Goal: Task Accomplishment & Management: Manage account settings

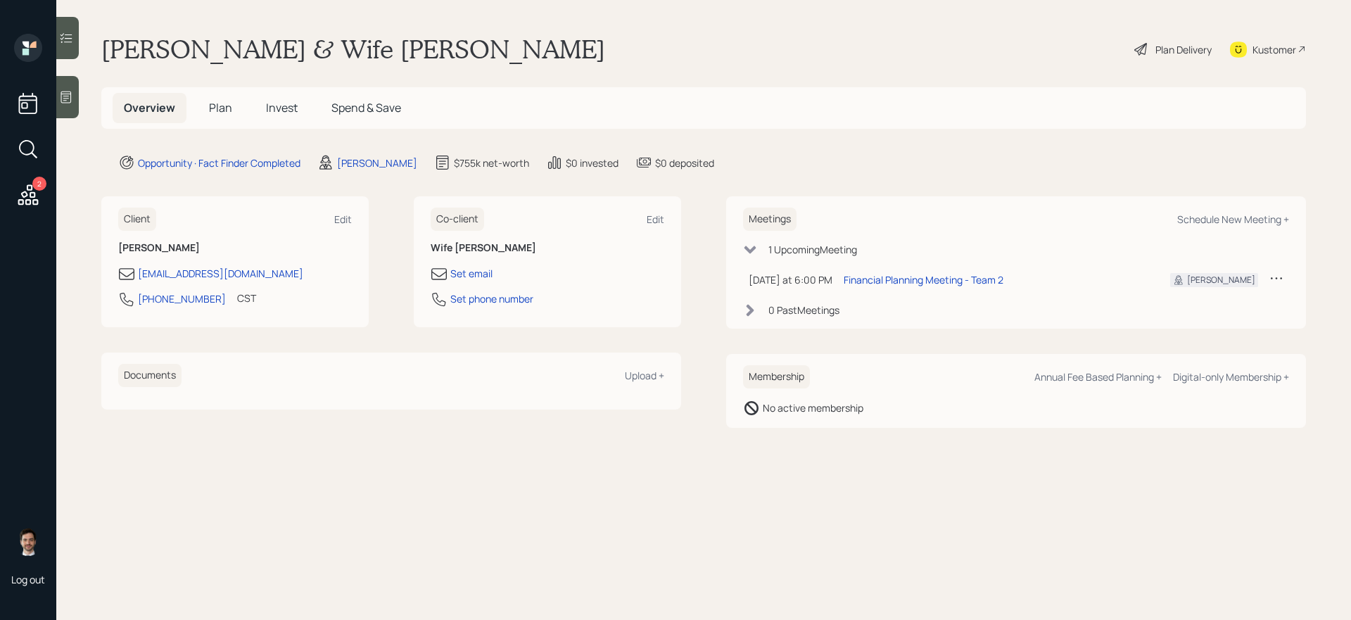
click at [222, 108] on span "Plan" at bounding box center [220, 107] width 23 height 15
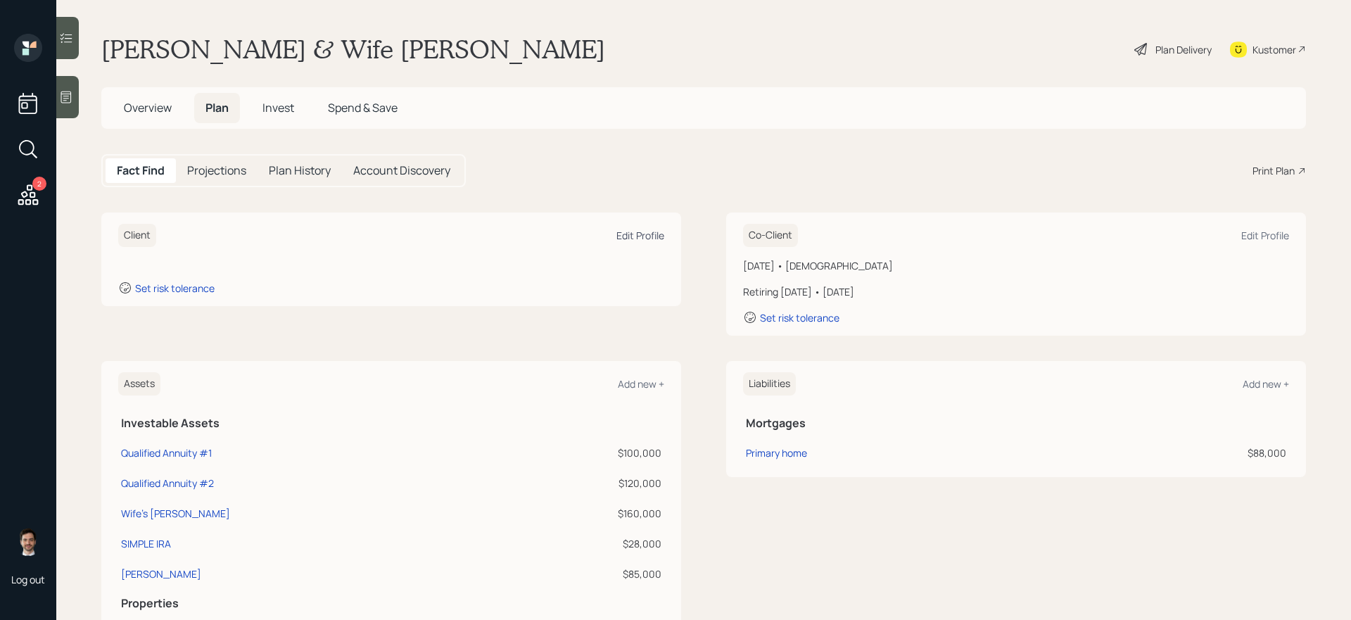
click at [626, 232] on div "Edit Profile" at bounding box center [640, 235] width 48 height 13
click at [652, 230] on div "Edit Profile" at bounding box center [640, 235] width 48 height 13
click at [635, 237] on div "Edit Profile" at bounding box center [640, 235] width 48 height 13
click at [685, 231] on div "Client Edit Profile Set risk tolerance Co-Client Edit Profile [DATE] • [DEMOGRA…" at bounding box center [703, 273] width 1205 height 123
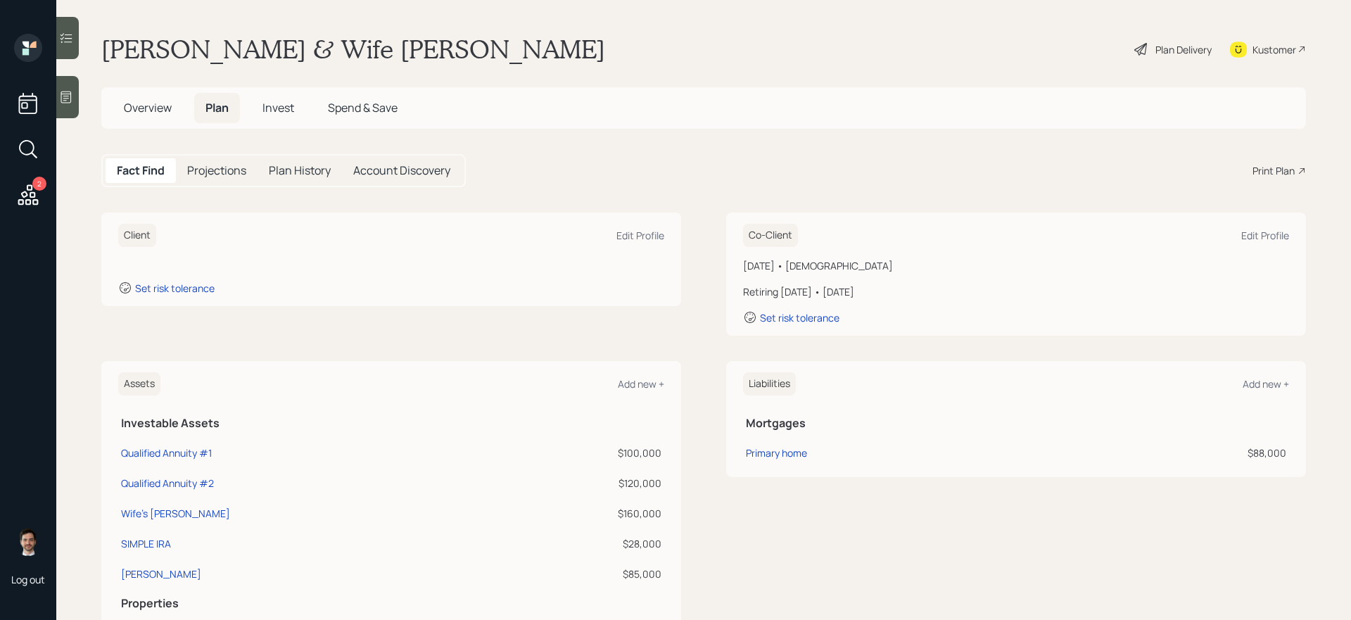
click at [609, 224] on div "Client Edit Profile" at bounding box center [391, 235] width 546 height 23
click at [626, 228] on div "Client Edit Profile" at bounding box center [391, 235] width 546 height 23
click at [635, 246] on div "Client Edit Profile" at bounding box center [391, 235] width 546 height 23
click at [639, 238] on div "Edit Profile" at bounding box center [640, 235] width 48 height 13
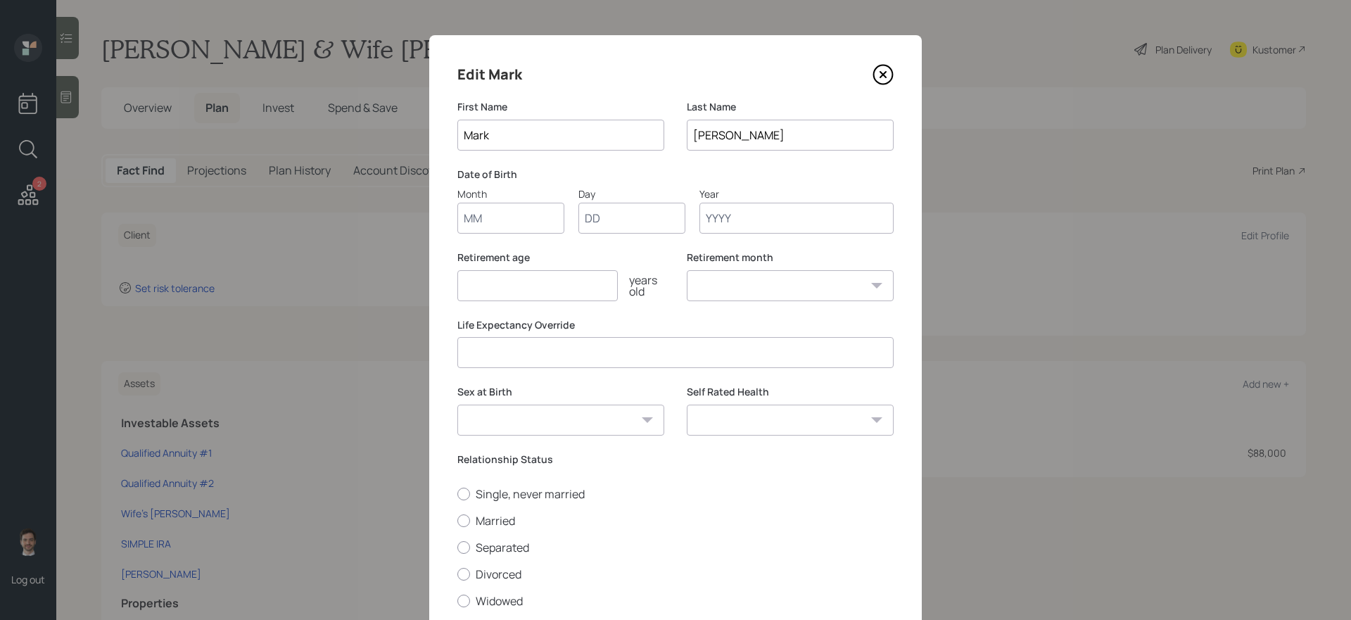
click at [505, 213] on input "Month" at bounding box center [510, 218] width 107 height 31
type input "10"
type input "15"
type input "1957"
select select "10"
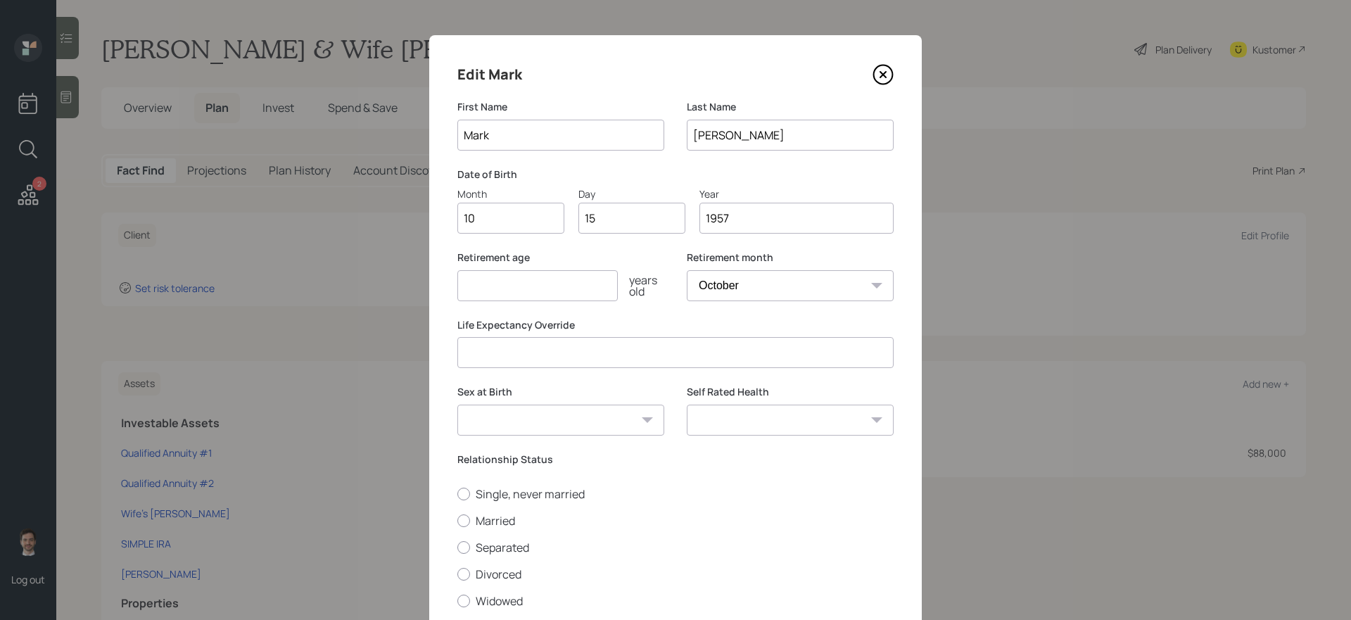
type input "1957"
click at [490, 291] on input "number" at bounding box center [537, 285] width 160 height 31
click at [551, 291] on input "number" at bounding box center [537, 285] width 160 height 31
type input "68"
click at [738, 279] on select "January February March April May June July August September October November De…" at bounding box center [790, 285] width 207 height 31
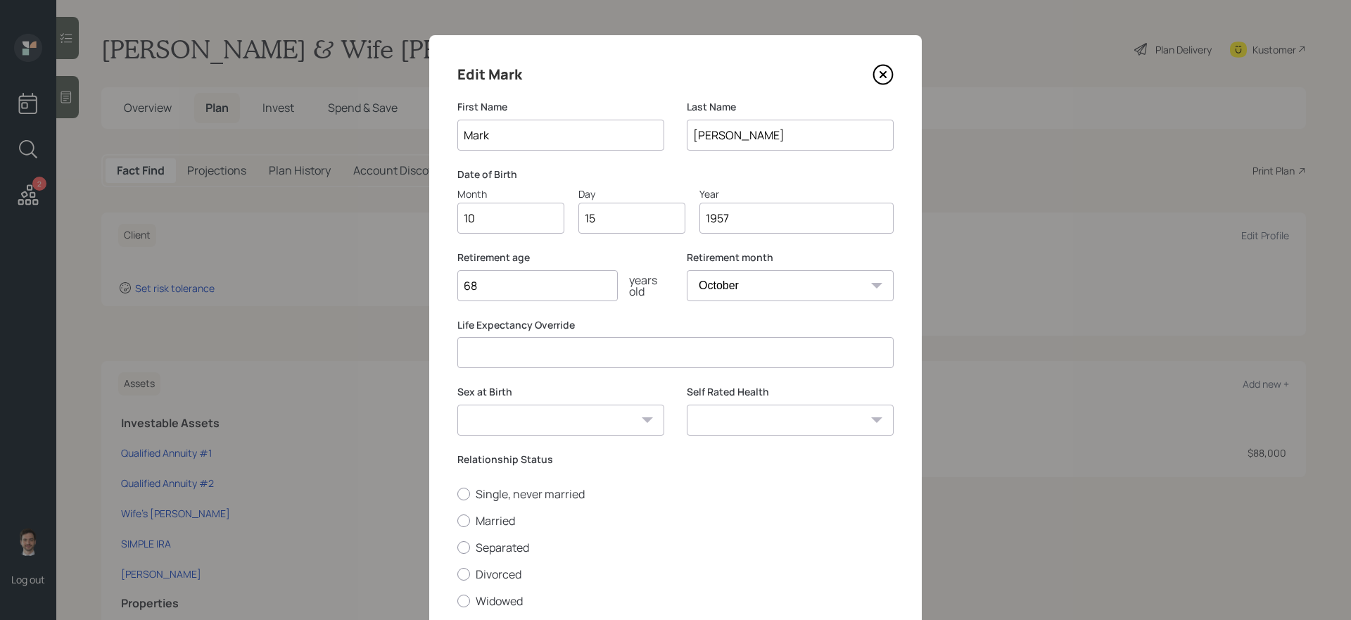
select select "12"
click at [687, 270] on select "January February March April May June July August September October November De…" at bounding box center [790, 285] width 207 height 31
click at [586, 433] on select "Male Female Other / Prefer not to say" at bounding box center [560, 420] width 207 height 31
select select "male"
click at [457, 405] on select "Male Female Other / Prefer not to say" at bounding box center [560, 420] width 207 height 31
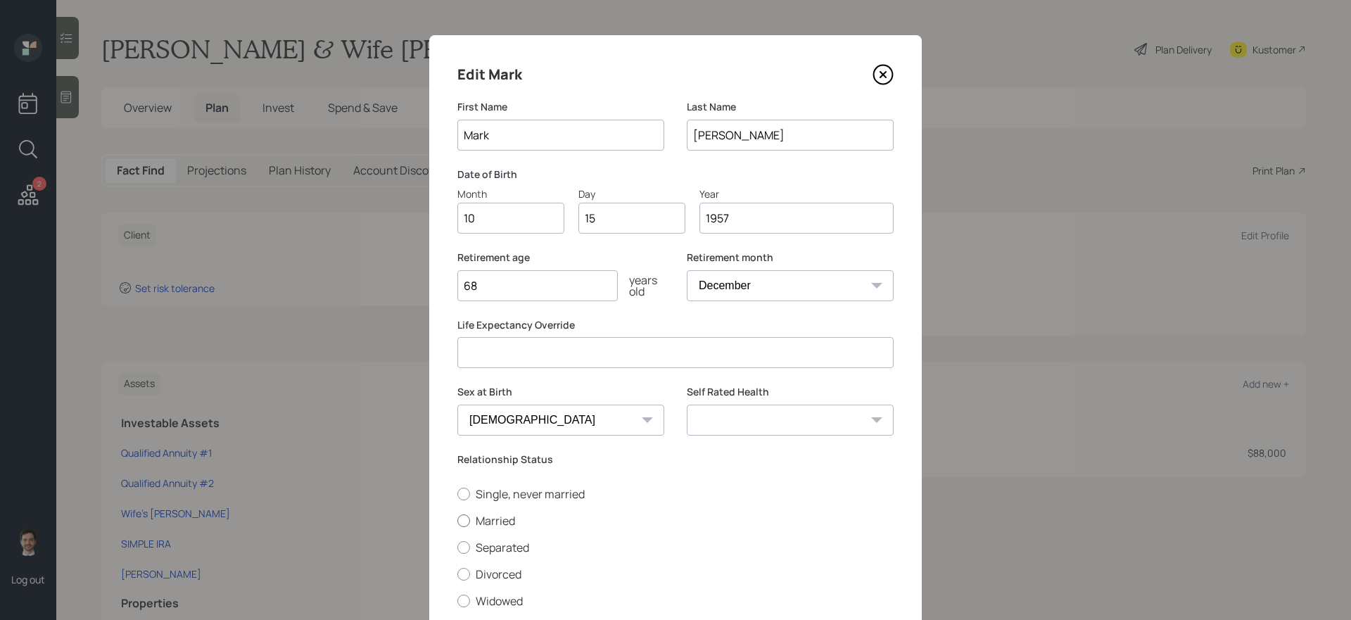
click at [496, 523] on label "Married" at bounding box center [675, 520] width 436 height 15
click at [457, 521] on input "Married" at bounding box center [457, 520] width 1 height 1
radio input "true"
click at [777, 428] on select "Excellent Very Good Good Fair Poor" at bounding box center [790, 420] width 207 height 31
select select "poor"
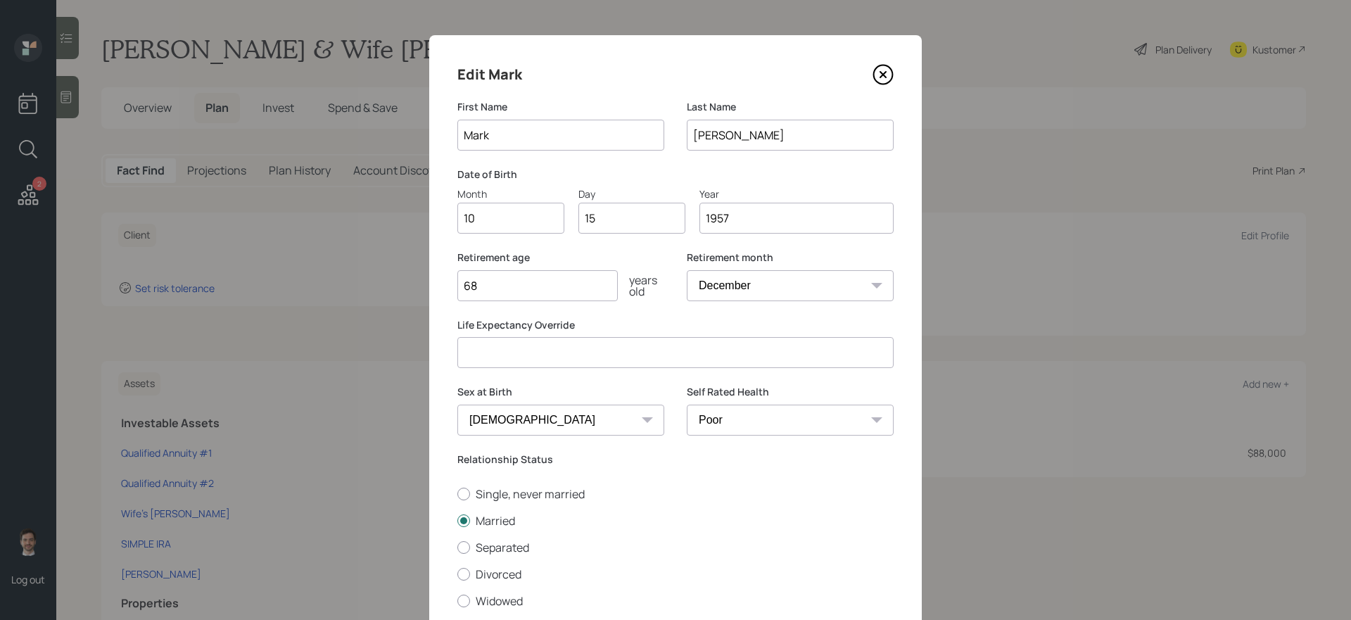
click at [687, 405] on select "Excellent Very Good Good Fair Poor" at bounding box center [790, 420] width 207 height 31
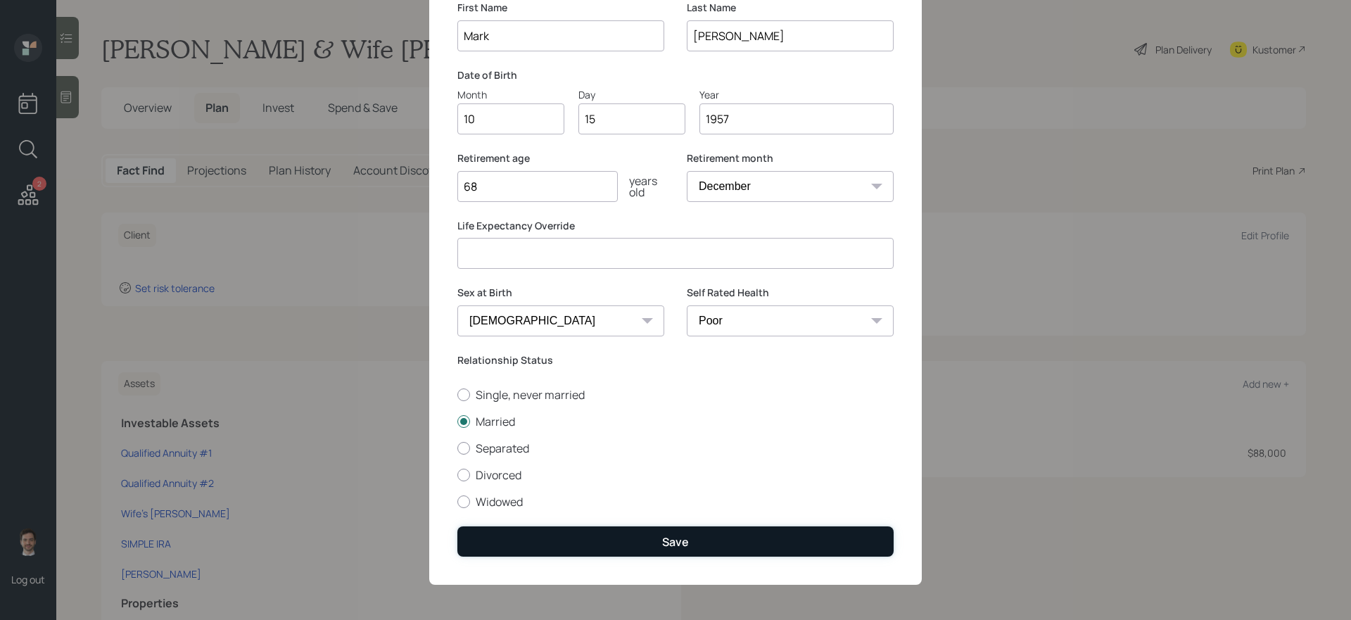
click at [721, 538] on button "Save" at bounding box center [675, 541] width 436 height 30
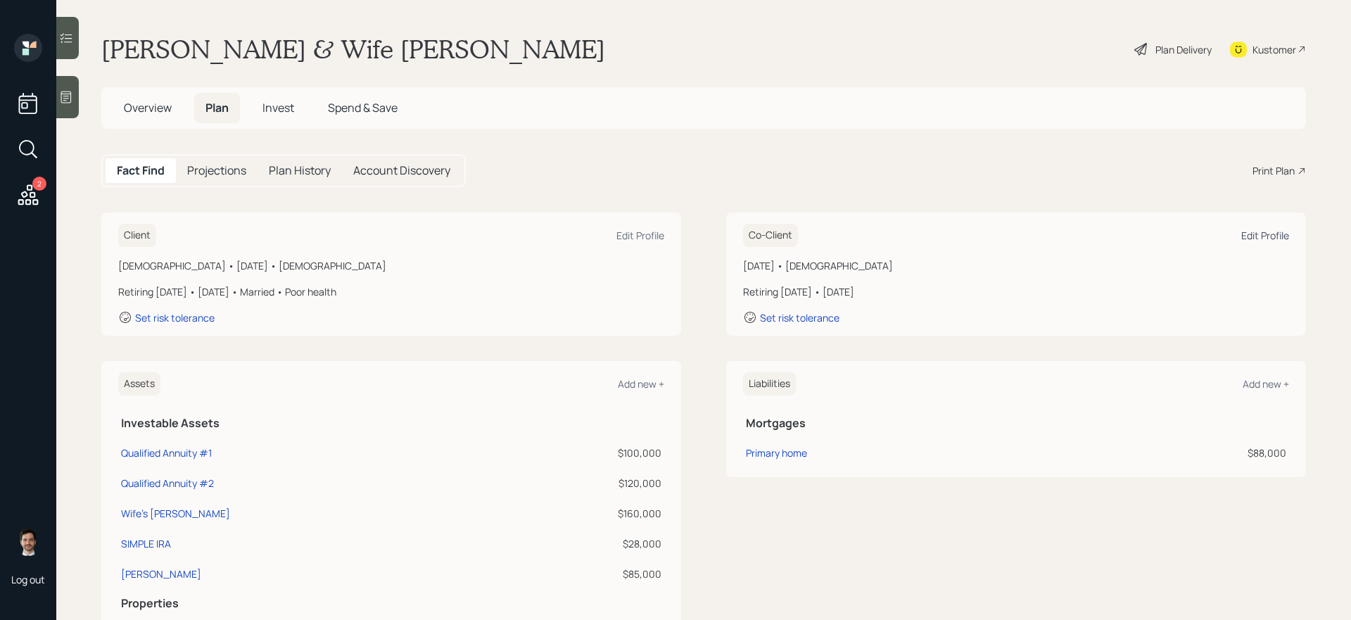
click at [1251, 232] on div "Edit Profile" at bounding box center [1265, 235] width 48 height 13
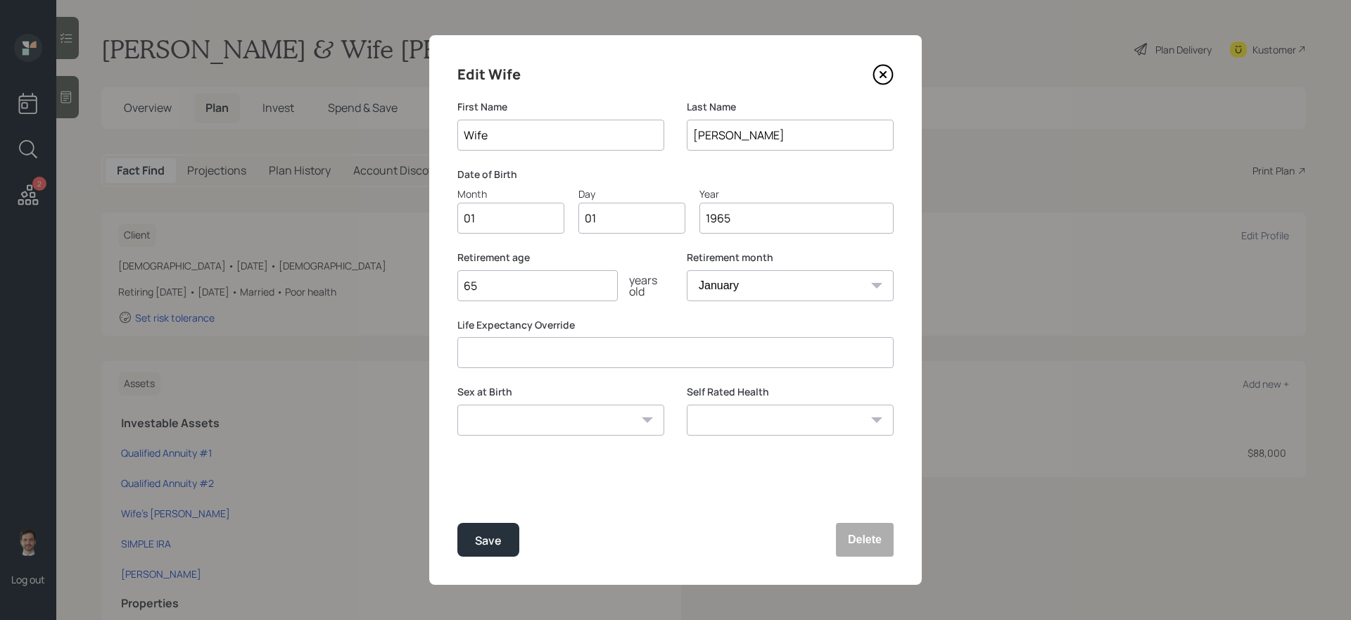
click at [521, 137] on input "Wife" at bounding box center [560, 135] width 207 height 31
type input "Janet"
type input "12"
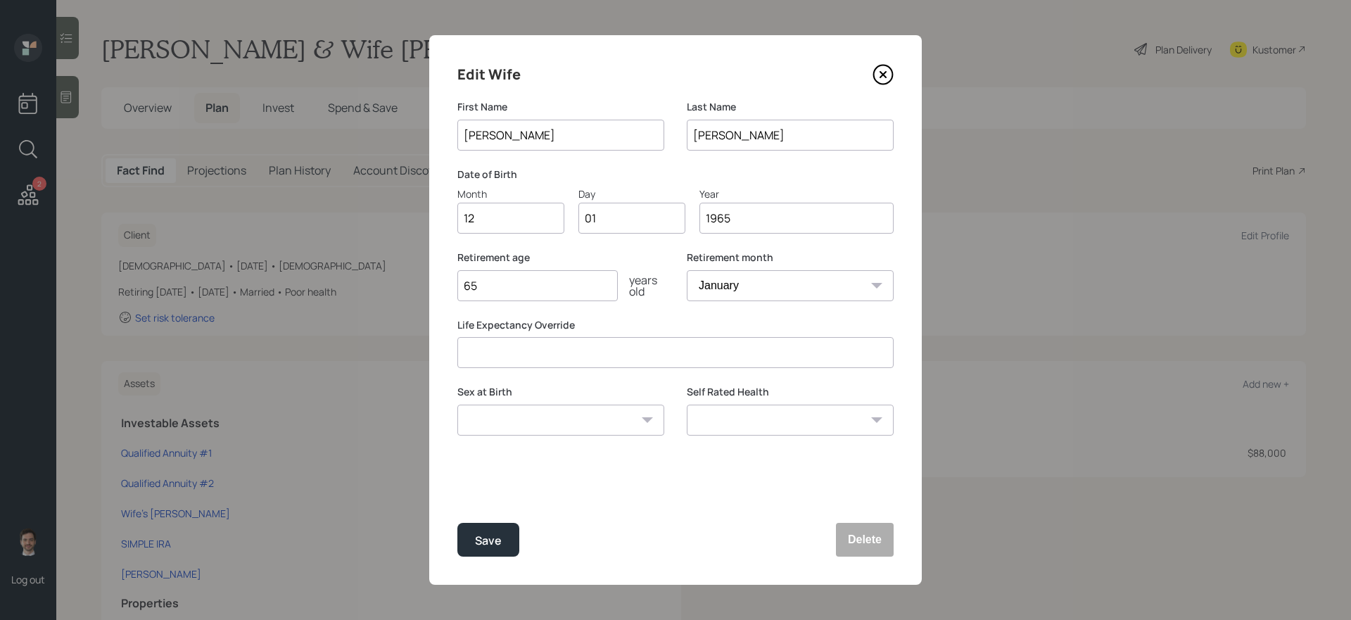
type input "0"
type input "16"
type input "1964"
click at [642, 418] on div "Male Female Other / Prefer not to say" at bounding box center [560, 420] width 207 height 31
click at [609, 424] on select "Male Female Other / Prefer not to say" at bounding box center [560, 420] width 207 height 31
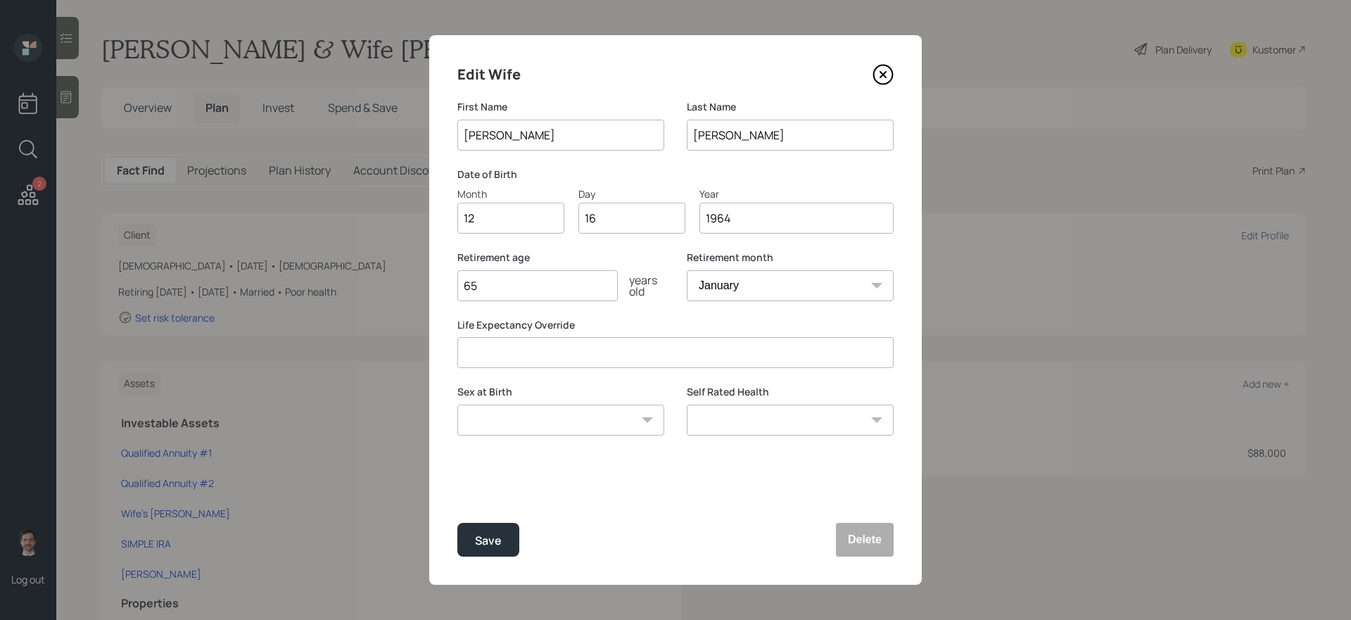
select select "female"
click at [457, 405] on select "Male Female Other / Prefer not to say" at bounding box center [560, 420] width 207 height 31
click at [737, 497] on div "Edit Wife First Name Janet Last Name Montgomery Date of Birth Month 12 Day 16 Y…" at bounding box center [675, 310] width 493 height 550
click at [818, 424] on select "Excellent Very Good Good Fair Poor" at bounding box center [790, 420] width 207 height 31
select select "excellent"
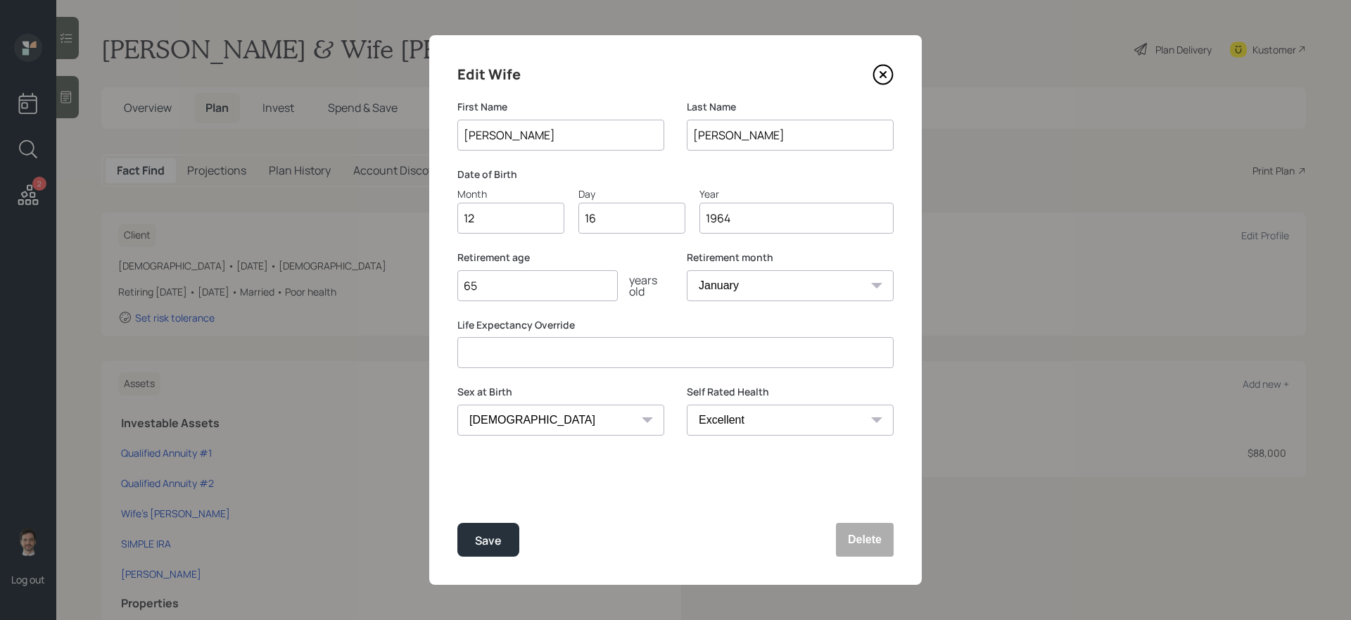
click at [687, 405] on select "Excellent Very Good Good Fair Poor" at bounding box center [790, 420] width 207 height 31
click at [504, 542] on button "Save" at bounding box center [488, 540] width 62 height 34
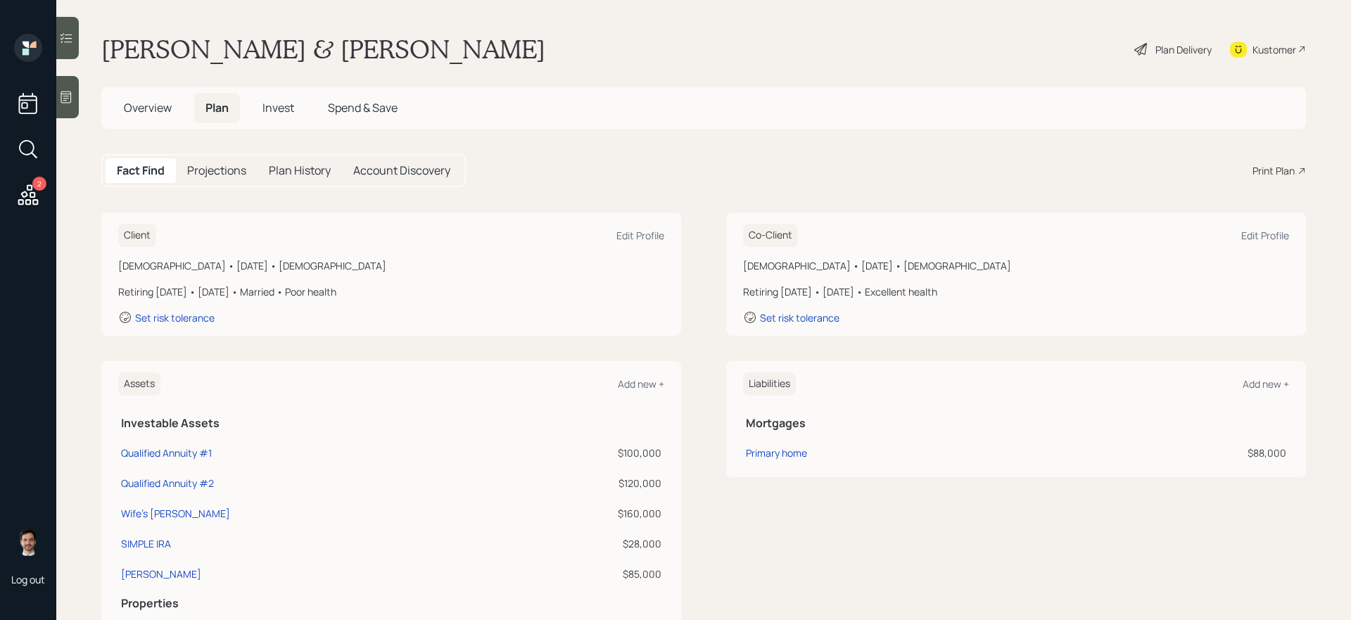
click at [1182, 34] on div "Plan Delivery" at bounding box center [1173, 49] width 80 height 31
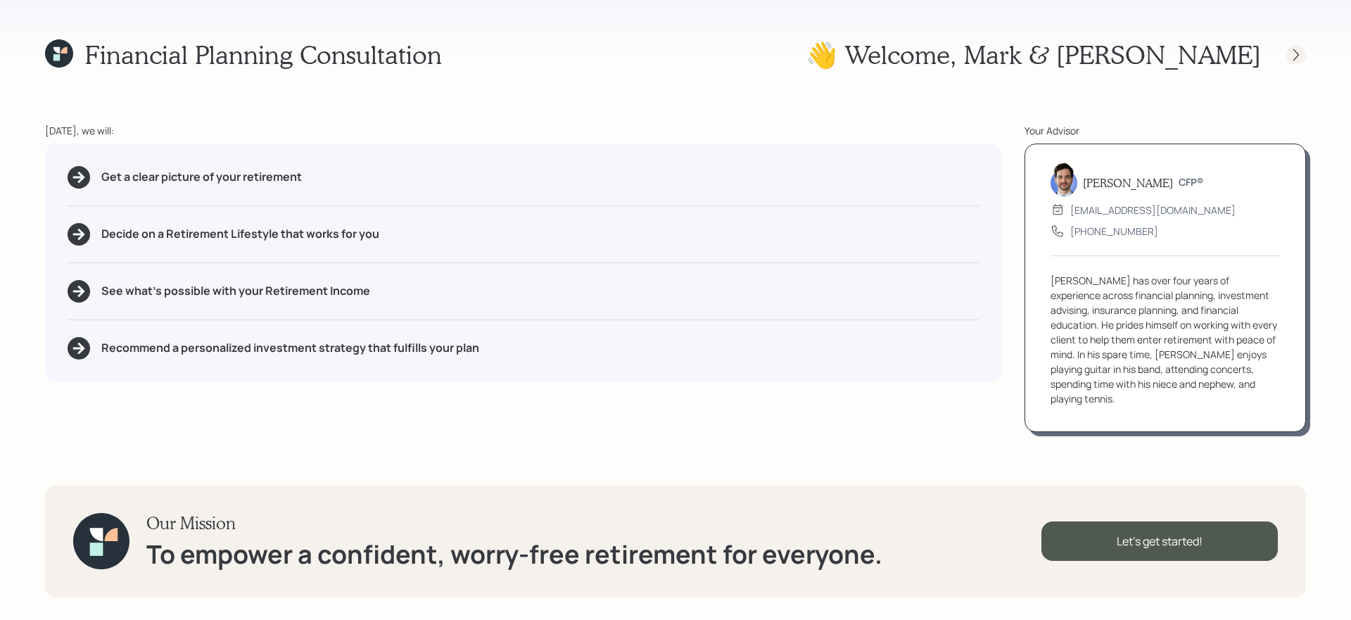
click at [1295, 58] on icon at bounding box center [1296, 55] width 6 height 12
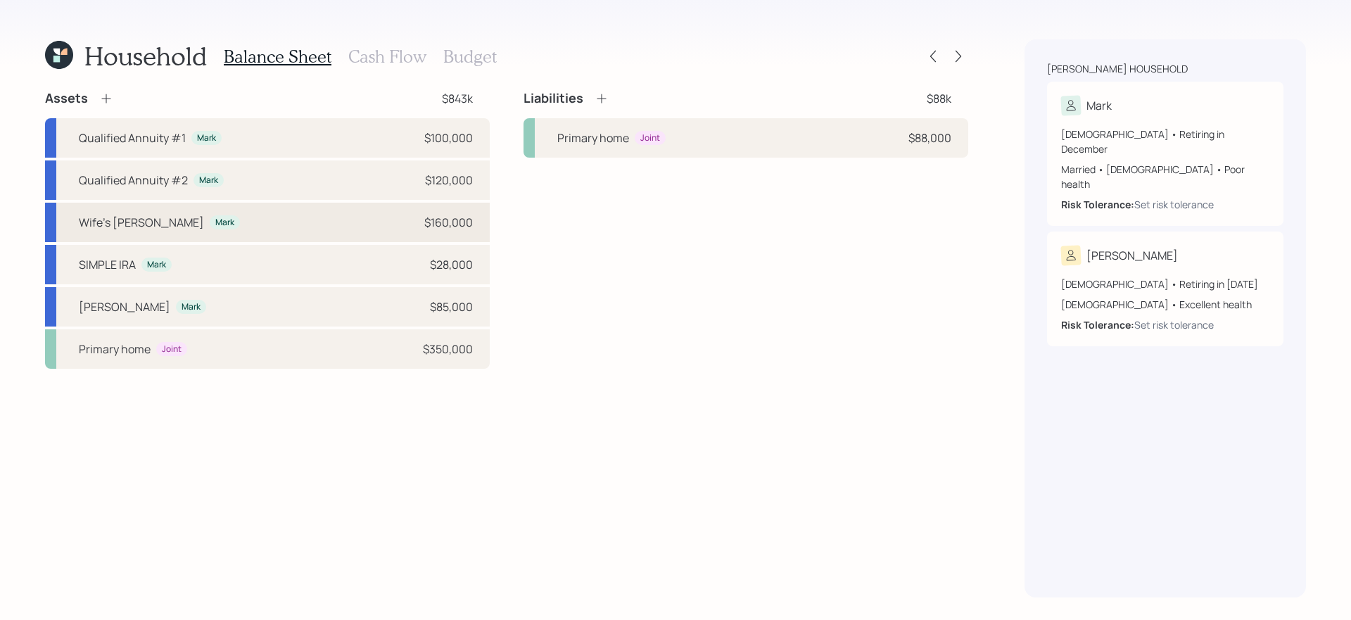
click at [398, 219] on div "Wife's Roth IRA Mark $160,000" at bounding box center [267, 222] width 445 height 39
select select "roth_ira"
select select "balanced"
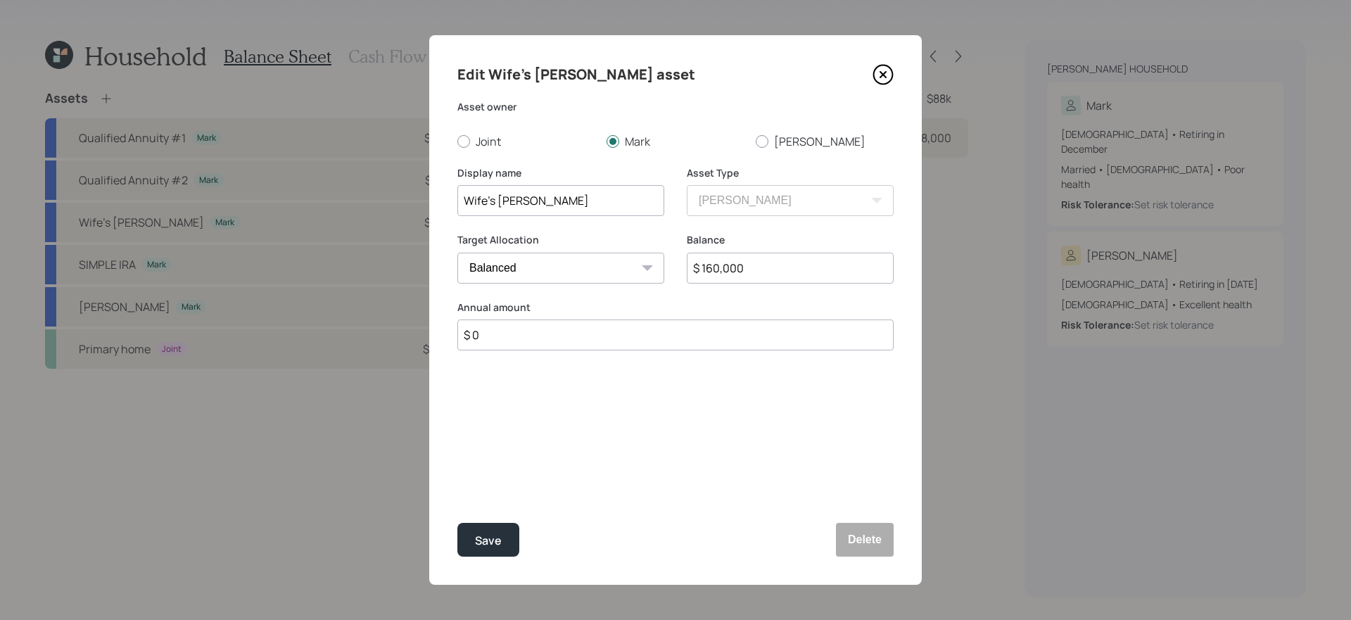
drag, startPoint x: 490, startPoint y: 201, endPoint x: 392, endPoint y: 195, distance: 98.0
click at [392, 195] on div "Edit Wife's Roth IRA asset Asset owner Joint Mark Janet Display name Wife's Rot…" at bounding box center [675, 310] width 1351 height 620
type input "Janet's Roth IRA"
click at [457, 523] on button "Save" at bounding box center [488, 540] width 62 height 34
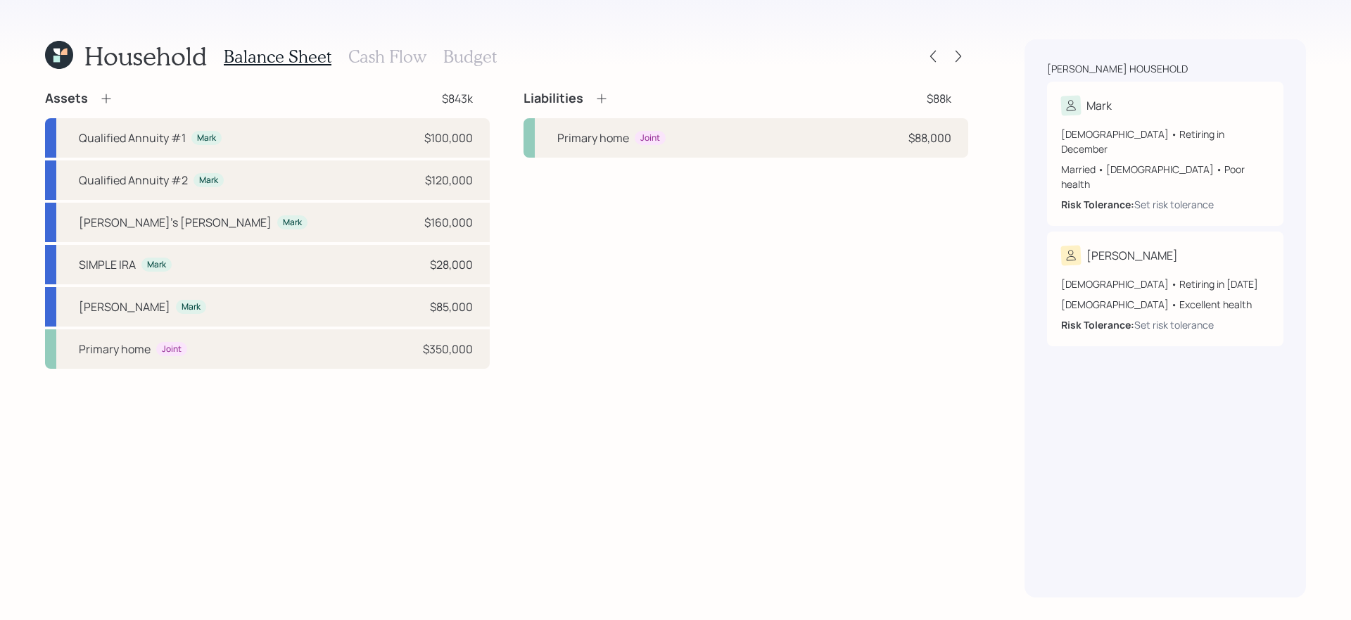
click at [106, 99] on icon at bounding box center [106, 98] width 14 height 14
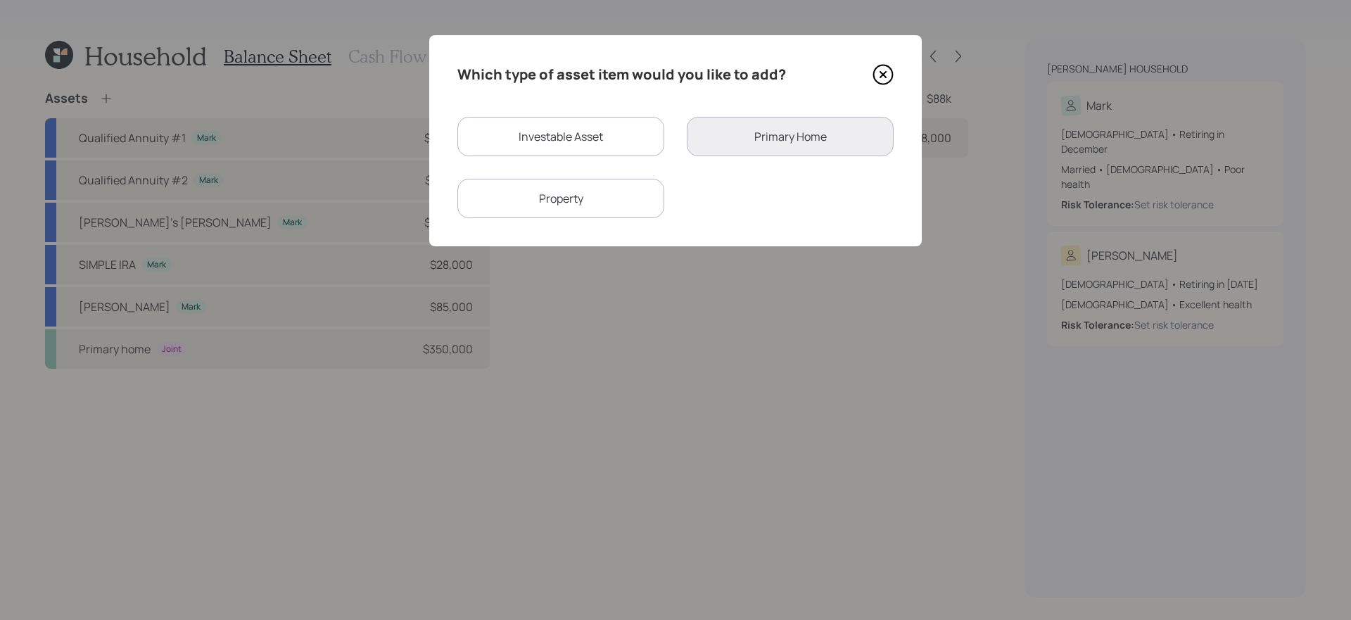
click at [551, 135] on div "Investable Asset" at bounding box center [560, 136] width 207 height 39
select select "taxable"
select select "balanced"
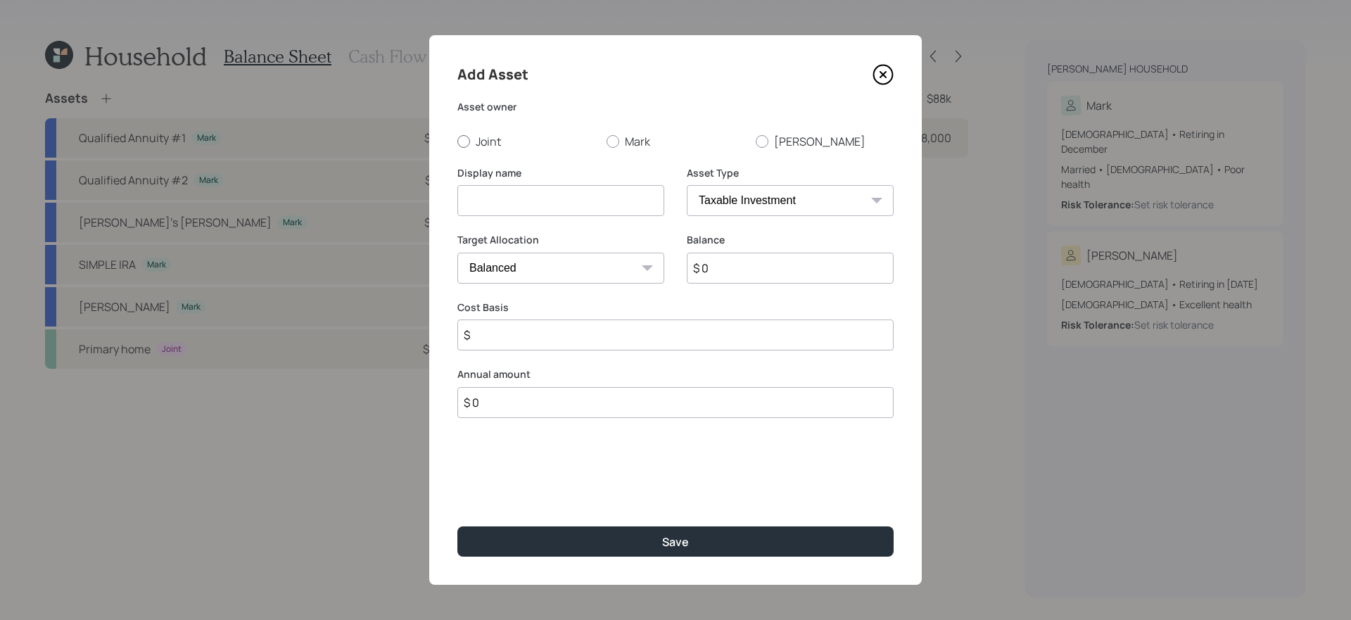
click at [492, 137] on label "Joint" at bounding box center [526, 141] width 138 height 15
click at [457, 141] on input "Joint" at bounding box center [457, 141] width 1 height 1
radio input "true"
click at [510, 209] on input at bounding box center [560, 200] width 207 height 31
type input "Checking and Savings"
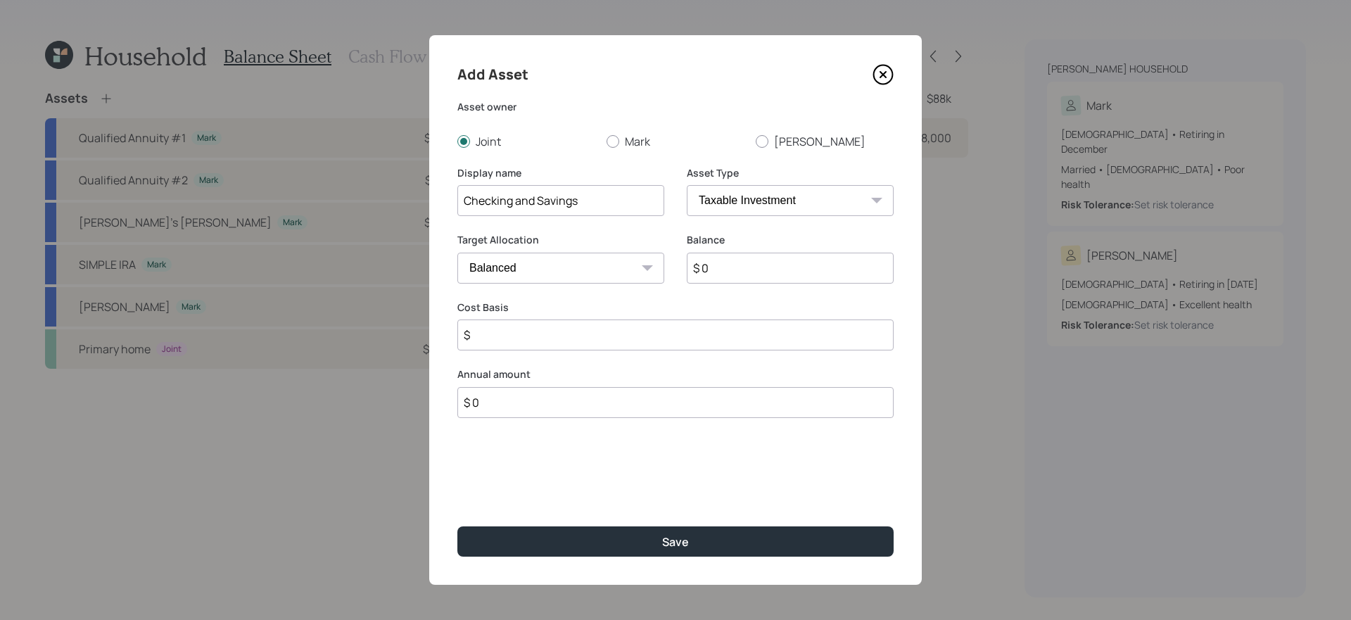
select select "emergency_fund"
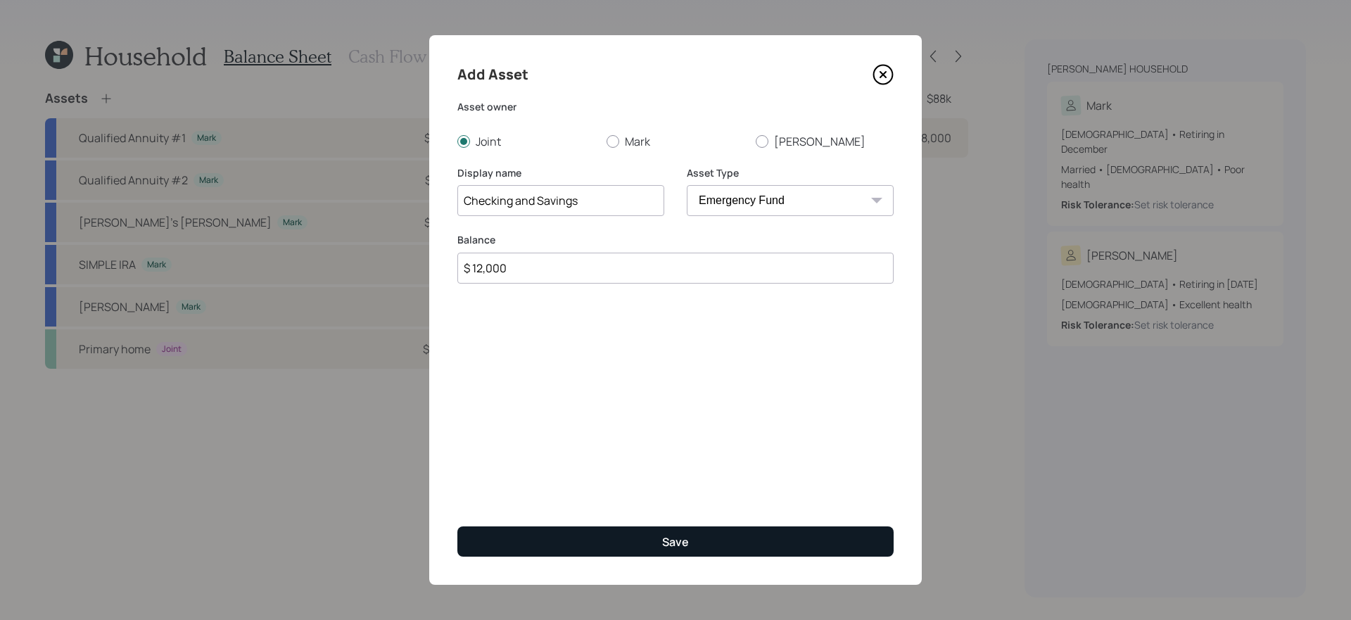
type input "$ 12,000"
click at [526, 544] on button "Save" at bounding box center [675, 541] width 436 height 30
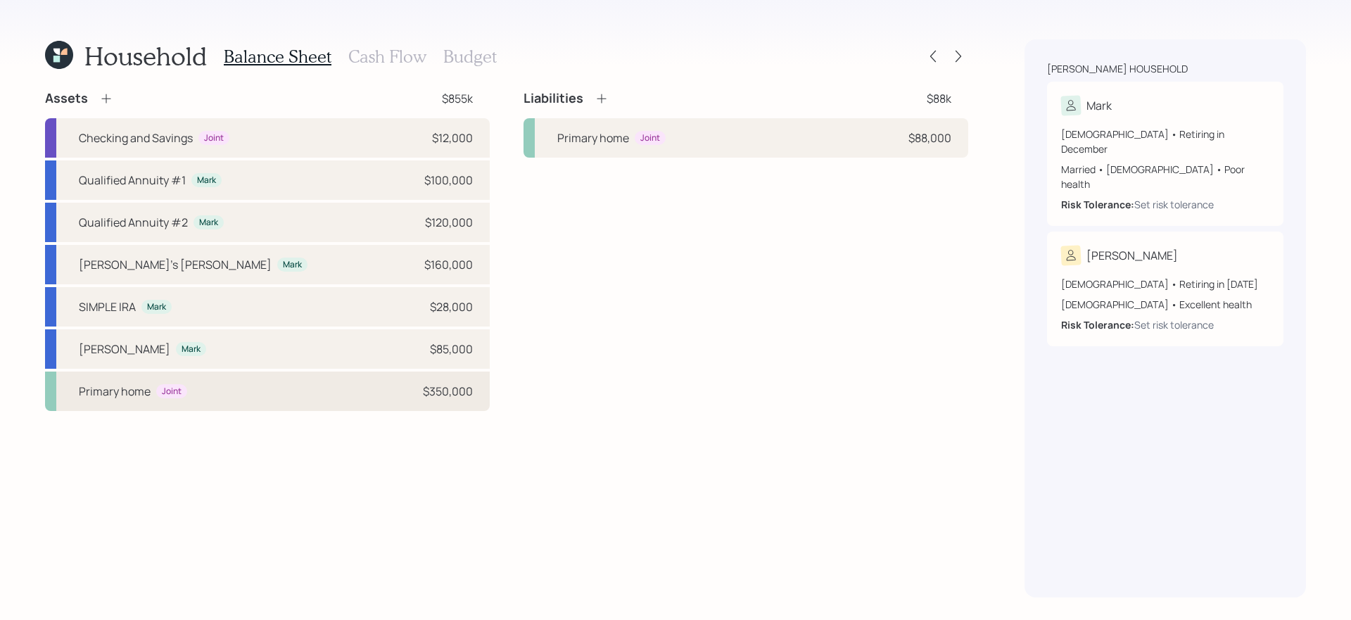
click at [338, 396] on div "Primary home Joint $350,000" at bounding box center [267, 391] width 445 height 39
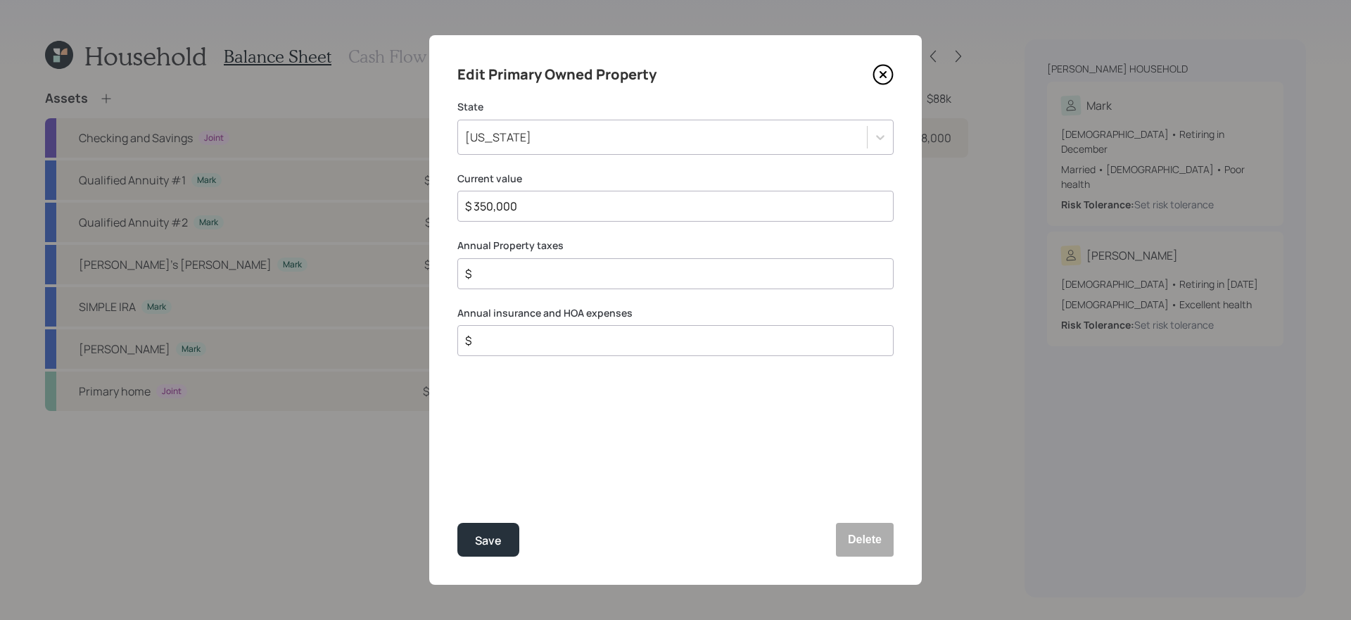
click at [580, 267] on input "$" at bounding box center [670, 273] width 412 height 17
click at [577, 274] on input "$" at bounding box center [670, 273] width 412 height 17
type input "$ 2,200"
type input "$ 1,400"
click at [457, 523] on button "Save" at bounding box center [488, 540] width 62 height 34
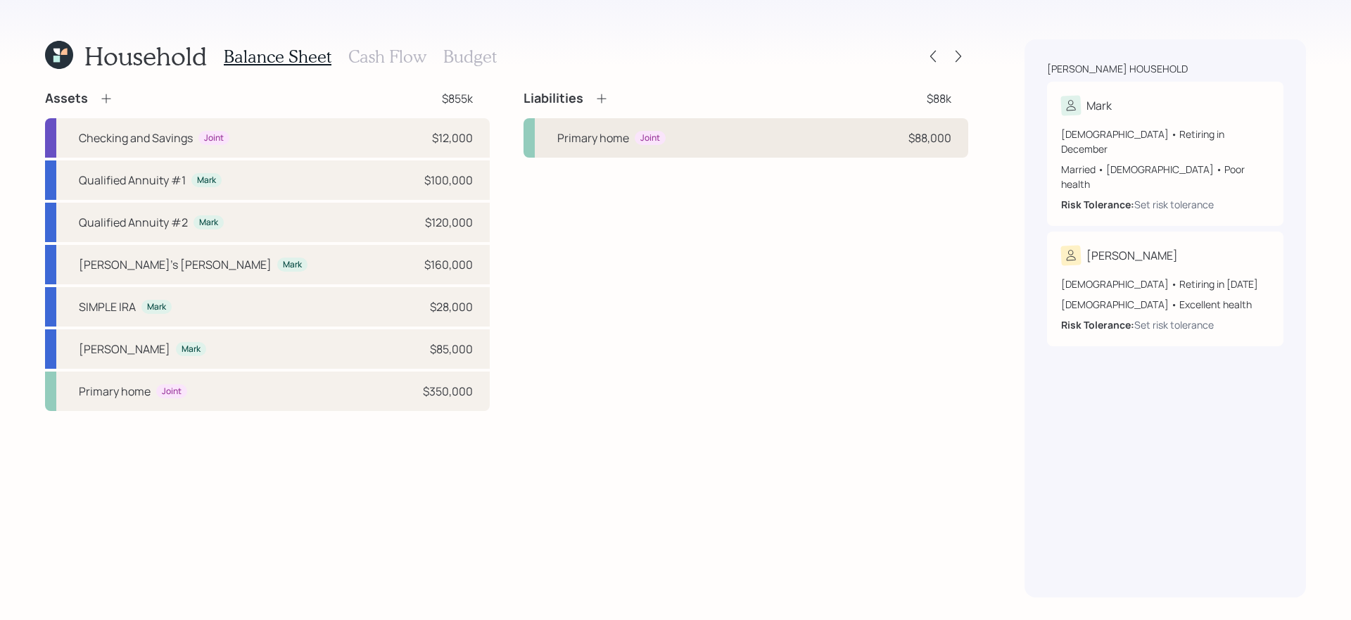
click at [788, 130] on div "Primary home Joint $88,000" at bounding box center [745, 137] width 445 height 39
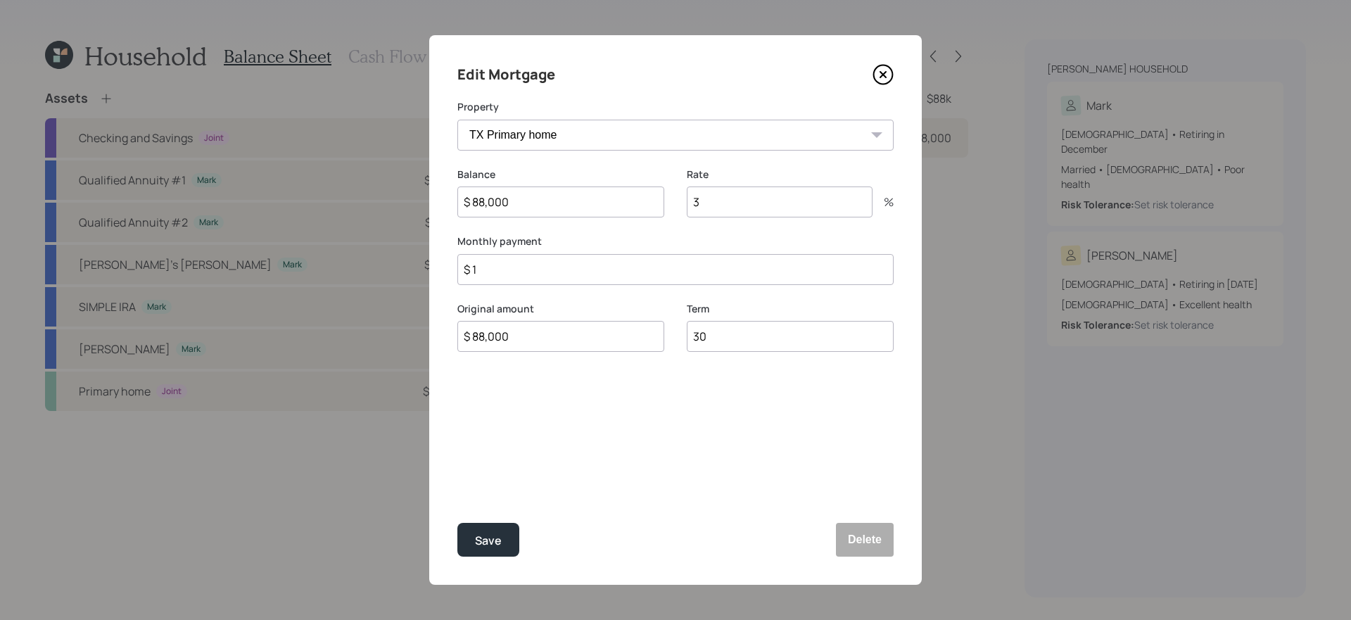
click at [642, 201] on input "$ 88,000" at bounding box center [560, 201] width 207 height 31
click at [747, 207] on input "3" at bounding box center [780, 201] width 186 height 31
click at [623, 264] on input "$ 1" at bounding box center [675, 269] width 436 height 31
type input "$ 500"
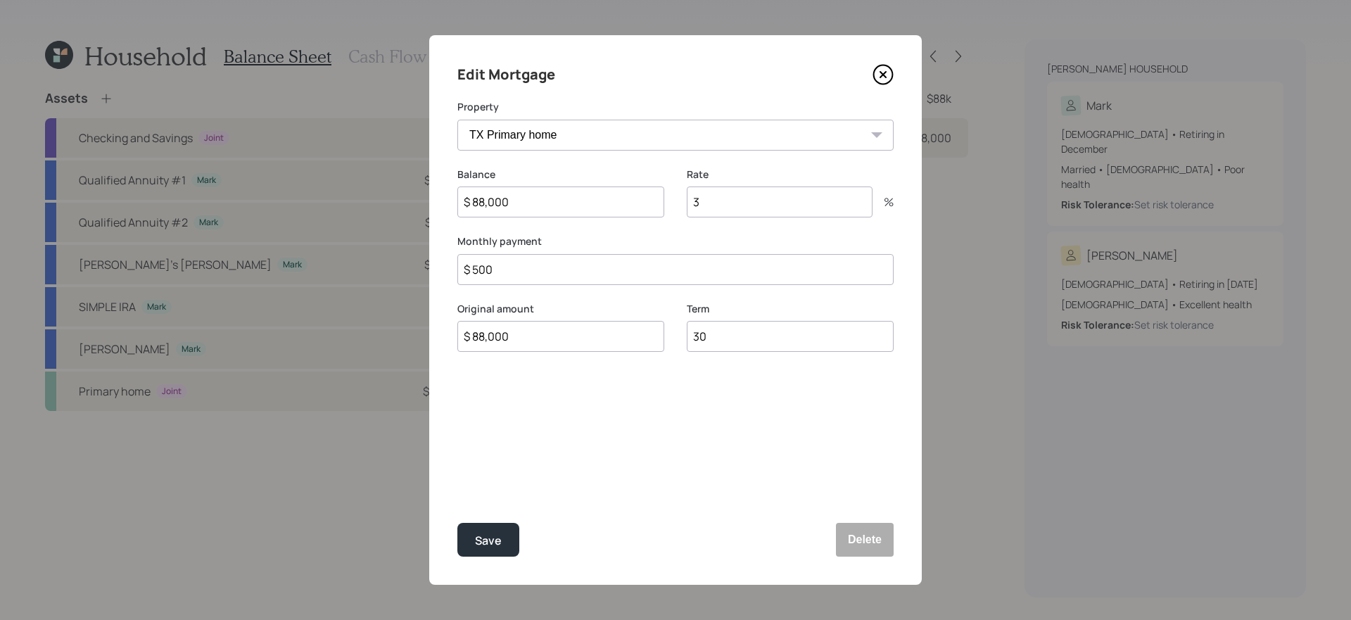
click at [457, 523] on button "Save" at bounding box center [488, 540] width 62 height 34
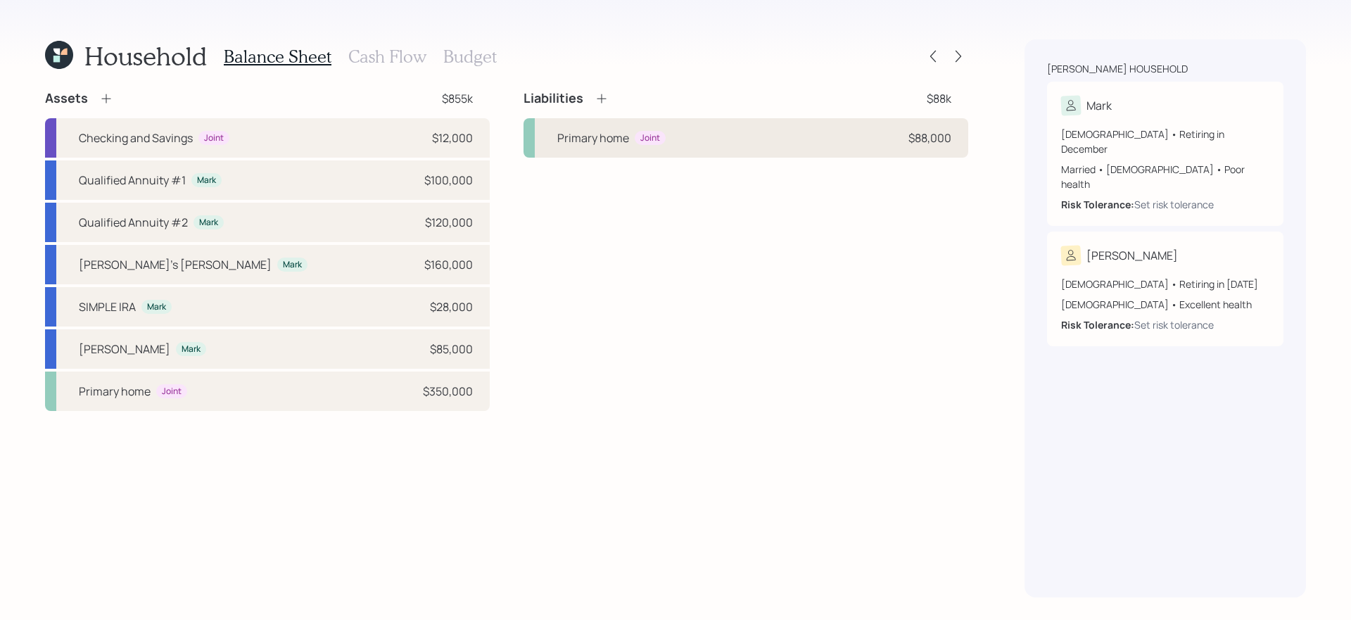
click at [743, 146] on div "Primary home Joint $88,000" at bounding box center [745, 137] width 445 height 39
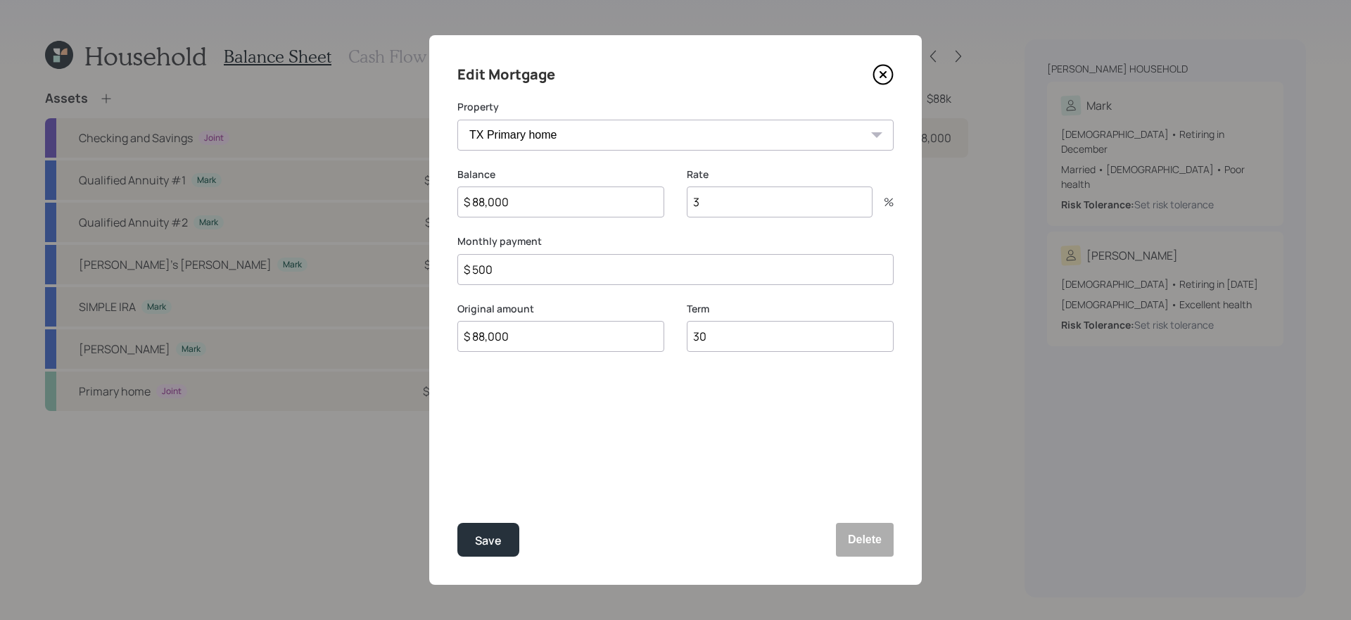
click at [880, 75] on icon at bounding box center [882, 74] width 21 height 21
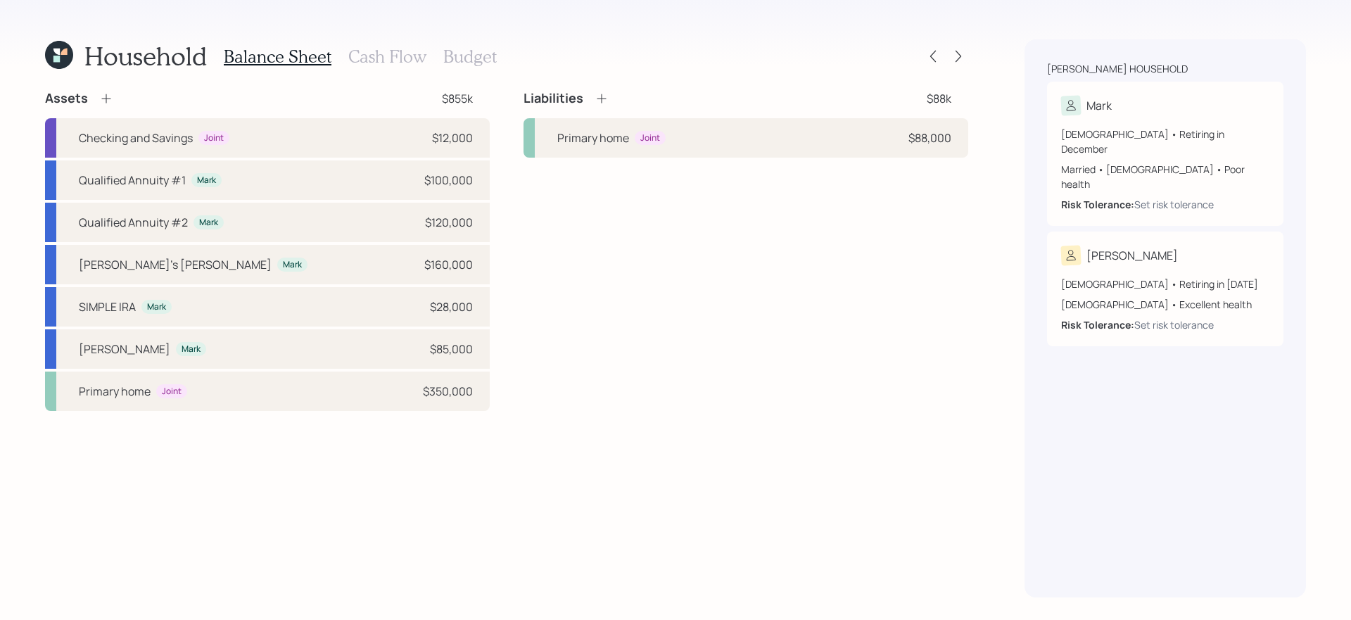
click at [606, 98] on icon at bounding box center [602, 98] width 14 height 14
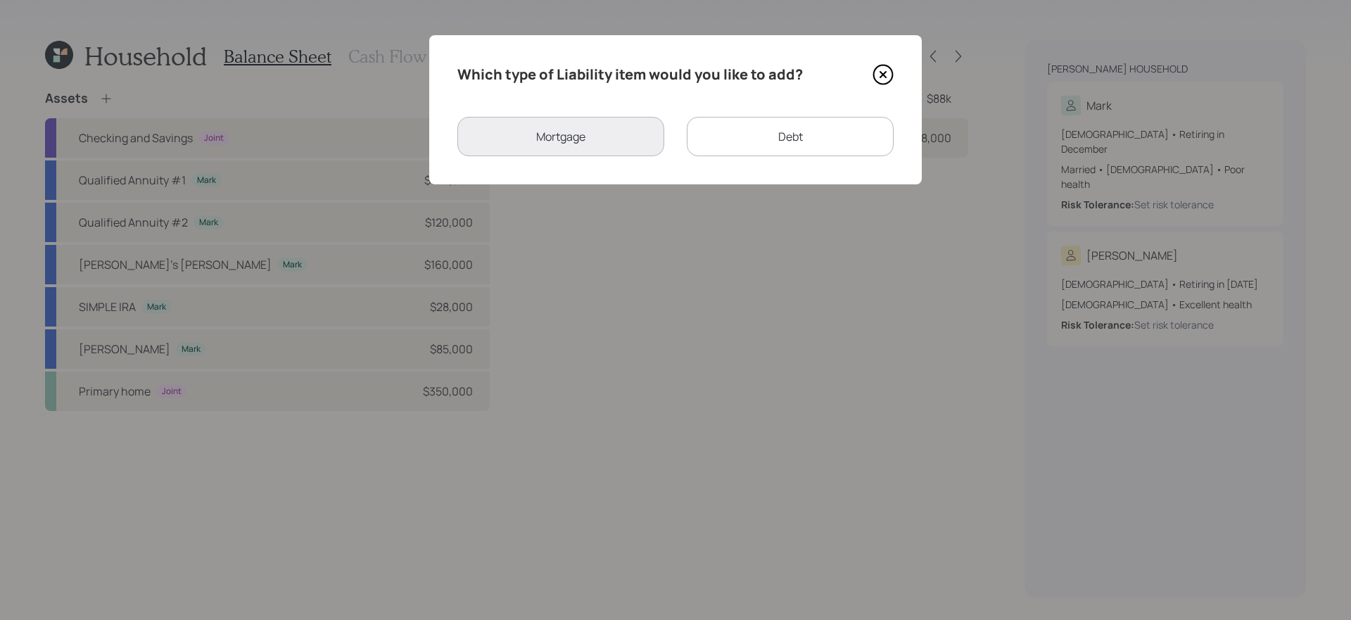
click at [727, 132] on div "Debt" at bounding box center [790, 136] width 207 height 39
select select "credit_card"
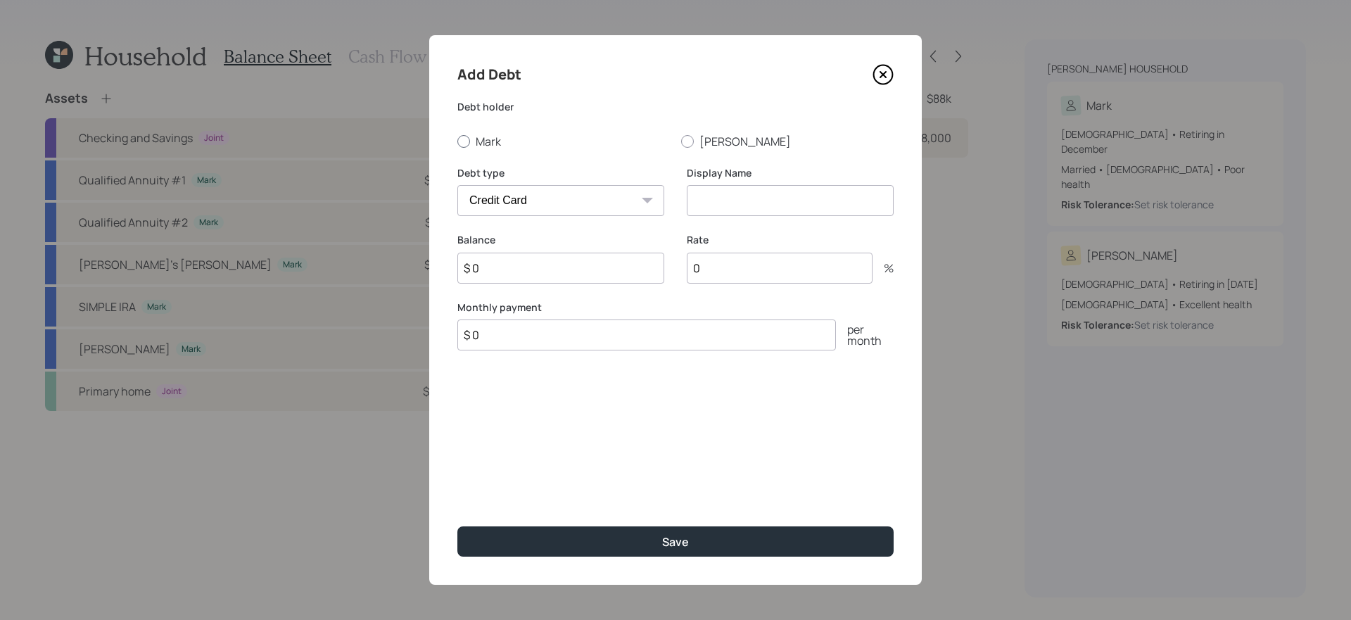
click at [485, 137] on label "Mark" at bounding box center [563, 141] width 212 height 15
click at [457, 141] on input "Mark" at bounding box center [457, 141] width 1 height 1
radio input "true"
click at [502, 191] on select "Car Credit Card Medical Student Other" at bounding box center [560, 200] width 207 height 31
select select "other"
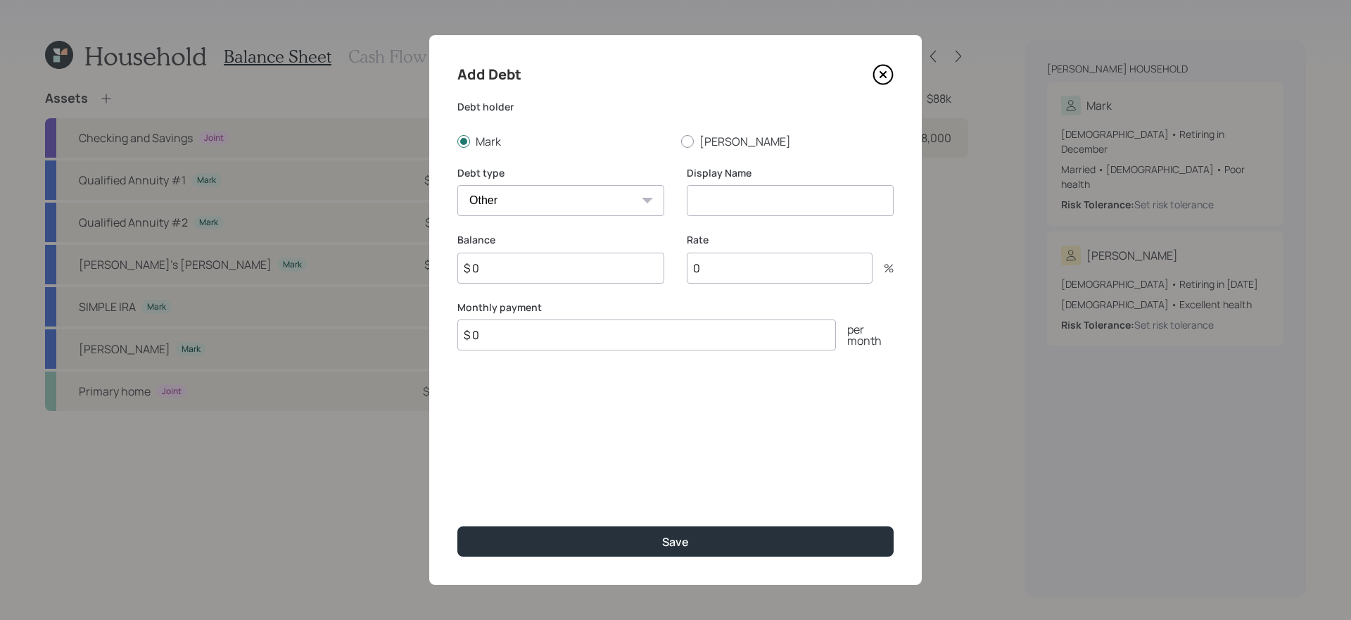
click at [457, 185] on select "Car Credit Card Medical Student Other" at bounding box center [560, 200] width 207 height 31
click at [754, 198] on input at bounding box center [790, 200] width 207 height 31
type input "HELOC"
click at [613, 272] on input "$ 0" at bounding box center [560, 268] width 207 height 31
type input "$ 48,000"
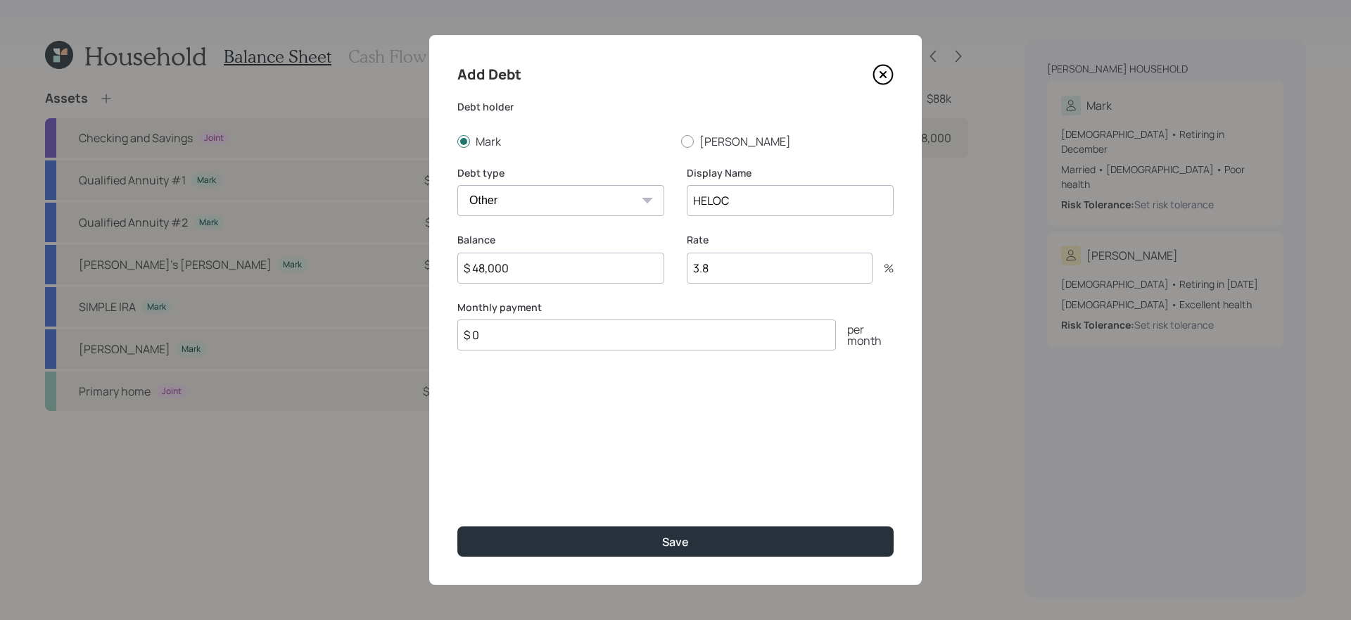
type input "3.8"
type input "$ 250"
click at [457, 526] on button "Save" at bounding box center [675, 541] width 436 height 30
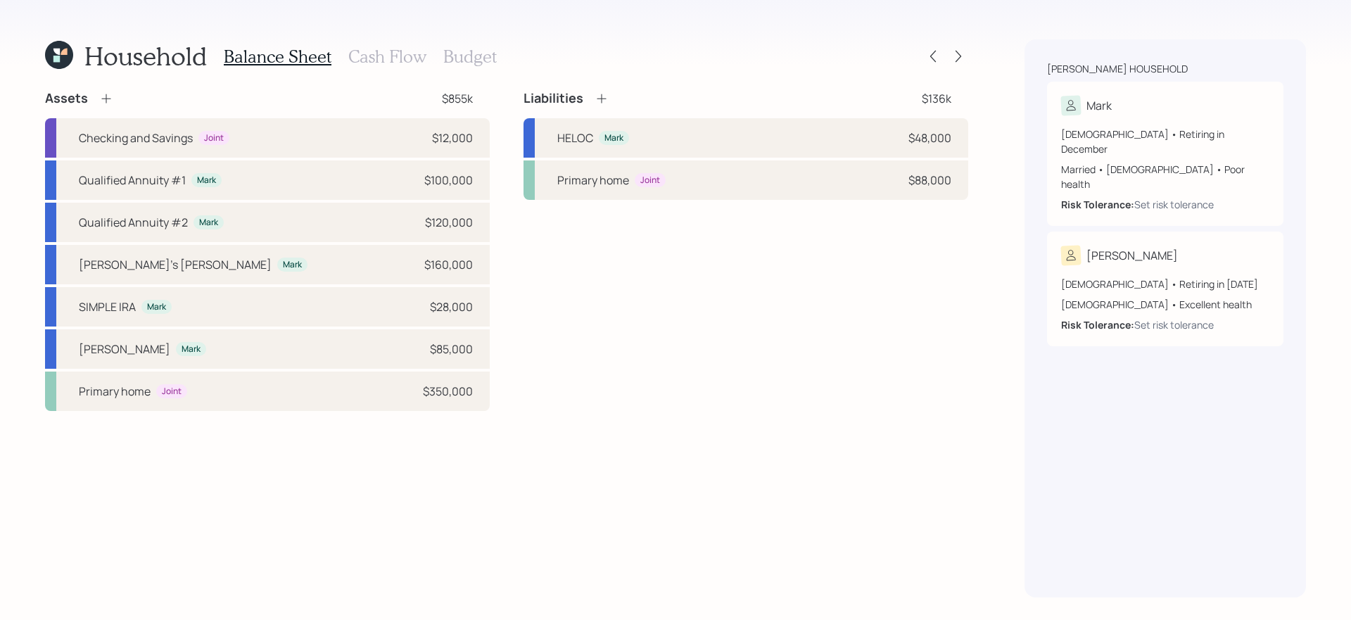
click at [600, 97] on icon at bounding box center [602, 98] width 14 height 14
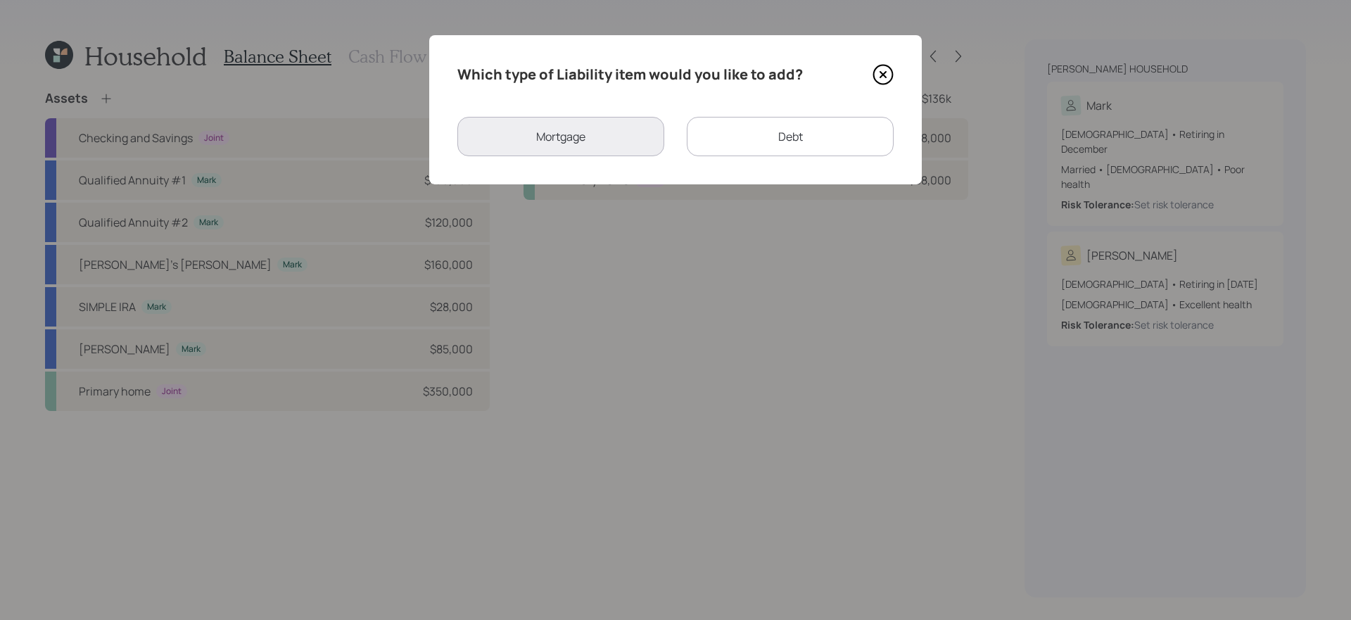
click at [754, 144] on div "Debt" at bounding box center [790, 136] width 207 height 39
select select "credit_card"
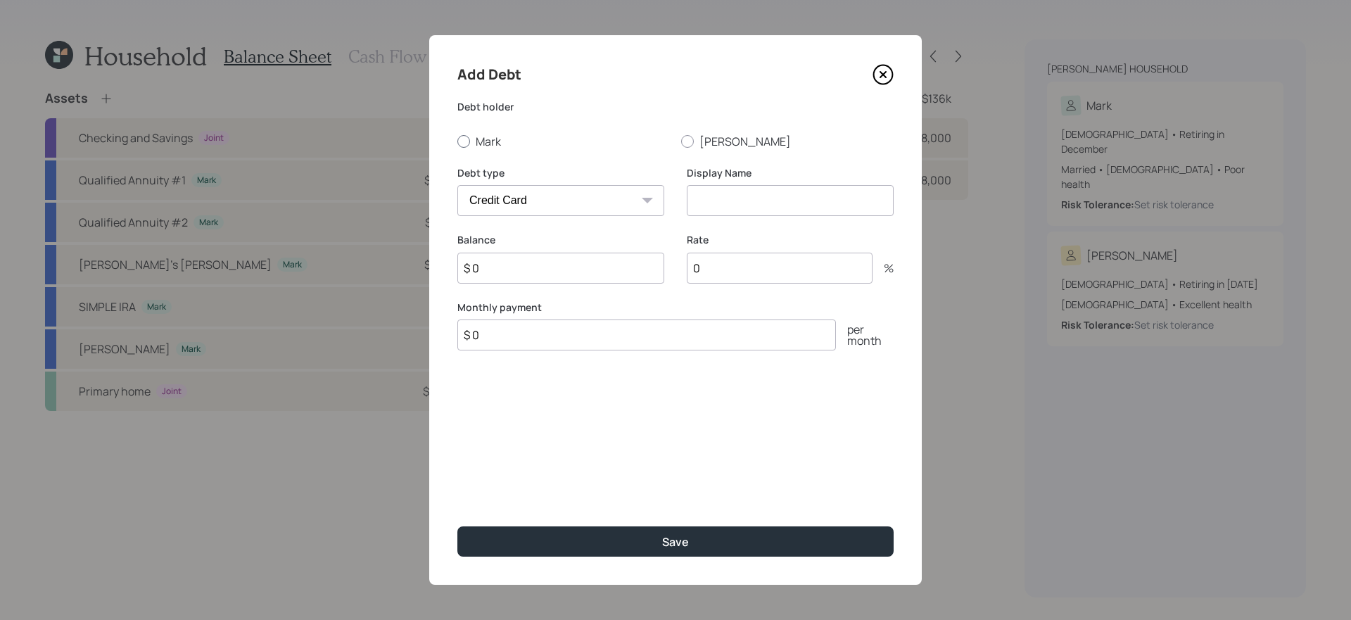
click at [485, 143] on label "Mark" at bounding box center [563, 141] width 212 height 15
click at [457, 141] on input "Mark" at bounding box center [457, 141] width 1 height 1
radio input "true"
click at [545, 200] on select "Car Credit Card Medical Student Other" at bounding box center [560, 200] width 207 height 31
select select "car"
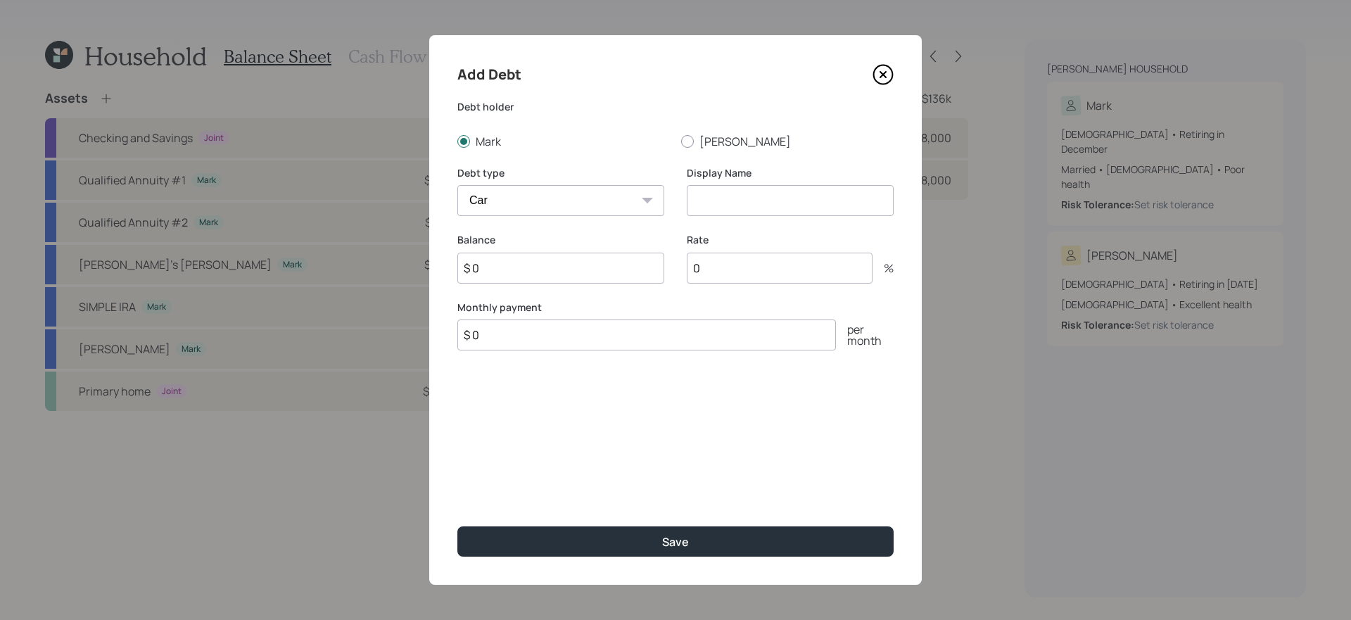
click at [457, 185] on select "Car Credit Card Medical Student Other" at bounding box center [560, 200] width 207 height 31
click at [738, 203] on input at bounding box center [790, 200] width 207 height 31
type input "Marks' Car Loan"
click at [564, 265] on input "$ 0" at bounding box center [560, 268] width 207 height 31
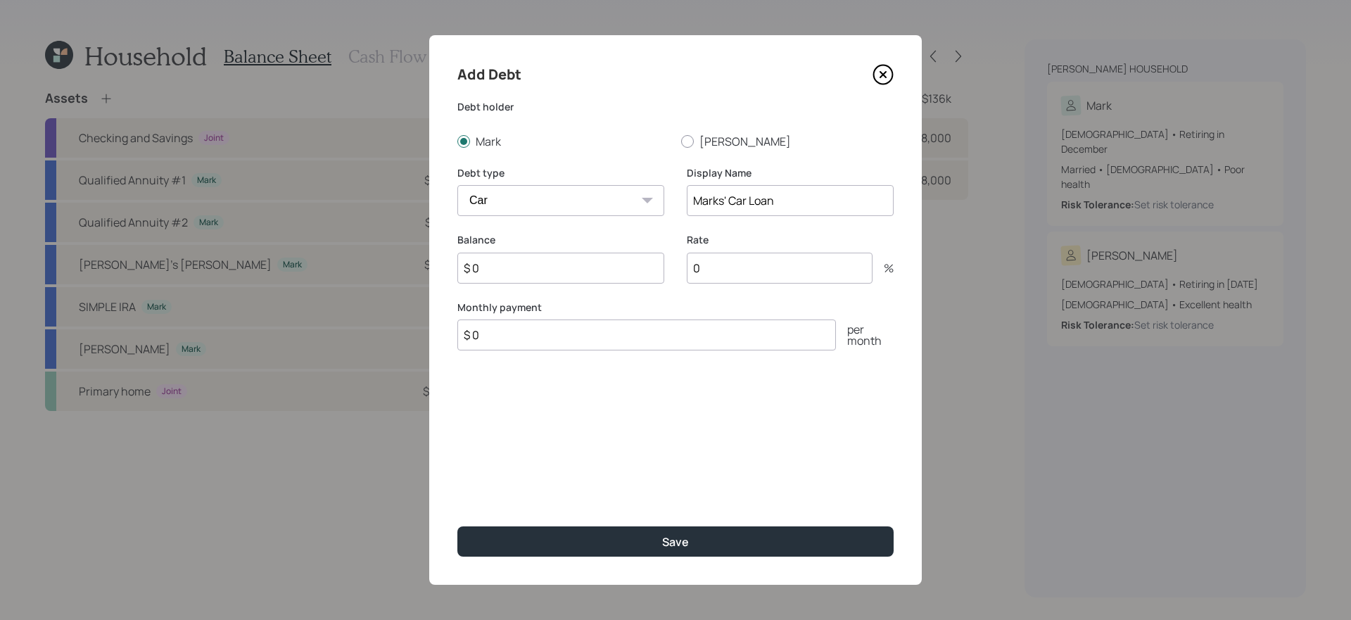
click at [564, 265] on input "$ 0" at bounding box center [560, 268] width 207 height 31
click at [586, 413] on div "Add Debt Debt holder Mark Janet Debt type Car Credit Card Medical Student Other…" at bounding box center [675, 310] width 493 height 550
click at [573, 274] on input "$ 0" at bounding box center [560, 268] width 207 height 31
type input "$ 10,000"
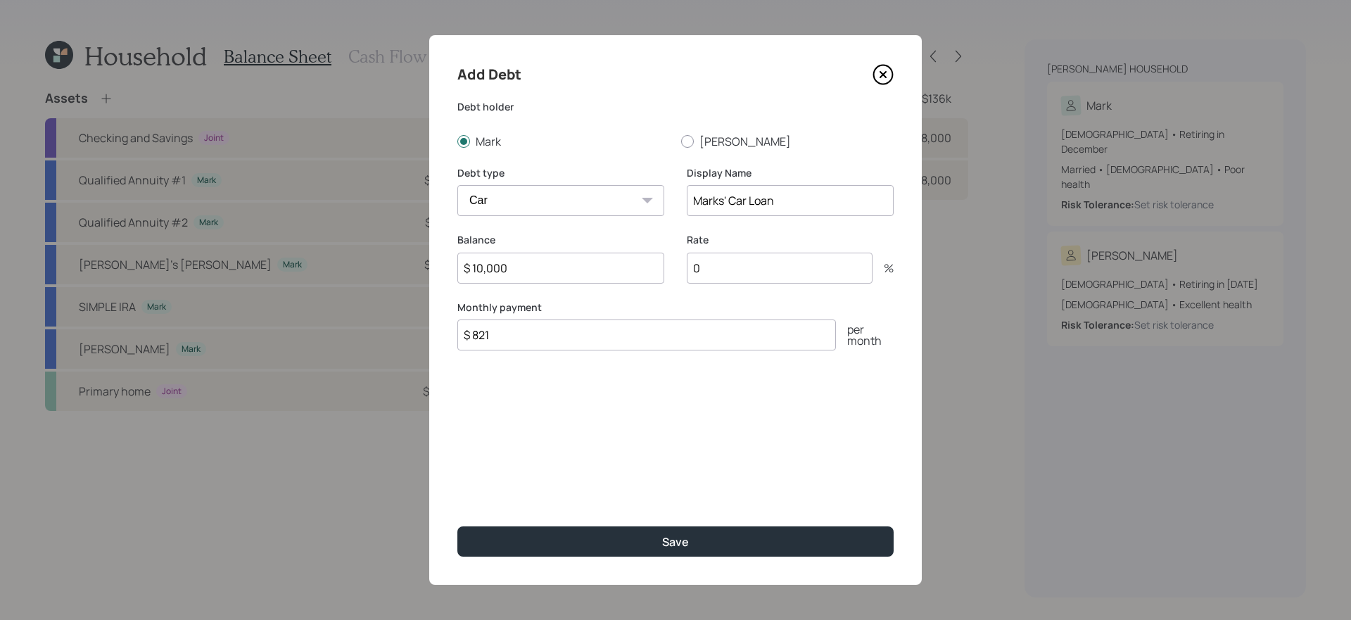
type input "$ 821"
click at [457, 526] on button "Save" at bounding box center [675, 541] width 436 height 30
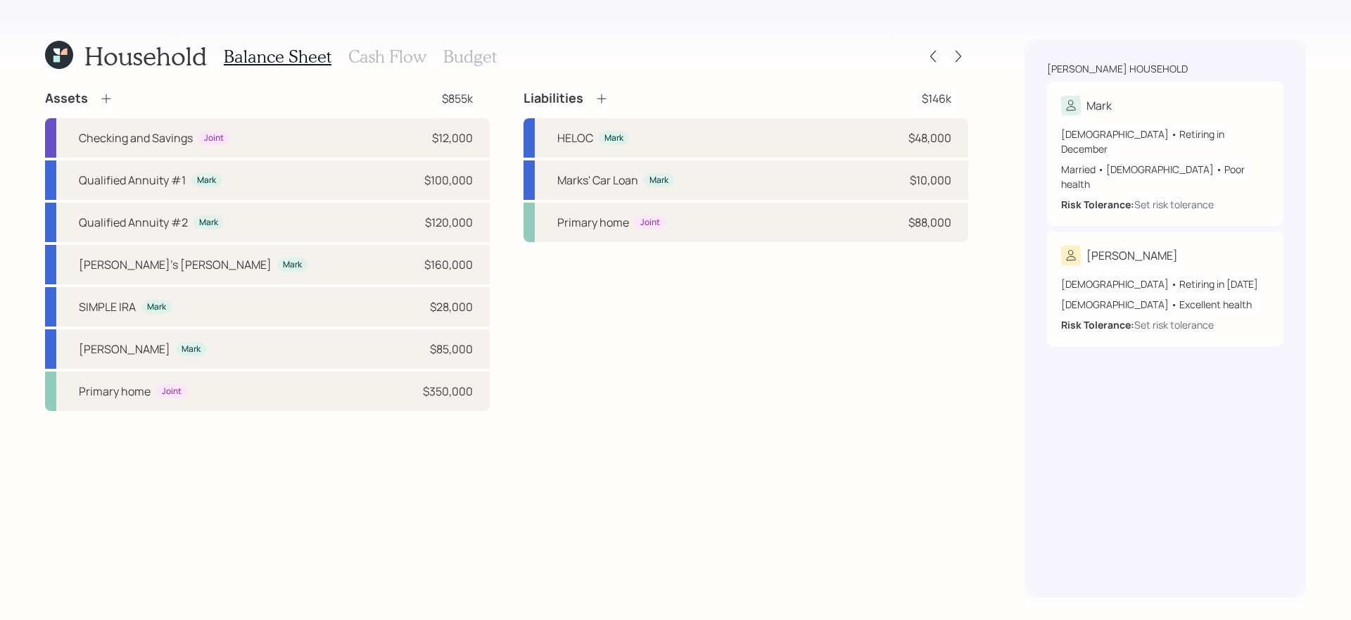
click at [600, 96] on icon at bounding box center [602, 98] width 14 height 14
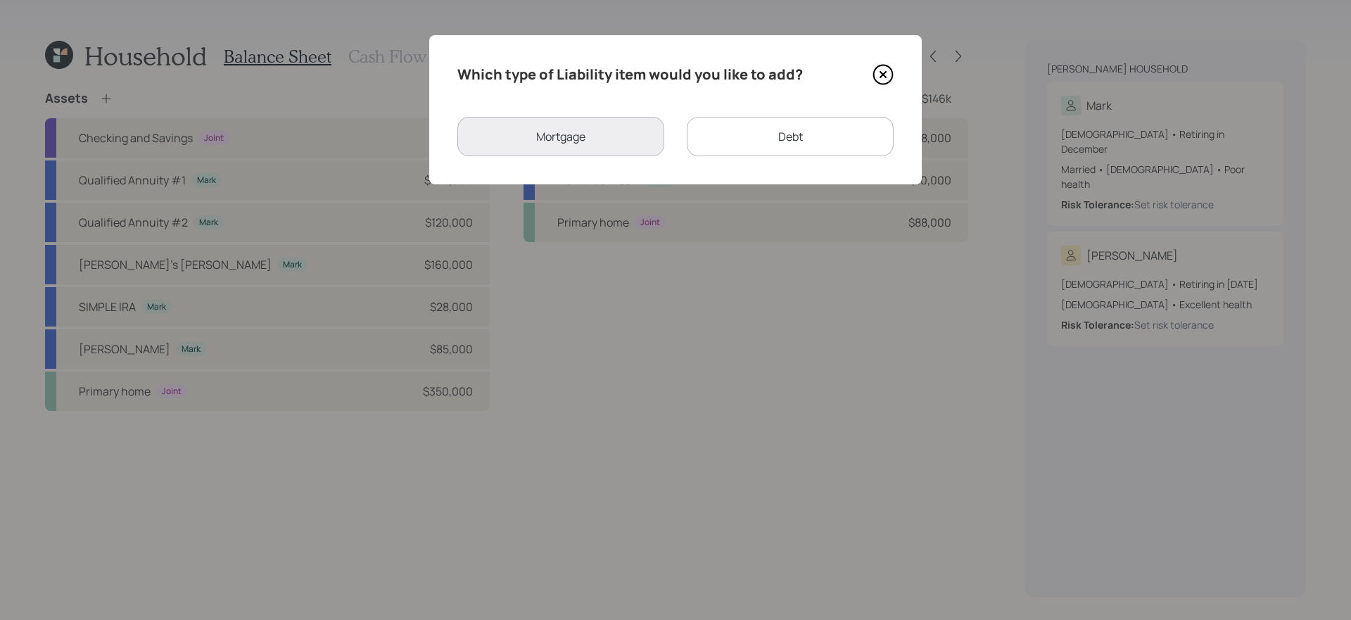
click at [754, 150] on div "Debt" at bounding box center [790, 136] width 207 height 39
select select "credit_card"
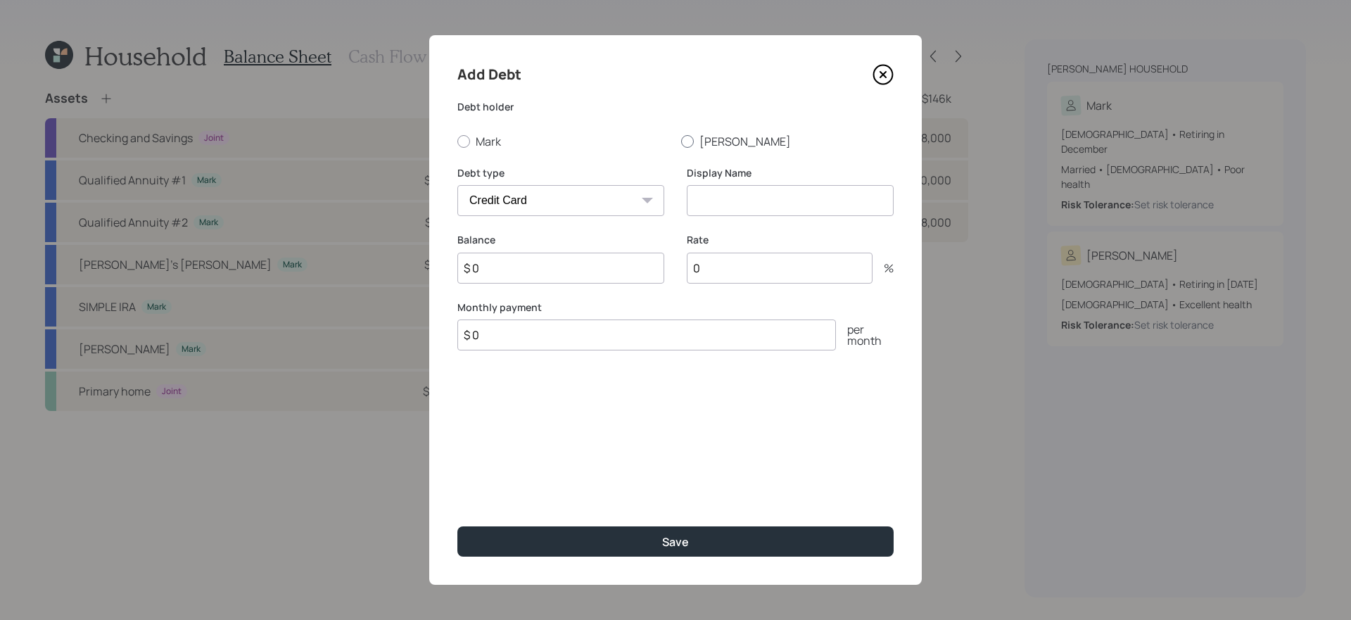
click at [695, 134] on label "Janet" at bounding box center [787, 141] width 212 height 15
click at [681, 141] on input "Janet" at bounding box center [680, 141] width 1 height 1
radio input "true"
click at [583, 204] on select "Car Credit Card Medical Student Other" at bounding box center [560, 200] width 207 height 31
select select "car"
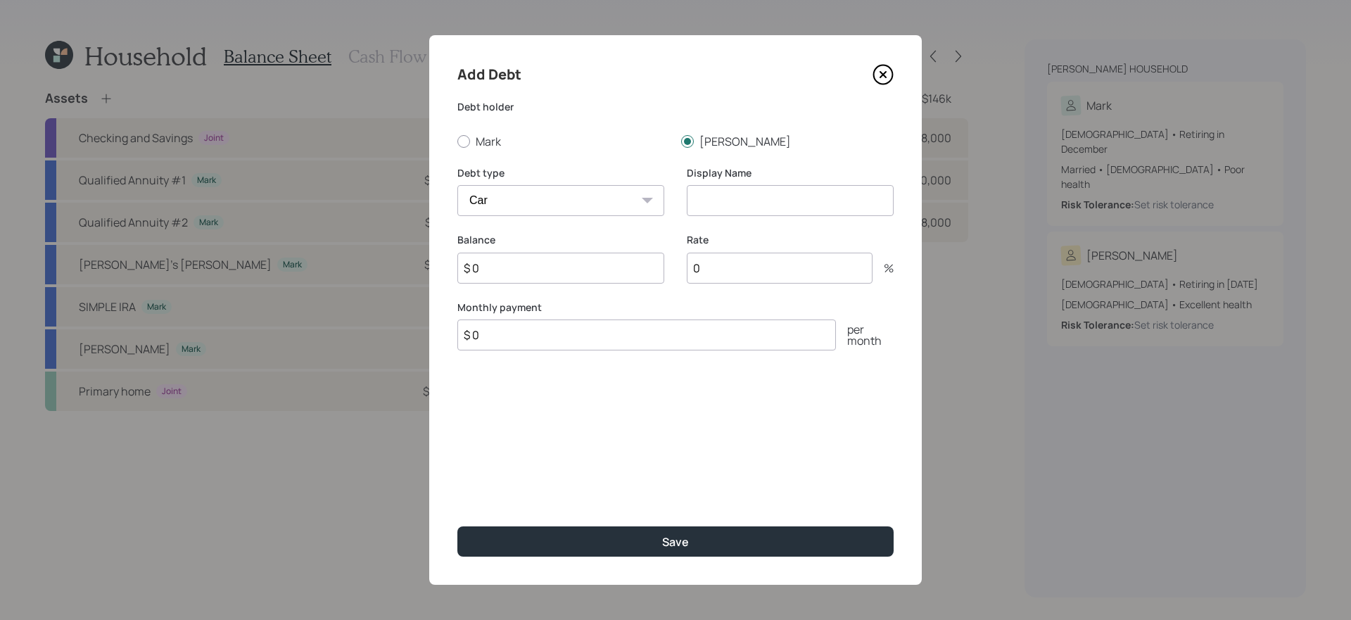
click at [457, 185] on select "Car Credit Card Medical Student Other" at bounding box center [560, 200] width 207 height 31
click at [709, 205] on input at bounding box center [790, 200] width 207 height 31
type input "Janet's Car Loan"
type input "$ 24,000"
type input "6.7"
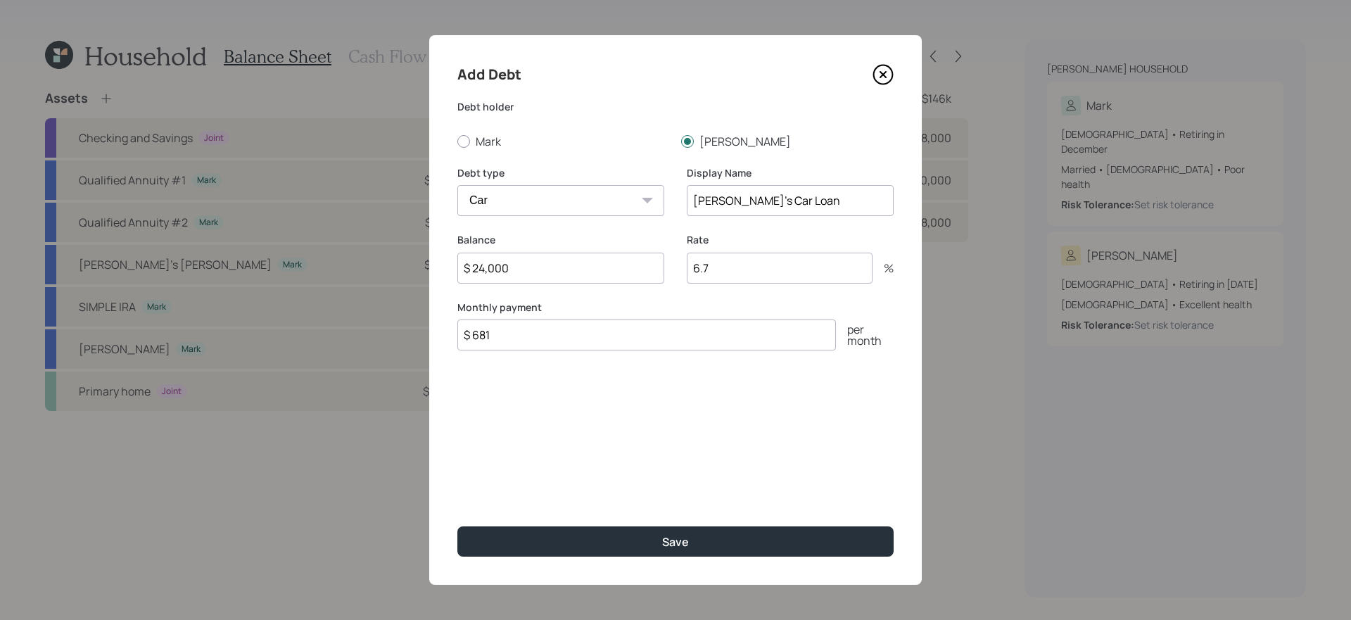
type input "$ 681"
click at [457, 526] on button "Save" at bounding box center [675, 541] width 436 height 30
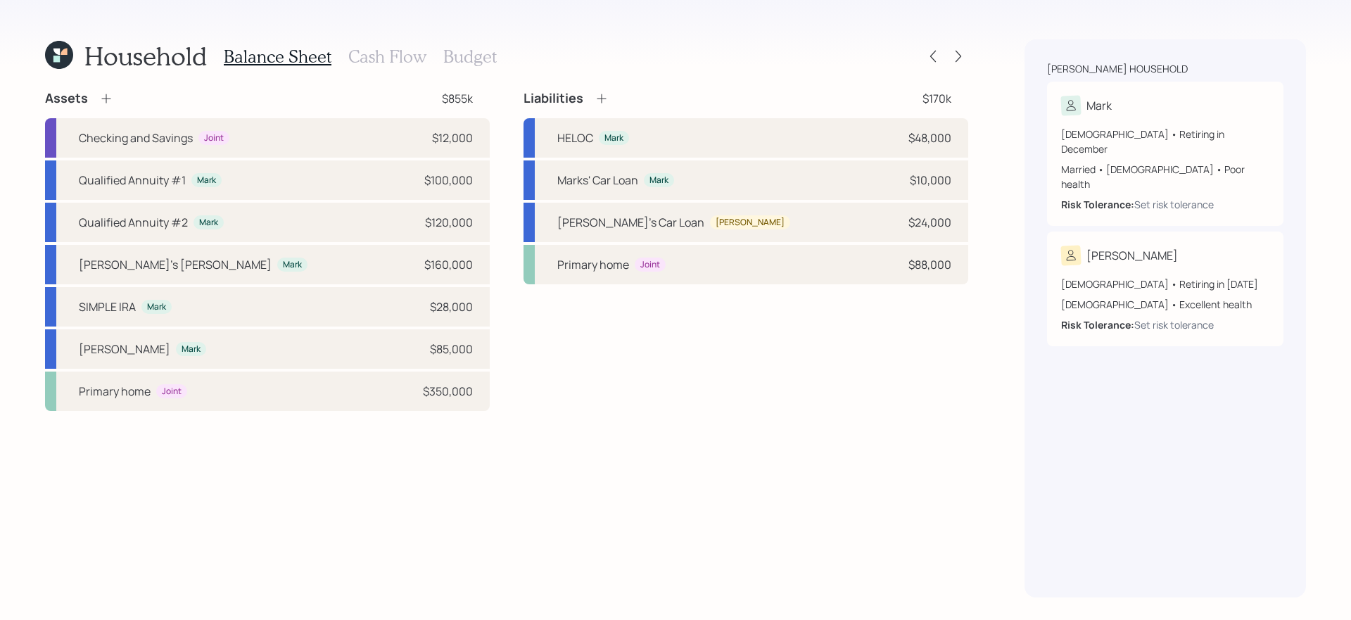
click at [379, 53] on h3 "Cash Flow" at bounding box center [387, 56] width 78 height 20
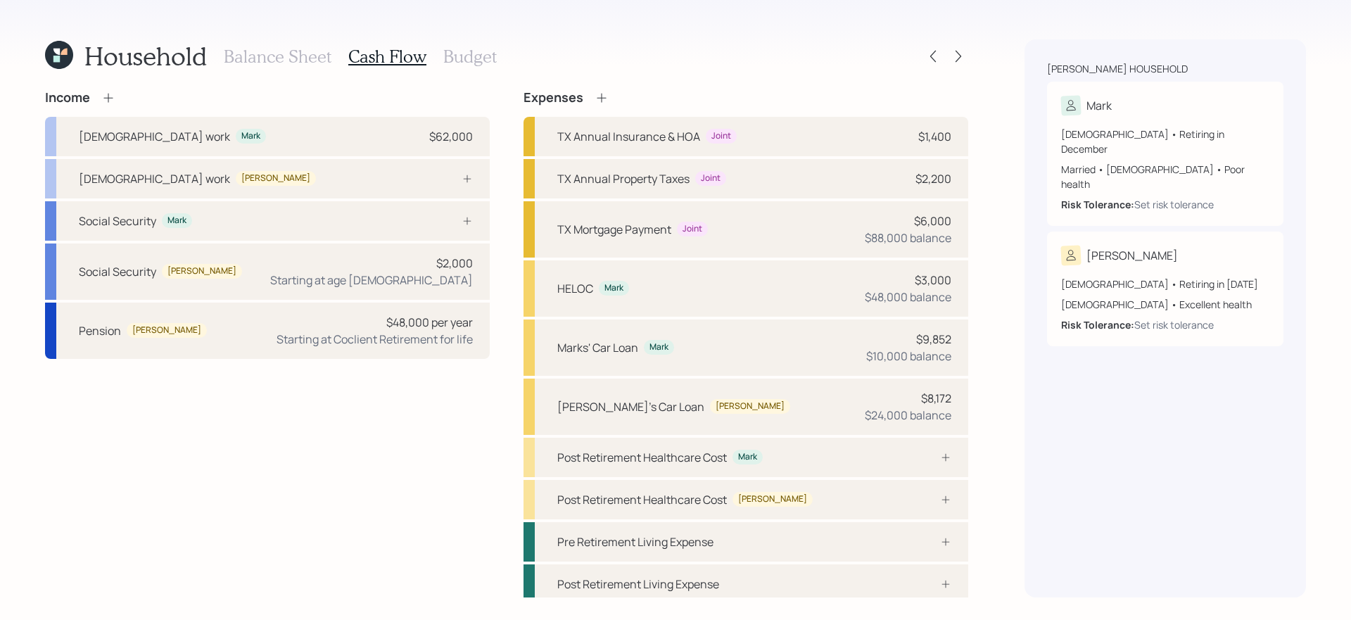
click at [513, 210] on div "Income Full-time work Mark $62,000 Full-time work Janet Social Security Mark So…" at bounding box center [506, 347] width 923 height 514
click at [110, 96] on icon at bounding box center [108, 98] width 14 height 14
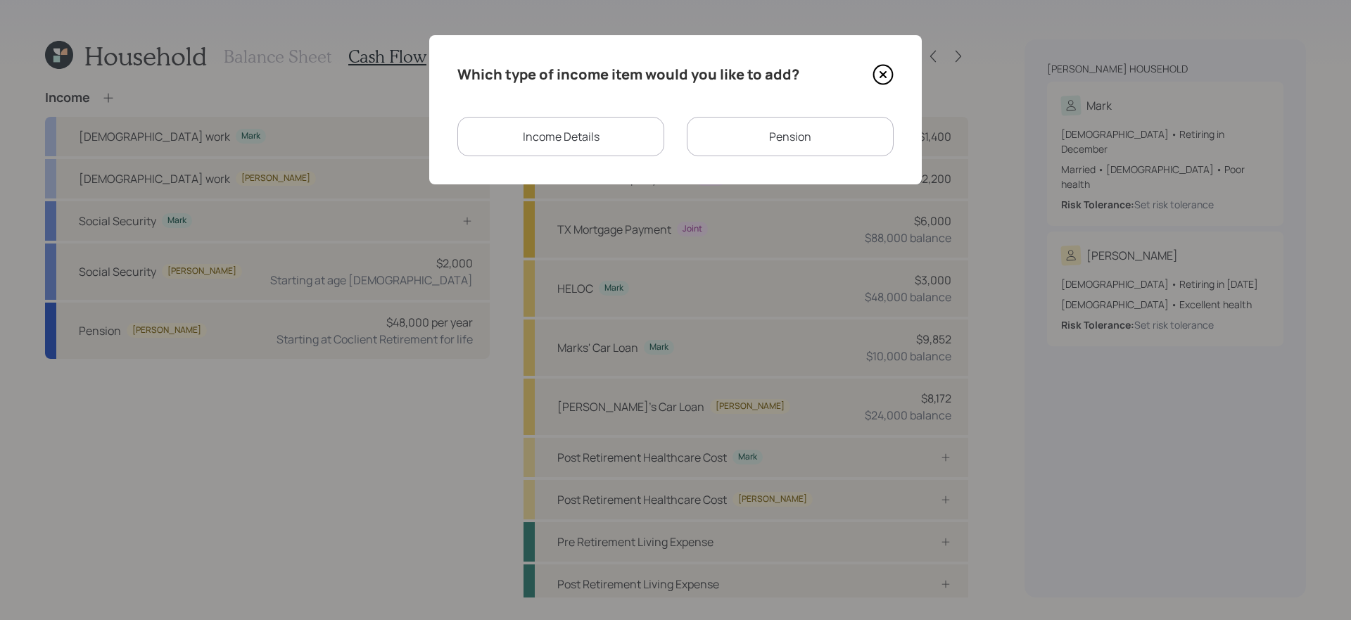
click at [579, 136] on div "Income Details" at bounding box center [560, 136] width 207 height 39
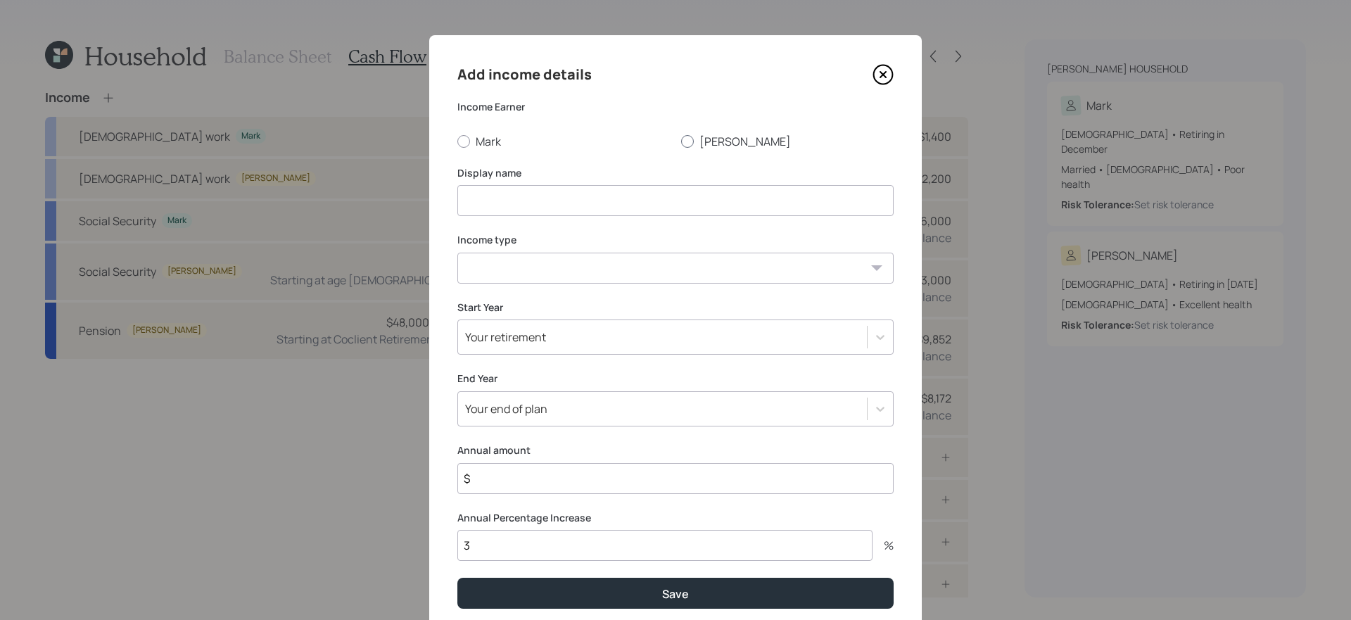
click at [712, 148] on label "Janet" at bounding box center [787, 141] width 212 height 15
click at [681, 141] on input "Janet" at bounding box center [680, 141] width 1 height 1
radio input "true"
click at [608, 218] on div "Add income details Income Earner Mark Janet Display name Income type Full-time …" at bounding box center [675, 336] width 493 height 602
click at [608, 212] on input at bounding box center [675, 200] width 436 height 31
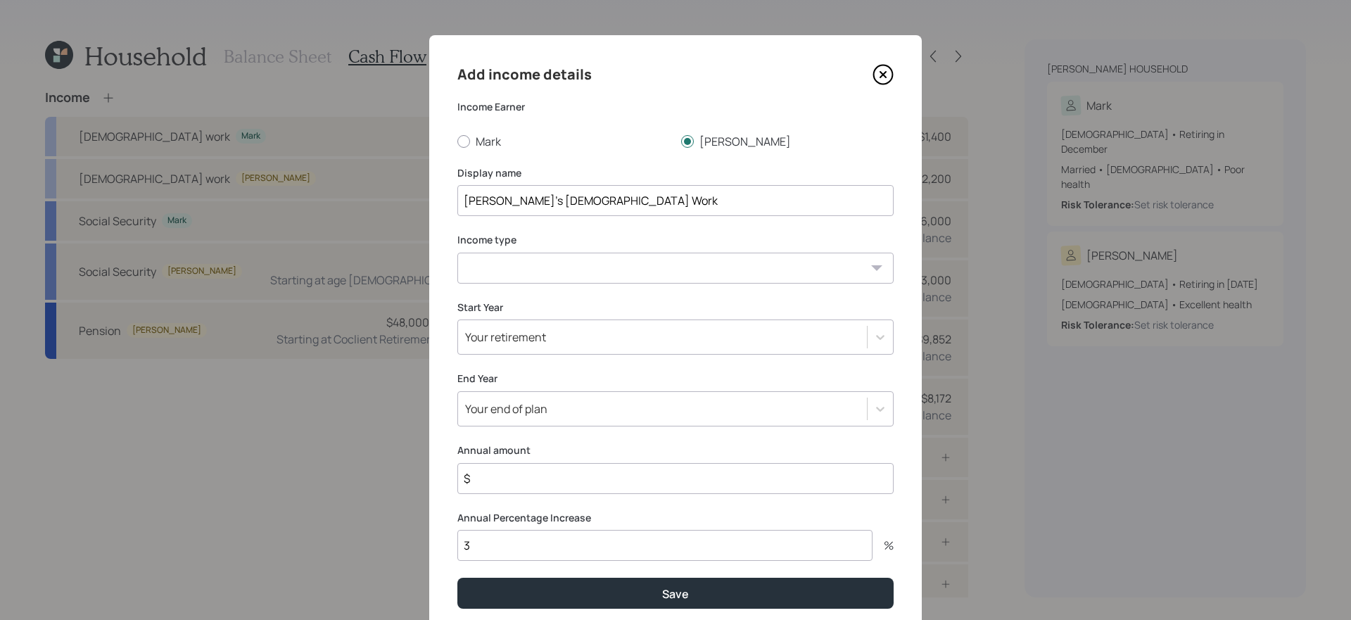
type input "Janet's Part Time Work"
click at [559, 253] on select "Full-time work Part-time work Self employment Other" at bounding box center [675, 268] width 436 height 31
select select "part_time"
click at [457, 253] on select "Full-time work Part-time work Self employment Other" at bounding box center [675, 268] width 436 height 31
click at [559, 345] on div "Your retirement" at bounding box center [662, 337] width 409 height 24
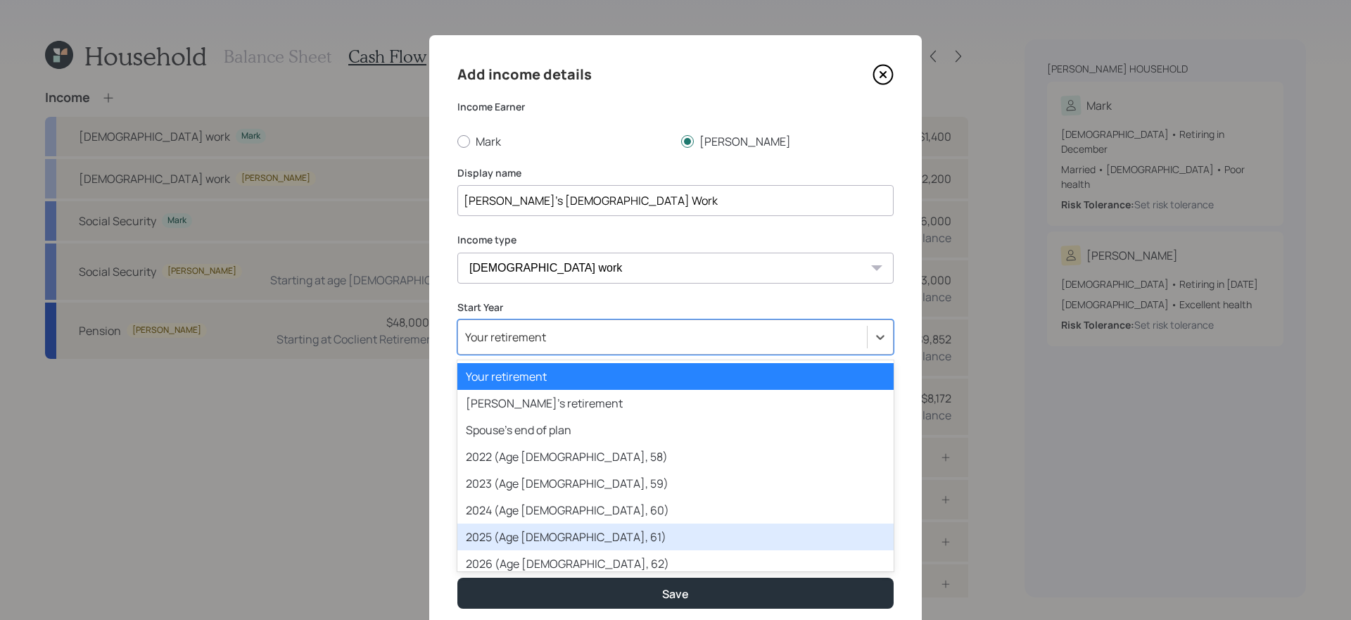
click at [511, 533] on div "2025 (Age 68, 61)" at bounding box center [675, 536] width 436 height 27
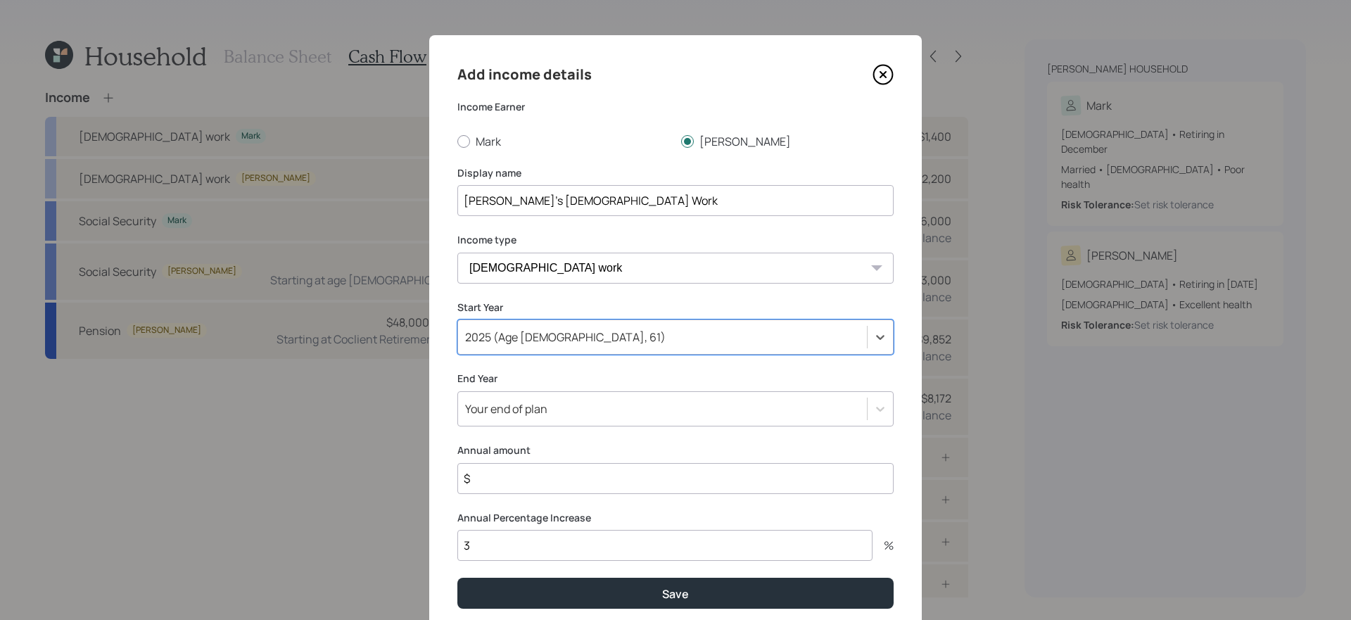
scroll to position [52, 0]
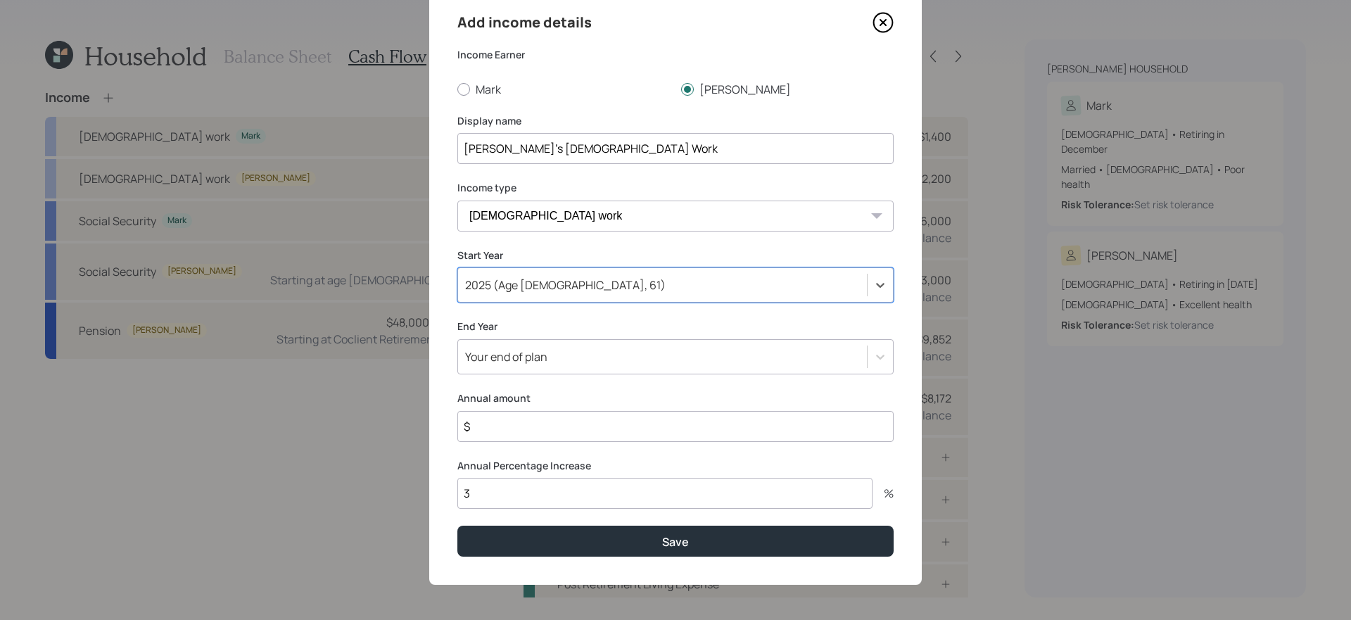
click at [570, 431] on input "$" at bounding box center [675, 426] width 436 height 31
type input "$ 8,000"
click at [587, 343] on div "Your end of plan" at bounding box center [675, 356] width 436 height 35
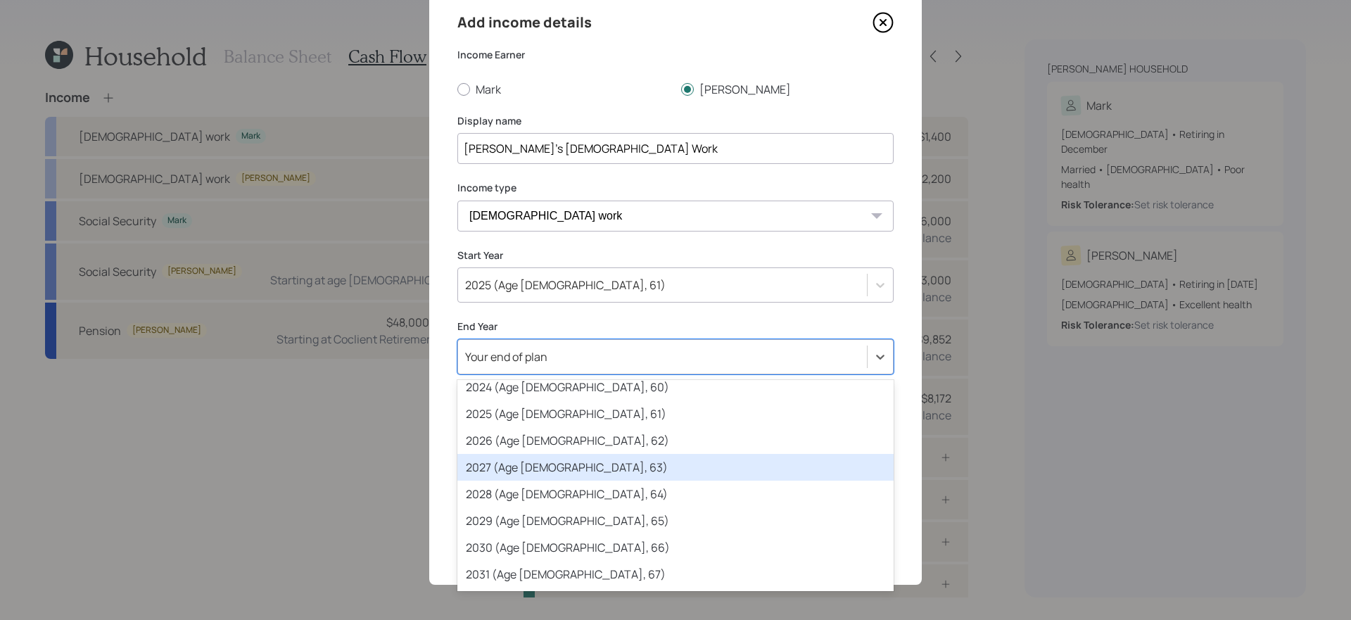
scroll to position [173, 0]
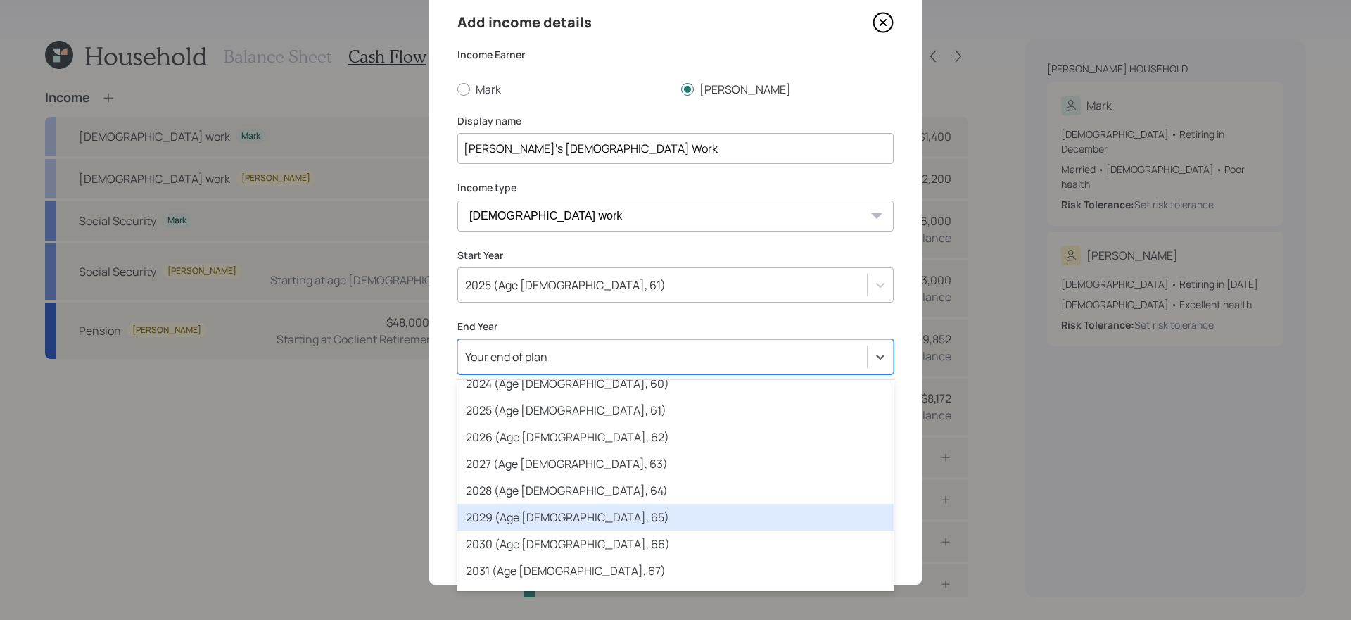
click at [604, 514] on div "2029 (Age 72, 65)" at bounding box center [675, 517] width 436 height 27
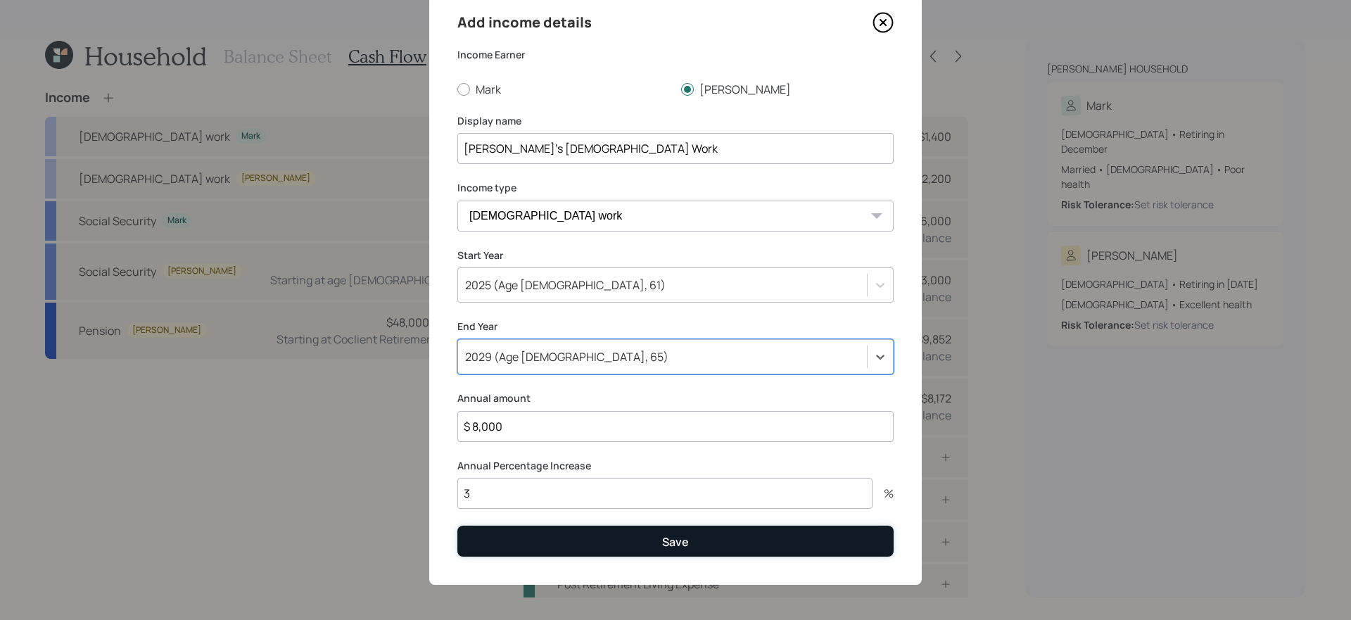
click at [585, 539] on button "Save" at bounding box center [675, 541] width 436 height 30
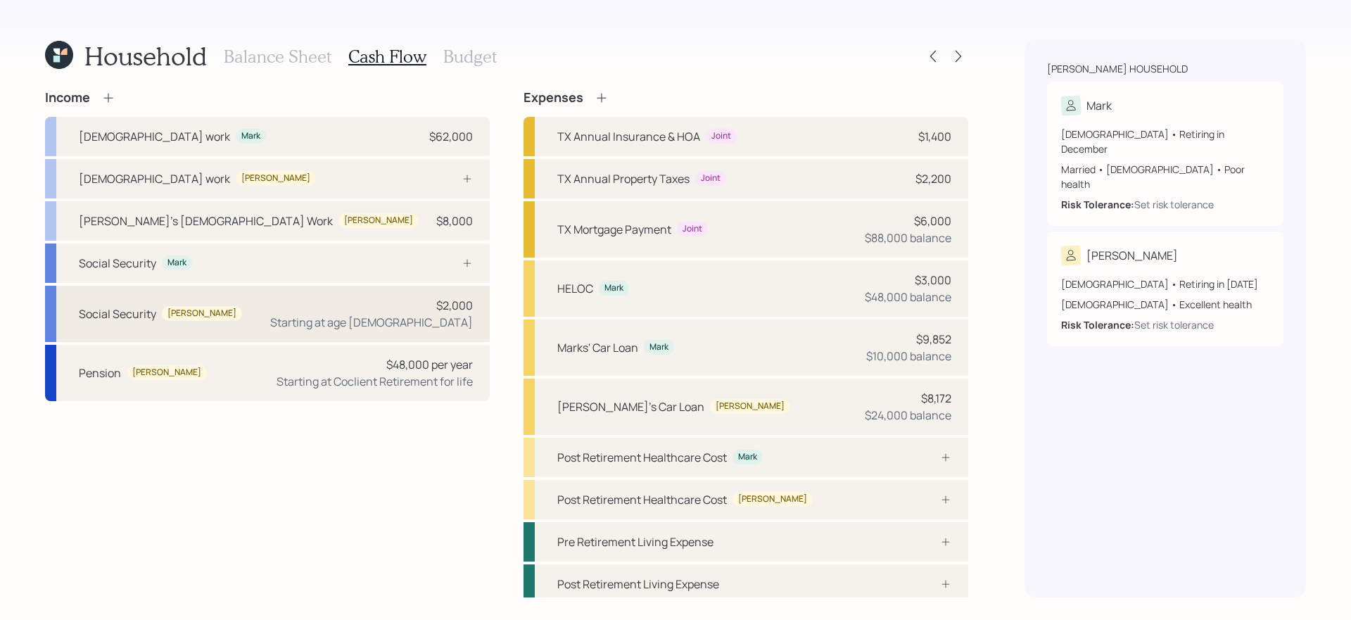
click at [406, 310] on div "$2,000 Starting at age 65" at bounding box center [371, 314] width 203 height 34
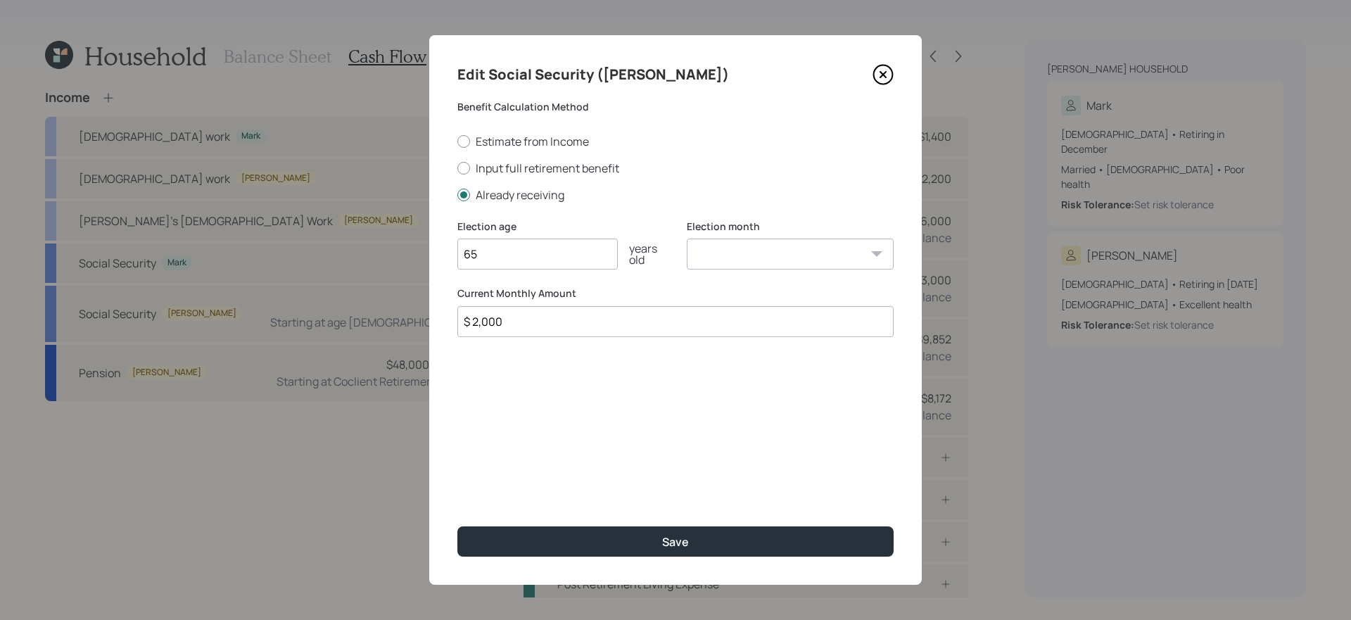
click at [547, 333] on input "$ 2,000" at bounding box center [675, 321] width 436 height 31
type input "$"
click at [551, 255] on input "65" at bounding box center [537, 254] width 160 height 31
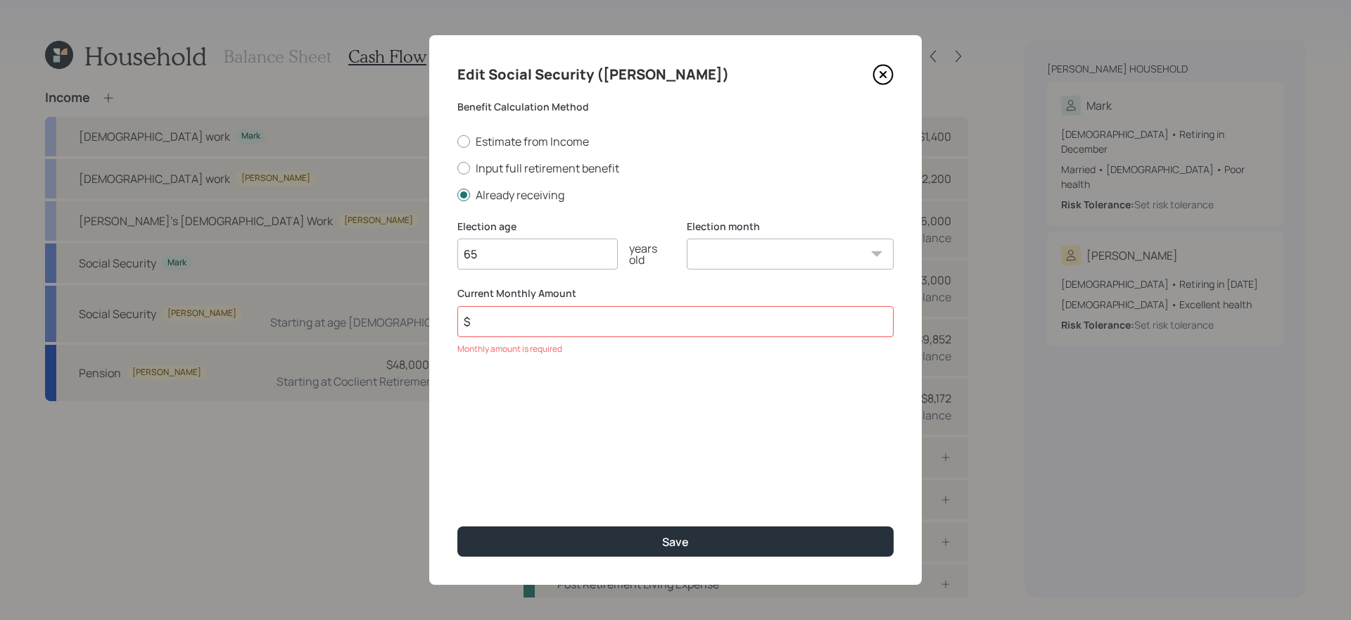
click at [551, 255] on input "65" at bounding box center [537, 254] width 160 height 31
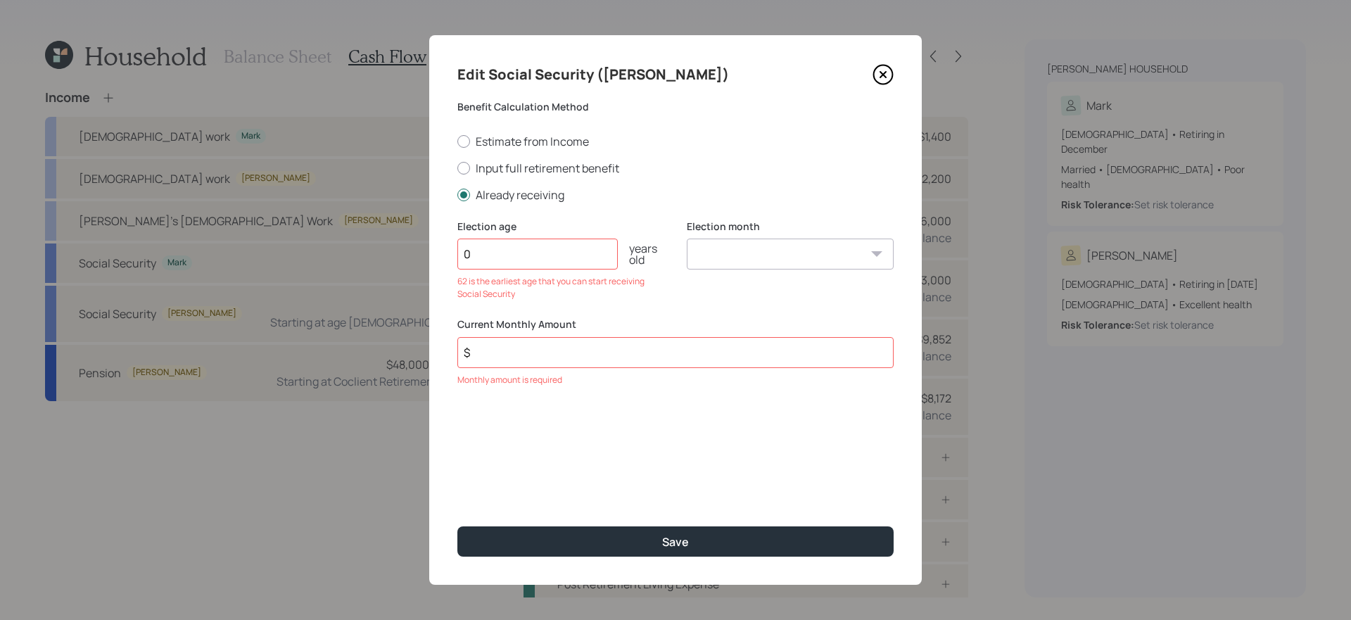
type input "0"
click at [457, 526] on button "Save" at bounding box center [675, 541] width 436 height 30
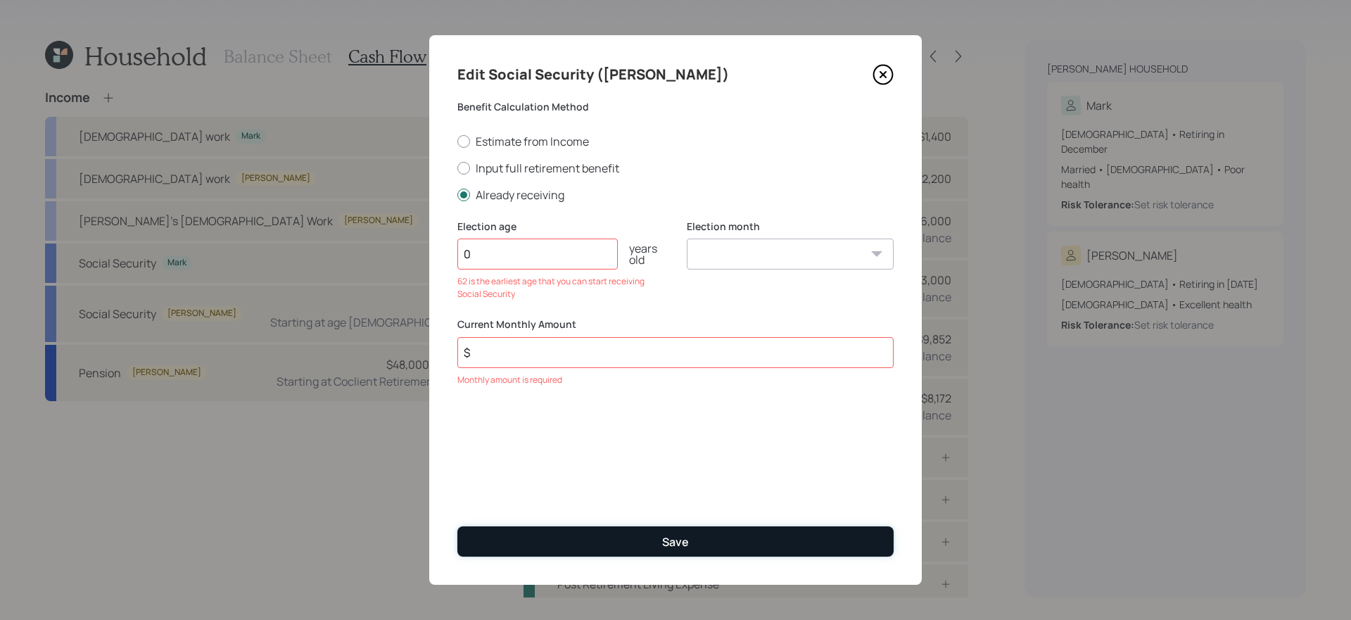
click at [553, 535] on button "Save" at bounding box center [675, 541] width 436 height 30
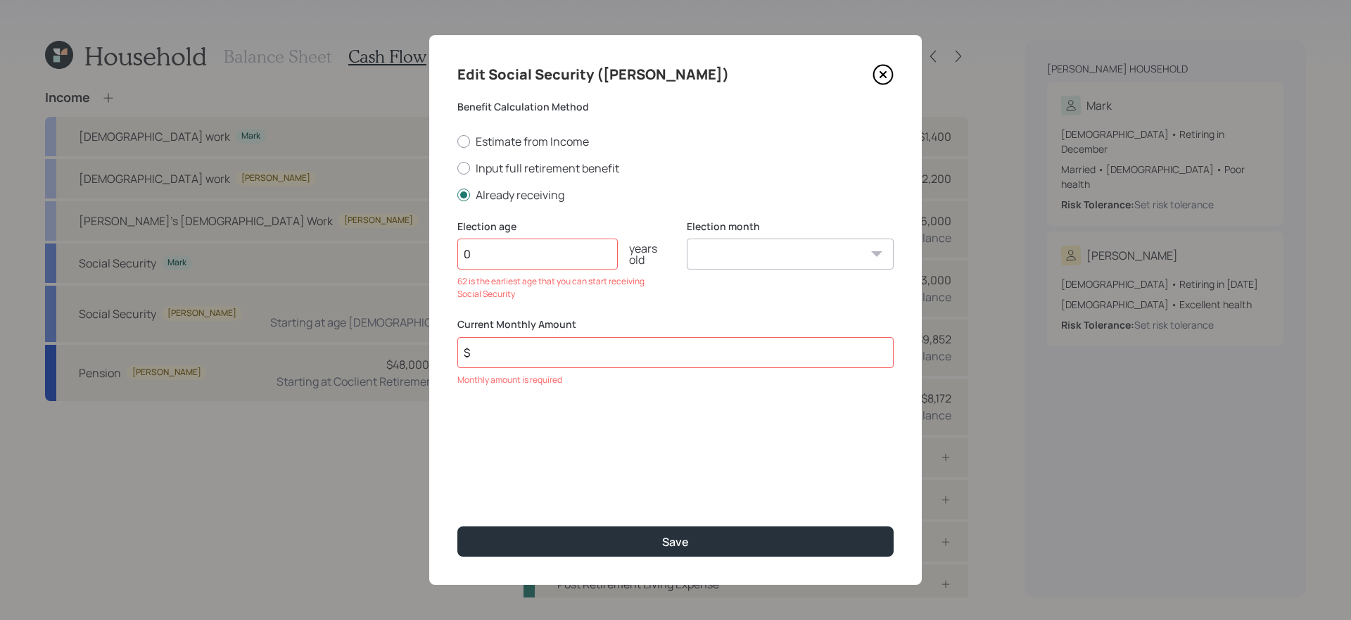
click at [890, 70] on icon at bounding box center [882, 74] width 21 height 21
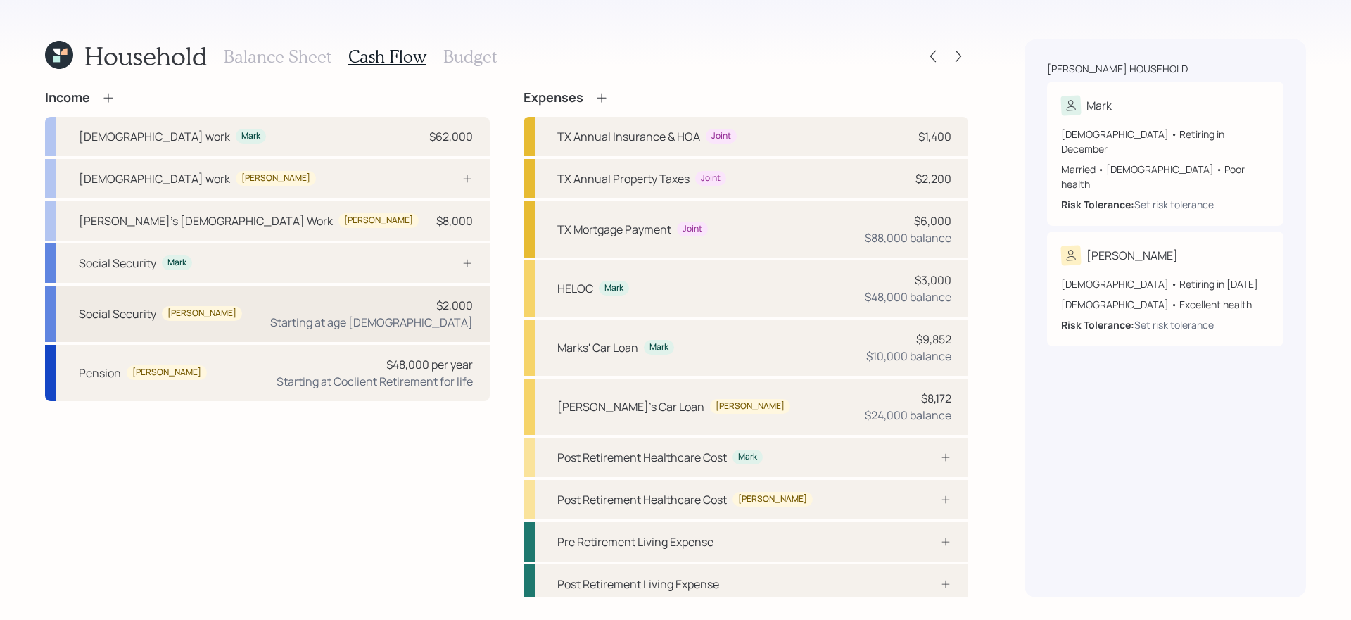
click at [377, 323] on div "Social Security Janet $2,000 Starting at age 65" at bounding box center [267, 314] width 445 height 56
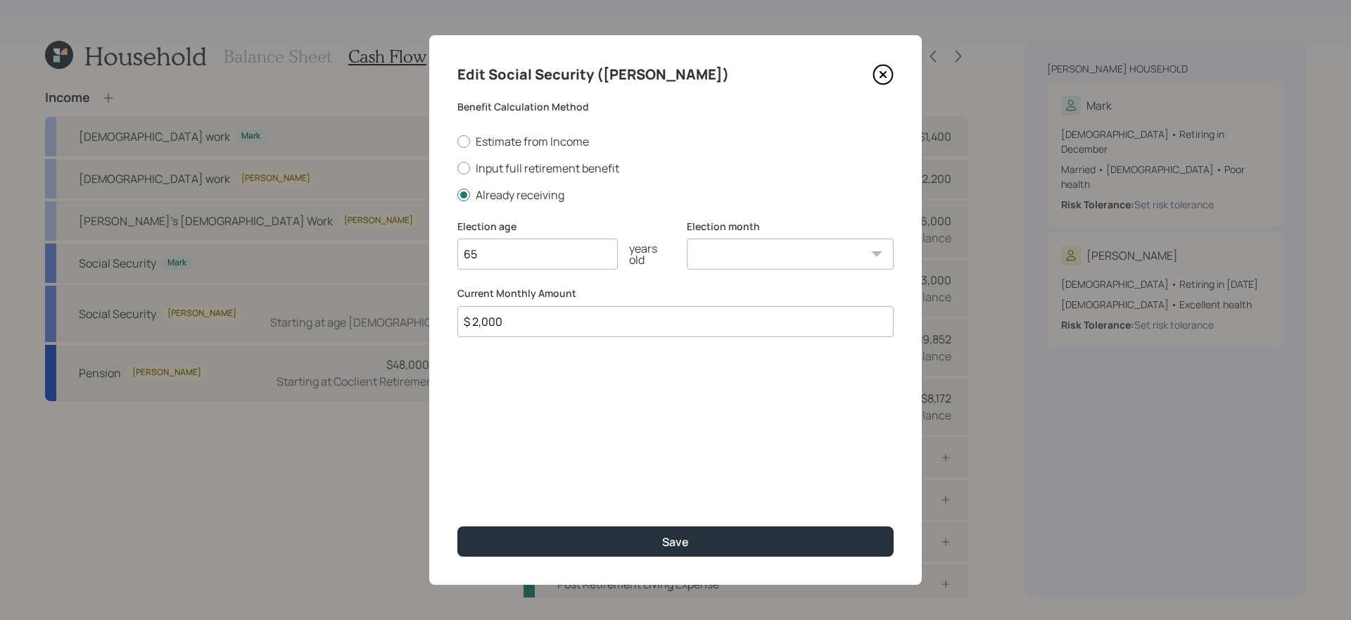
click at [516, 310] on input "$ 2,000" at bounding box center [675, 321] width 436 height 31
click at [884, 73] on icon at bounding box center [883, 75] width 6 height 6
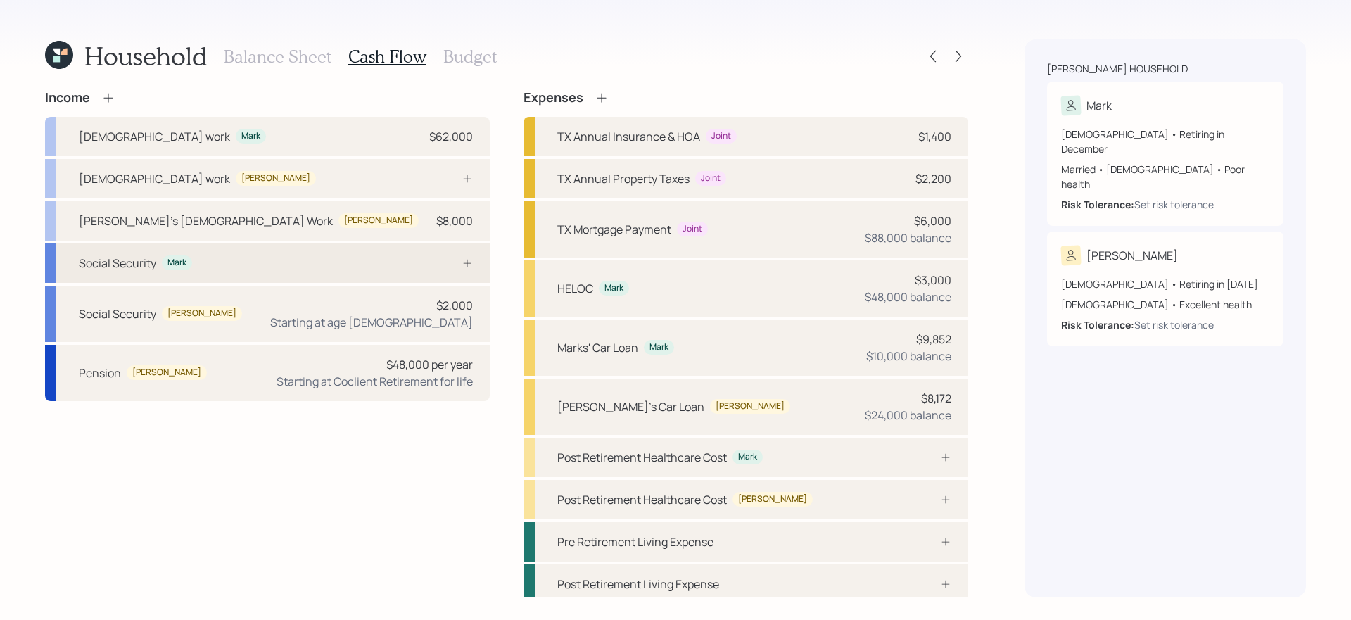
click at [302, 264] on div "Social Security Mark" at bounding box center [267, 262] width 445 height 39
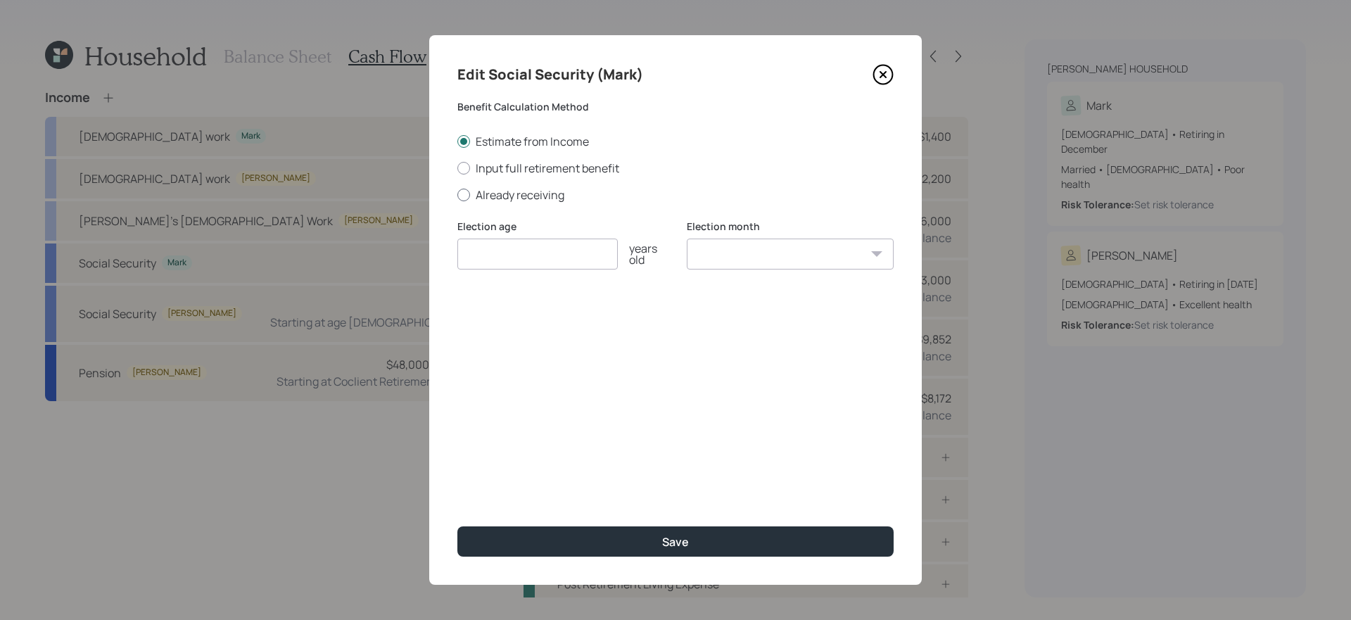
click at [538, 191] on label "Already receiving" at bounding box center [675, 194] width 436 height 15
click at [457, 194] on input "Already receiving" at bounding box center [457, 194] width 1 height 1
radio input "true"
click at [528, 331] on input "$" at bounding box center [675, 321] width 436 height 31
type input "$ 2,000"
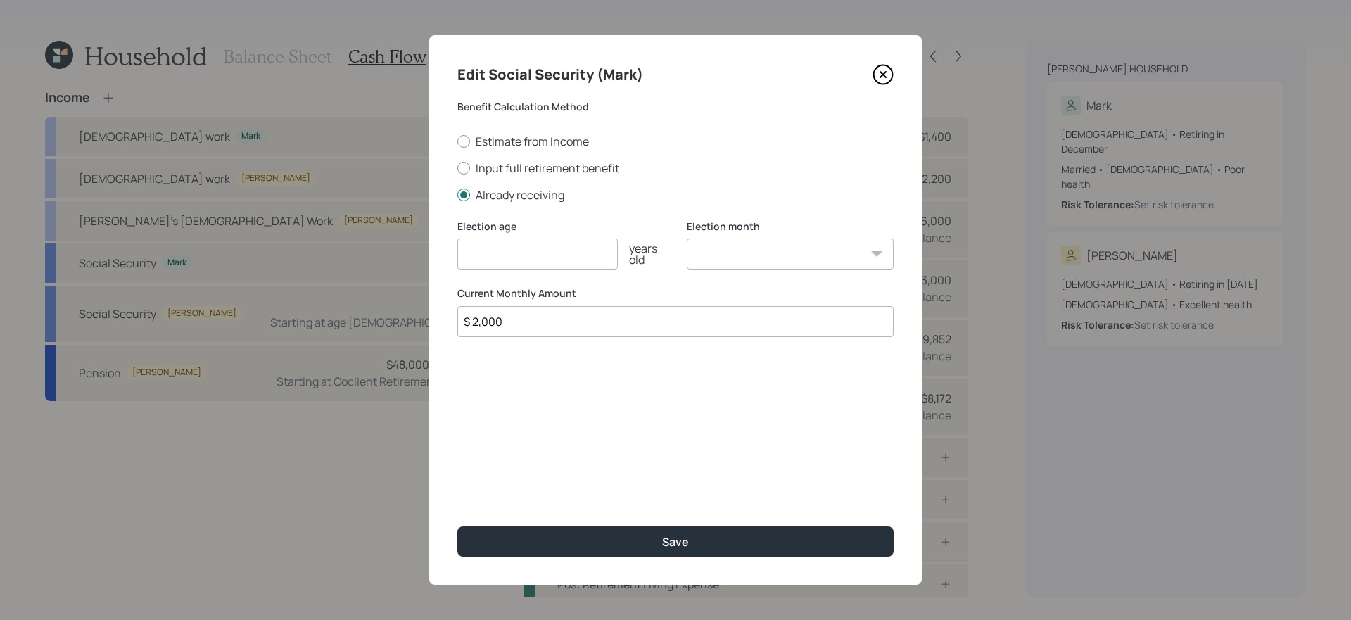
click at [591, 260] on input "number" at bounding box center [537, 254] width 160 height 31
type input "67"
click at [777, 241] on select "January February March April May June July August September October November De…" at bounding box center [790, 254] width 207 height 31
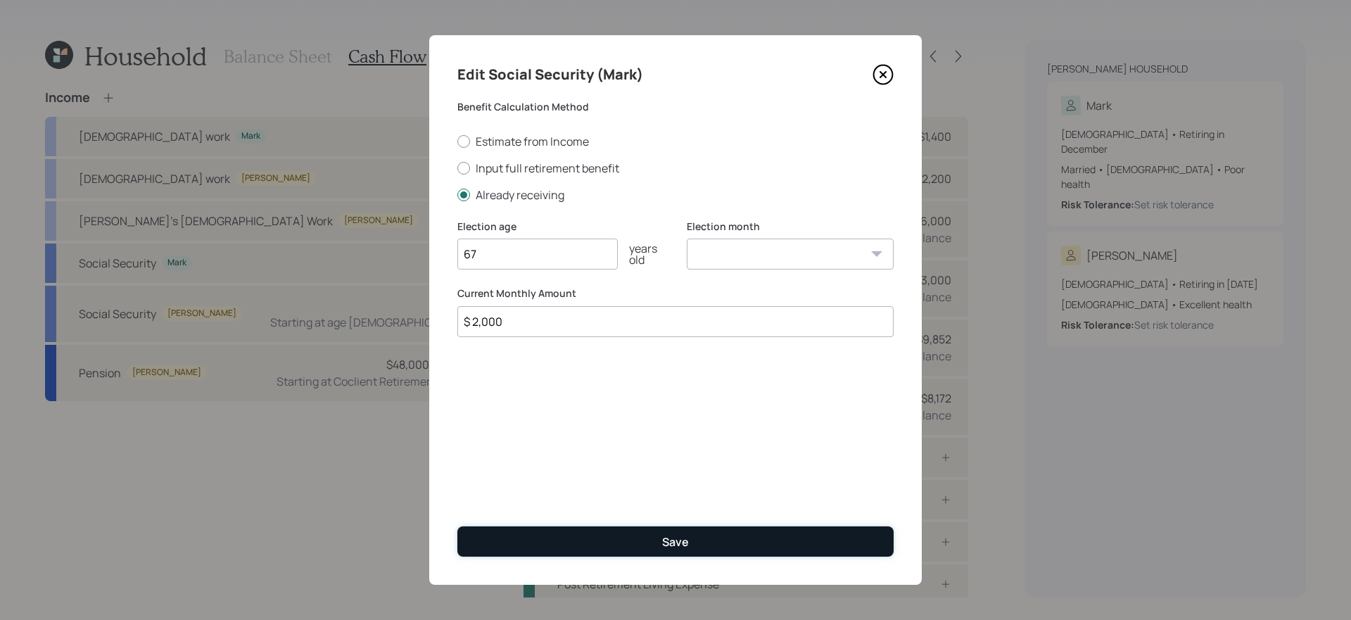
click at [603, 542] on button "Save" at bounding box center [675, 541] width 436 height 30
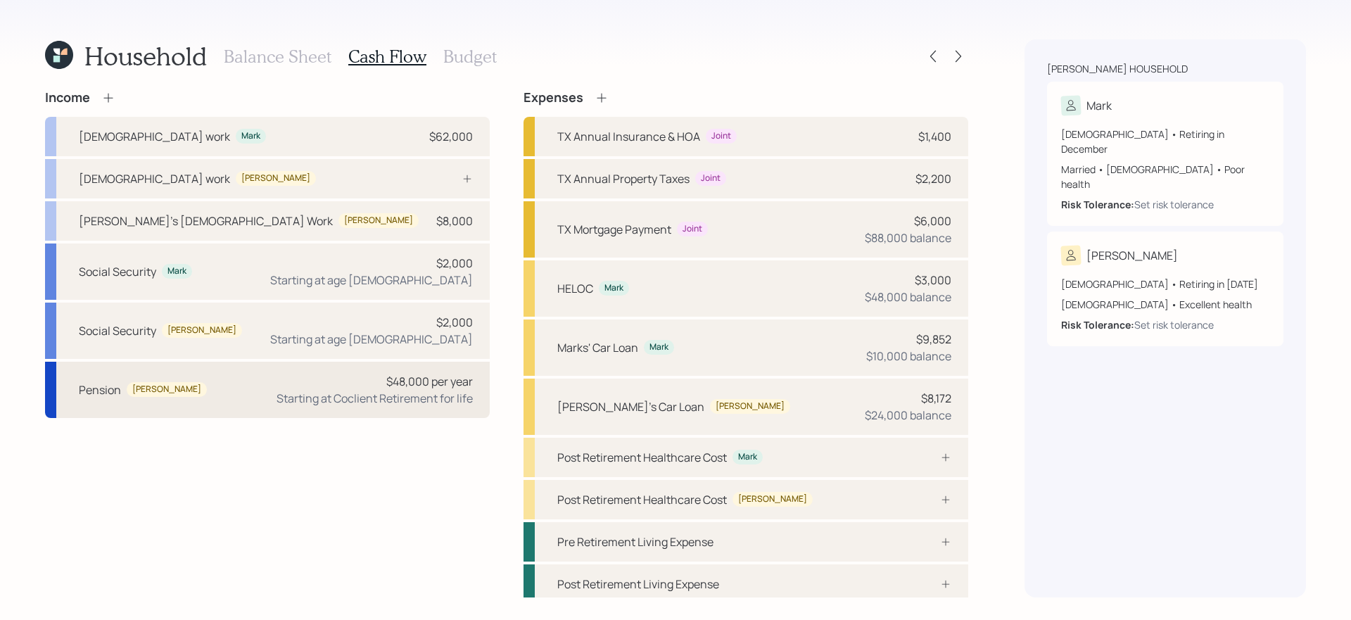
click at [345, 388] on div "$48,000 per year Starting at Coclient Retirement for life" at bounding box center [375, 390] width 196 height 34
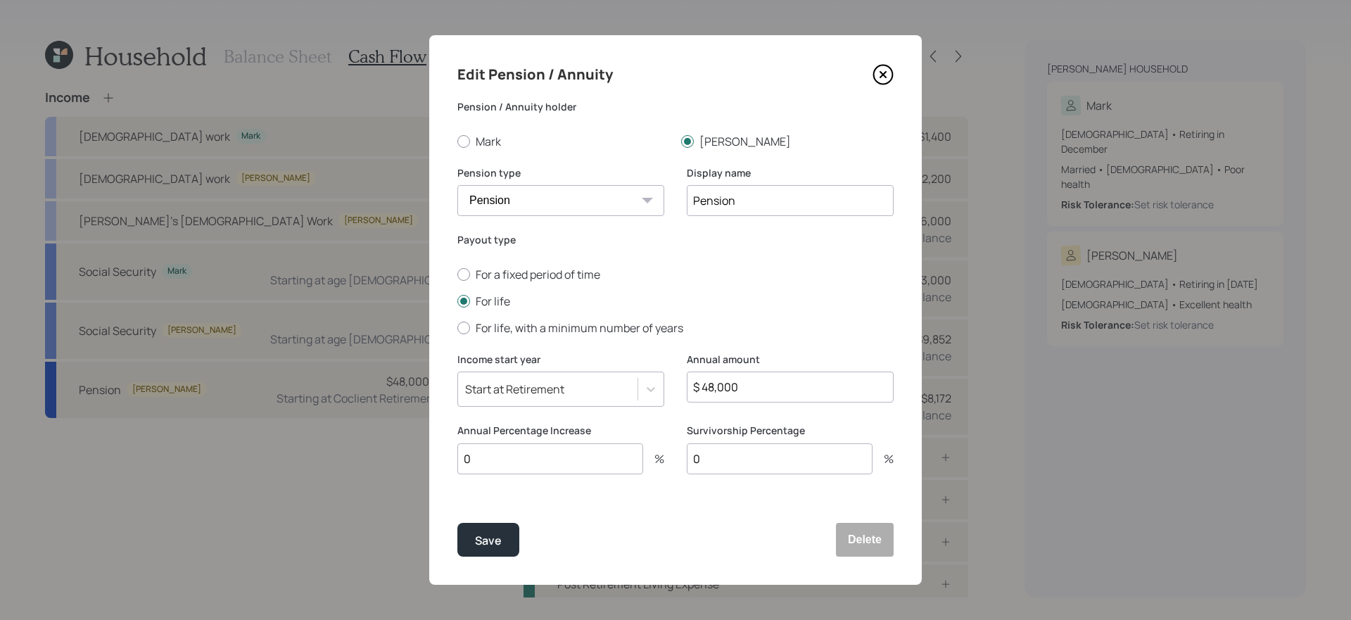
click at [776, 385] on input "$ 48,000" at bounding box center [790, 387] width 207 height 31
type input "$ 60,000"
click at [542, 454] on input "0" at bounding box center [550, 458] width 186 height 31
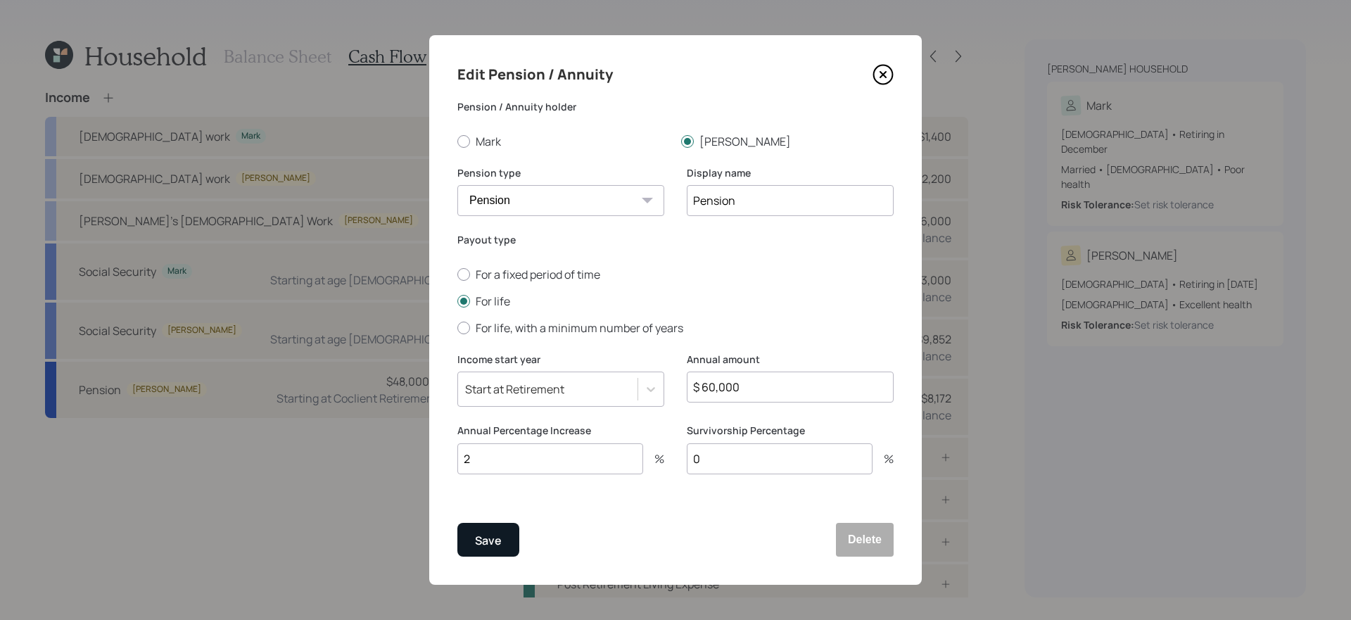
type input "2"
click at [497, 525] on button "Save" at bounding box center [488, 540] width 62 height 34
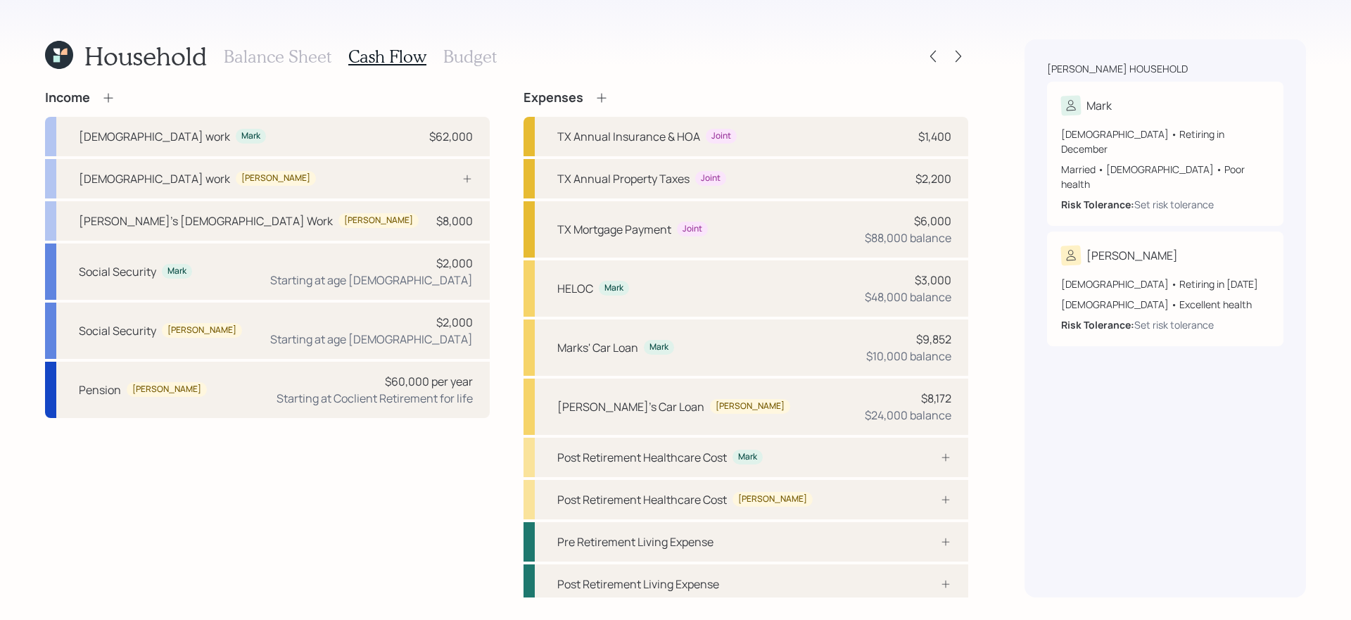
click at [360, 502] on div "Income Full-time work Mark $62,000 Full-time work Janet Janet's Part Time Work …" at bounding box center [267, 347] width 445 height 514
click at [353, 319] on div "Social Security Janet $2,000 Starting at age 65" at bounding box center [267, 331] width 445 height 56
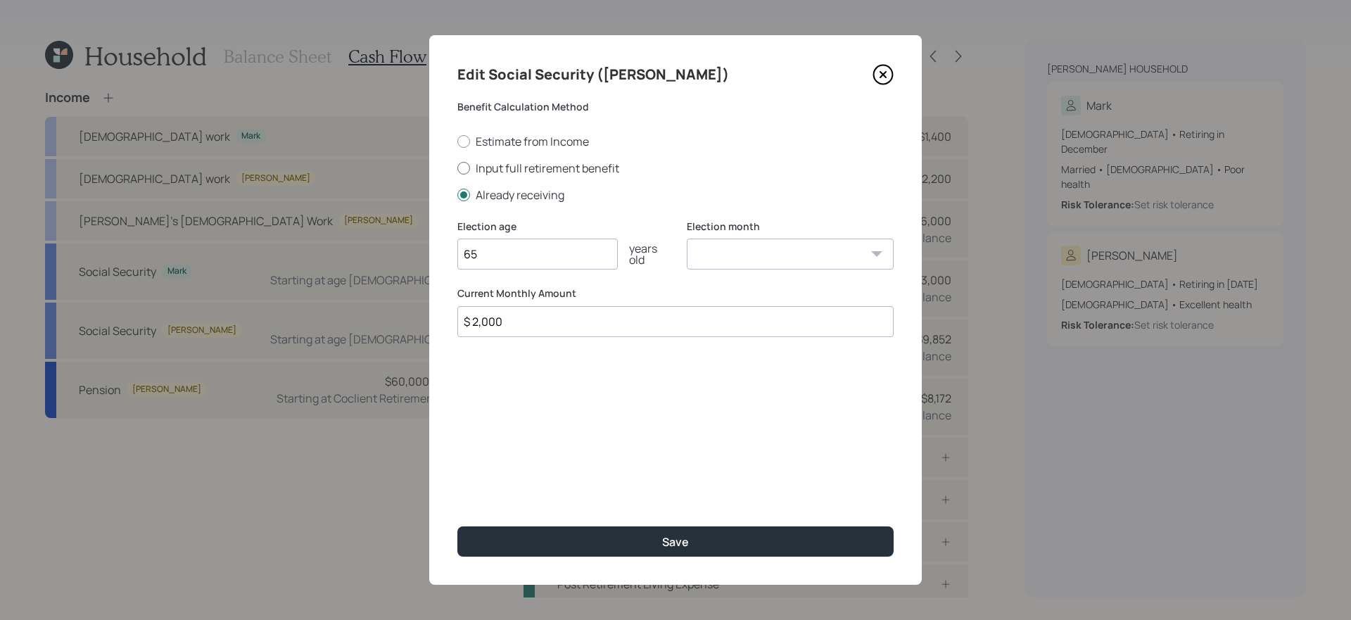
click at [563, 162] on label "Input full retirement benefit" at bounding box center [675, 167] width 436 height 15
click at [457, 167] on input "Input full retirement benefit" at bounding box center [457, 167] width 1 height 1
radio input "true"
click at [509, 258] on input "65" at bounding box center [537, 254] width 160 height 31
type input "67"
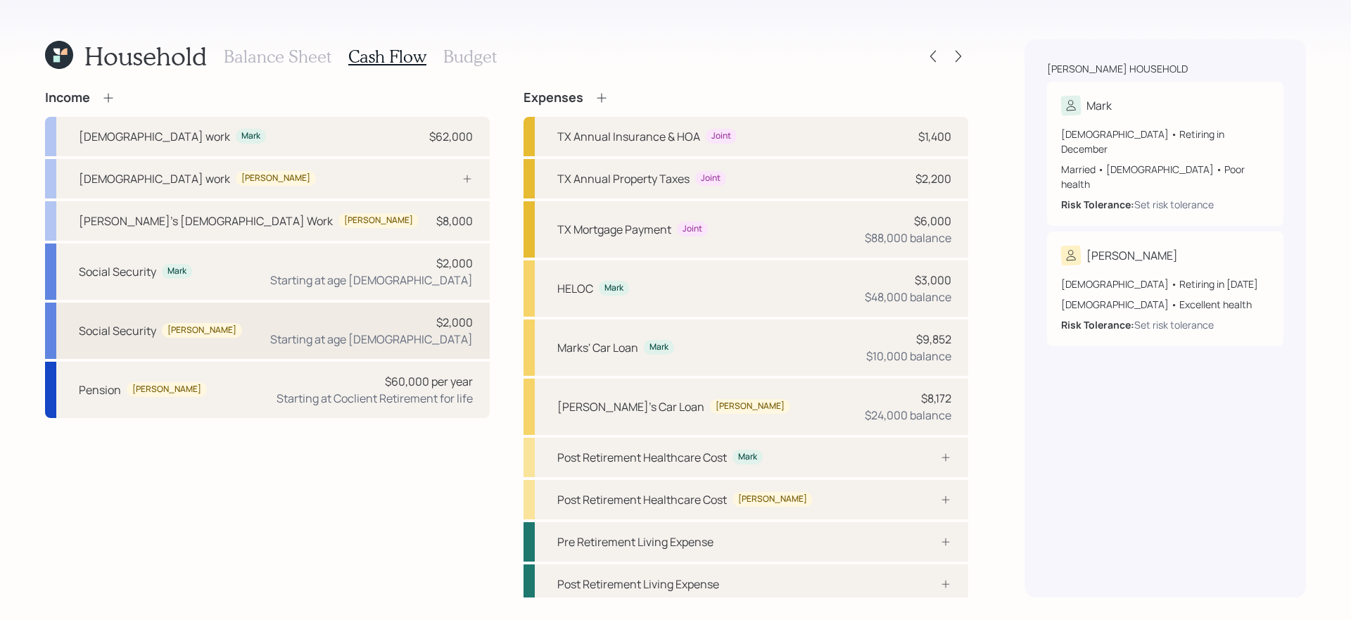
click at [338, 323] on div "Social Security Janet $2,000 Starting at age 65" at bounding box center [267, 331] width 445 height 56
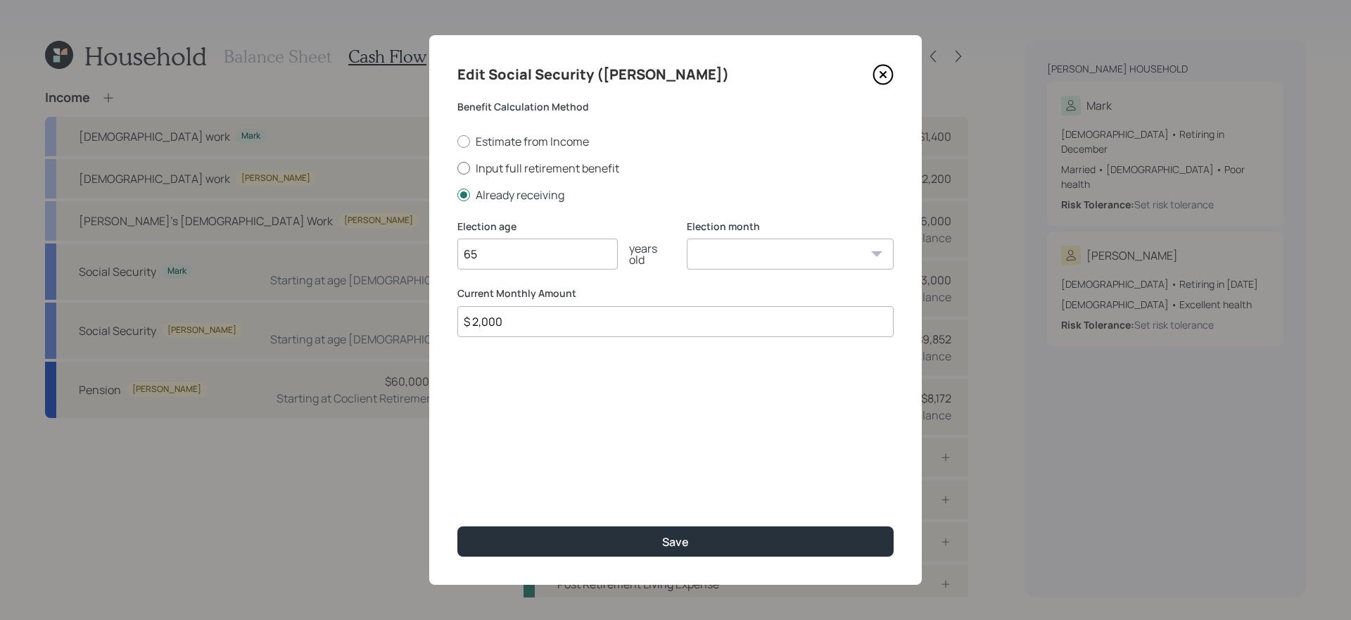
click at [533, 166] on label "Input full retirement benefit" at bounding box center [675, 167] width 436 height 15
click at [457, 167] on input "Input full retirement benefit" at bounding box center [457, 167] width 1 height 1
radio input "true"
click at [483, 257] on input "65" at bounding box center [537, 254] width 160 height 31
type input "67"
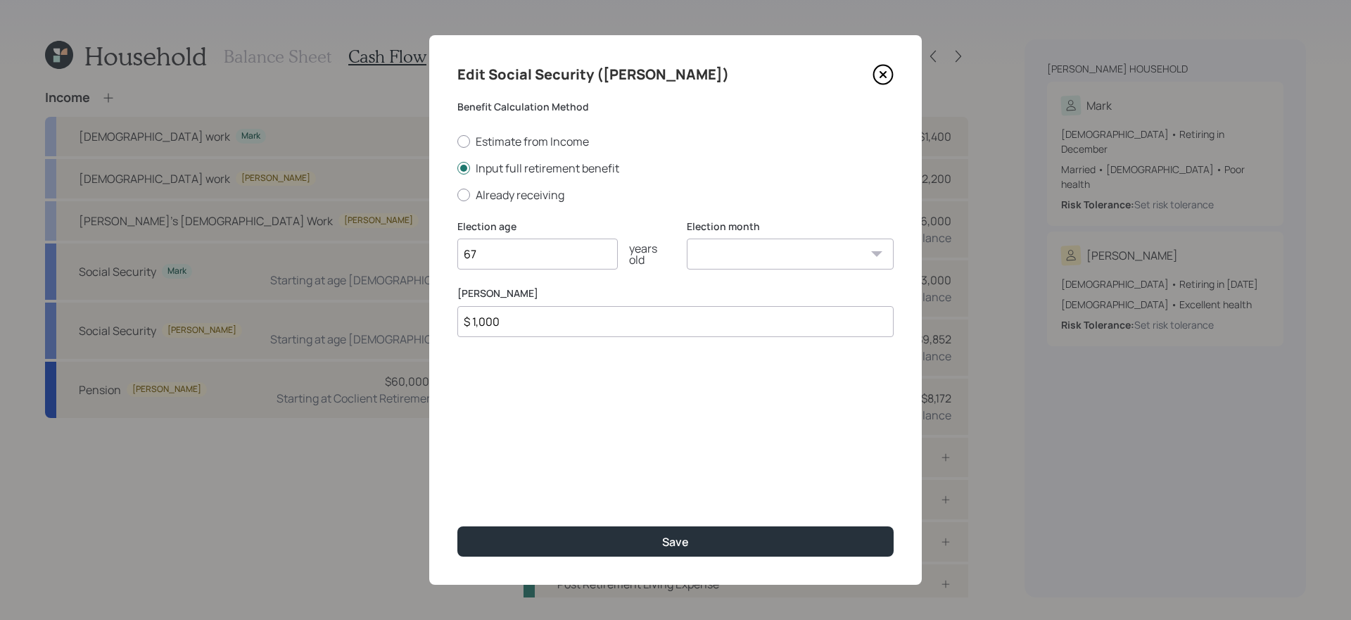
type input "$ 1,000"
click at [457, 526] on button "Save" at bounding box center [675, 541] width 436 height 30
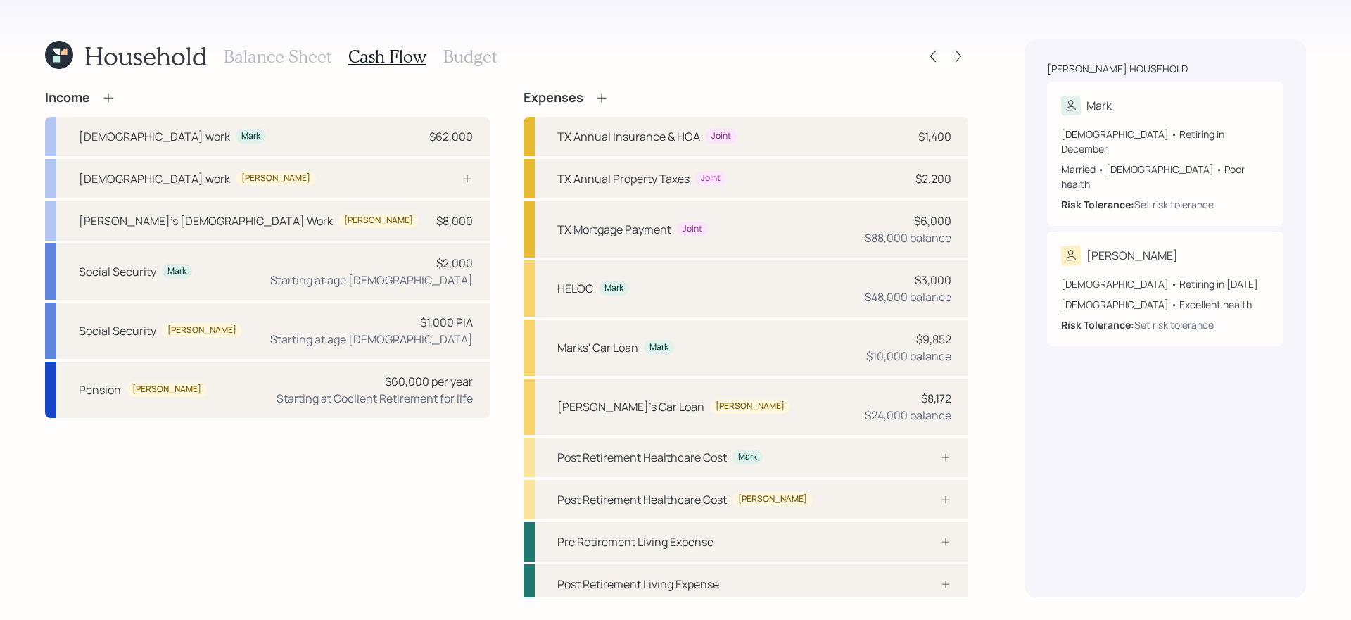
click at [380, 490] on div "Income Full-time work Mark $62,000 Full-time work Janet Janet's Part Time Work …" at bounding box center [267, 347] width 445 height 514
click at [509, 252] on div "Income Full-time work Mark $62,000 Full-time work Janet Janet's Part Time Work …" at bounding box center [506, 347] width 923 height 514
click at [501, 406] on div "Income Full-time work Mark $62,000 Full-time work Janet Janet's Part Time Work …" at bounding box center [506, 347] width 923 height 514
click at [865, 453] on div "Post Retirement Healthcare Cost Mark" at bounding box center [745, 457] width 445 height 39
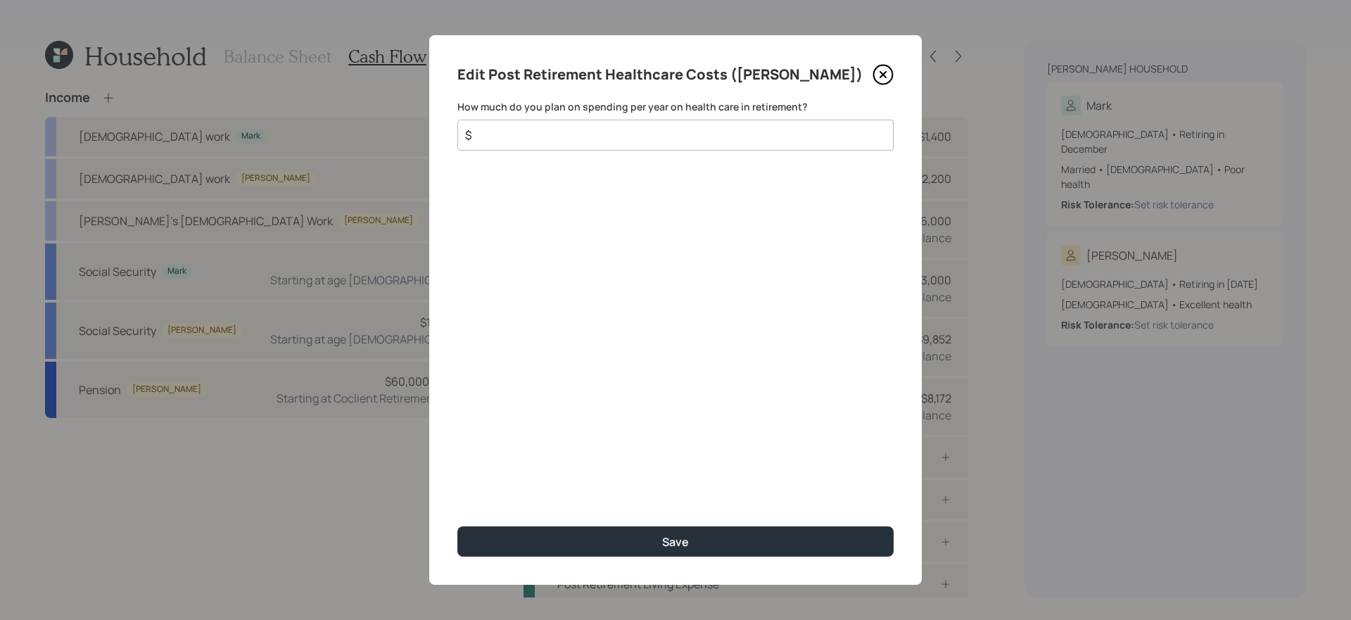
click at [730, 137] on input "$" at bounding box center [670, 135] width 412 height 17
type input "$ 4,000"
click at [457, 526] on button "Save" at bounding box center [675, 541] width 436 height 30
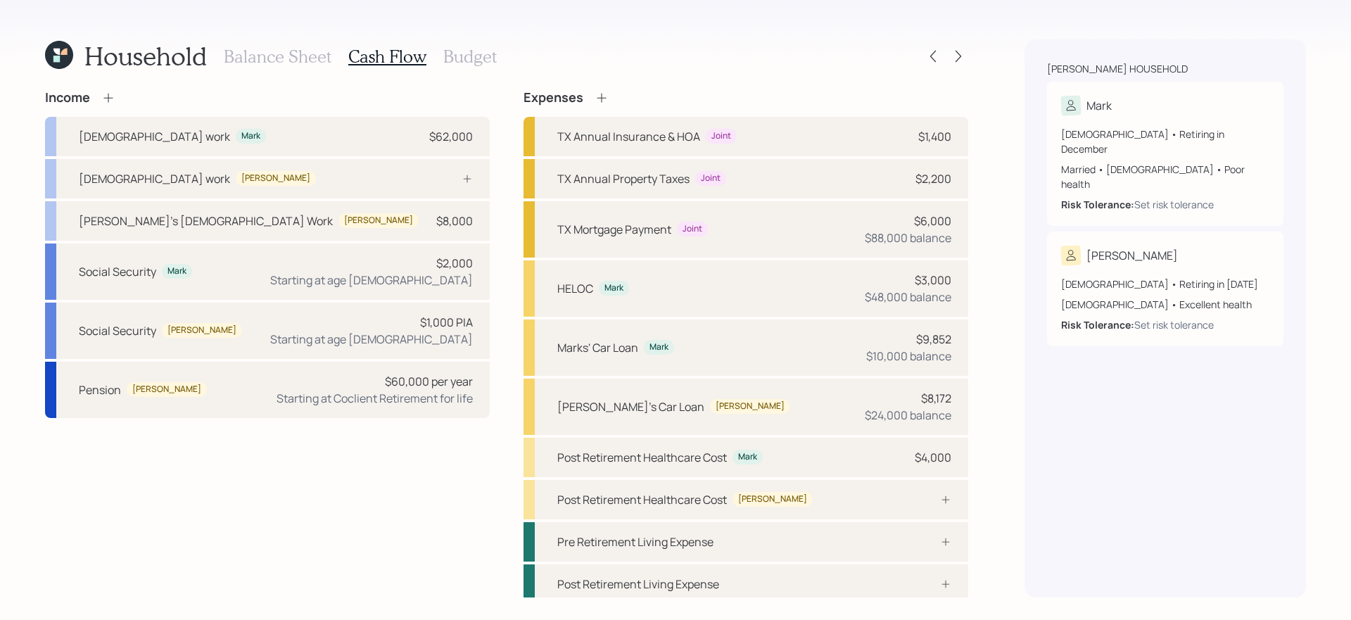
click at [979, 448] on div "Household Balance Sheet Cash Flow Budget Income Full-time work Mark $62,000 Ful…" at bounding box center [675, 310] width 1351 height 620
click at [936, 495] on div at bounding box center [930, 499] width 42 height 11
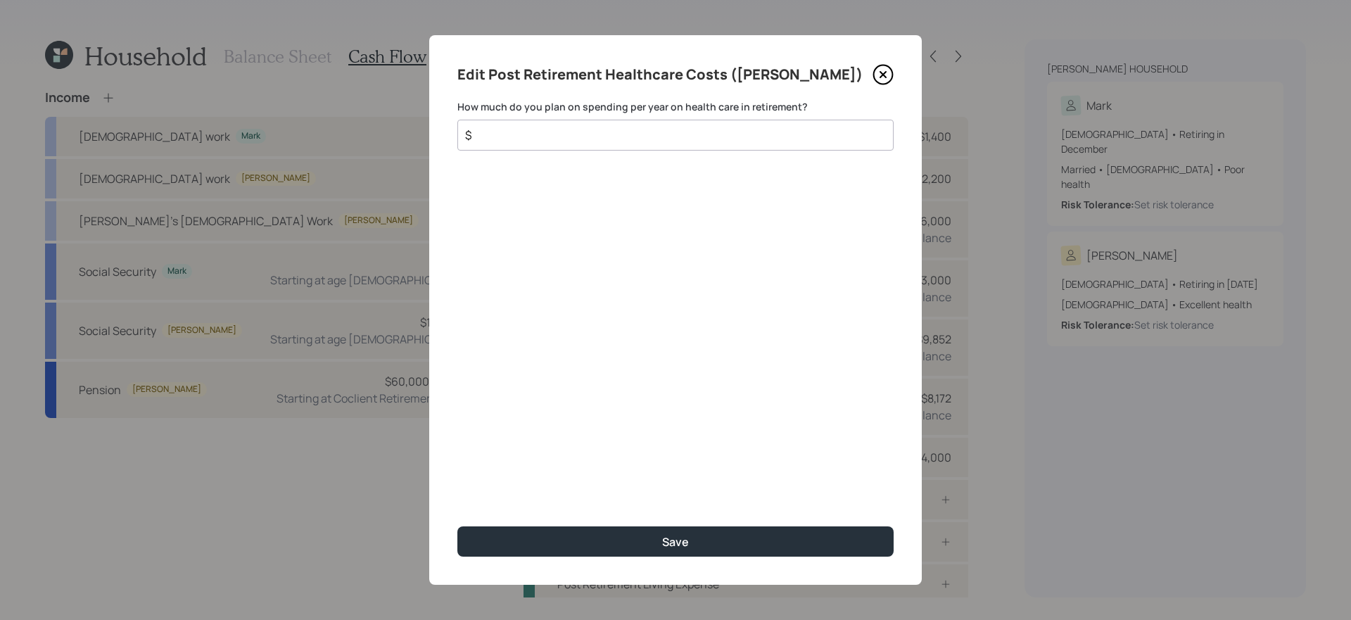
click at [749, 137] on input "$" at bounding box center [670, 135] width 412 height 17
type input "$ 5,000"
click at [457, 526] on button "Save" at bounding box center [675, 541] width 436 height 30
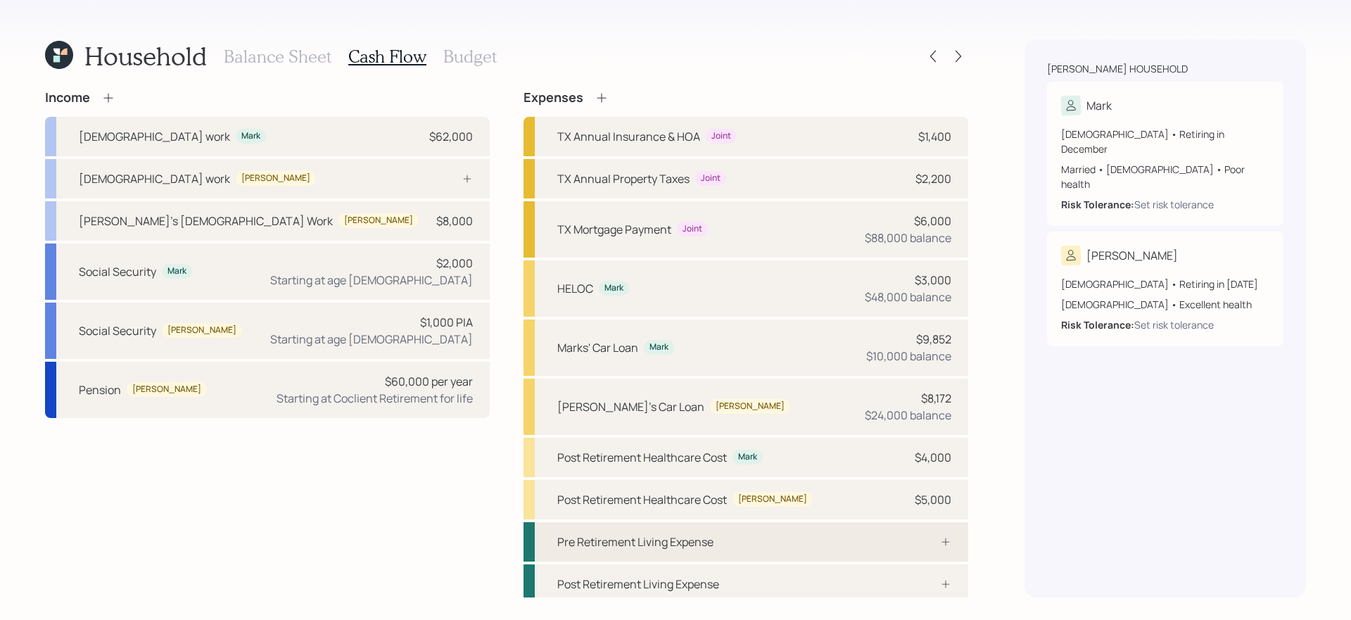
scroll to position [6, 0]
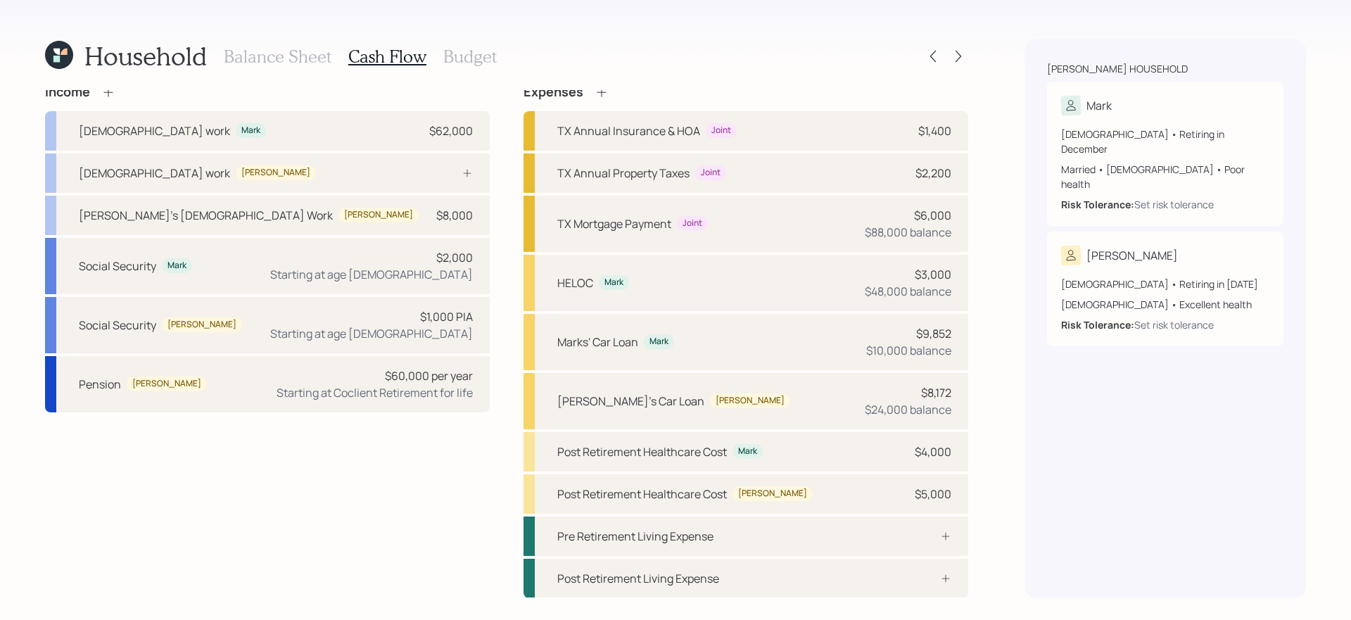
click at [466, 54] on h3 "Budget" at bounding box center [469, 56] width 53 height 20
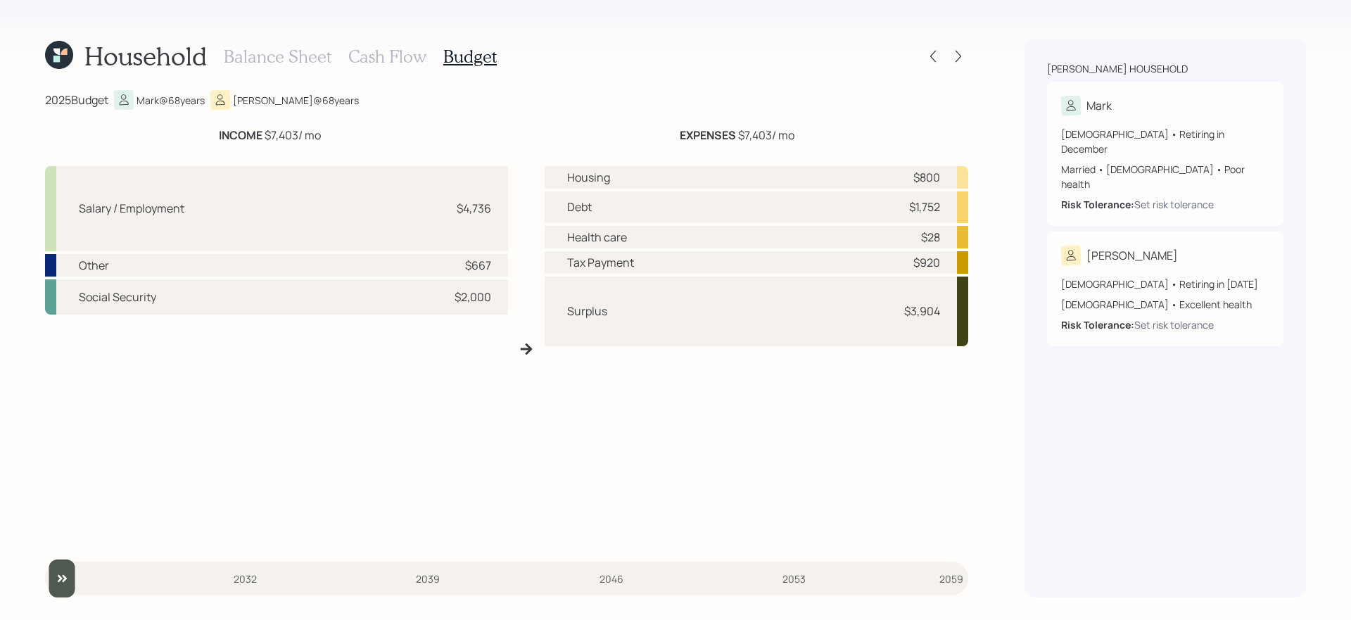
click at [601, 393] on div "Housing $800 Debt $1,752 Health care $28 Tax Payment $920 Surplus $3,904" at bounding box center [757, 354] width 424 height 376
drag, startPoint x: 559, startPoint y: 308, endPoint x: 962, endPoint y: 327, distance: 403.6
click at [962, 327] on div "Surplus $3,904" at bounding box center [757, 312] width 424 height 70
click at [770, 427] on div "Housing $800 Debt $1,752 Health care $28 Tax Payment $920 Surplus $3,904" at bounding box center [757, 354] width 424 height 376
click at [392, 53] on h3 "Cash Flow" at bounding box center [387, 56] width 78 height 20
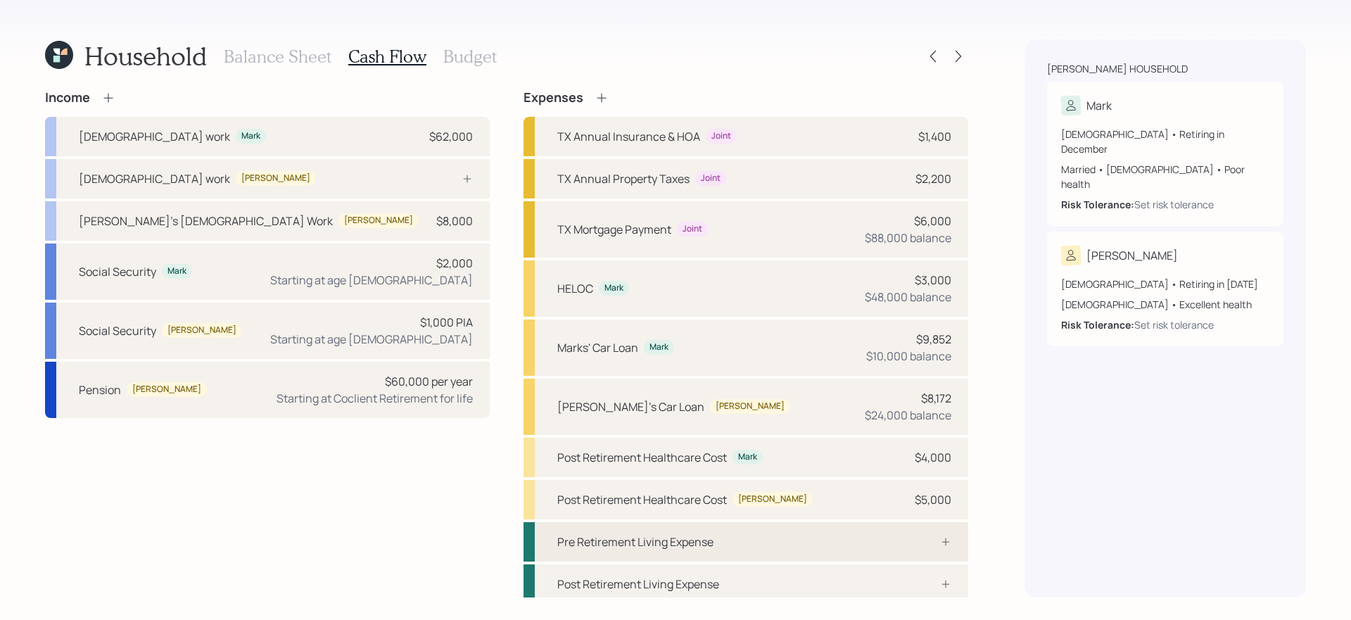
click at [763, 535] on div "Pre Retirement Living Expense" at bounding box center [745, 541] width 445 height 39
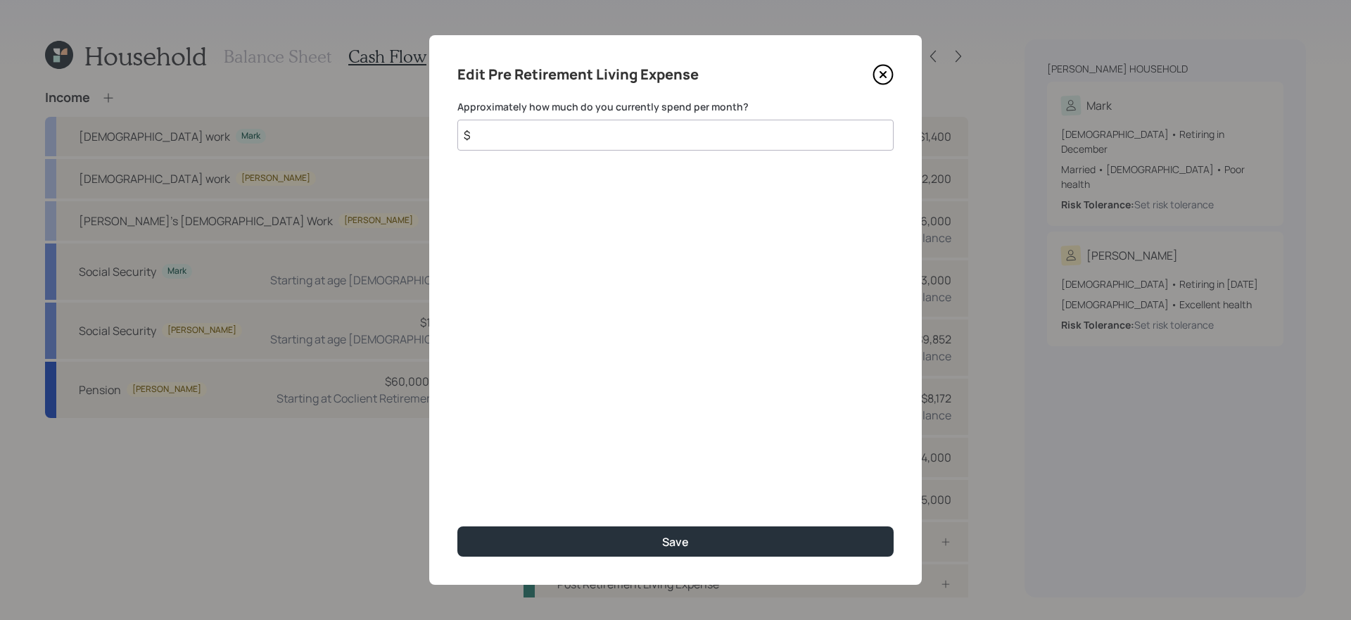
click at [784, 132] on input "$" at bounding box center [675, 135] width 436 height 31
type input "$ 1,700"
click at [457, 526] on button "Save" at bounding box center [675, 541] width 436 height 30
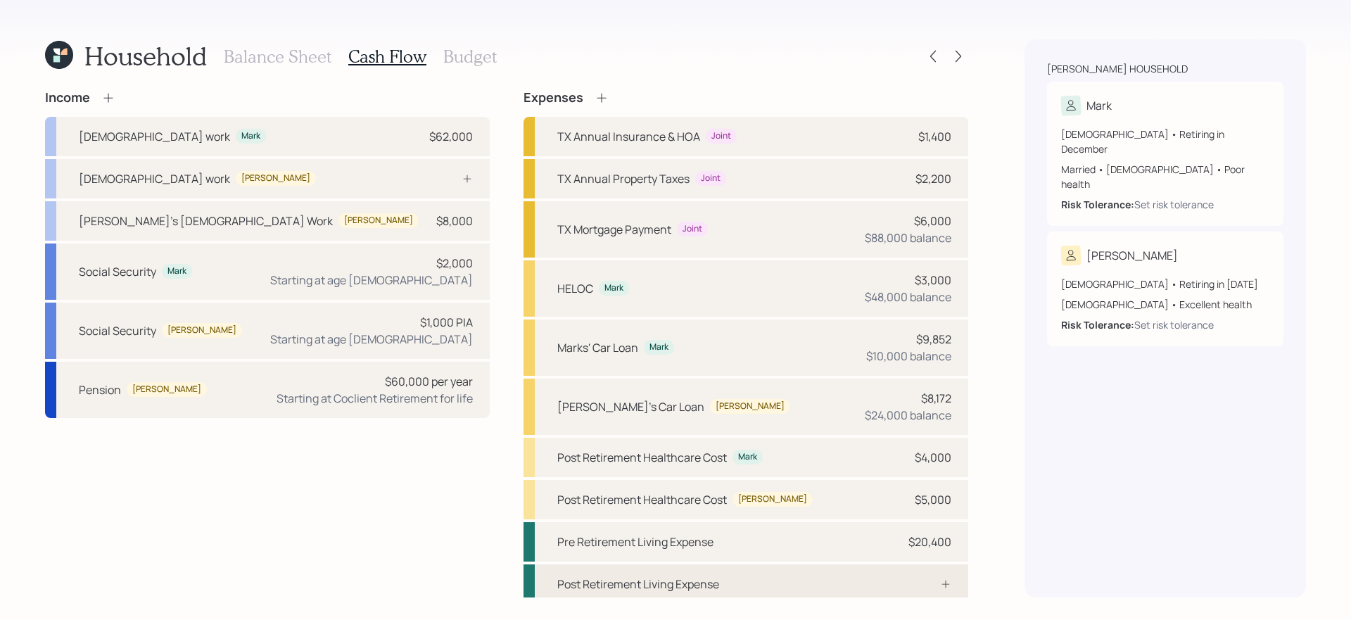
click at [763, 580] on div "Post Retirement Living Expense" at bounding box center [745, 583] width 445 height 39
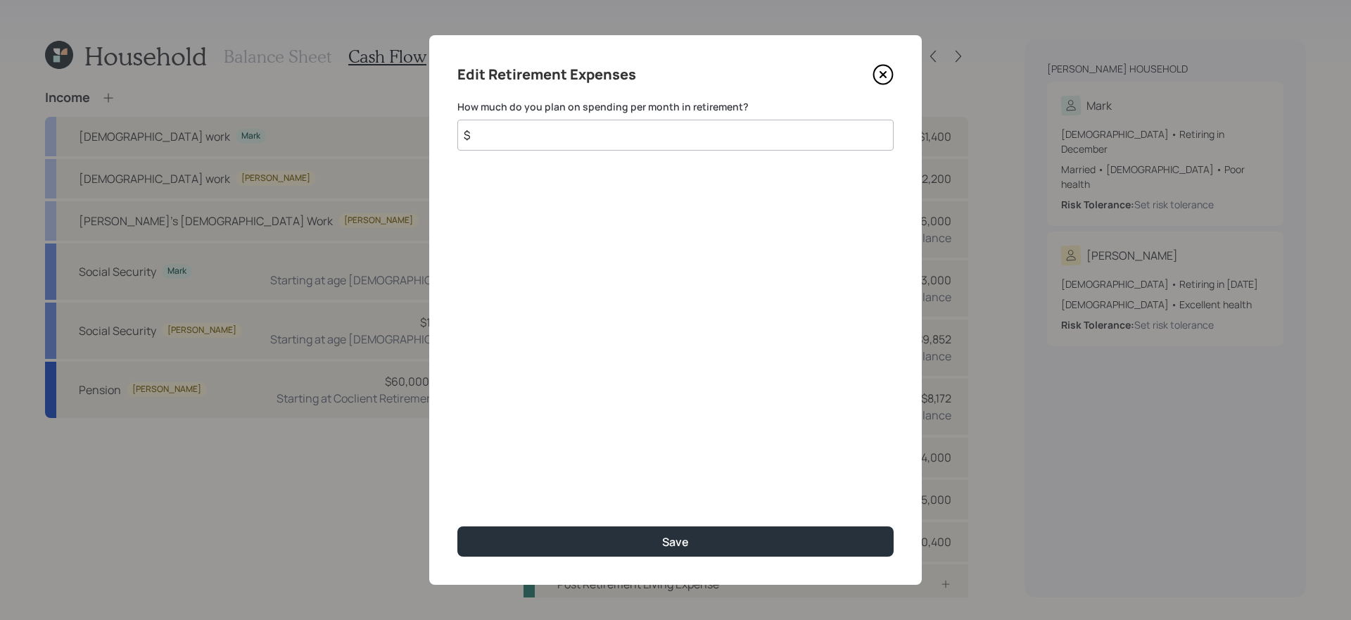
click at [681, 134] on input "$" at bounding box center [675, 135] width 436 height 31
type input "$ 1,700"
click at [457, 526] on button "Save" at bounding box center [675, 541] width 436 height 30
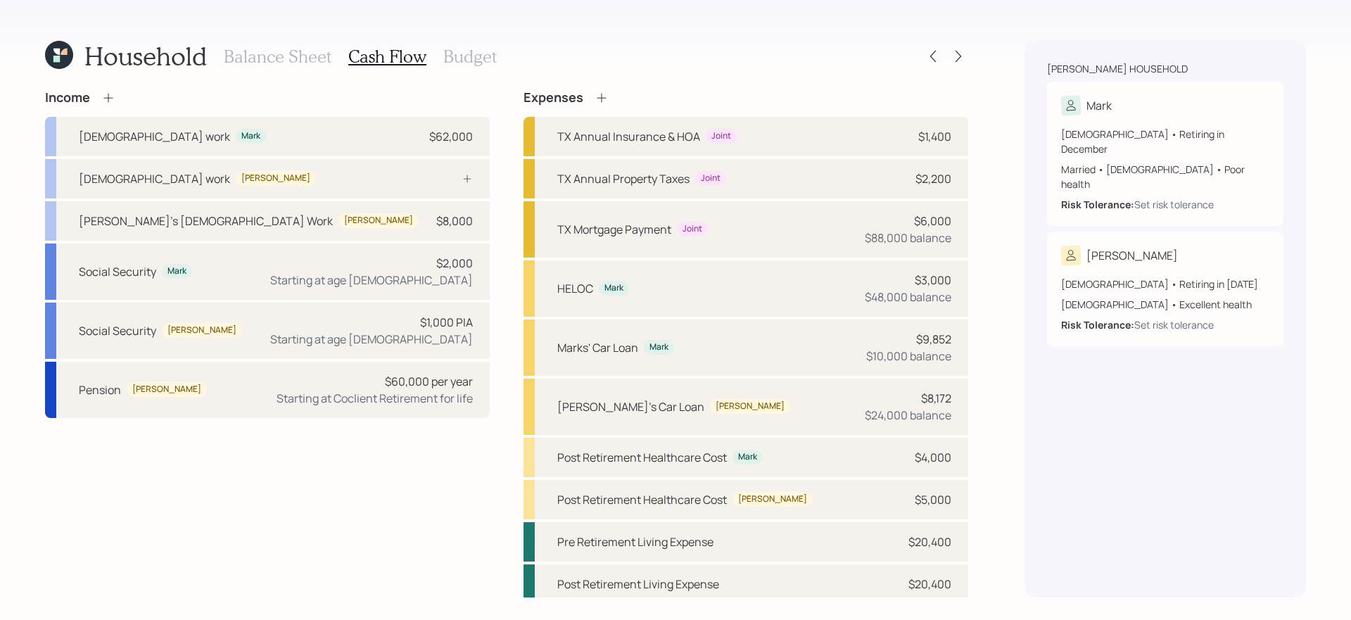
scroll to position [6, 0]
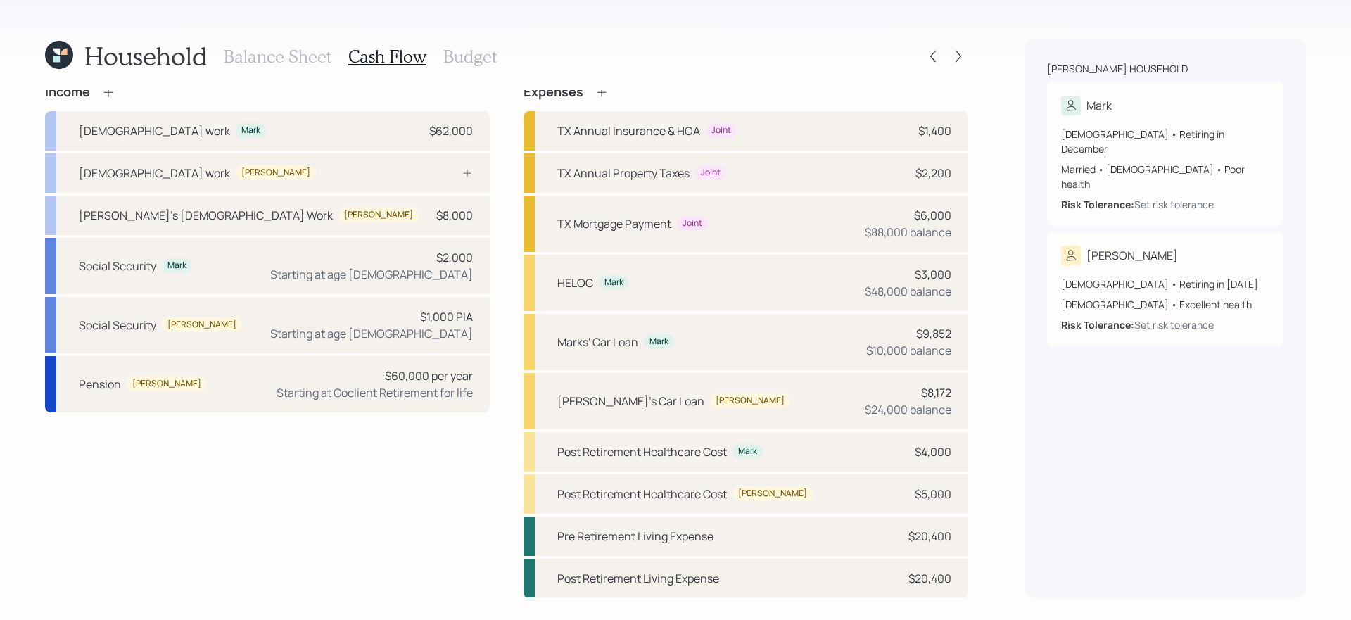
click at [501, 378] on div "Income Full-time work Mark $62,000 Full-time work Janet Janet's Part Time Work …" at bounding box center [506, 341] width 923 height 514
click at [273, 56] on h3 "Balance Sheet" at bounding box center [278, 56] width 108 height 20
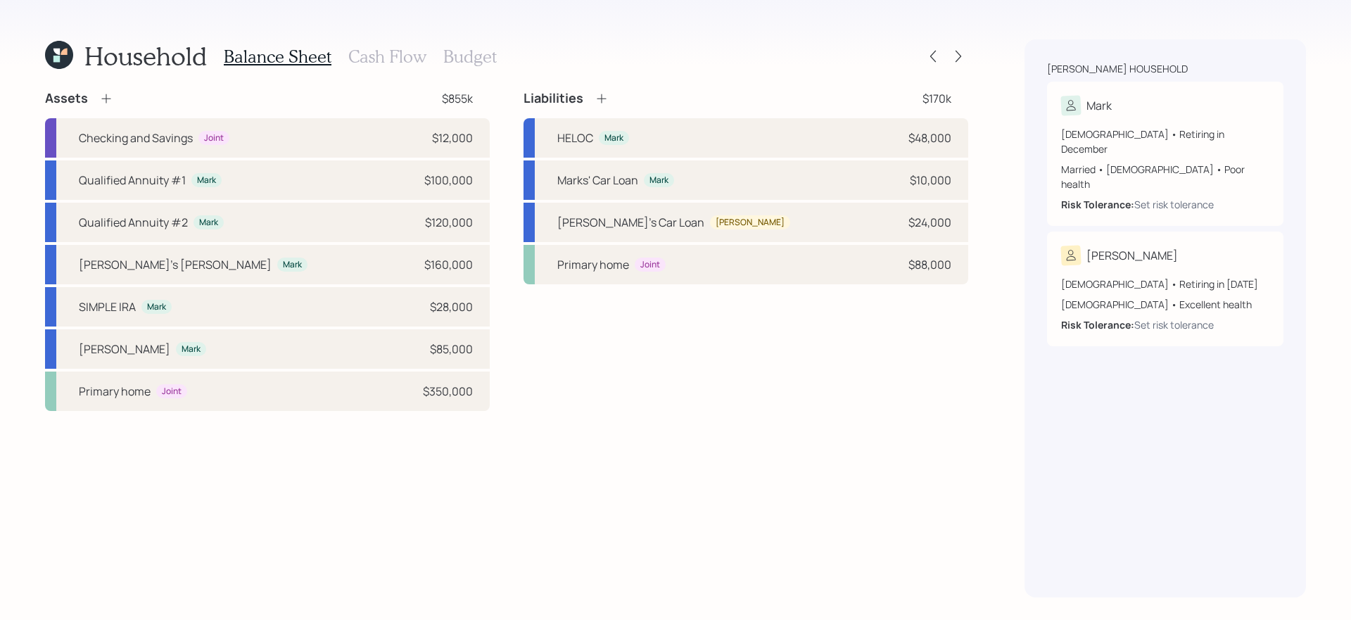
click at [478, 57] on h3 "Budget" at bounding box center [469, 56] width 53 height 20
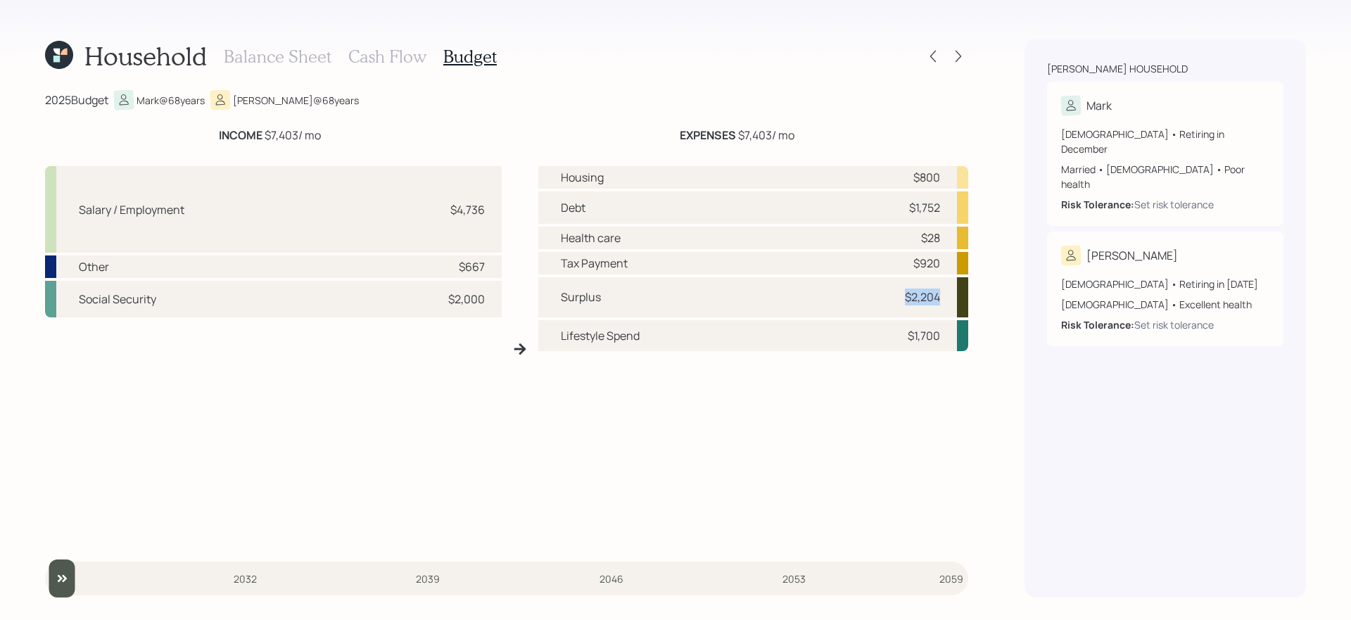
drag, startPoint x: 889, startPoint y: 294, endPoint x: 984, endPoint y: 294, distance: 95.7
click at [984, 294] on div "Household Balance Sheet Cash Flow Budget 2025 Budget Mark @ 68 years Janet @ 68…" at bounding box center [675, 310] width 1351 height 620
click at [974, 303] on div "Household Balance Sheet Cash Flow Budget 2025 Budget Mark @ 68 years Janet @ 68…" at bounding box center [675, 310] width 1351 height 620
click at [392, 54] on h3 "Cash Flow" at bounding box center [387, 56] width 78 height 20
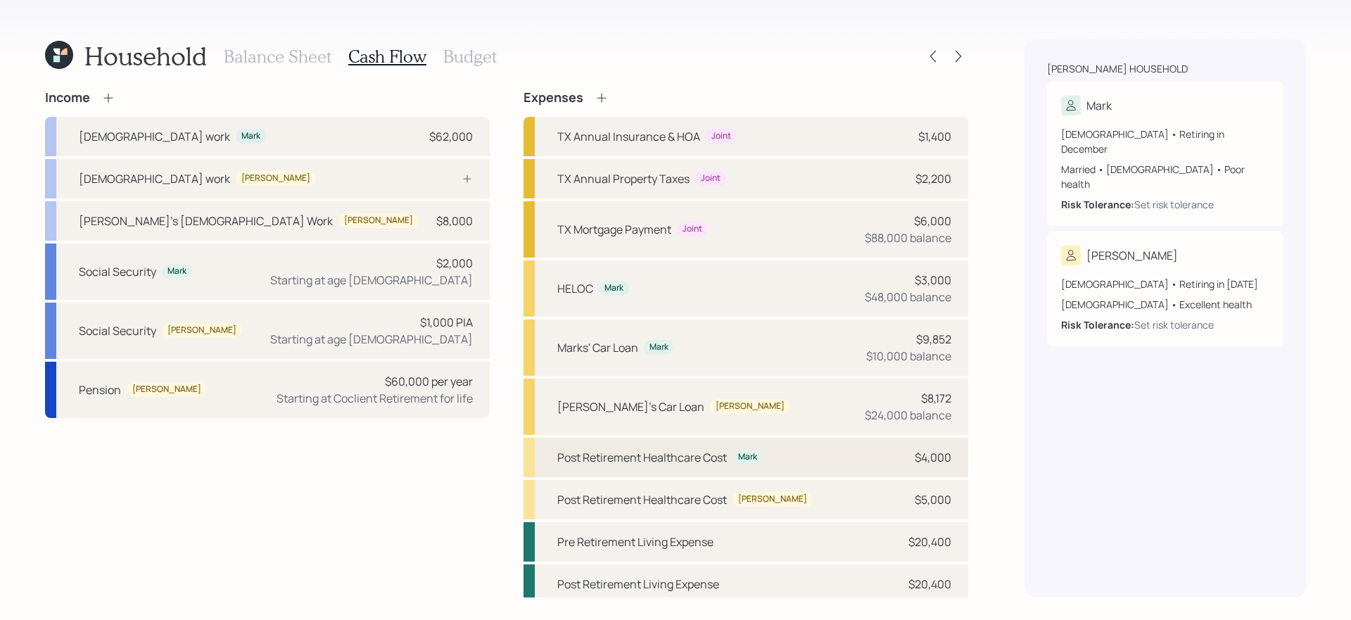
scroll to position [6, 0]
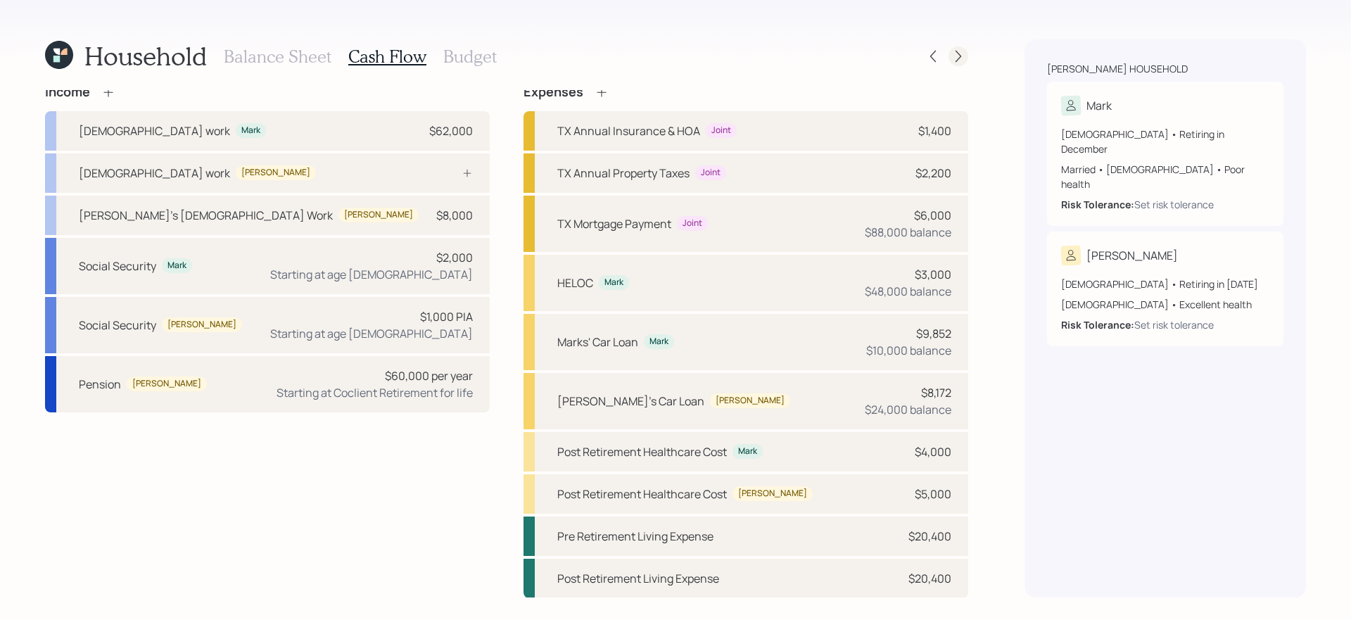
click at [958, 49] on icon at bounding box center [958, 56] width 14 height 14
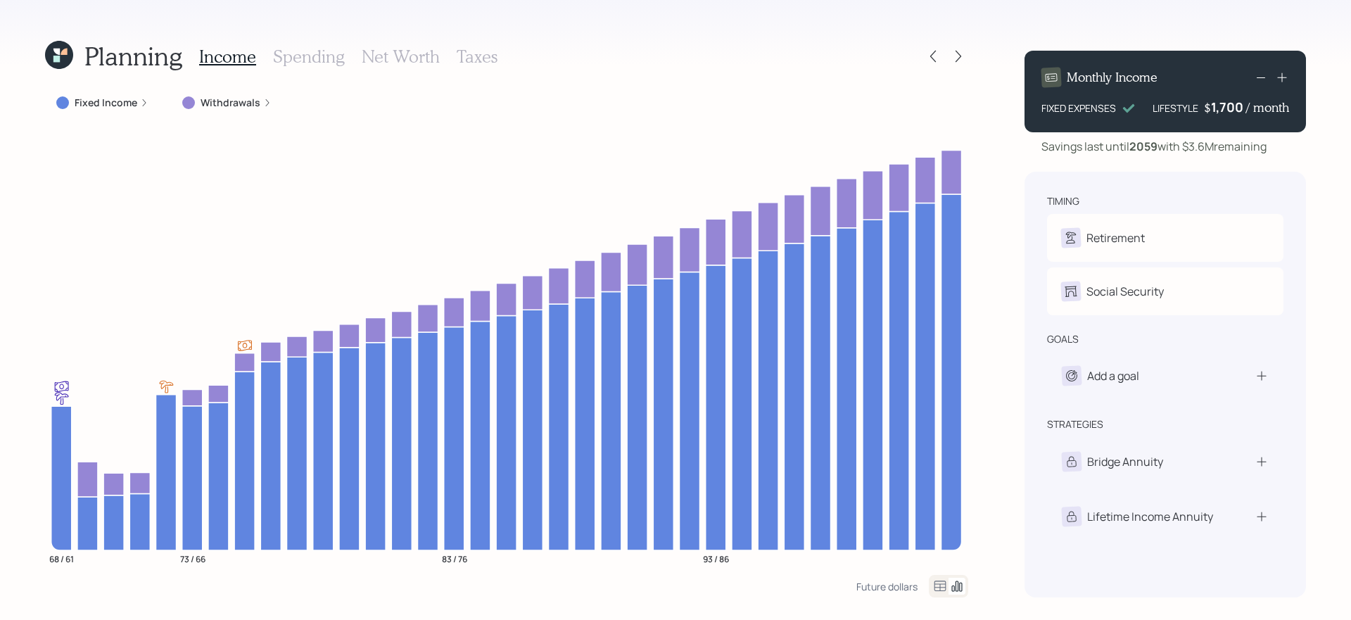
click at [220, 103] on label "Withdrawals" at bounding box center [231, 103] width 60 height 14
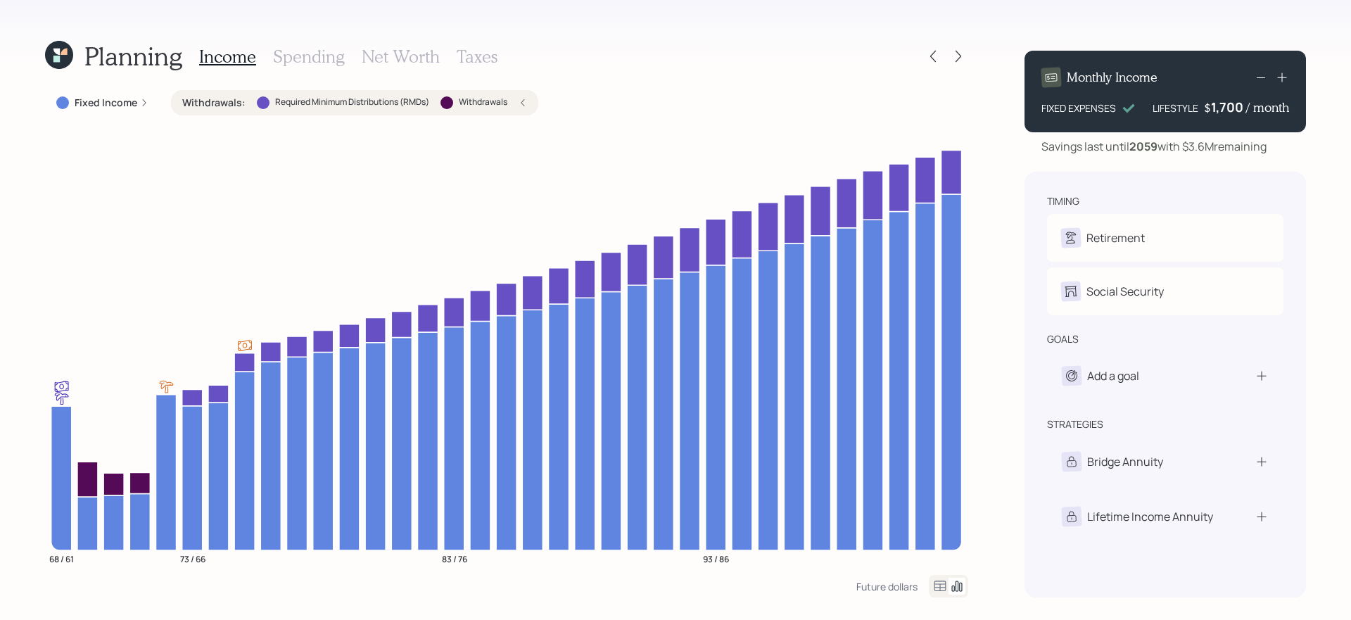
click at [220, 103] on label "Withdrawals :" at bounding box center [213, 103] width 63 height 14
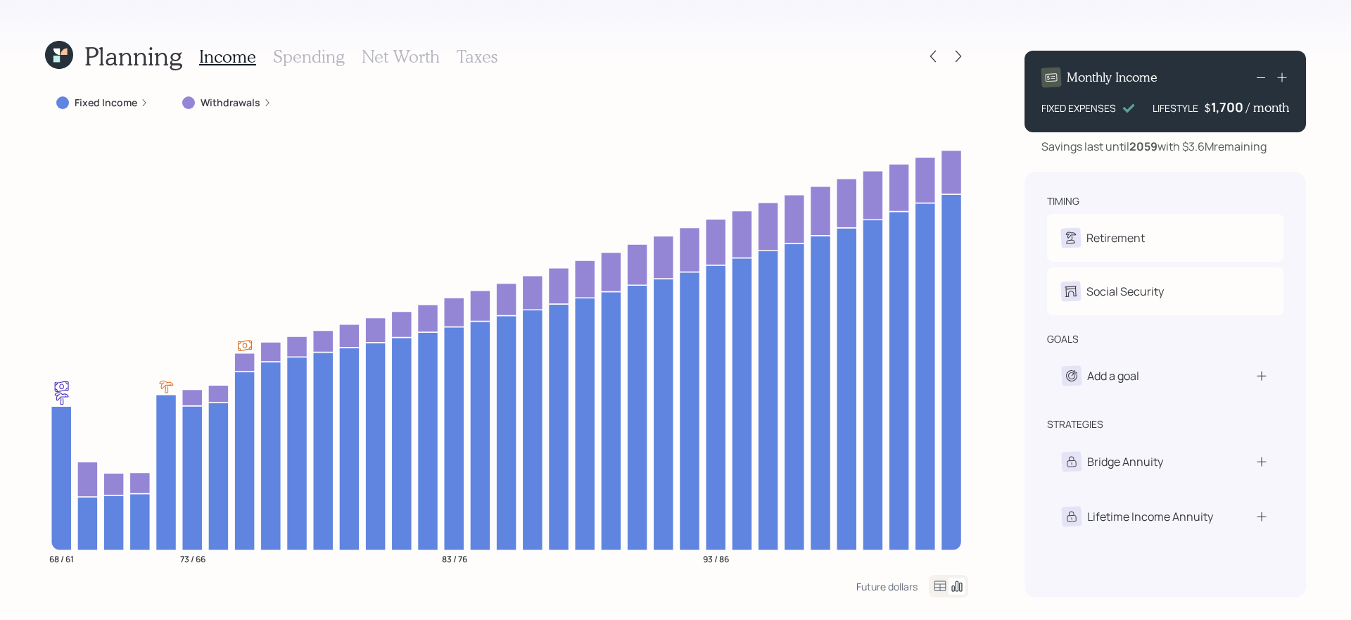
click at [236, 104] on label "Withdrawals" at bounding box center [231, 103] width 60 height 14
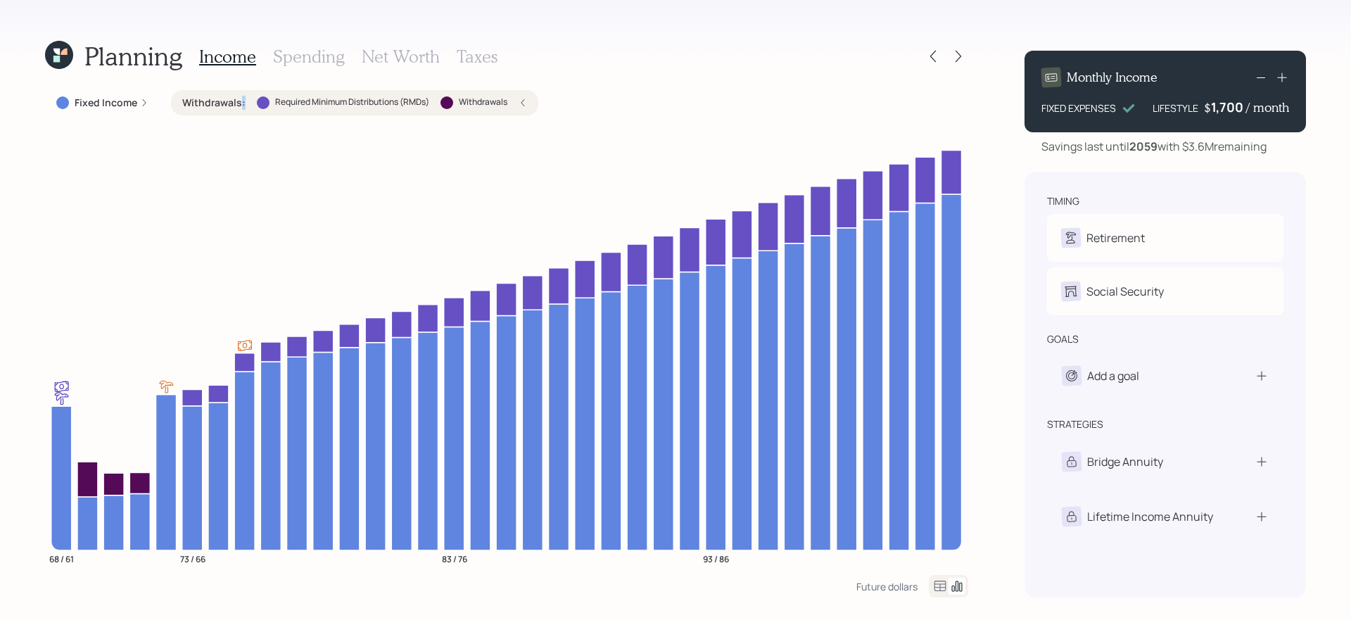
click at [236, 104] on label "Withdrawals :" at bounding box center [213, 103] width 63 height 14
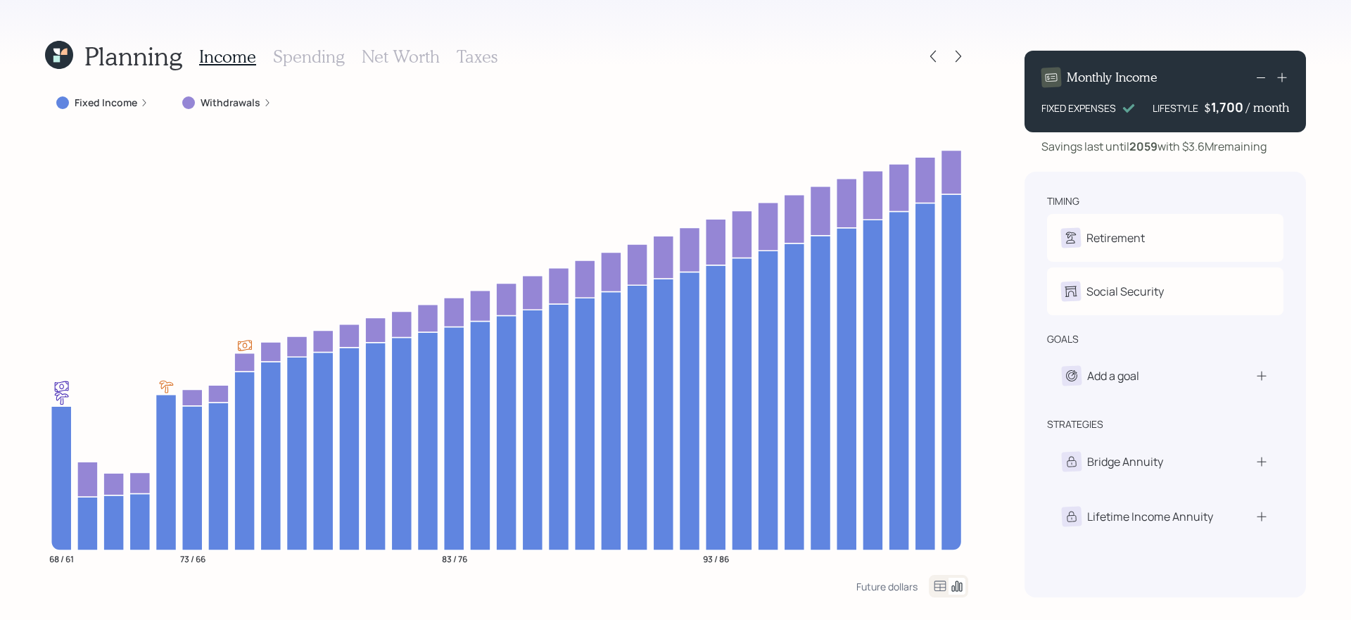
click at [246, 106] on label "Withdrawals" at bounding box center [231, 103] width 60 height 14
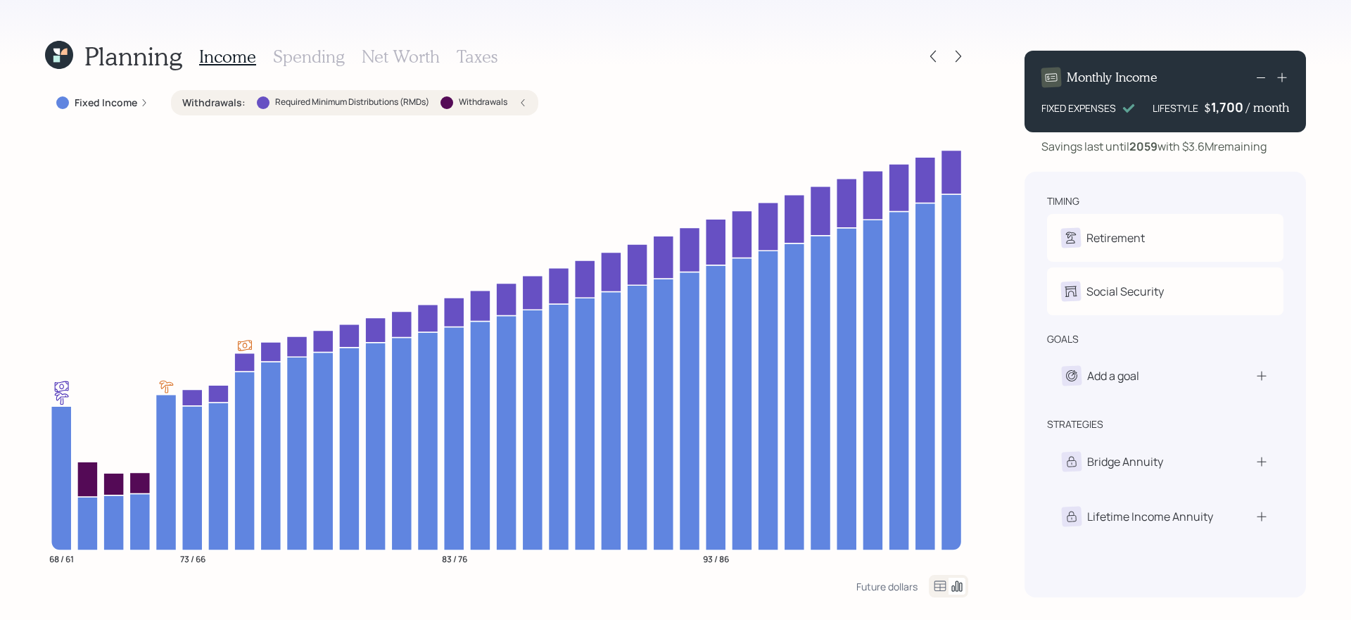
click at [246, 106] on div "Withdrawals : Required Minimum Distributions (RMDs) Withdrawals" at bounding box center [354, 103] width 345 height 14
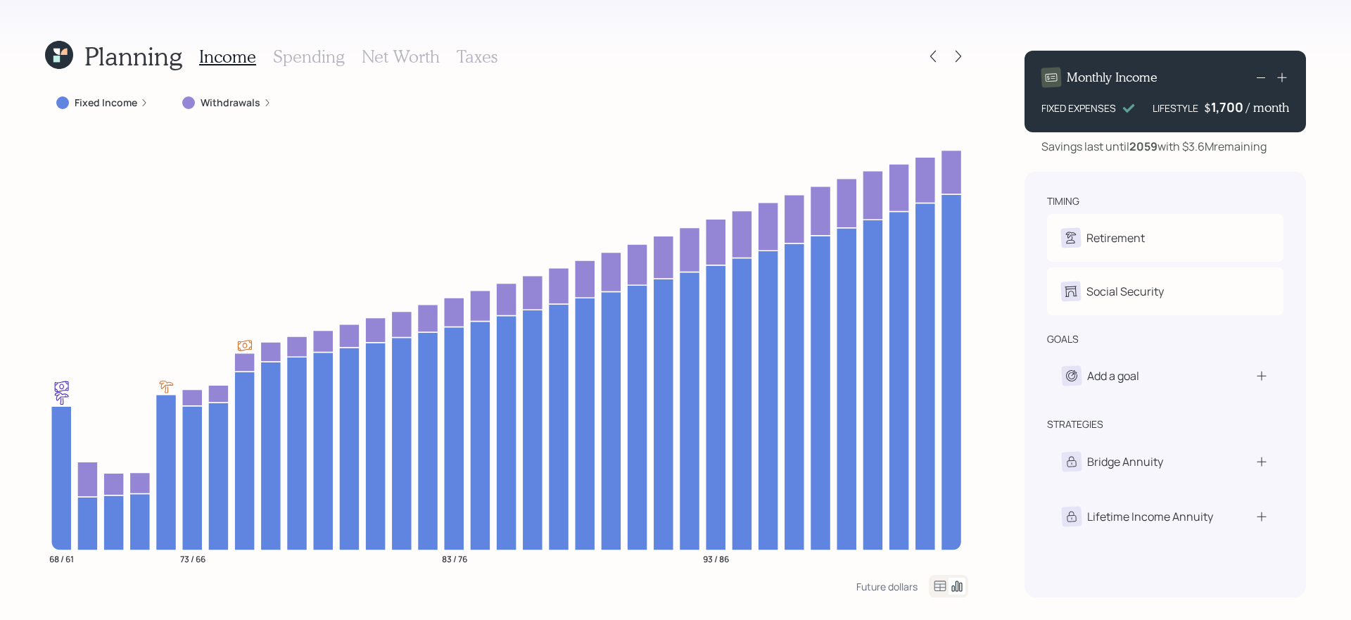
click at [60, 50] on icon at bounding box center [59, 55] width 28 height 28
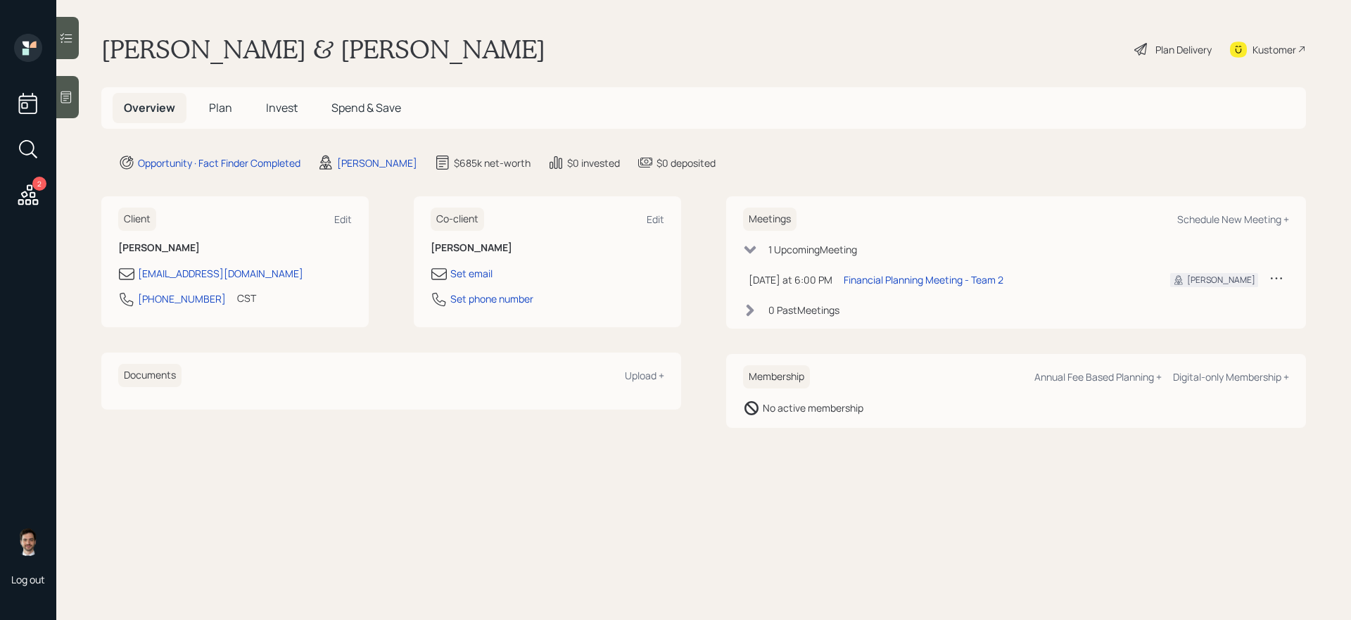
click at [208, 109] on h5 "Plan" at bounding box center [221, 108] width 46 height 30
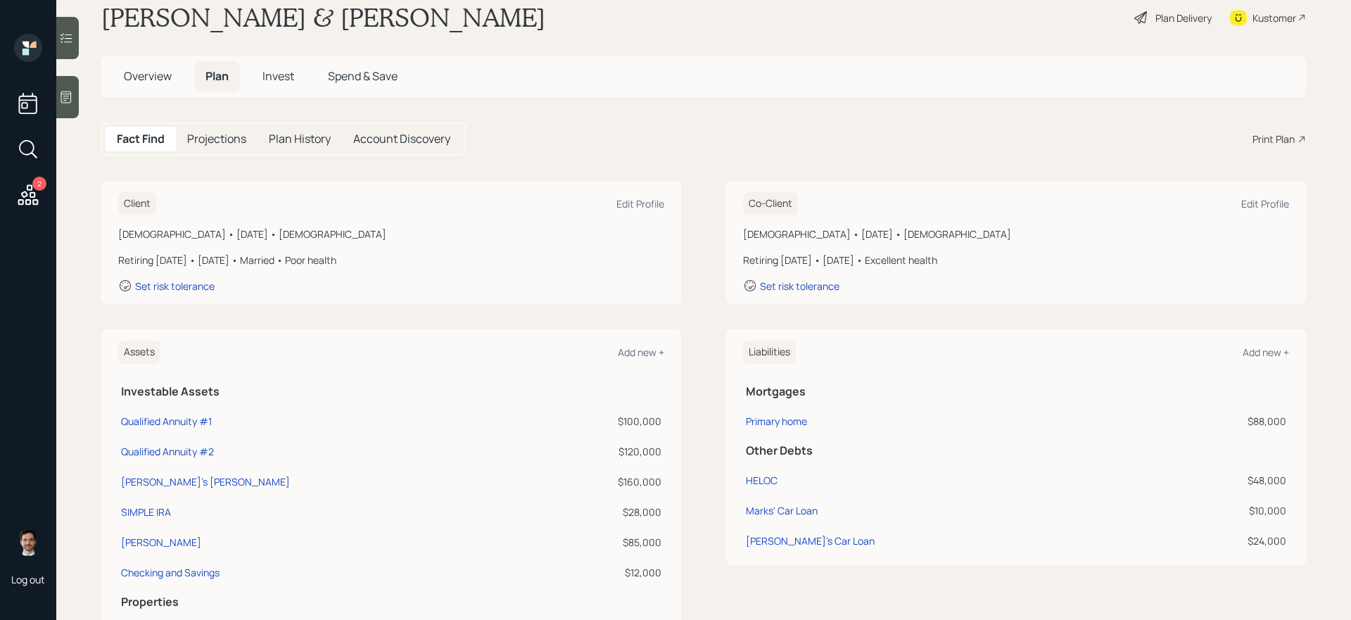
scroll to position [13, 0]
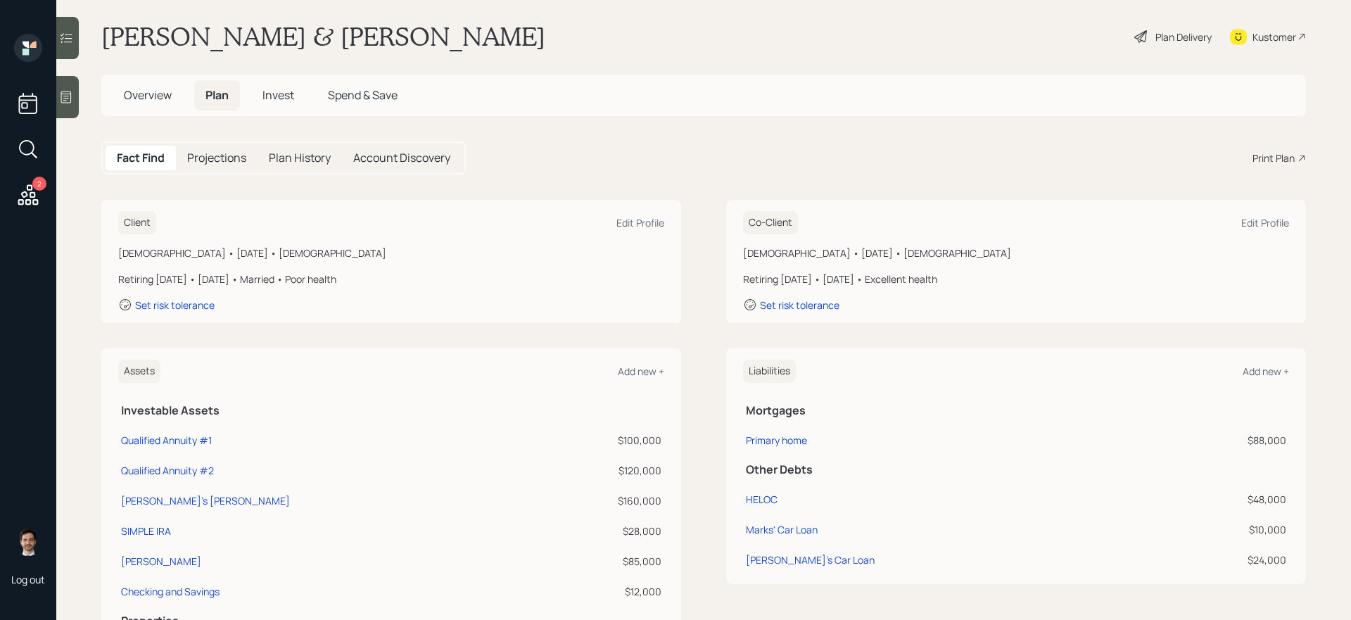
click at [1176, 31] on div "Plan Delivery" at bounding box center [1183, 37] width 56 height 15
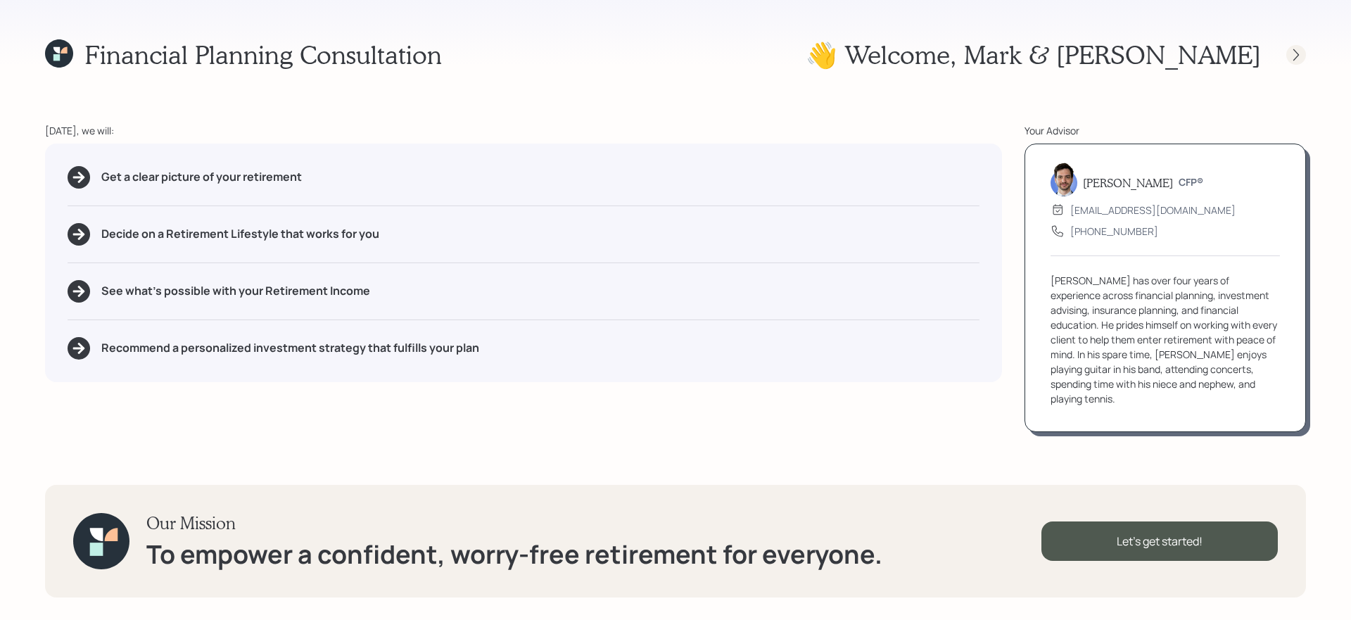
click at [1290, 56] on icon at bounding box center [1296, 55] width 14 height 14
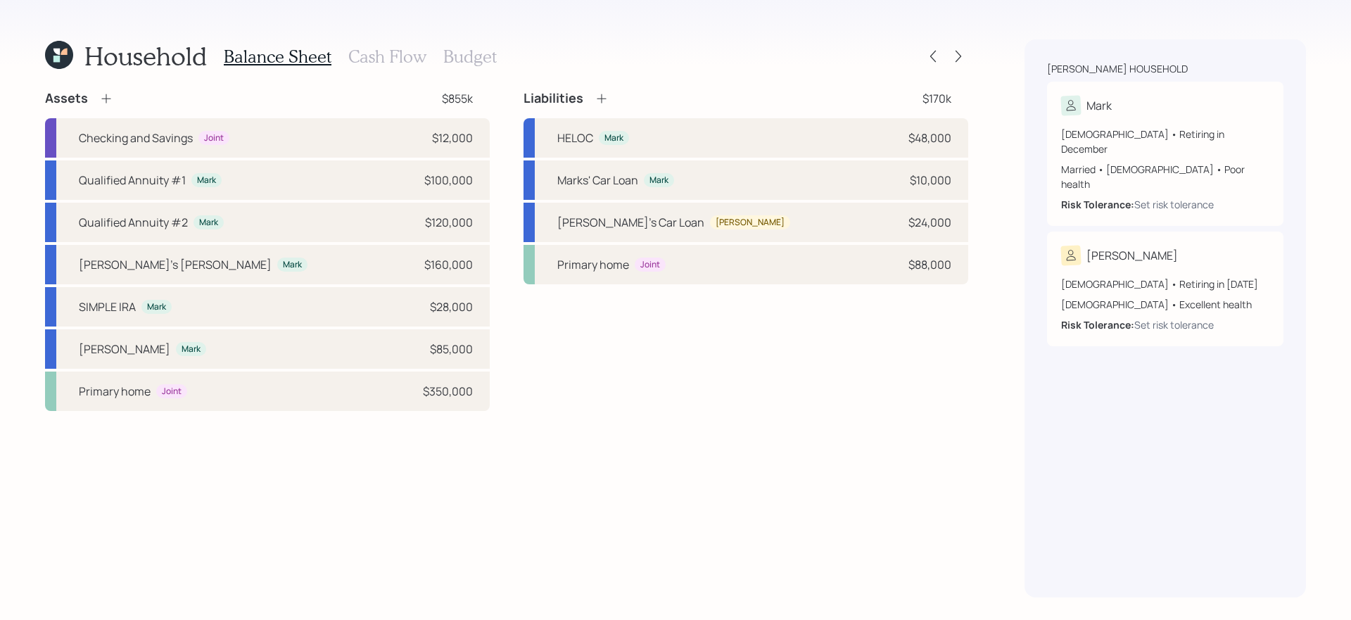
click at [507, 220] on div "Assets $855k Checking and Savings Joint $12,000 Qualified Annuity #1 Mark $100,…" at bounding box center [506, 250] width 923 height 321
click at [953, 58] on icon at bounding box center [958, 56] width 14 height 14
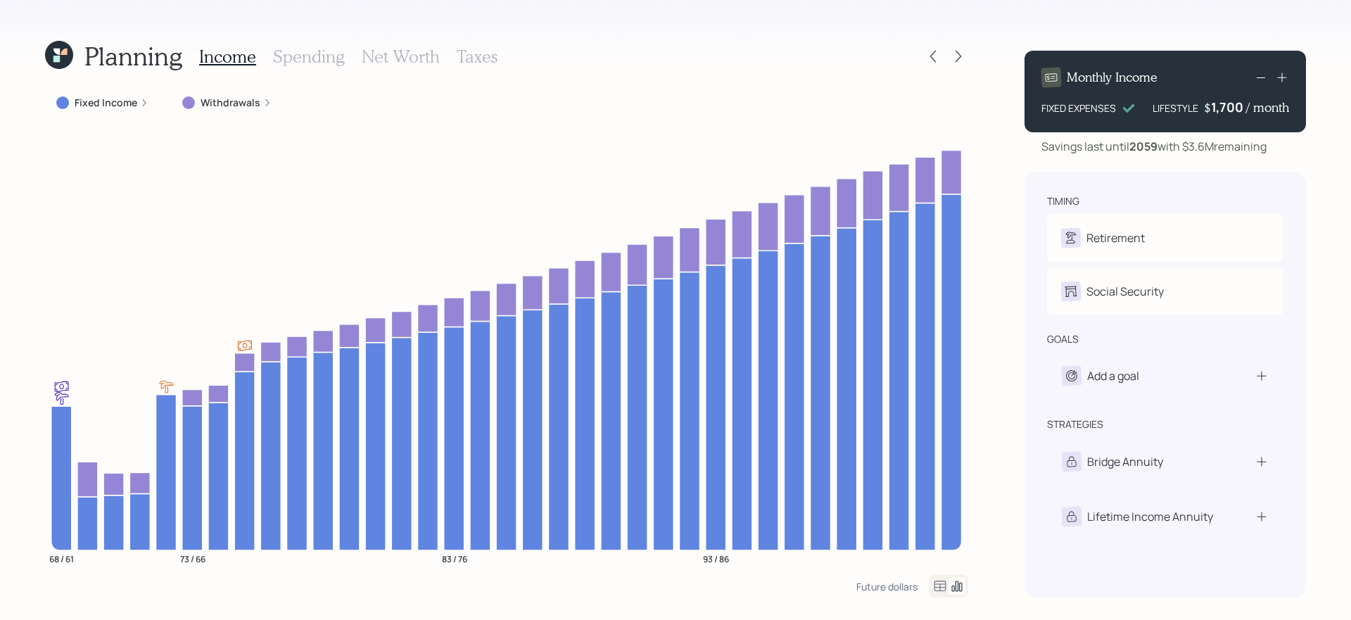
drag, startPoint x: 1191, startPoint y: 145, endPoint x: 1274, endPoint y: 148, distance: 83.1
click at [1274, 148] on div "Savings last until 2059 with $3.6M remaining" at bounding box center [1164, 146] width 281 height 17
click at [1002, 270] on div "Planning Income Spending Net Worth Taxes Fixed Income Withdrawals 68 / 61 73 / …" at bounding box center [675, 310] width 1351 height 620
click at [993, 353] on div "Planning Income Spending Net Worth Taxes Fixed Income Withdrawals 68 / 61 73 / …" at bounding box center [675, 310] width 1351 height 620
click at [959, 55] on icon at bounding box center [959, 57] width 6 height 12
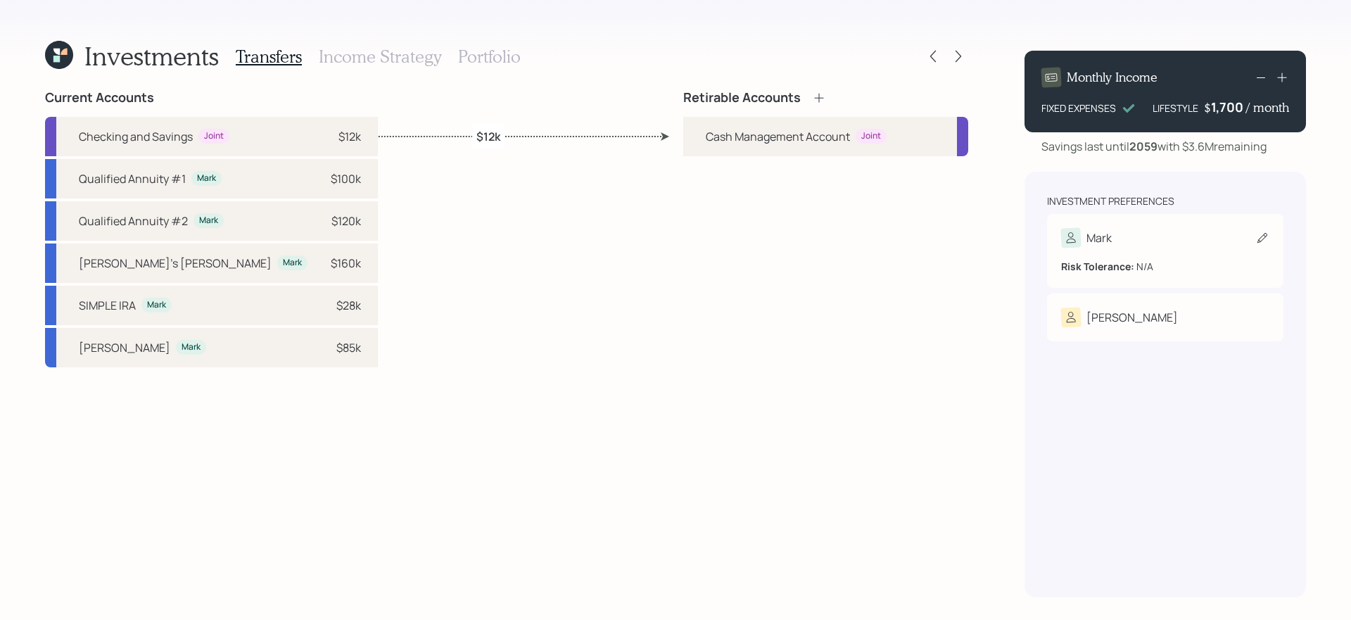
click at [1186, 248] on div "Risk Tolerance: N/A" at bounding box center [1165, 261] width 208 height 26
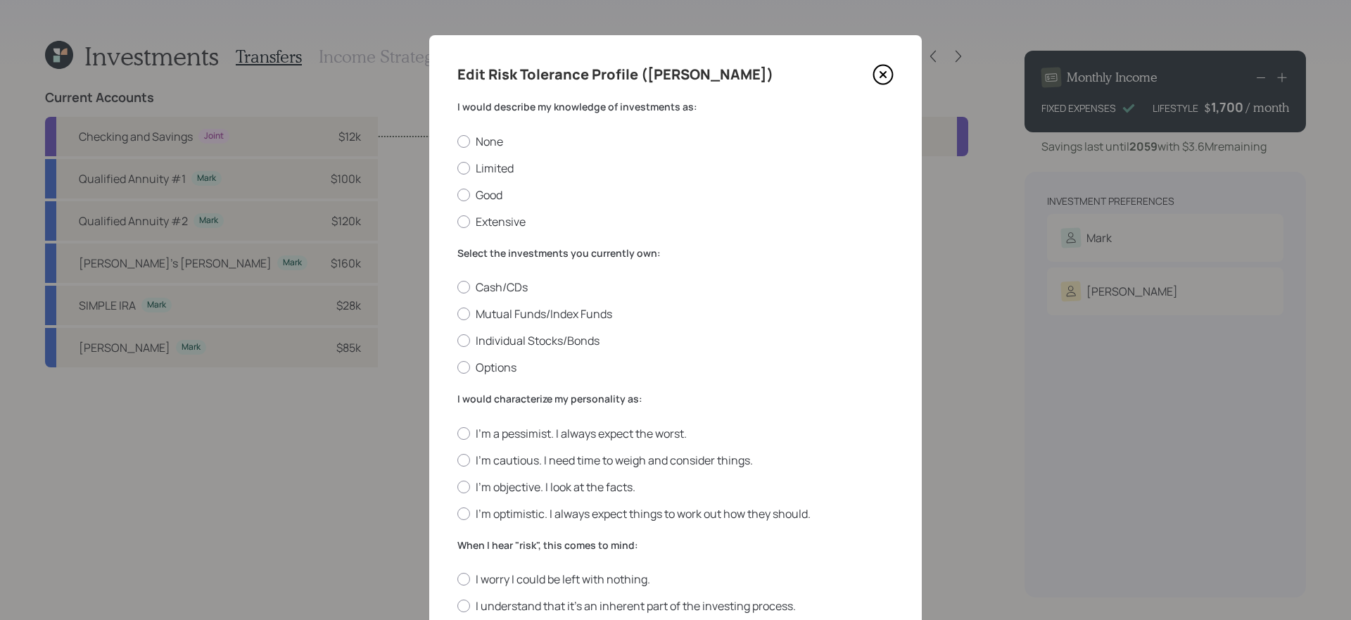
click at [489, 184] on div "None Limited Good Extensive" at bounding box center [675, 182] width 436 height 96
click at [485, 195] on label "Good" at bounding box center [675, 194] width 436 height 15
click at [457, 195] on input "Good" at bounding box center [457, 194] width 1 height 1
radio input "true"
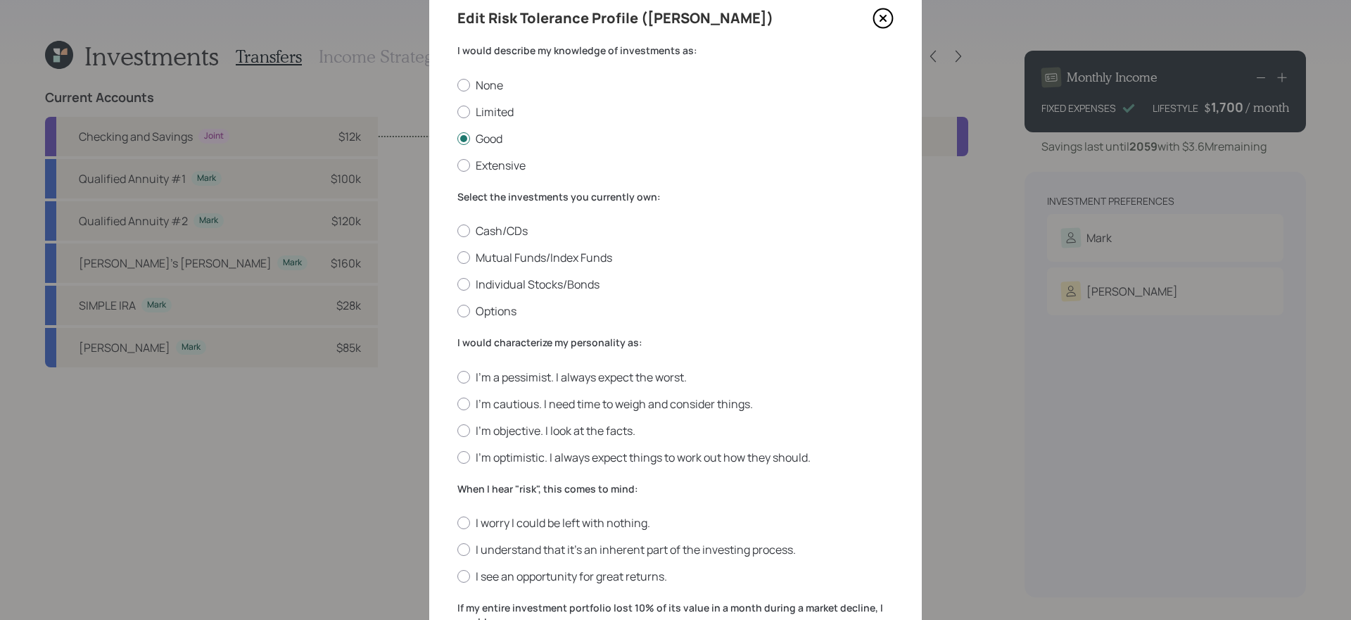
scroll to position [49, 0]
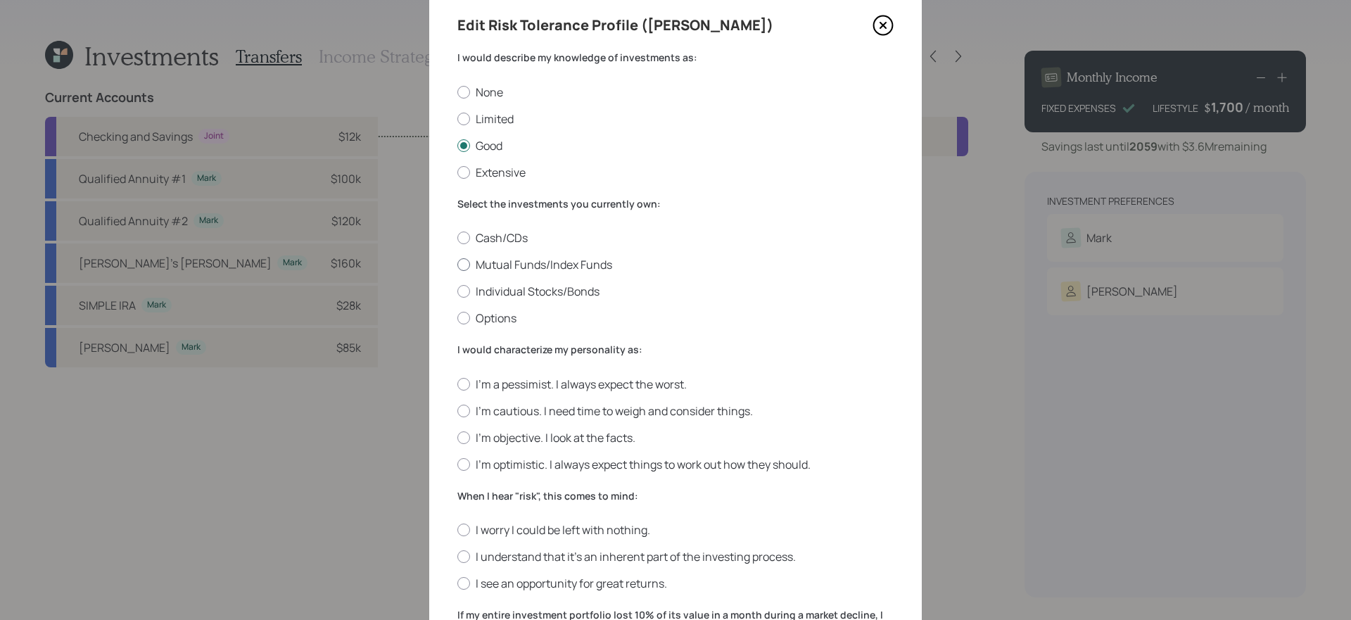
click at [555, 265] on label "Mutual Funds/Index Funds" at bounding box center [675, 264] width 436 height 15
click at [457, 265] on input "Mutual Funds/Index Funds" at bounding box center [457, 265] width 1 height 1
radio input "true"
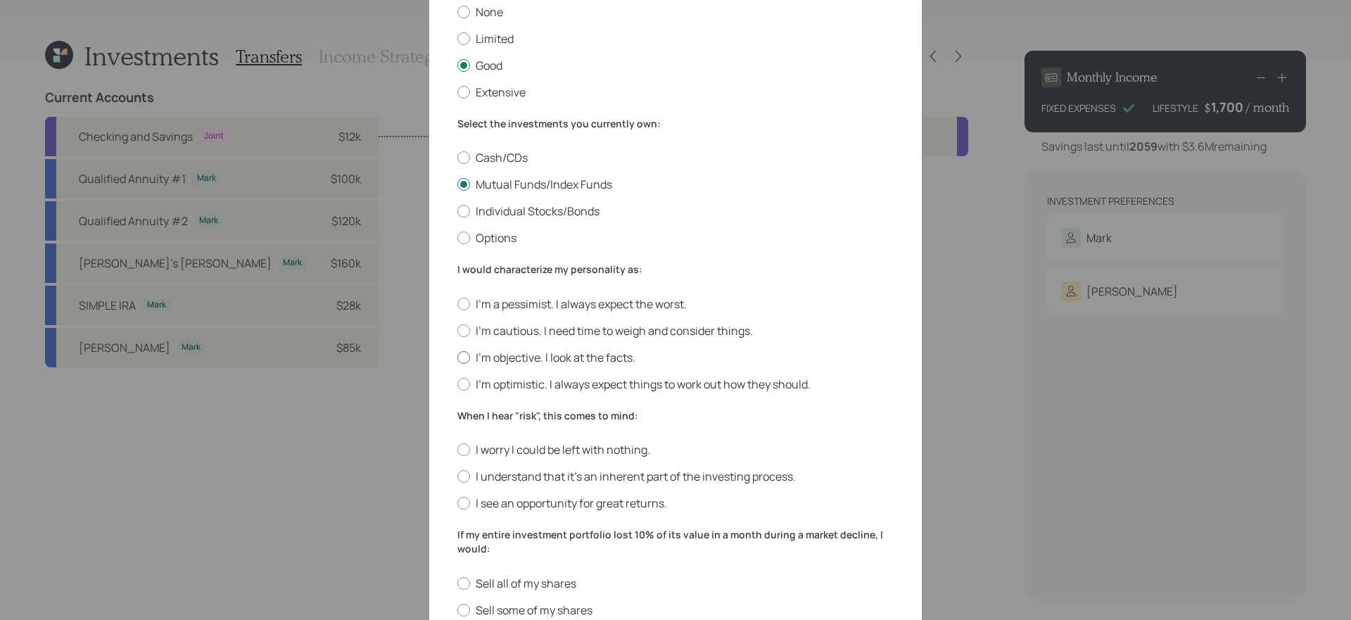
scroll to position [172, 0]
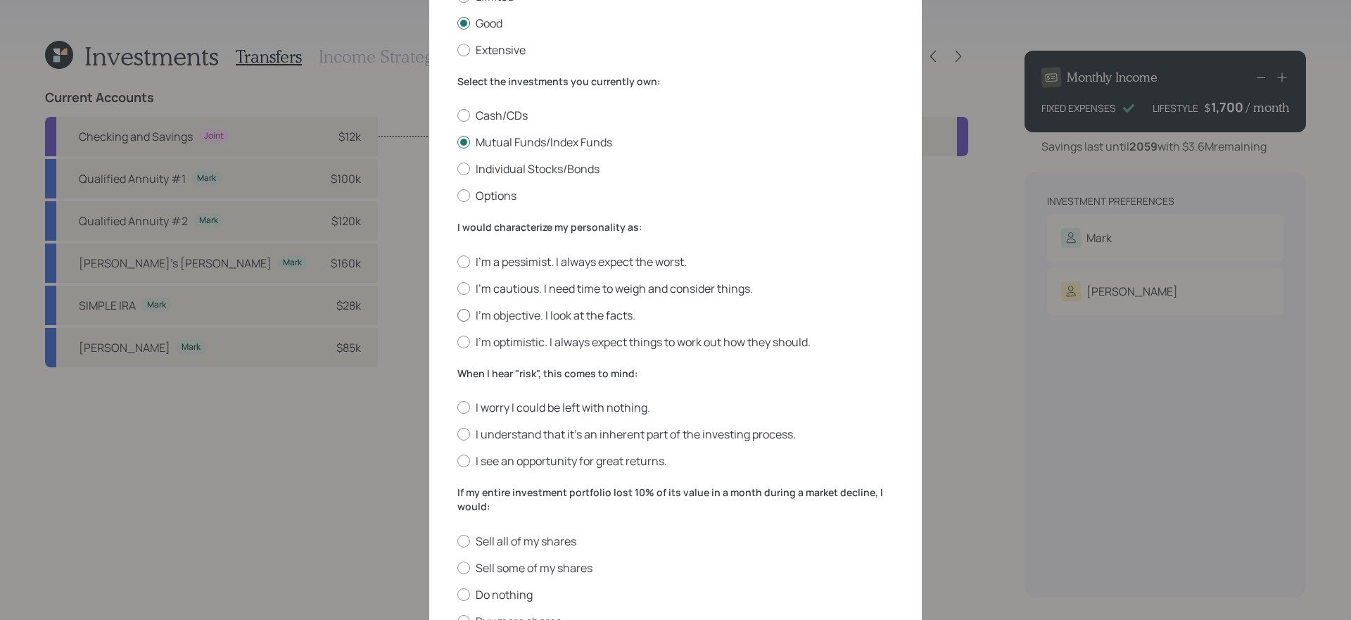
click at [600, 316] on label "I'm objective. I look at the facts." at bounding box center [675, 314] width 436 height 15
click at [457, 315] on input "I'm objective. I look at the facts." at bounding box center [457, 315] width 1 height 1
radio input "true"
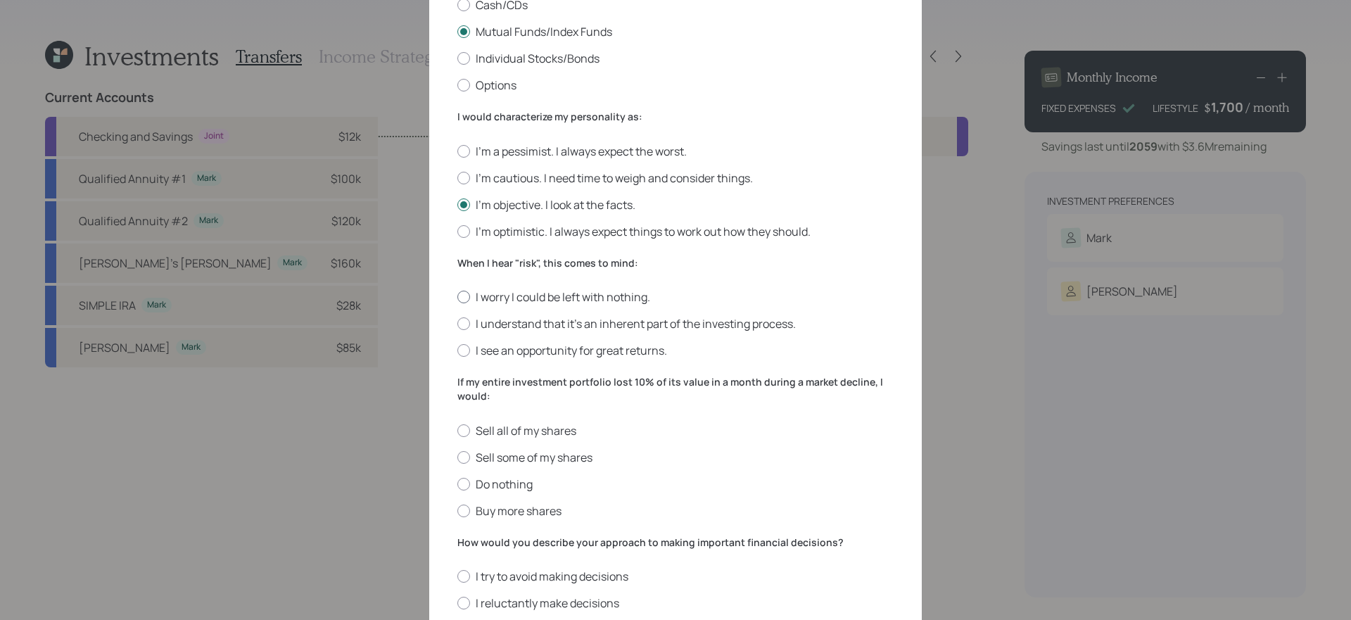
scroll to position [284, 0]
click at [707, 325] on label "I understand that it’s an inherent part of the investing process." at bounding box center [675, 322] width 436 height 15
click at [457, 323] on input "I understand that it’s an inherent part of the investing process." at bounding box center [457, 322] width 1 height 1
radio input "true"
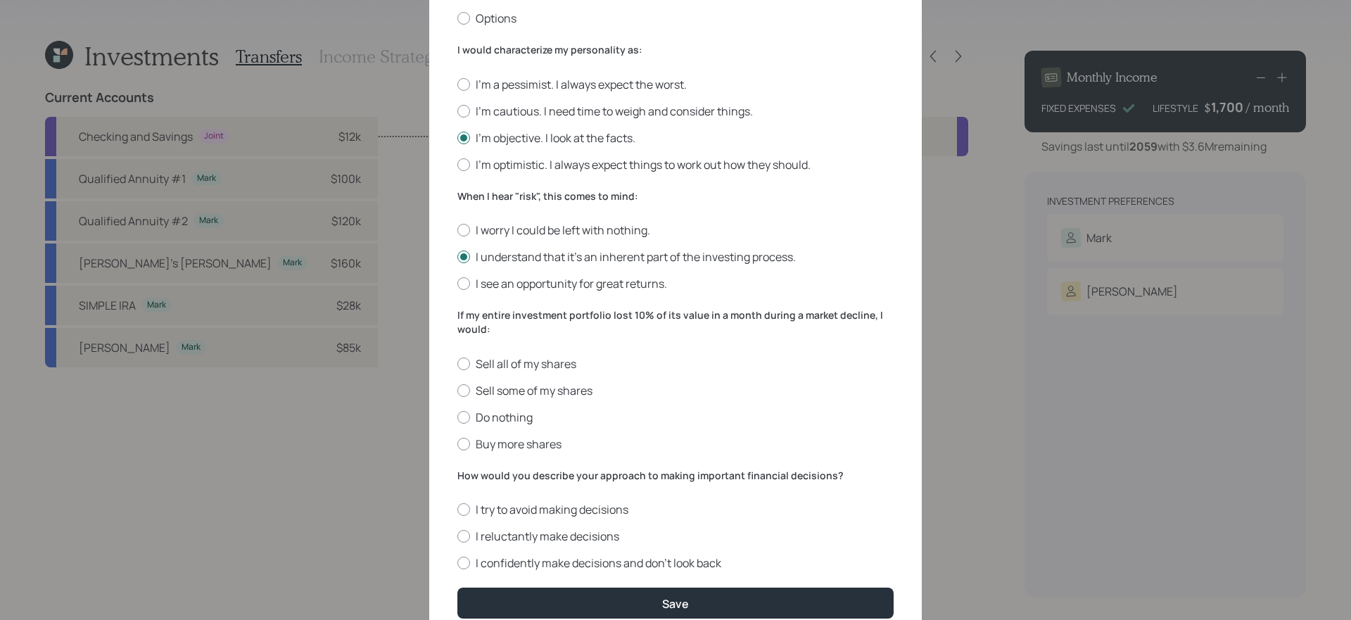
scroll to position [378, 0]
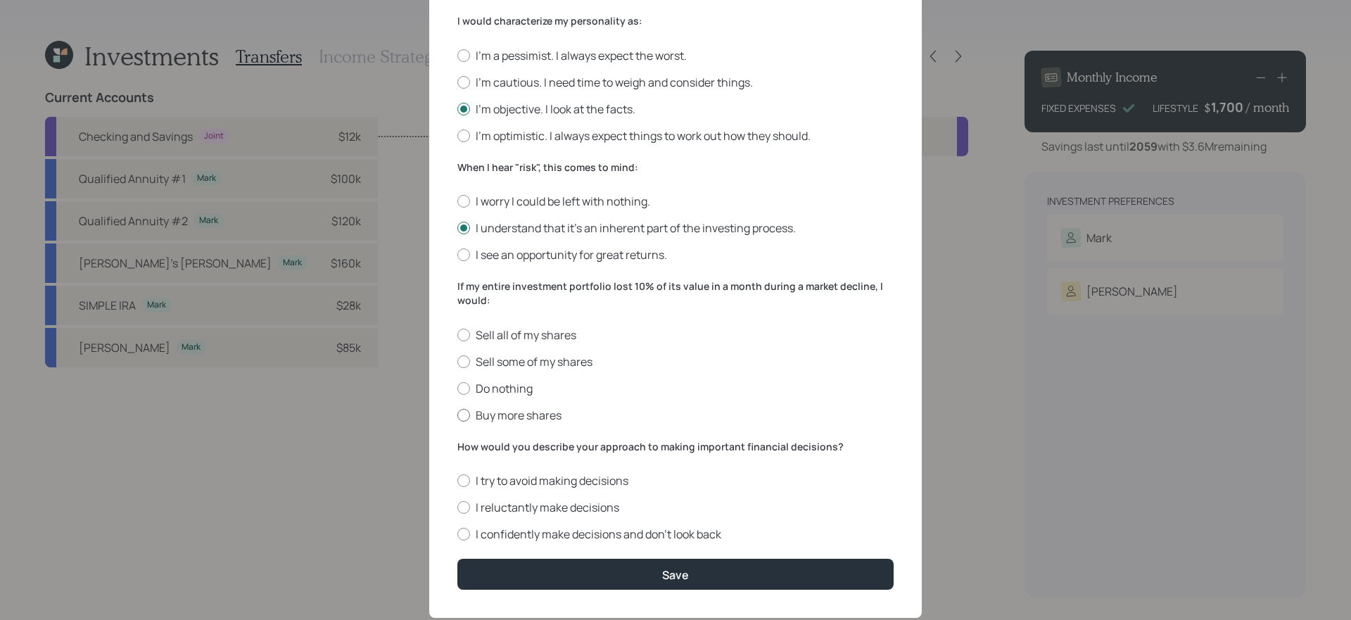
click at [547, 412] on label "Buy more shares" at bounding box center [675, 414] width 436 height 15
click at [457, 414] on input "Buy more shares" at bounding box center [457, 414] width 1 height 1
radio input "true"
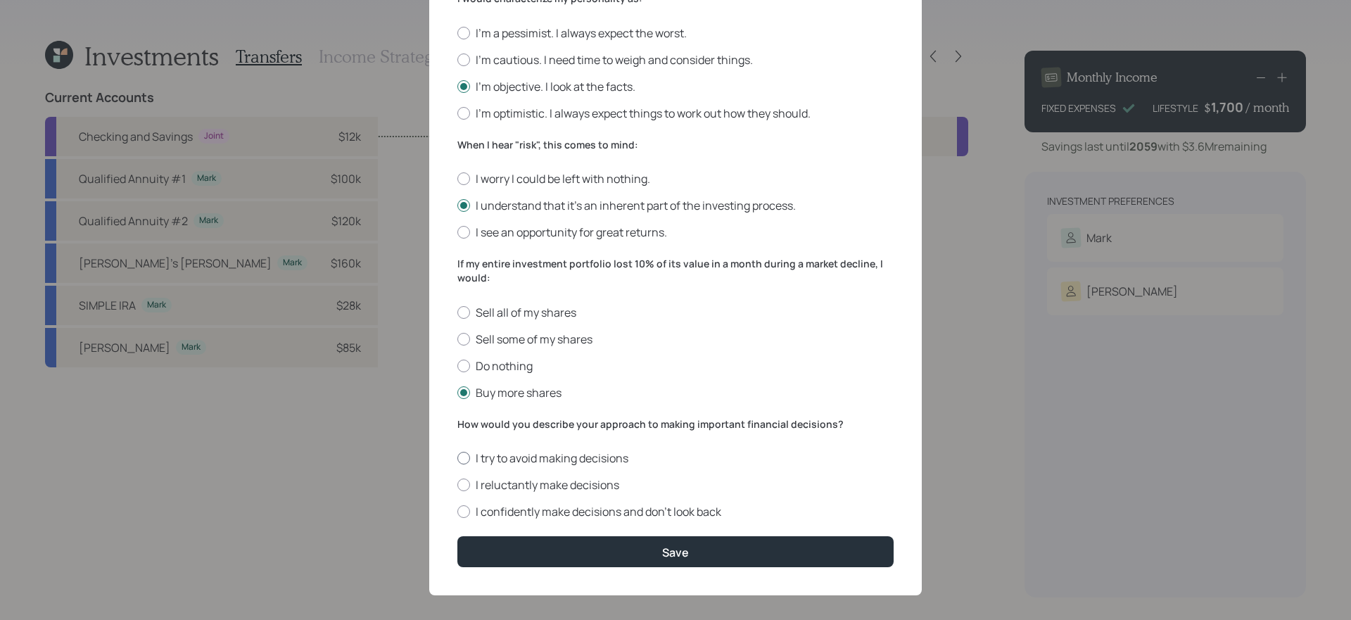
scroll to position [411, 0]
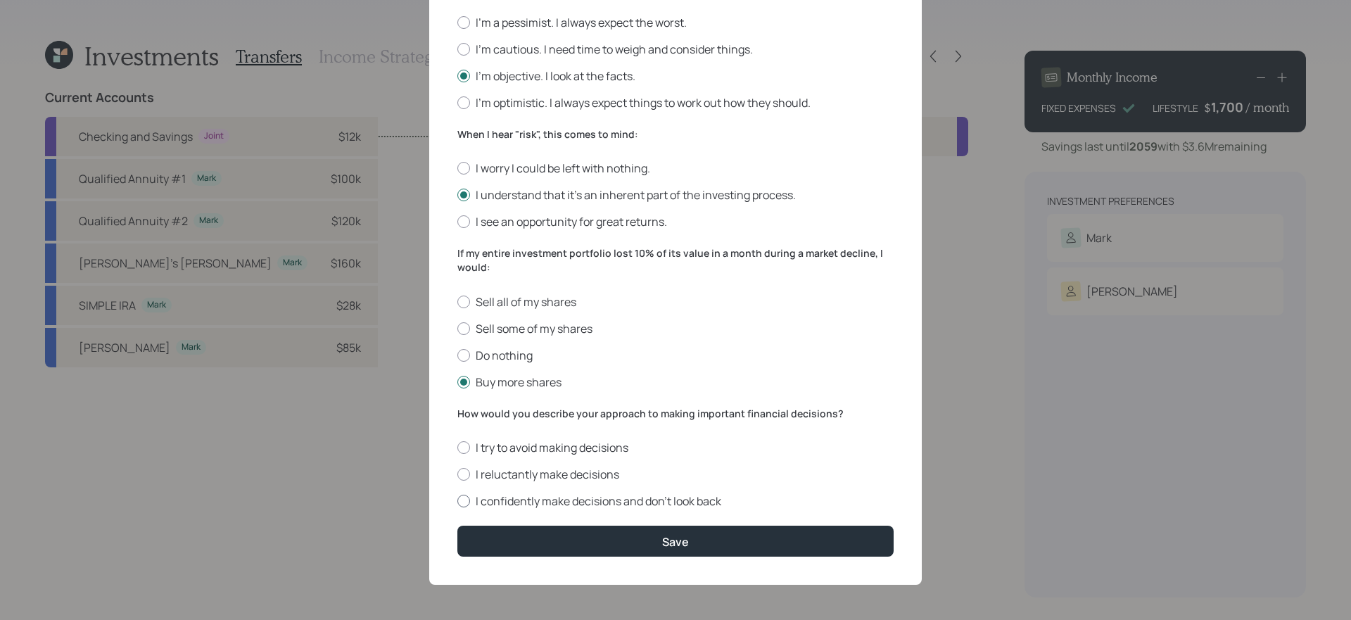
click at [666, 504] on label "I confidently make decisions and don’t look back" at bounding box center [675, 500] width 436 height 15
click at [457, 502] on input "I confidently make decisions and don’t look back" at bounding box center [457, 501] width 1 height 1
radio input "true"
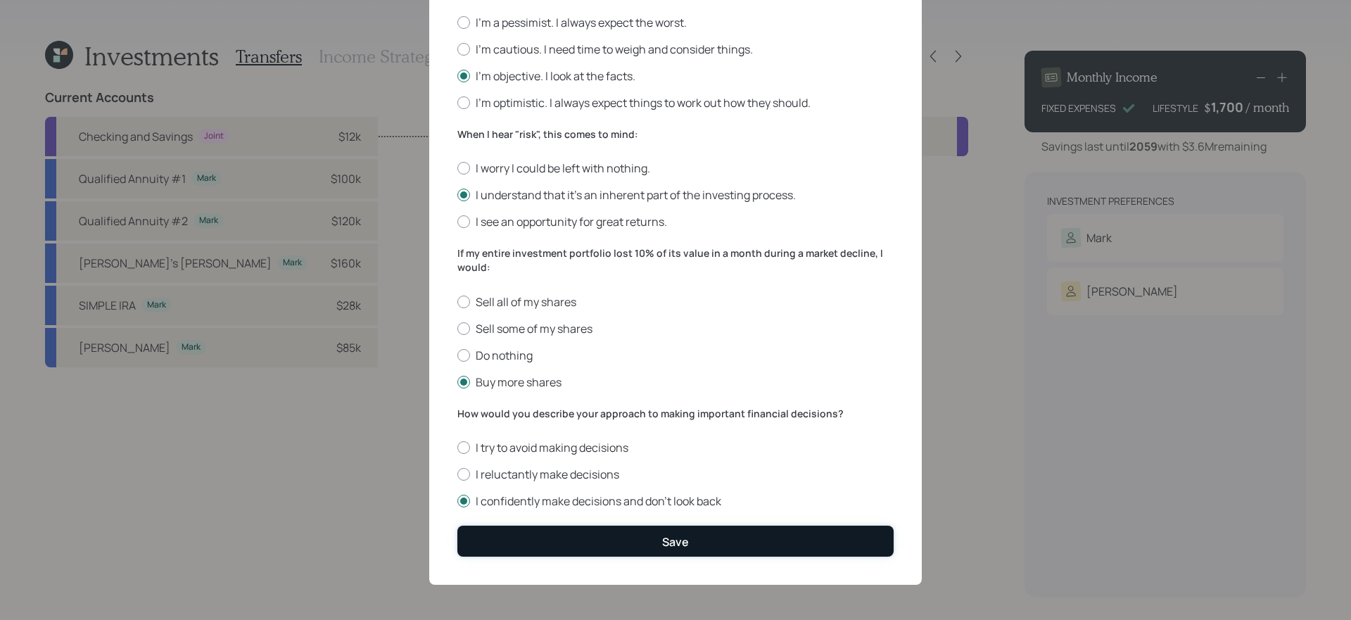
click at [678, 545] on div "Save" at bounding box center [675, 541] width 27 height 15
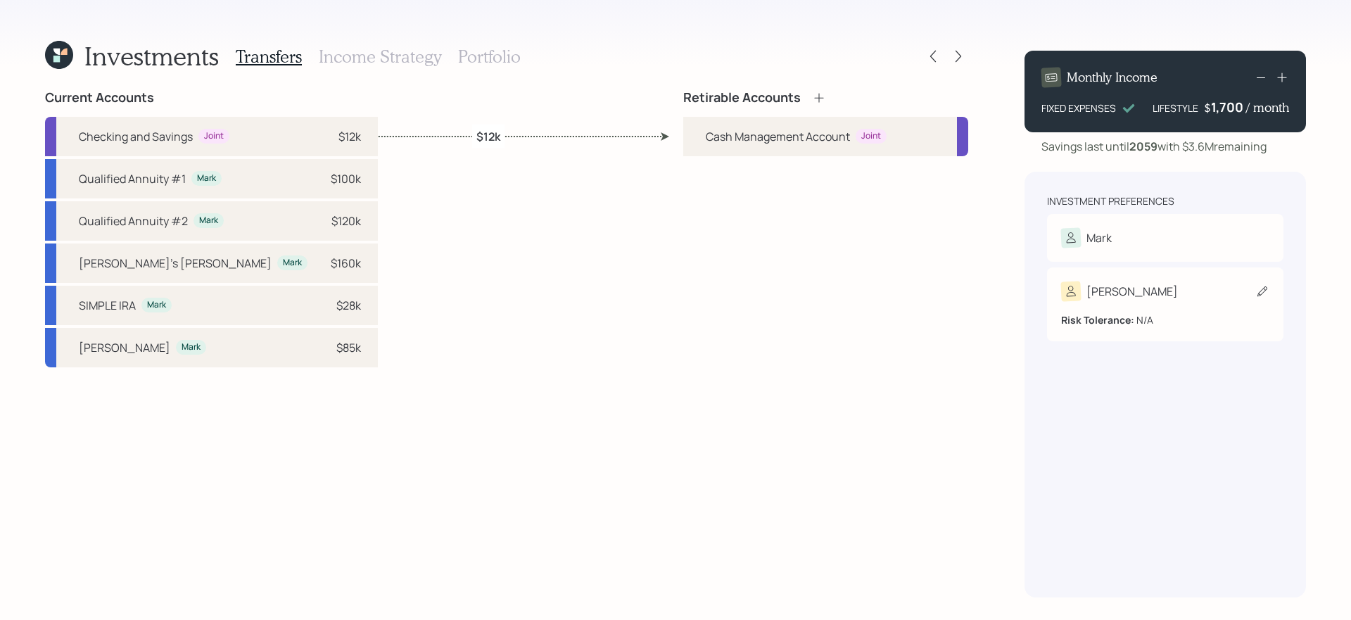
click at [1144, 294] on div "Janet" at bounding box center [1165, 291] width 208 height 20
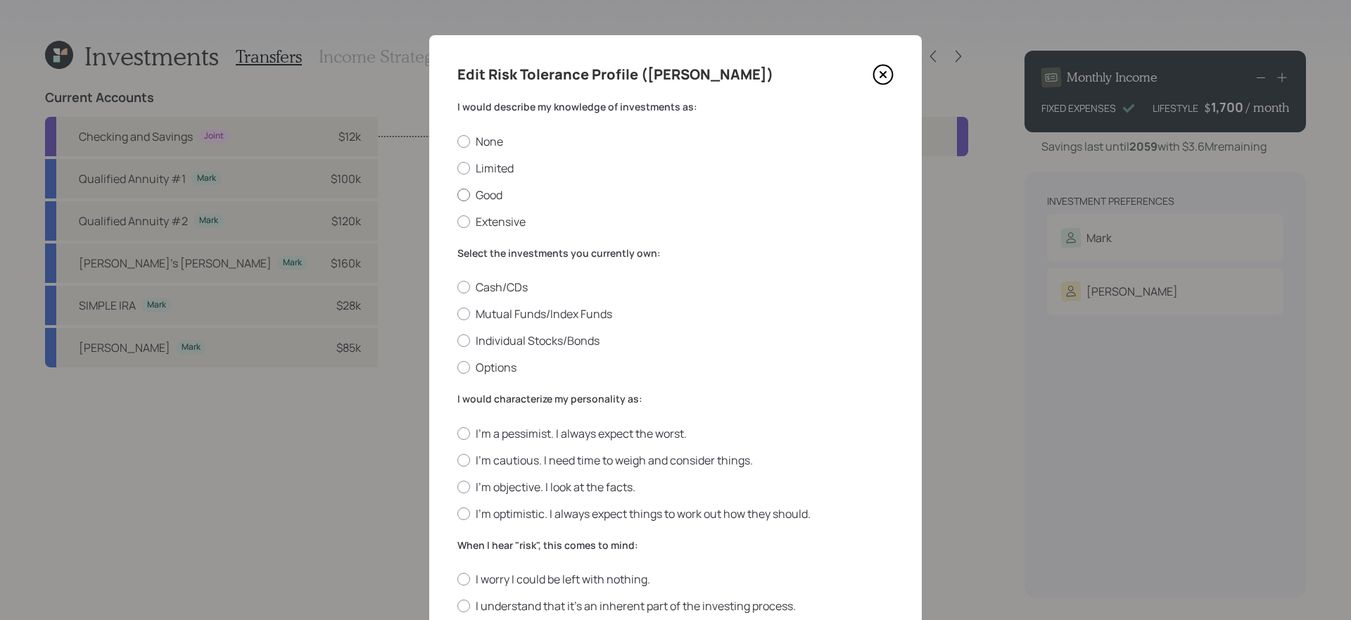
click at [484, 198] on label "Good" at bounding box center [675, 194] width 436 height 15
click at [457, 195] on input "Good" at bounding box center [457, 194] width 1 height 1
radio input "true"
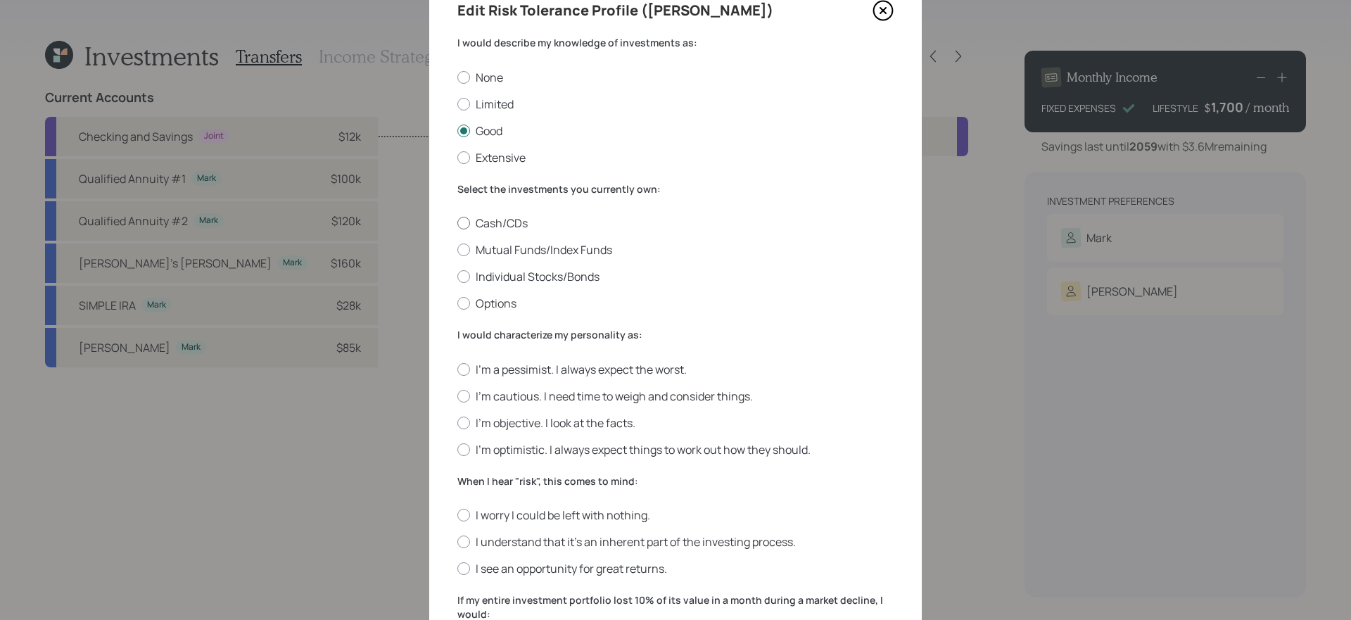
scroll to position [66, 0]
click at [686, 246] on label "Mutual Funds/Index Funds" at bounding box center [675, 247] width 436 height 15
click at [457, 248] on input "Mutual Funds/Index Funds" at bounding box center [457, 248] width 1 height 1
radio input "true"
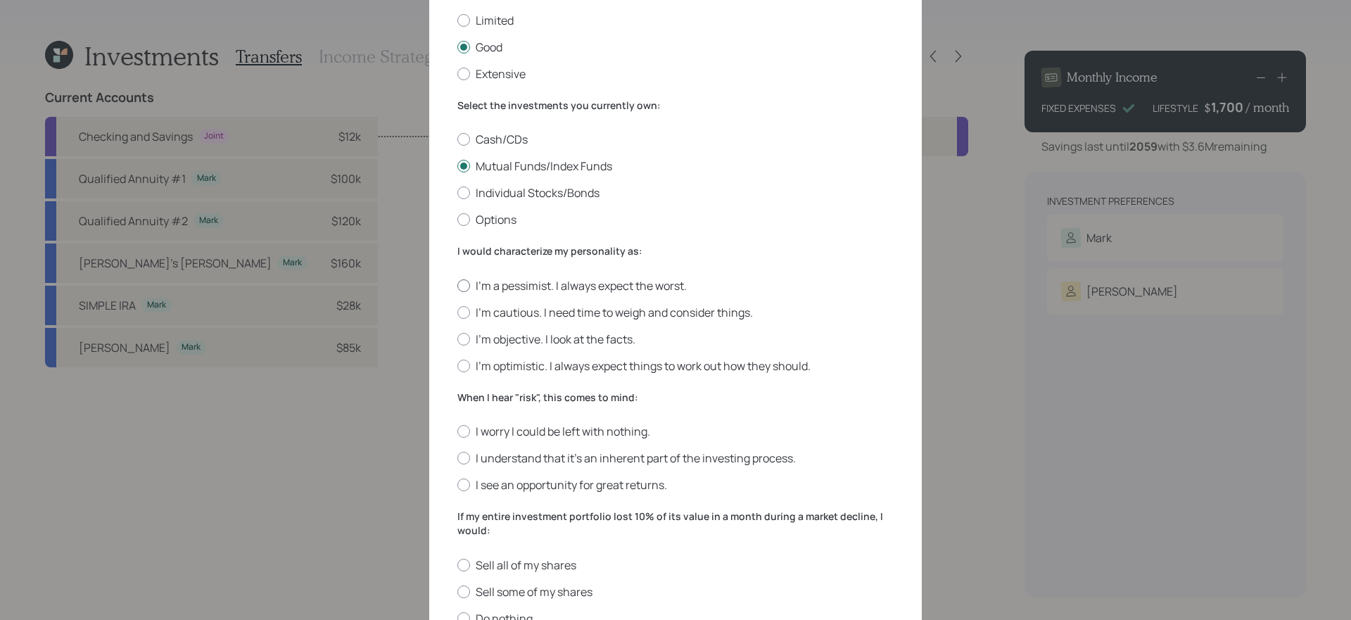
scroll to position [148, 0]
click at [628, 310] on label "I'm cautious. I need time to weigh and consider things." at bounding box center [675, 311] width 436 height 15
click at [457, 311] on input "I'm cautious. I need time to weigh and consider things." at bounding box center [457, 311] width 1 height 1
radio input "true"
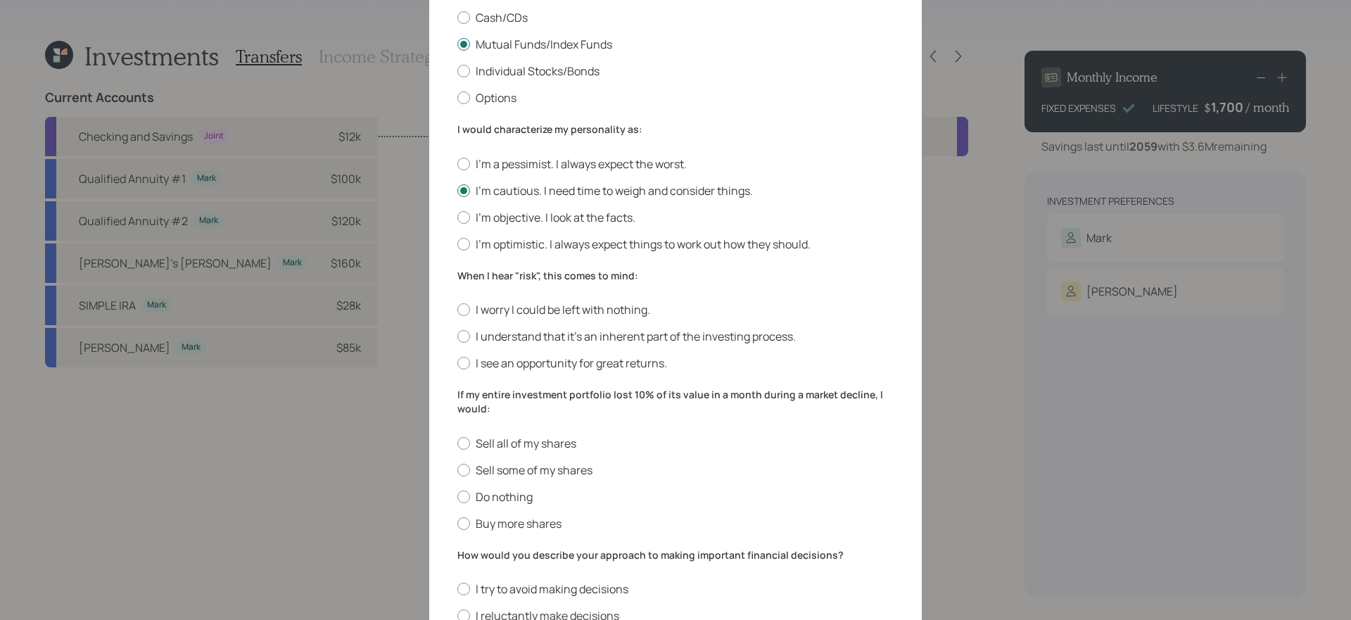
scroll to position [272, 0]
click at [615, 302] on label "I worry I could be left with nothing." at bounding box center [675, 307] width 436 height 15
click at [457, 307] on input "I worry I could be left with nothing." at bounding box center [457, 307] width 1 height 1
radio input "true"
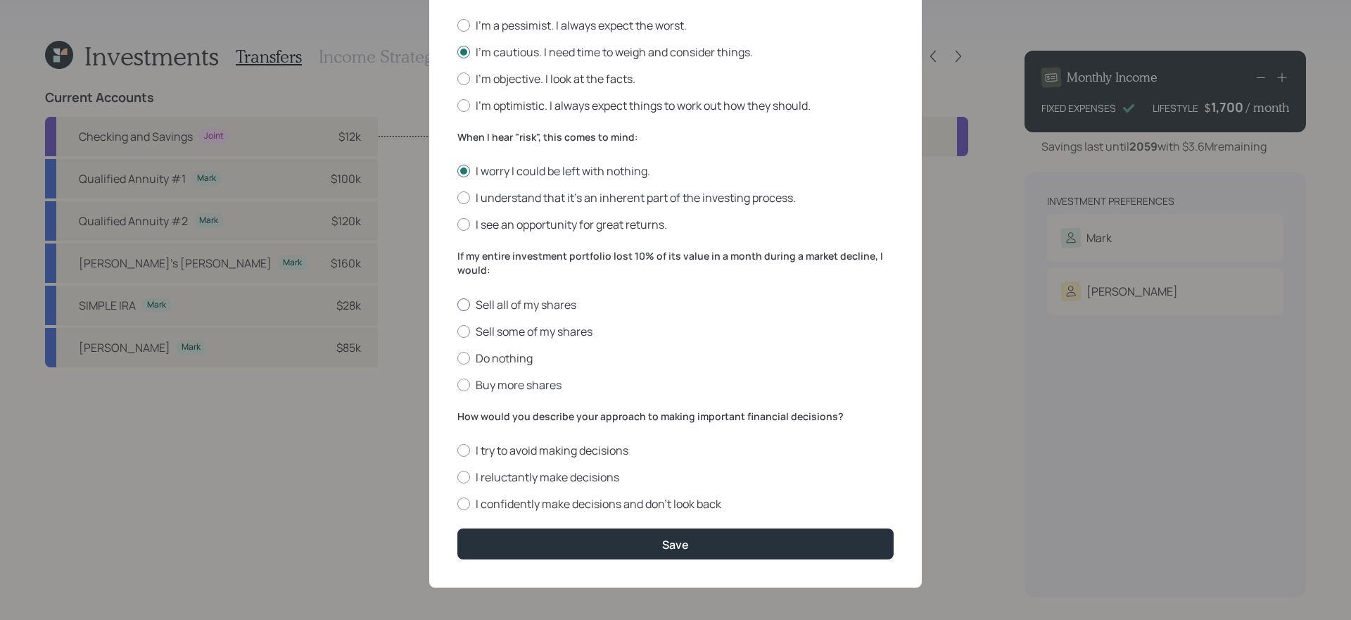
scroll to position [407, 0]
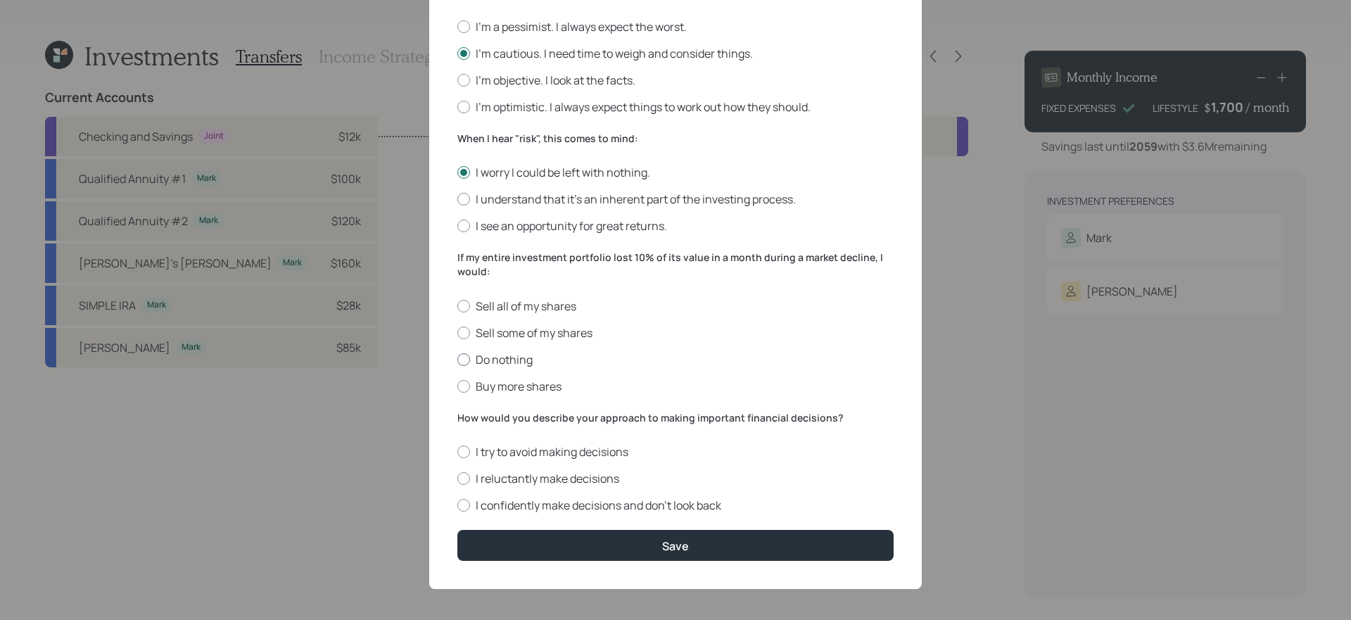
click at [624, 355] on label "Do nothing" at bounding box center [675, 359] width 436 height 15
click at [457, 359] on input "Do nothing" at bounding box center [457, 359] width 1 height 1
radio input "true"
click at [744, 477] on label "I reluctantly make decisions" at bounding box center [675, 478] width 436 height 15
click at [457, 478] on input "I reluctantly make decisions" at bounding box center [457, 478] width 1 height 1
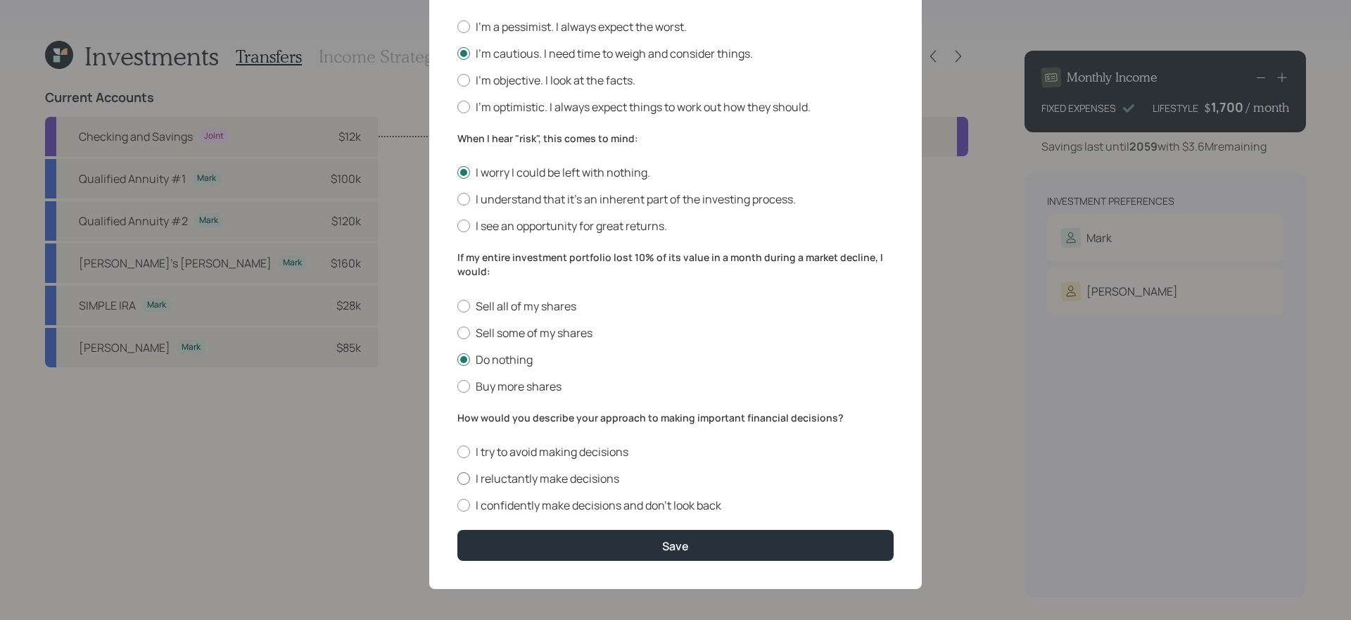
radio input "true"
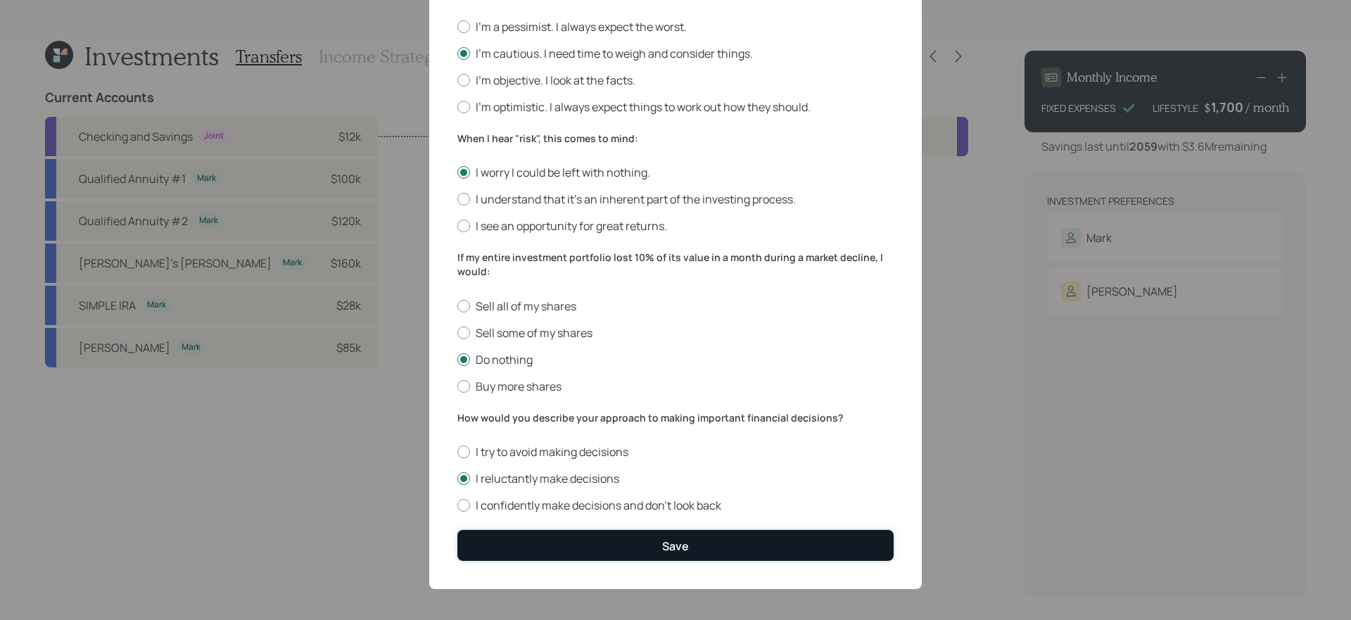
click at [656, 542] on button "Save" at bounding box center [675, 545] width 436 height 30
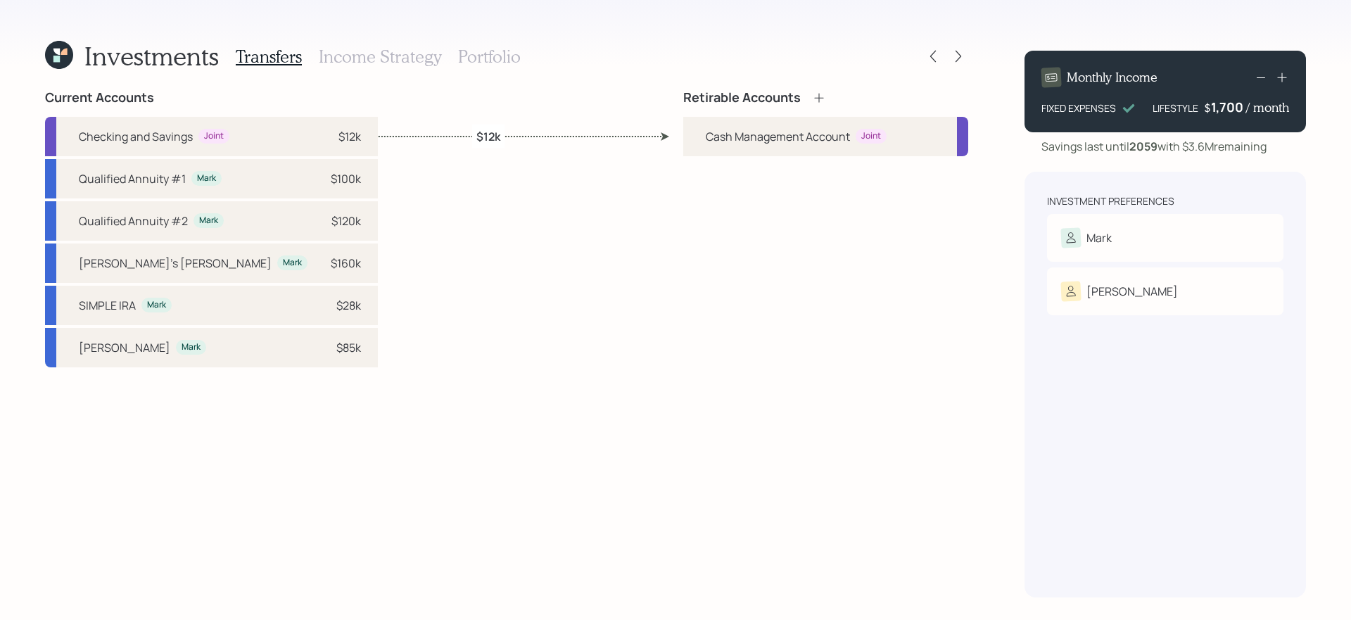
click at [521, 267] on div "Current Accounts Checking and Savings Joint $12k Qualified Annuity #1 Mark $100…" at bounding box center [506, 343] width 923 height 507
click at [819, 99] on icon at bounding box center [818, 97] width 9 height 9
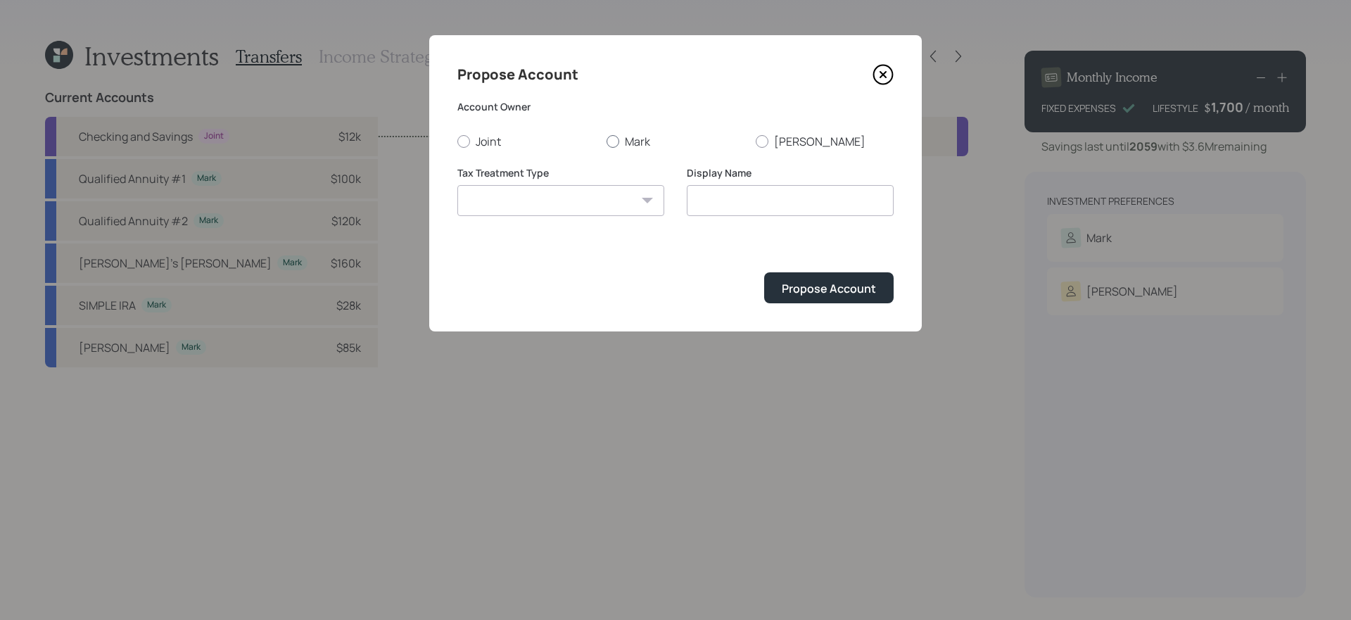
click at [629, 139] on label "Mark" at bounding box center [676, 141] width 138 height 15
click at [607, 141] on input "Mark" at bounding box center [606, 141] width 1 height 1
radio input "true"
click at [582, 209] on select "Roth Taxable Traditional" at bounding box center [560, 200] width 207 height 31
select select "roth"
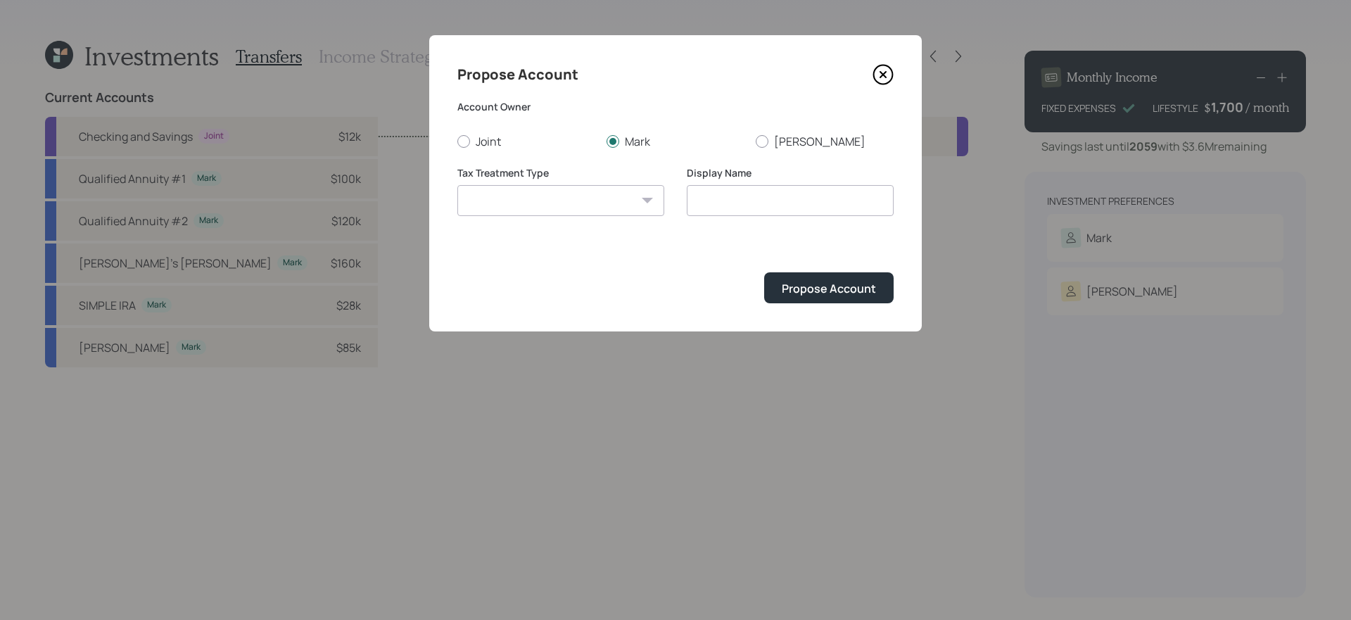
click at [457, 185] on select "Roth Taxable Traditional" at bounding box center [560, 200] width 207 height 31
type input "Roth"
click at [856, 293] on div "Propose Account" at bounding box center [829, 288] width 94 height 15
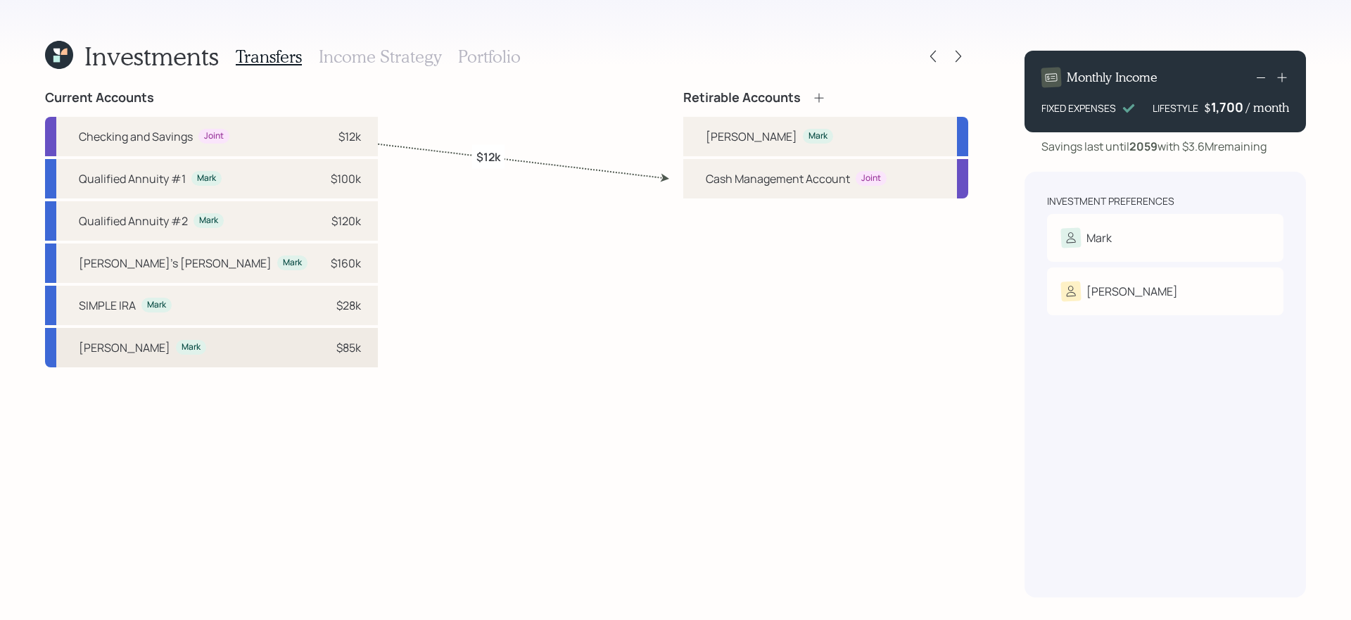
click at [184, 348] on div "Roth IRA Mark $85k" at bounding box center [211, 347] width 333 height 39
click at [782, 132] on div "Roth Mark" at bounding box center [825, 136] width 285 height 39
select select "de113089-f257-4c56-a8af-682a46e38172"
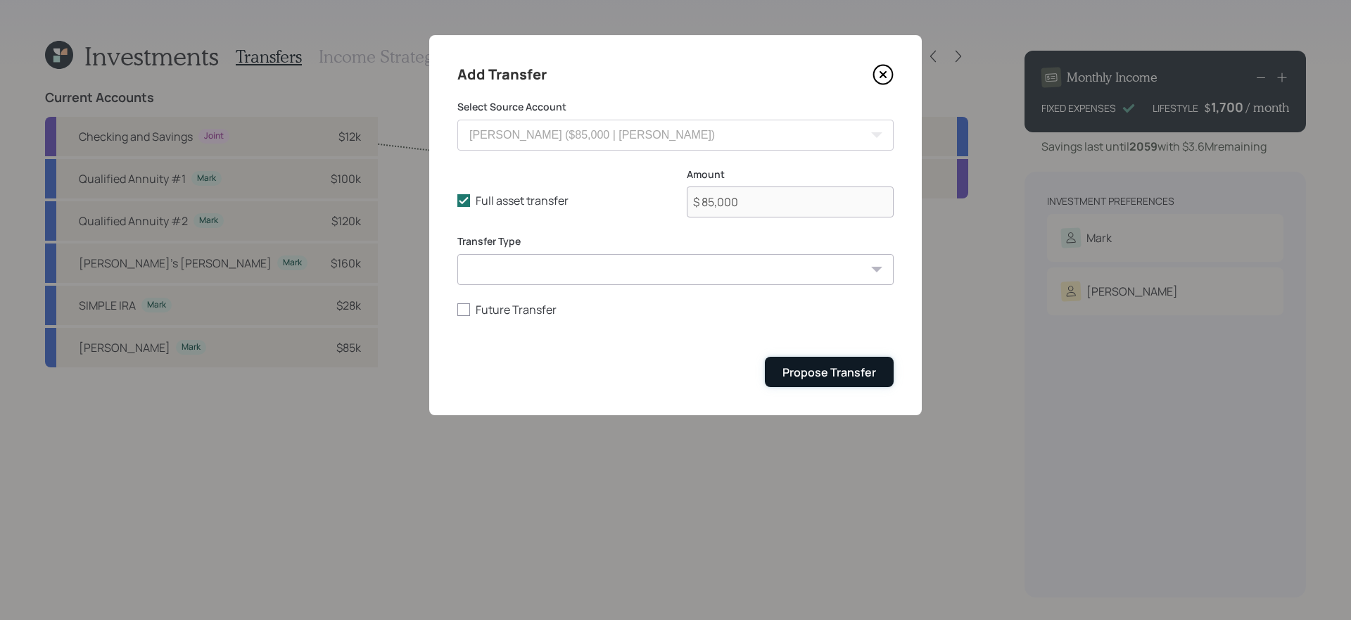
click at [812, 367] on div "Propose Transfer" at bounding box center [829, 371] width 94 height 15
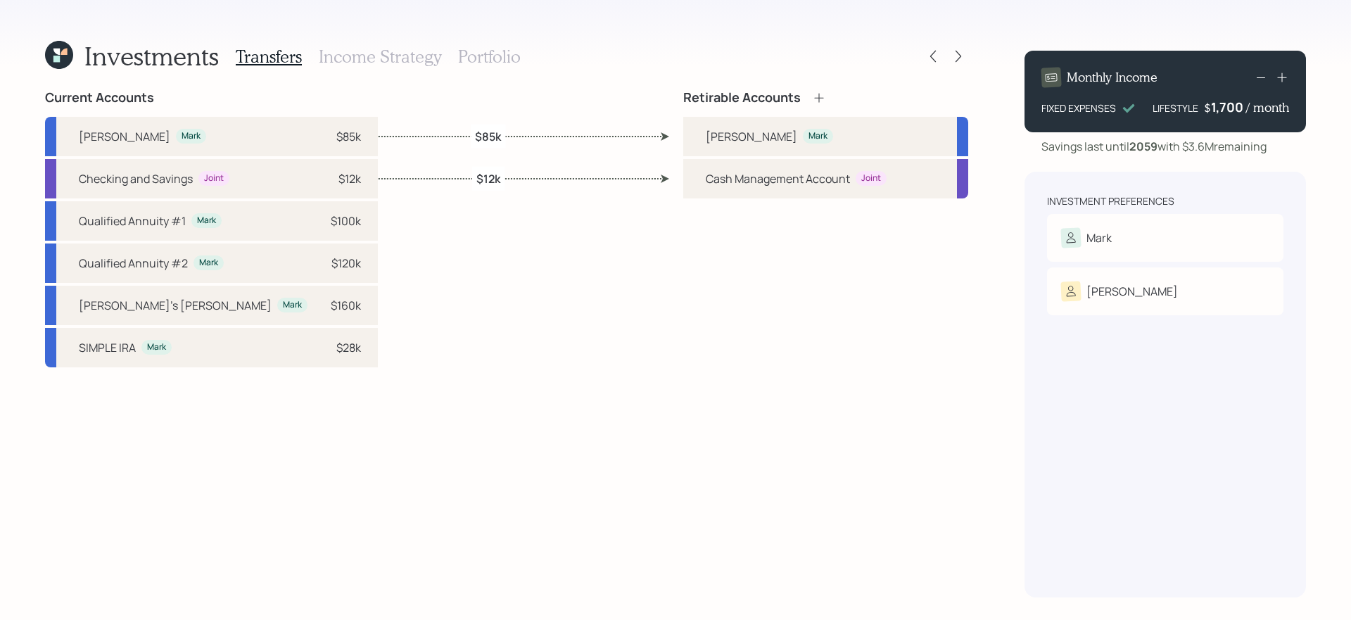
click at [820, 98] on icon at bounding box center [819, 98] width 14 height 14
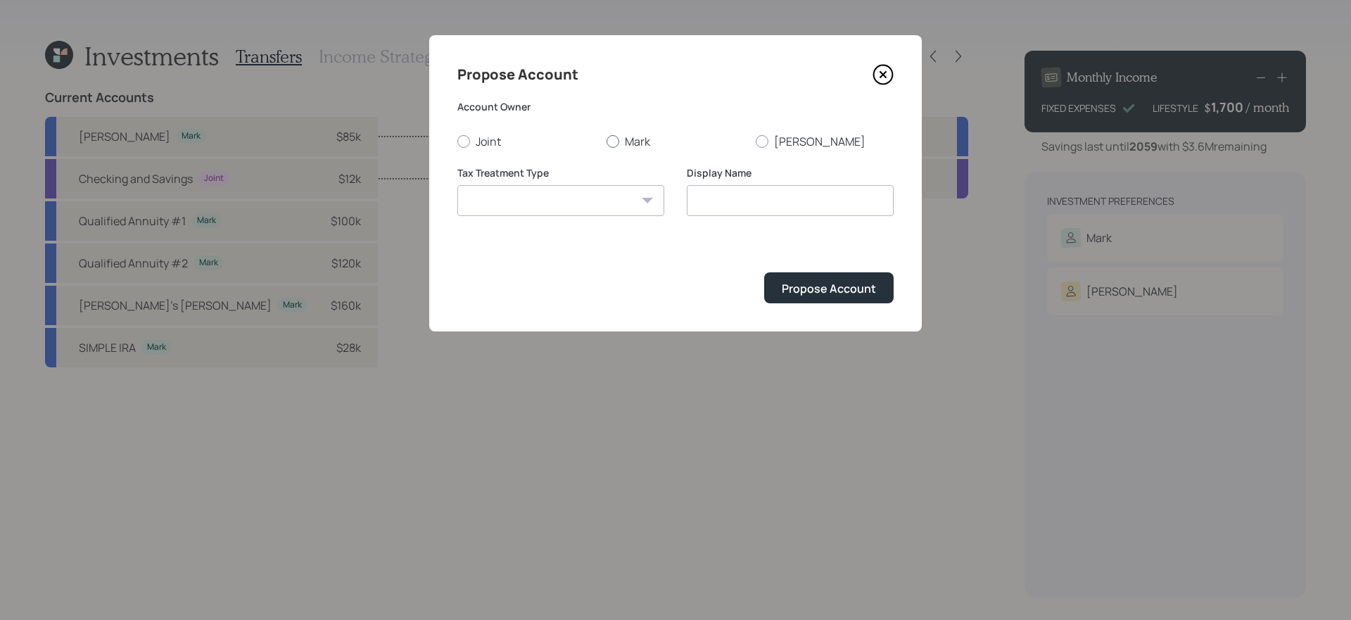
click at [623, 145] on label "Mark" at bounding box center [676, 141] width 138 height 15
click at [607, 141] on input "Mark" at bounding box center [606, 141] width 1 height 1
radio input "true"
click at [580, 214] on select "Roth Taxable Traditional" at bounding box center [560, 200] width 207 height 31
select select "traditional"
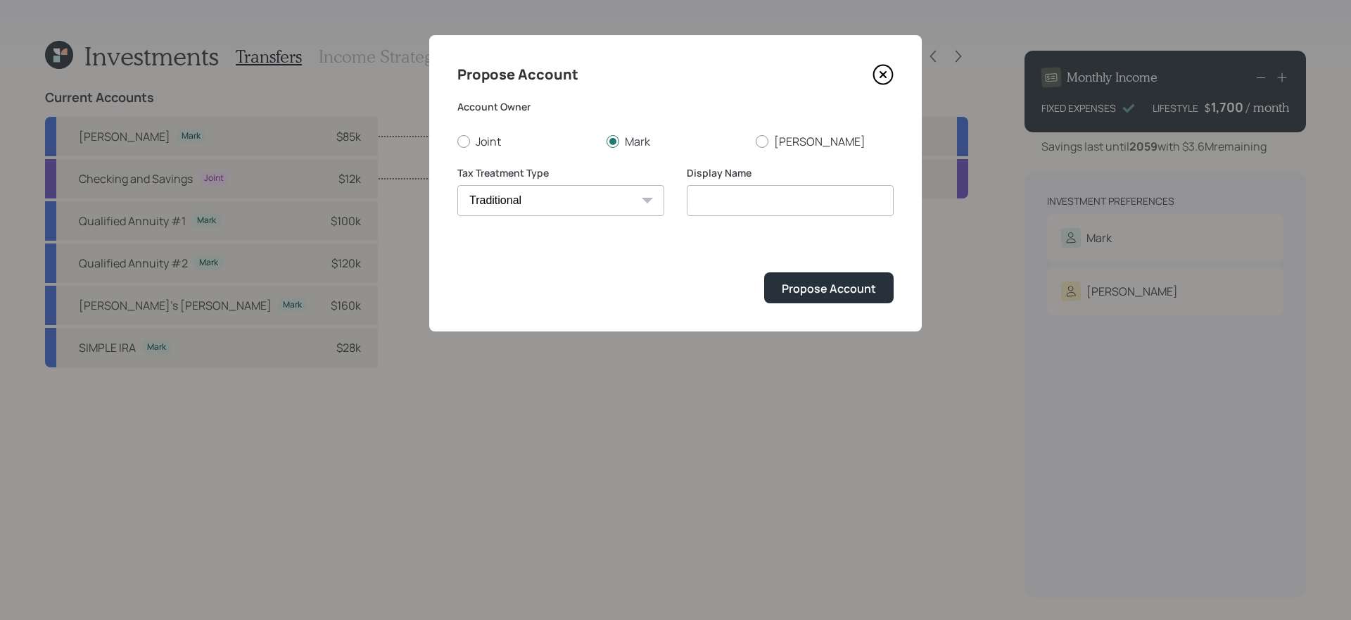
click at [457, 185] on select "Roth Taxable Traditional" at bounding box center [560, 200] width 207 height 31
type input "Traditional"
click at [817, 280] on button "Propose Account" at bounding box center [828, 287] width 129 height 30
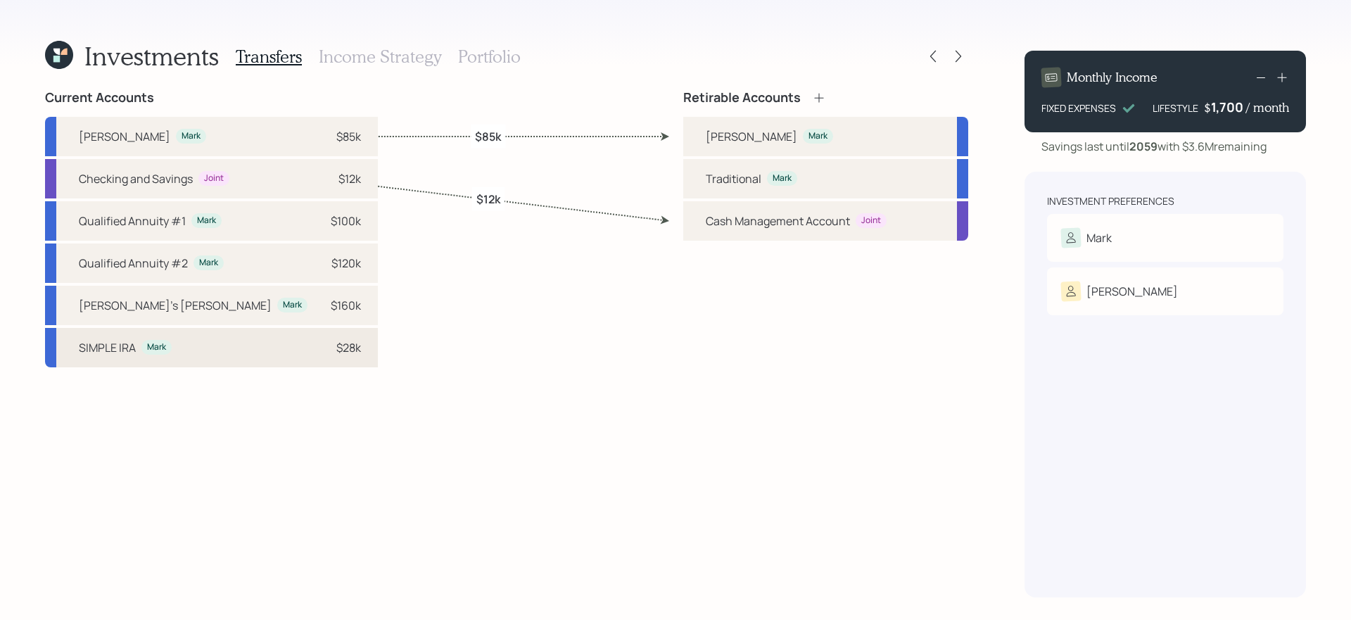
click at [209, 355] on div "SIMPLE IRA Mark $28k" at bounding box center [211, 347] width 333 height 39
click at [730, 181] on div "Traditional" at bounding box center [734, 178] width 56 height 17
select select "479b4c06-8d50-4540-a428-8f41977ed369"
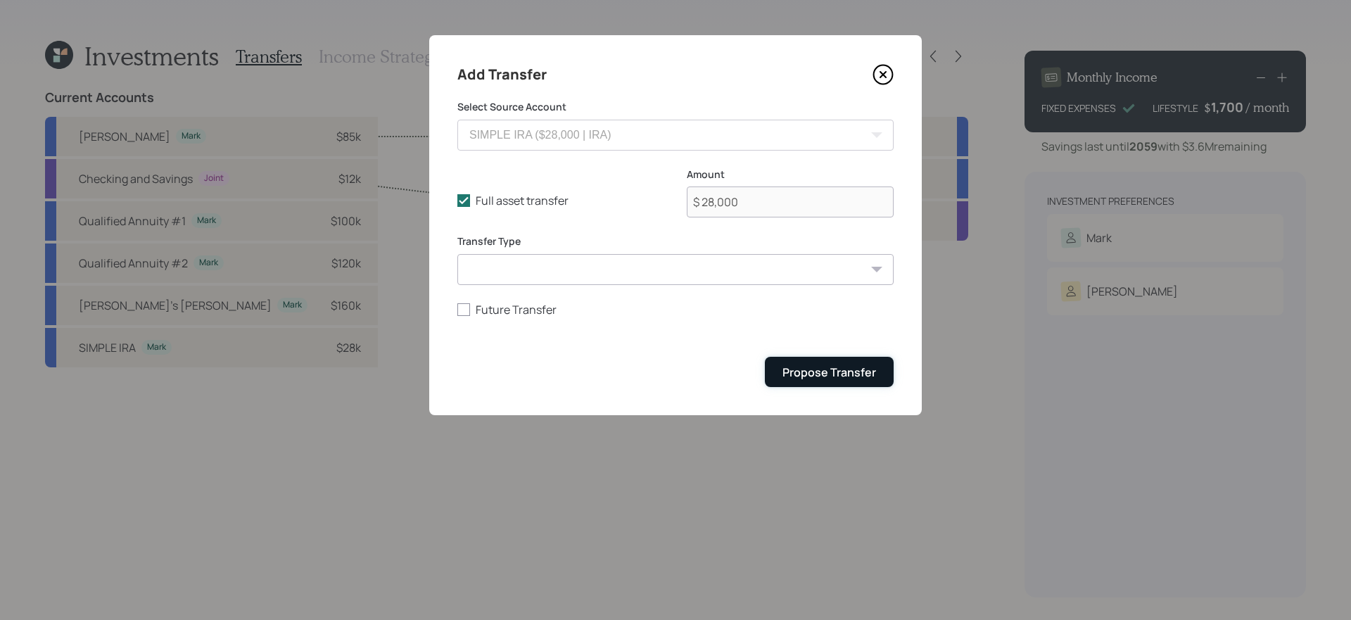
click at [825, 380] on div "Propose Transfer" at bounding box center [829, 371] width 94 height 15
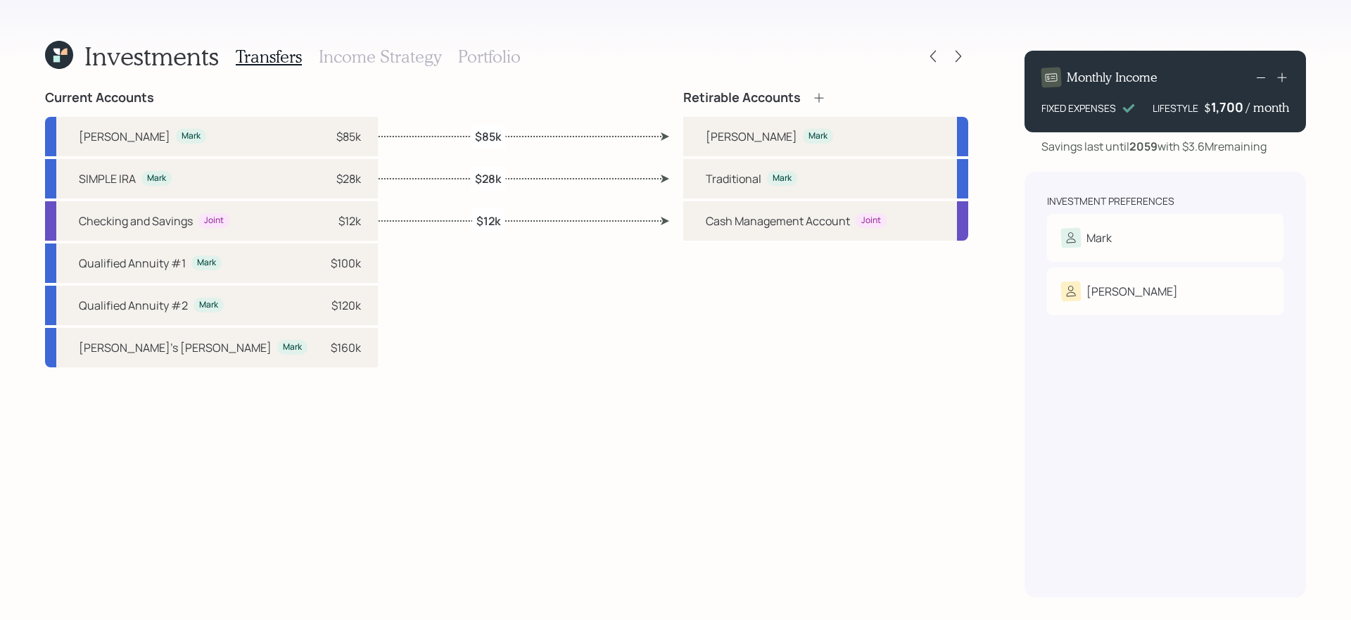
click at [816, 96] on icon at bounding box center [819, 98] width 14 height 14
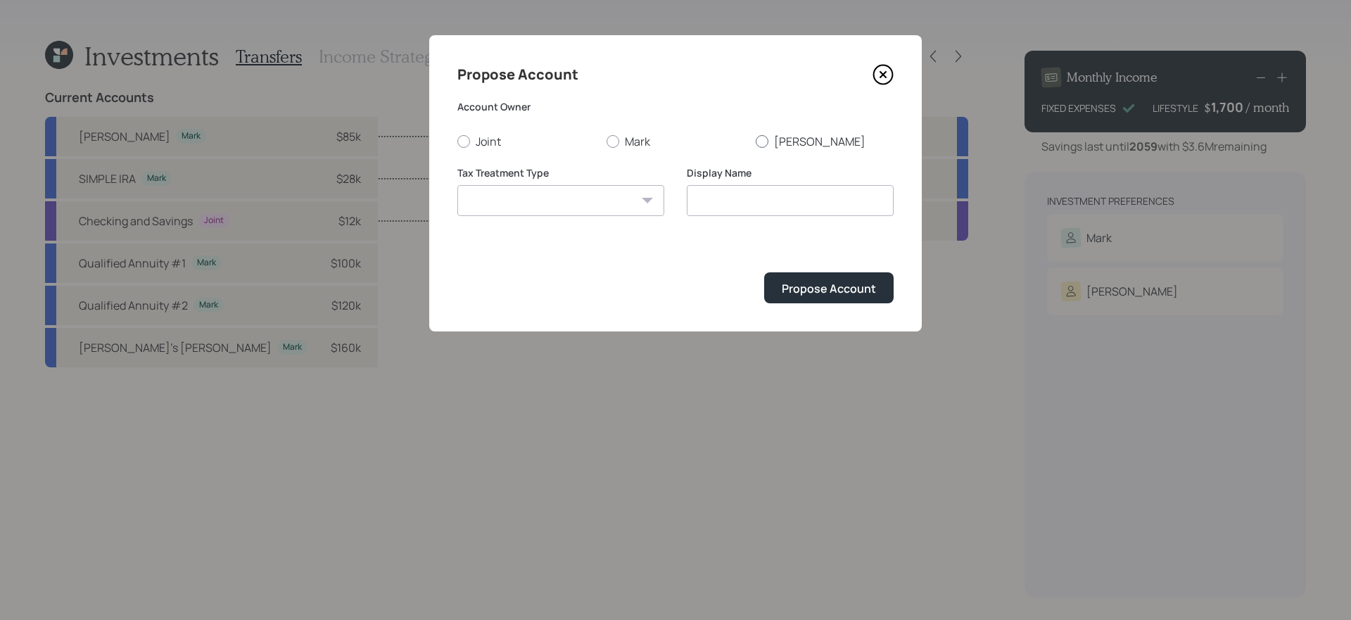
click at [790, 143] on label "Janet" at bounding box center [825, 141] width 138 height 15
click at [756, 141] on input "Janet" at bounding box center [755, 141] width 1 height 1
radio input "true"
click at [600, 199] on select "Roth Taxable Traditional" at bounding box center [560, 200] width 207 height 31
select select "roth"
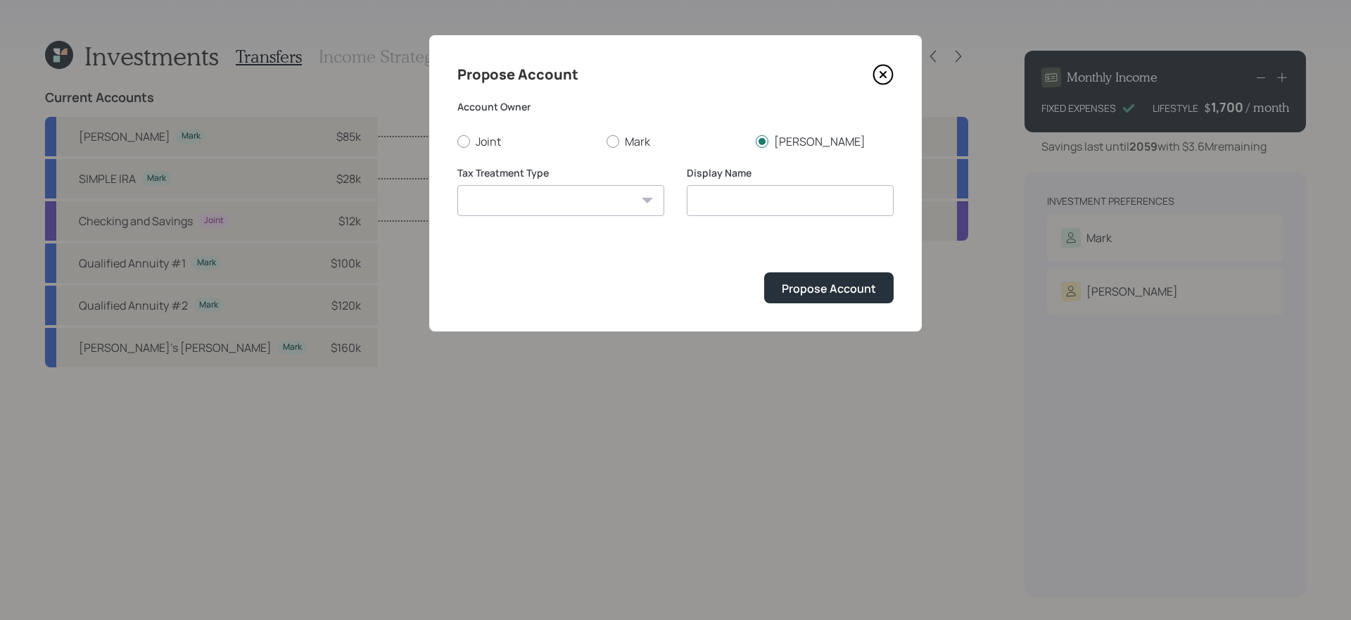
click at [457, 185] on select "Roth Taxable Traditional" at bounding box center [560, 200] width 207 height 31
drag, startPoint x: 755, startPoint y: 201, endPoint x: 516, endPoint y: 201, distance: 239.2
click at [516, 201] on div "Tax Treatment Type Roth Taxable Traditional Display Name Roth" at bounding box center [675, 200] width 436 height 68
type input "Janet's Roth"
click at [764, 272] on button "Propose Account" at bounding box center [828, 287] width 129 height 30
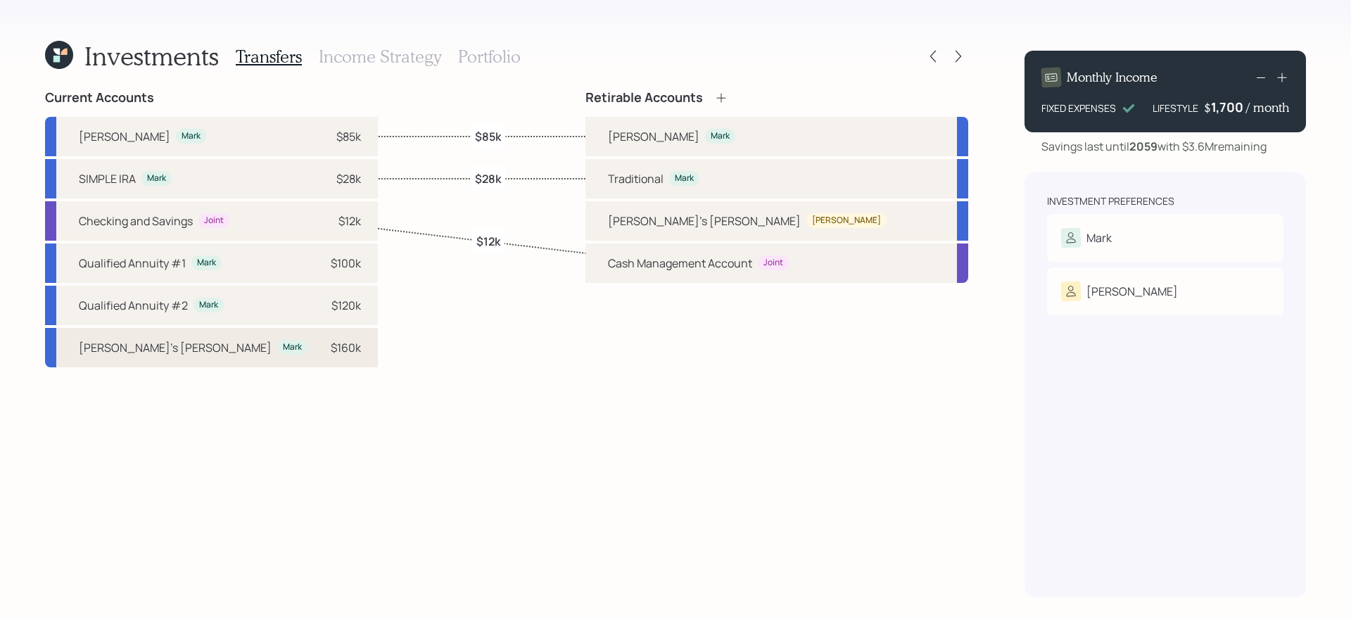
click at [319, 345] on div "$160k" at bounding box center [340, 347] width 42 height 17
click at [751, 210] on div "Janet's Roth Janet" at bounding box center [776, 220] width 383 height 39
select select "bd8b82cf-9440-4393-82b8-e0e1e77d8617"
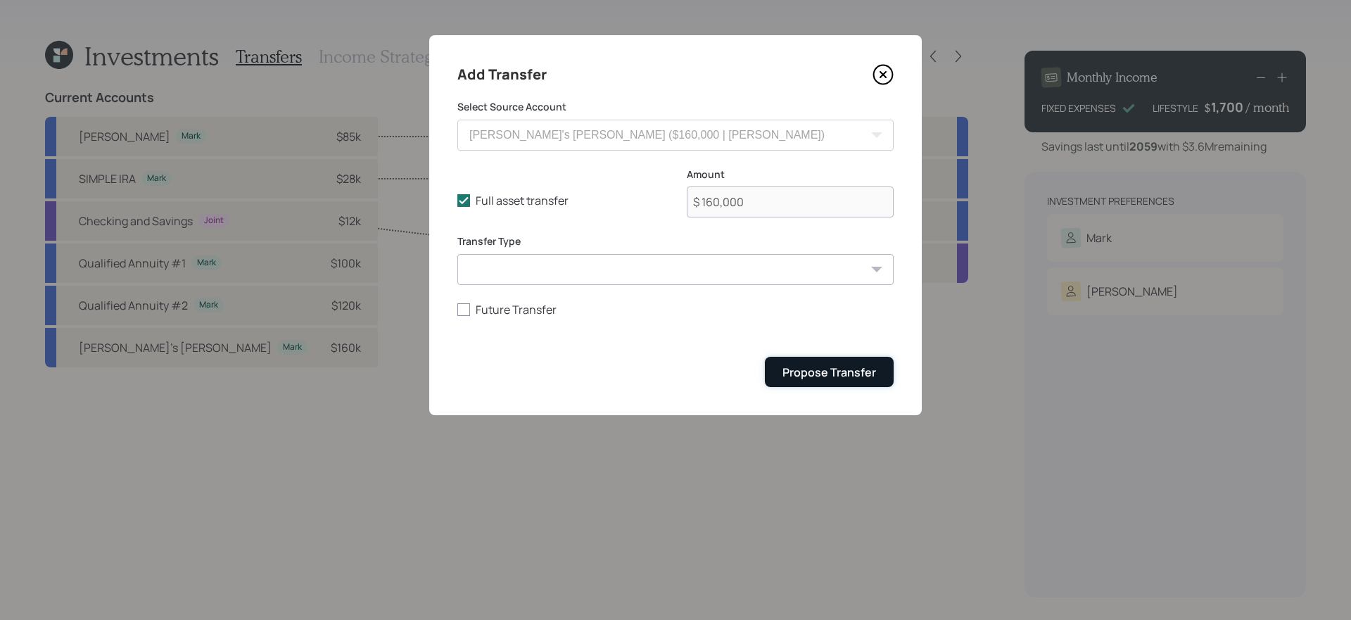
click at [824, 371] on div "Propose Transfer" at bounding box center [829, 371] width 94 height 15
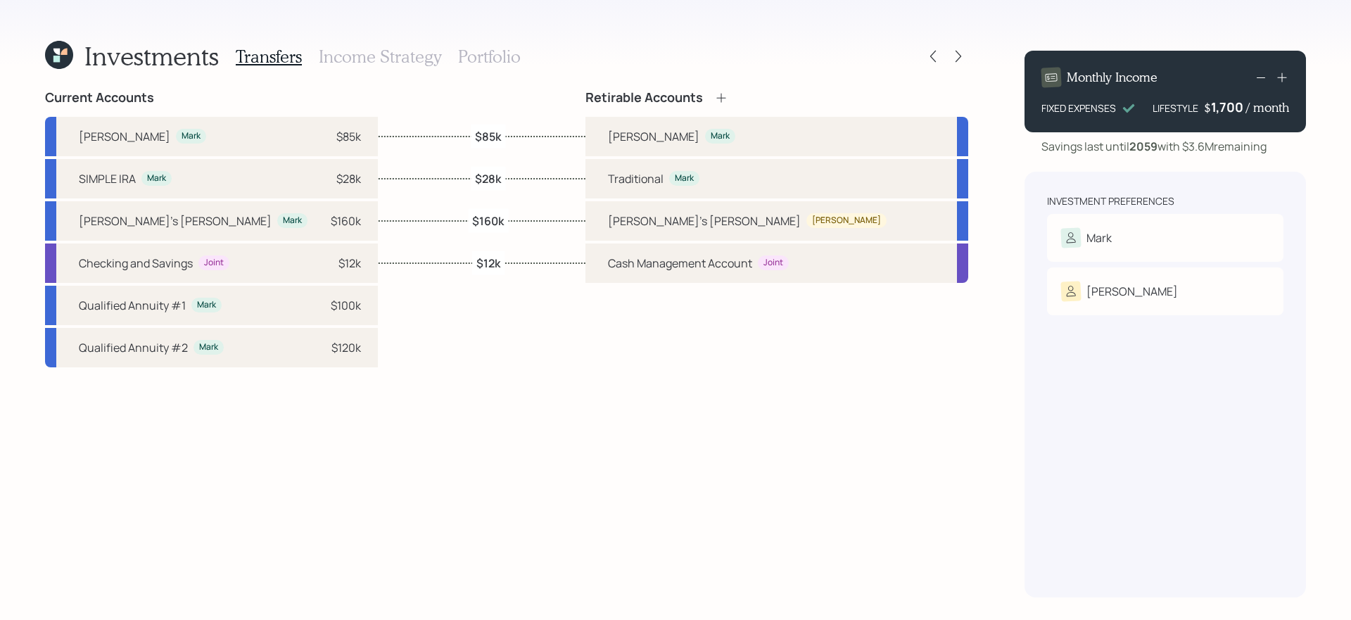
click at [392, 46] on h3 "Income Strategy" at bounding box center [380, 56] width 122 height 20
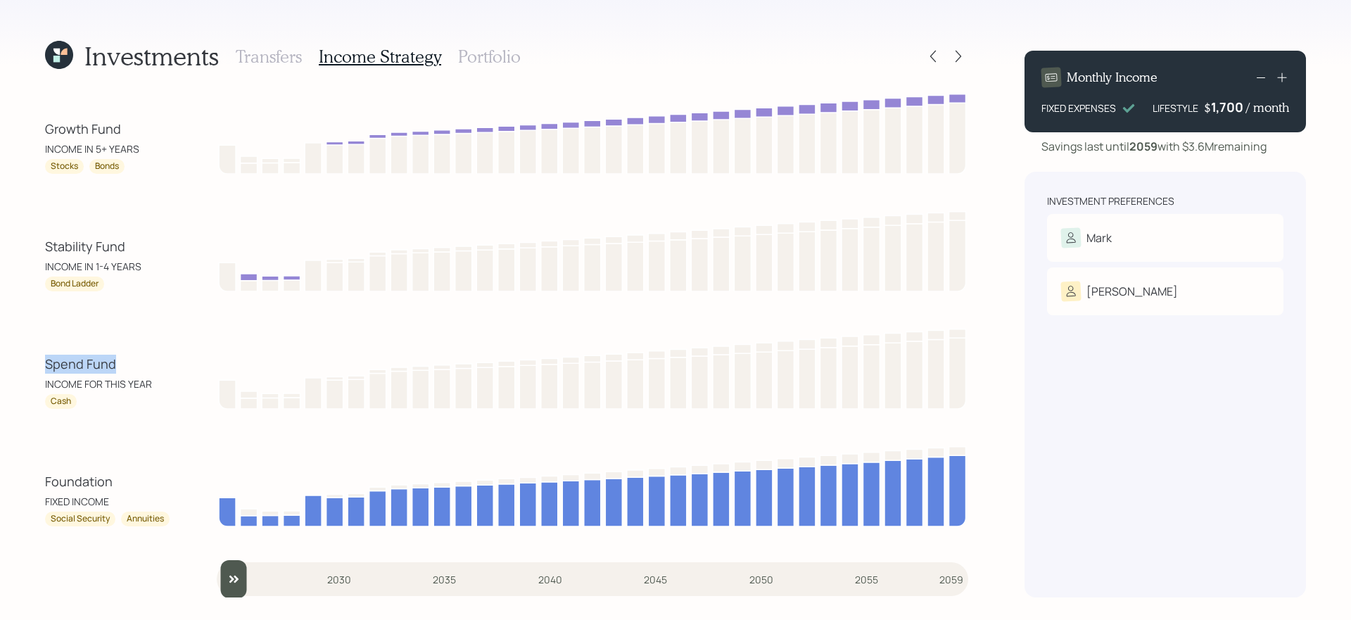
drag, startPoint x: 25, startPoint y: 360, endPoint x: 137, endPoint y: 360, distance: 111.2
click at [137, 360] on div "Investments Transfers Income Strategy Portfolio Growth Fund INCOME IN 5+ YEARS …" at bounding box center [675, 310] width 1351 height 620
click at [71, 244] on div "Stability Fund" at bounding box center [108, 246] width 127 height 19
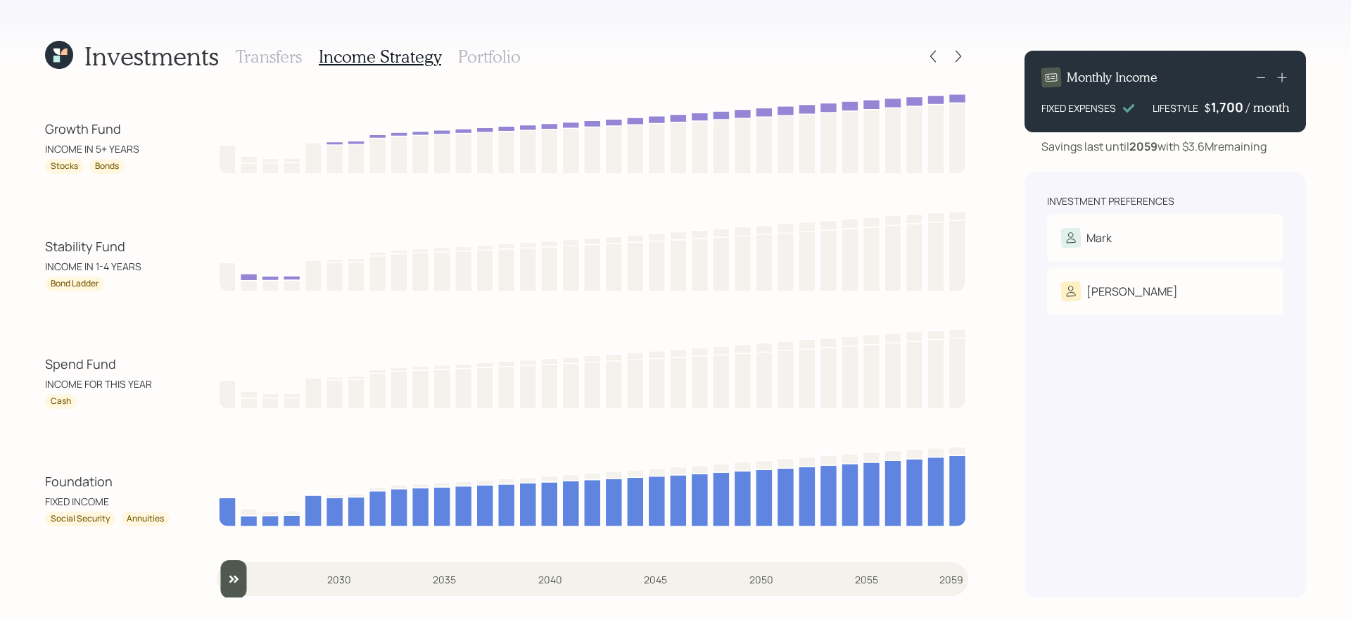
click at [178, 320] on div "Growth Fund INCOME IN 5+ YEARS Stocks Bonds Stability Fund INCOME IN 1-4 YEARS …" at bounding box center [506, 343] width 923 height 507
drag, startPoint x: 38, startPoint y: 372, endPoint x: 122, endPoint y: 362, distance: 84.3
click at [122, 362] on div "Investments Transfers Income Strategy Portfolio Growth Fund INCOME IN 5+ YEARS …" at bounding box center [675, 310] width 1351 height 620
click at [122, 362] on div "Spend Fund" at bounding box center [108, 364] width 127 height 19
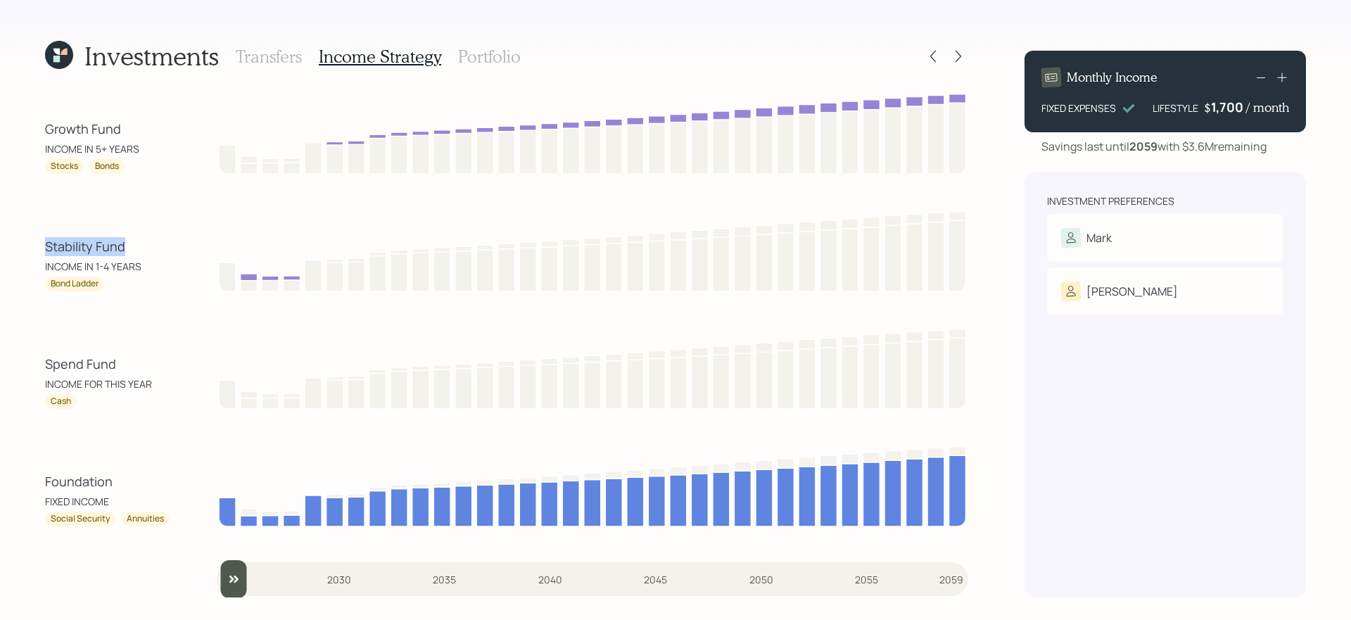
drag, startPoint x: 40, startPoint y: 257, endPoint x: 42, endPoint y: 242, distance: 14.9
click at [42, 242] on div "Investments Transfers Income Strategy Portfolio Growth Fund INCOME IN 5+ YEARS …" at bounding box center [675, 310] width 1351 height 620
click at [172, 302] on div "Growth Fund INCOME IN 5+ YEARS Stocks Bonds Stability Fund INCOME IN 1-4 YEARS …" at bounding box center [506, 343] width 923 height 507
click at [129, 235] on div "Stability Fund INCOME IN 1-4 YEARS Bond Ladder" at bounding box center [506, 250] width 923 height 84
drag, startPoint x: 31, startPoint y: 132, endPoint x: 165, endPoint y: 128, distance: 133.8
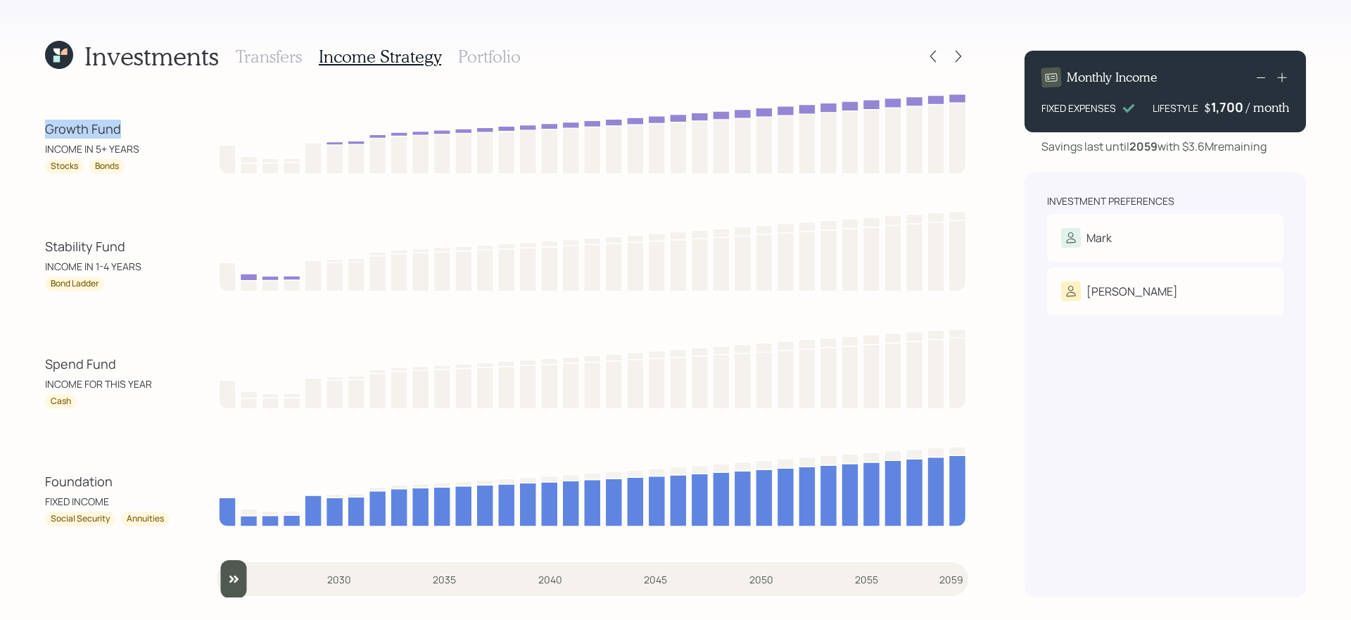
click at [165, 128] on div "Investments Transfers Income Strategy Portfolio Growth Fund INCOME IN 5+ YEARS …" at bounding box center [675, 310] width 1351 height 620
click at [471, 59] on h3 "Portfolio" at bounding box center [489, 56] width 63 height 20
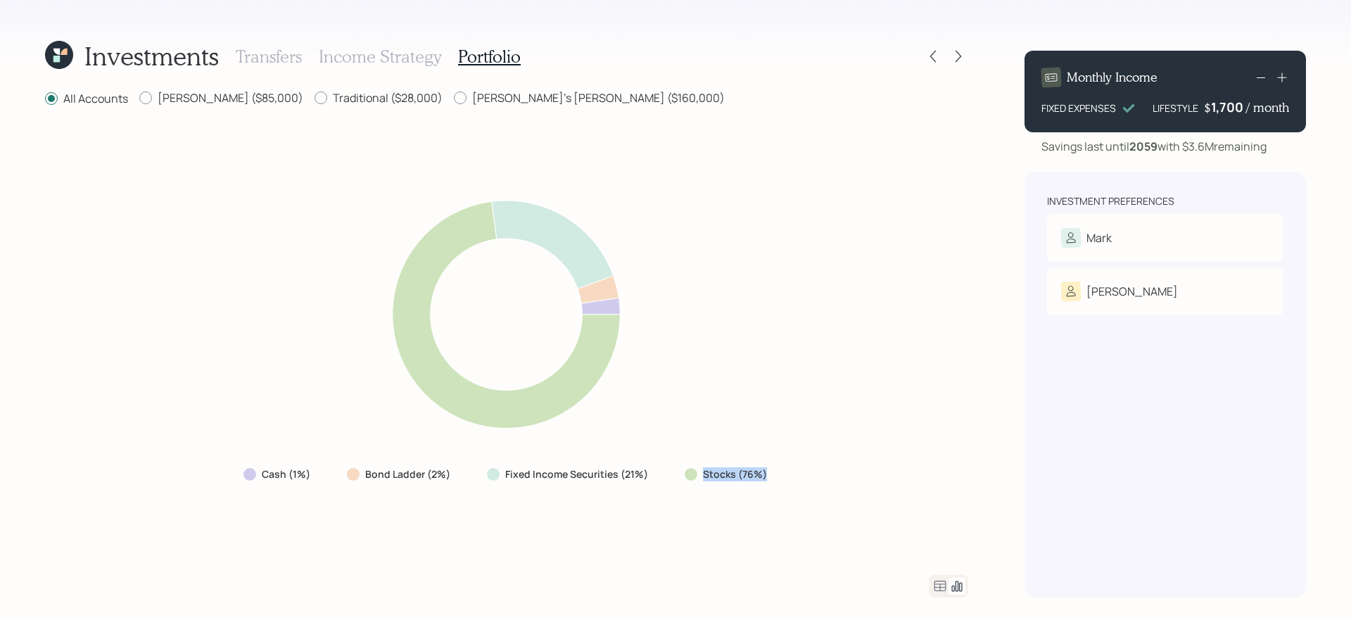
drag, startPoint x: 675, startPoint y: 474, endPoint x: 764, endPoint y: 479, distance: 88.8
click at [764, 479] on div "Stocks (76%)" at bounding box center [727, 474] width 108 height 25
click at [756, 482] on div "Stocks (76%)" at bounding box center [727, 474] width 108 height 25
drag, startPoint x: 652, startPoint y: 478, endPoint x: 360, endPoint y: 466, distance: 292.2
click at [359, 466] on div "Cash (1%) Bond Ladder (2%) Fixed Income Securities (21%) Stocks (76%)" at bounding box center [506, 474] width 549 height 25
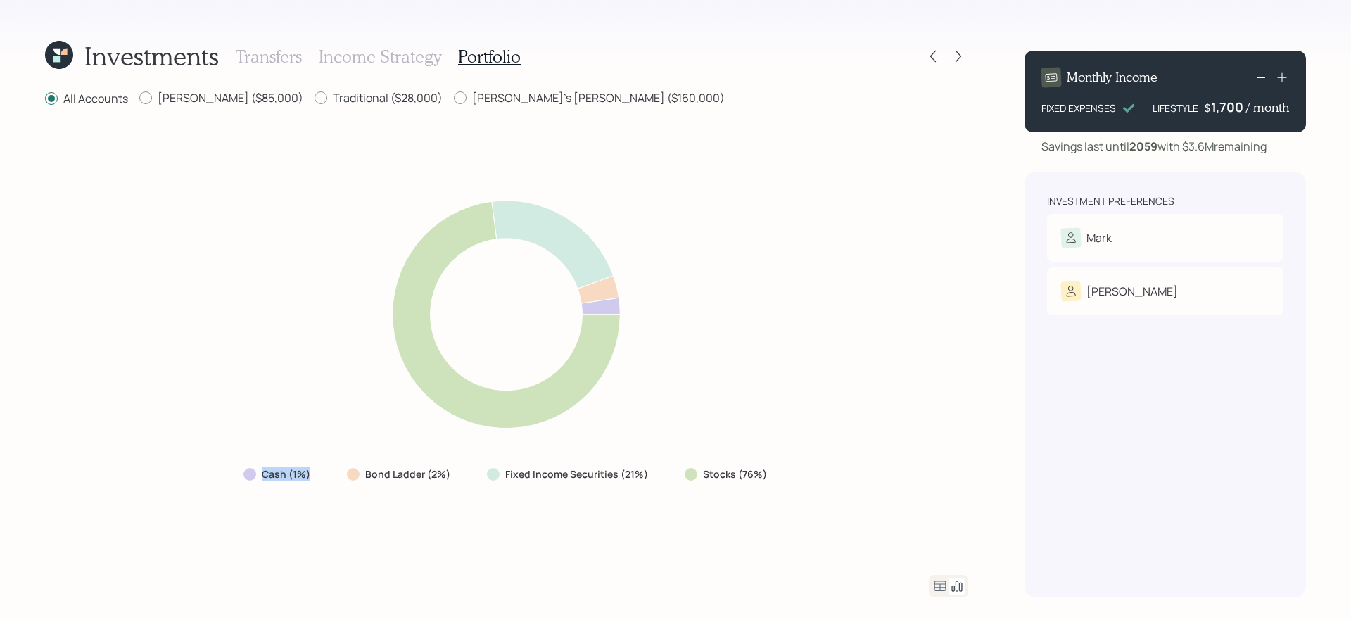
drag, startPoint x: 319, startPoint y: 470, endPoint x: 220, endPoint y: 470, distance: 99.2
click at [220, 470] on div "Cash (1%) Bond Ladder (2%) Fixed Income Securities (21%) Stocks (76%)" at bounding box center [506, 341] width 923 height 433
click at [431, 521] on div "Cash (1%) Bond Ladder (2%) Fixed Income Securities (21%) Stocks (76%)" at bounding box center [506, 341] width 923 height 433
drag, startPoint x: 348, startPoint y: 477, endPoint x: 452, endPoint y: 473, distance: 103.5
click at [452, 473] on div "Bond Ladder (2%)" at bounding box center [400, 474] width 106 height 14
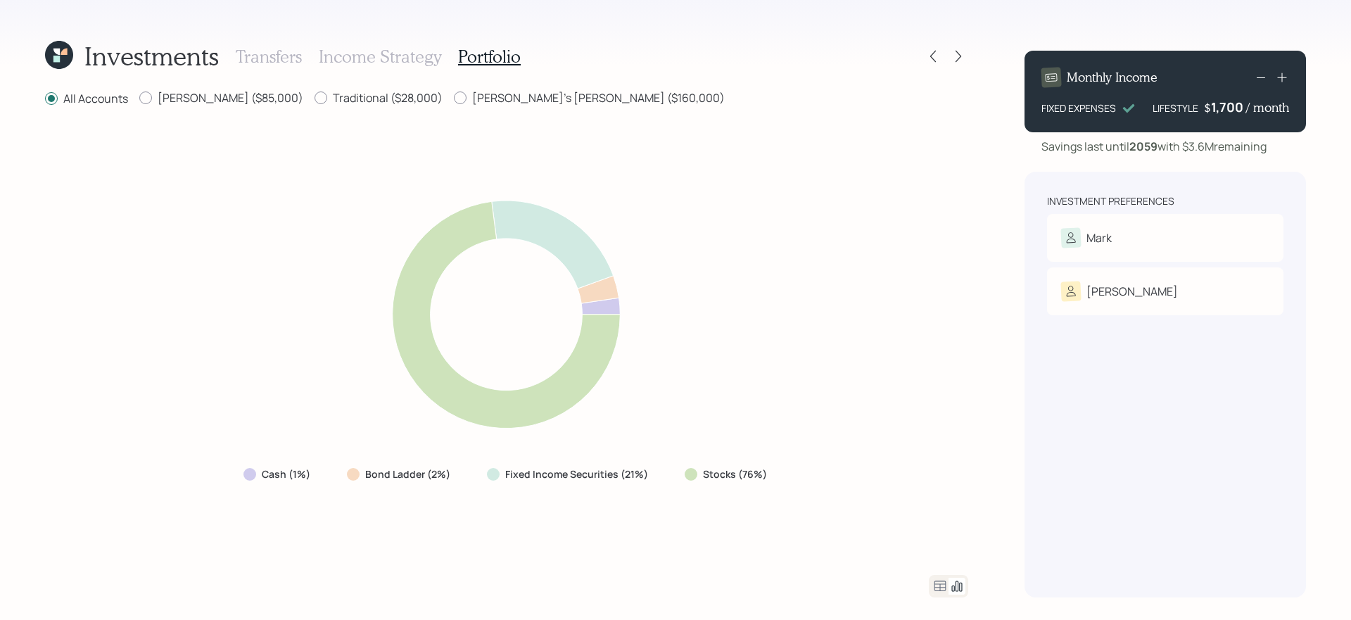
click at [704, 528] on div "Cash (1%) Bond Ladder (2%) Fixed Income Securities (21%) Stocks (76%)" at bounding box center [506, 341] width 923 height 433
drag, startPoint x: 677, startPoint y: 471, endPoint x: 789, endPoint y: 473, distance: 112.6
click at [789, 473] on div "Cash (1%) Bond Ladder (2%) Fixed Income Securities (21%) Stocks (76%)" at bounding box center [506, 341] width 923 height 433
click at [910, 589] on div at bounding box center [506, 586] width 923 height 23
click at [939, 585] on icon at bounding box center [940, 586] width 17 height 17
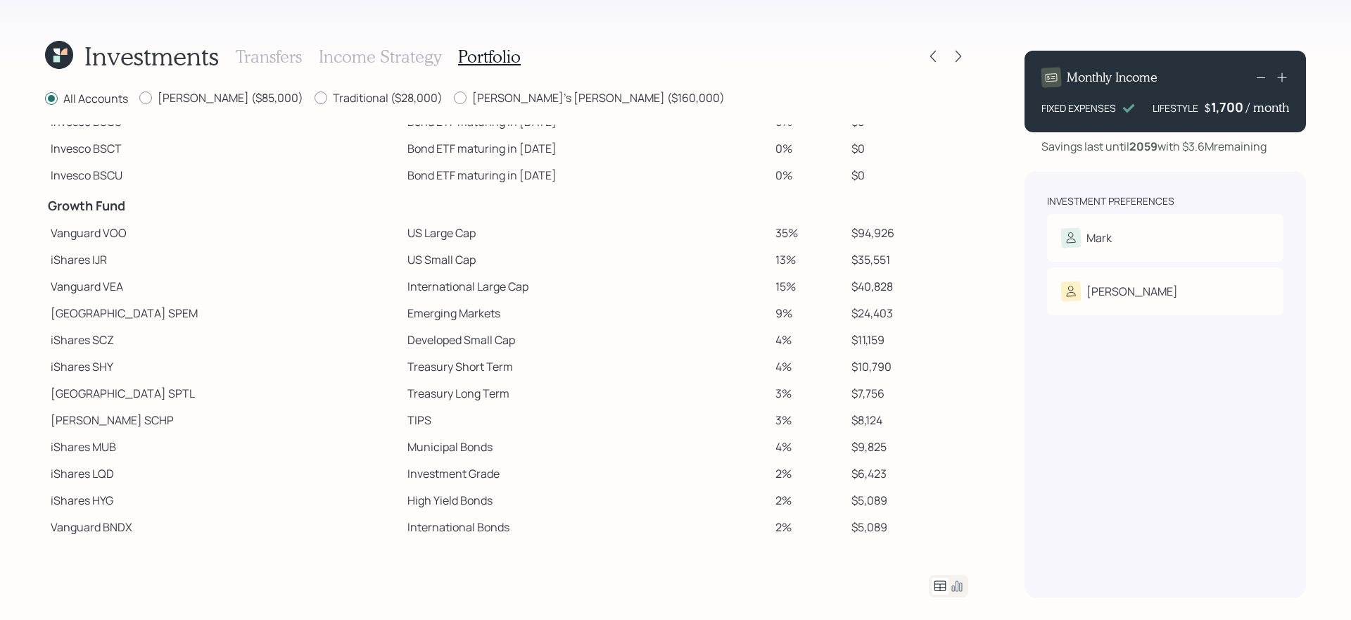
scroll to position [186, 0]
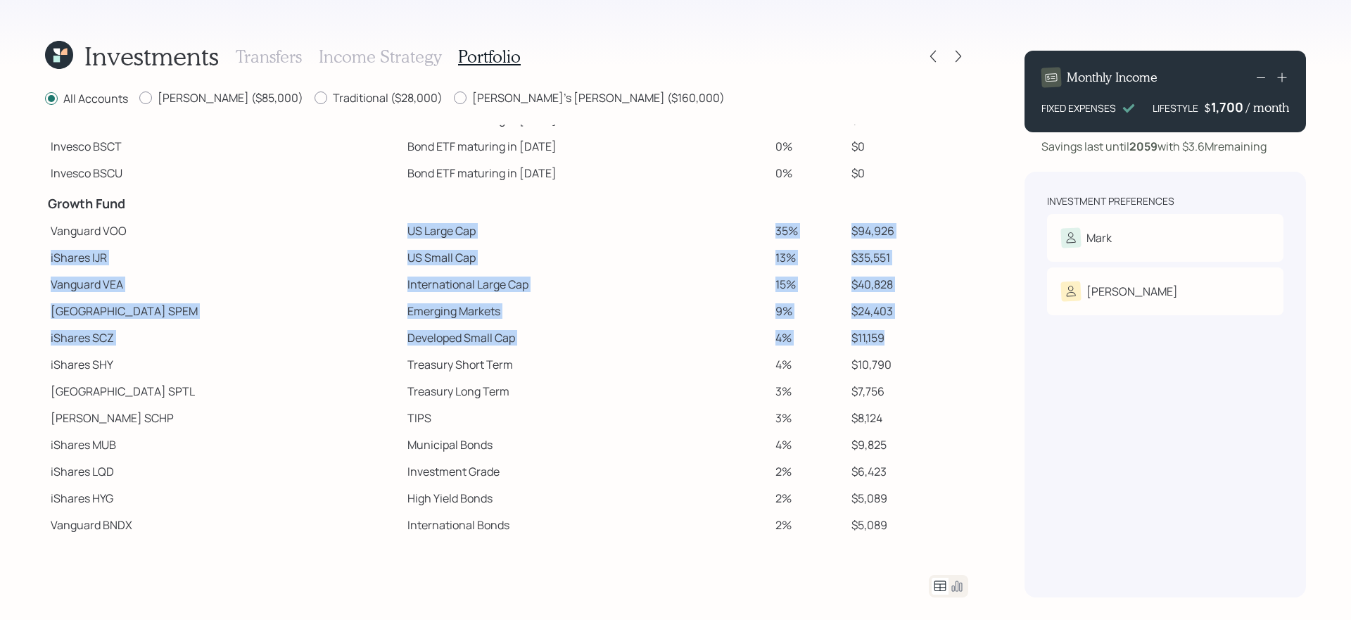
drag, startPoint x: 307, startPoint y: 227, endPoint x: 895, endPoint y: 336, distance: 598.2
click at [895, 336] on tbody "Spend Fund CASH Cash (Account Management) 1% $2,730 Stability Fund Invesco BSCP…" at bounding box center [506, 251] width 923 height 627
click at [281, 224] on td "Vanguard VOO" at bounding box center [223, 230] width 357 height 27
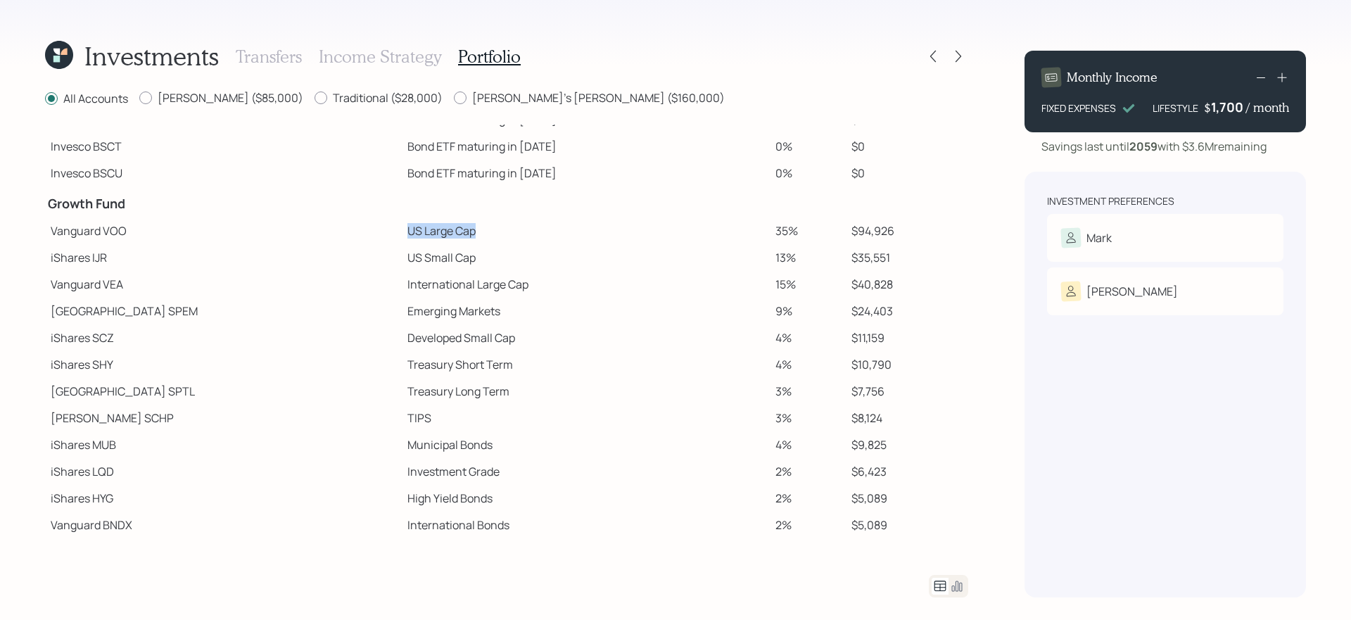
drag, startPoint x: 284, startPoint y: 234, endPoint x: 441, endPoint y: 231, distance: 157.6
click at [441, 231] on tr "Vanguard VOO US Large Cap 35% $94,926" at bounding box center [506, 230] width 923 height 27
click at [402, 283] on td "International Large Cap" at bounding box center [586, 284] width 368 height 27
drag, startPoint x: 296, startPoint y: 260, endPoint x: 439, endPoint y: 261, distance: 142.8
click at [439, 261] on tr "iShares IJR US Small Cap 13% $35,551" at bounding box center [506, 257] width 923 height 27
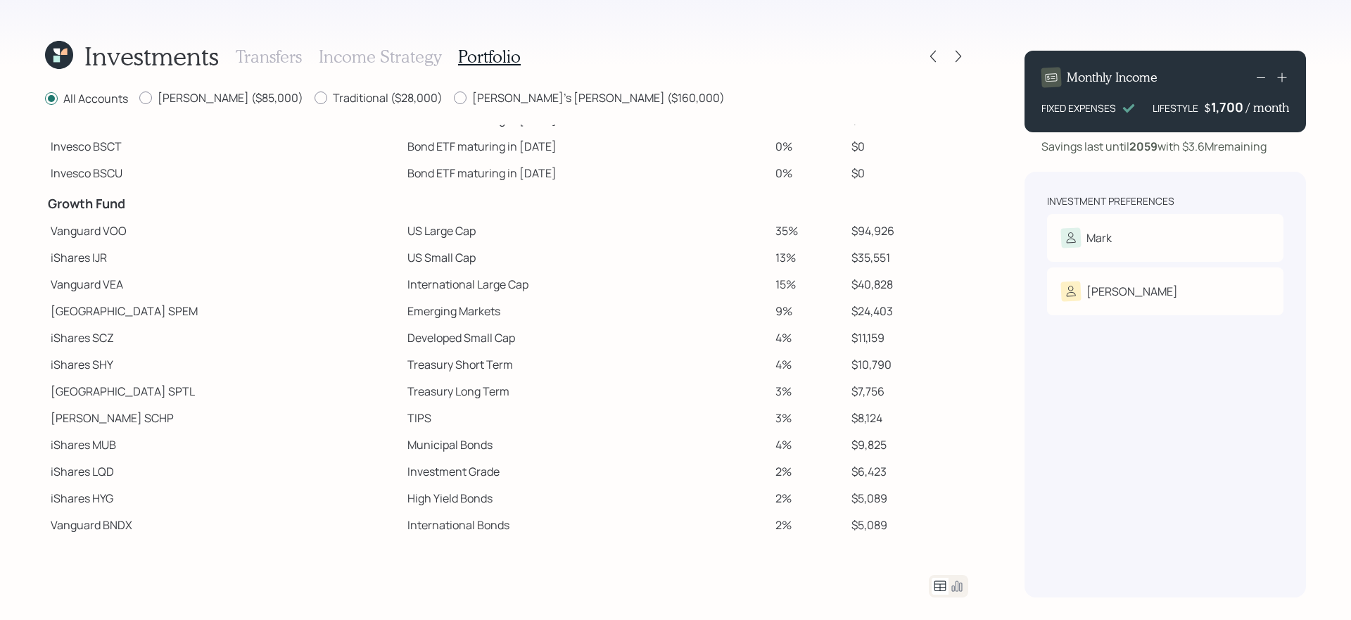
click at [402, 293] on td "International Large Cap" at bounding box center [586, 284] width 368 height 27
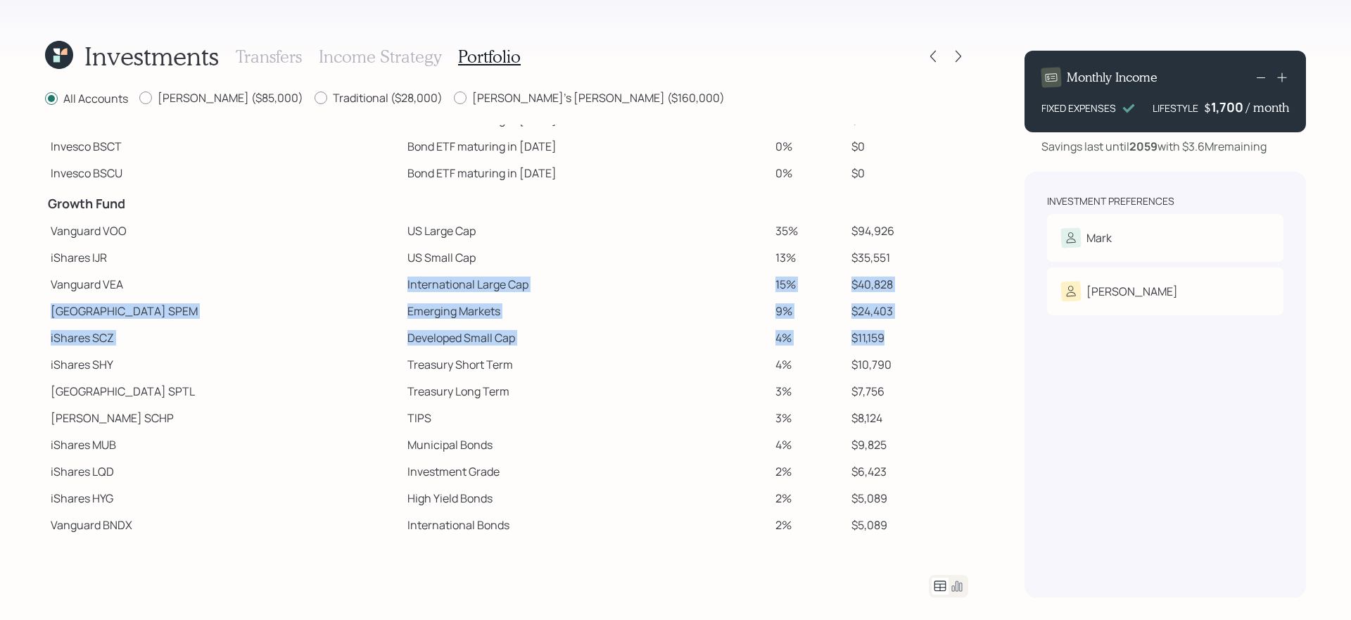
drag, startPoint x: 313, startPoint y: 286, endPoint x: 924, endPoint y: 340, distance: 613.1
click at [924, 340] on tbody "Spend Fund CASH Cash (Account Management) 1% $2,730 Stability Fund Invesco BSCP…" at bounding box center [506, 251] width 923 height 627
click at [924, 340] on td "$11,159" at bounding box center [907, 337] width 122 height 27
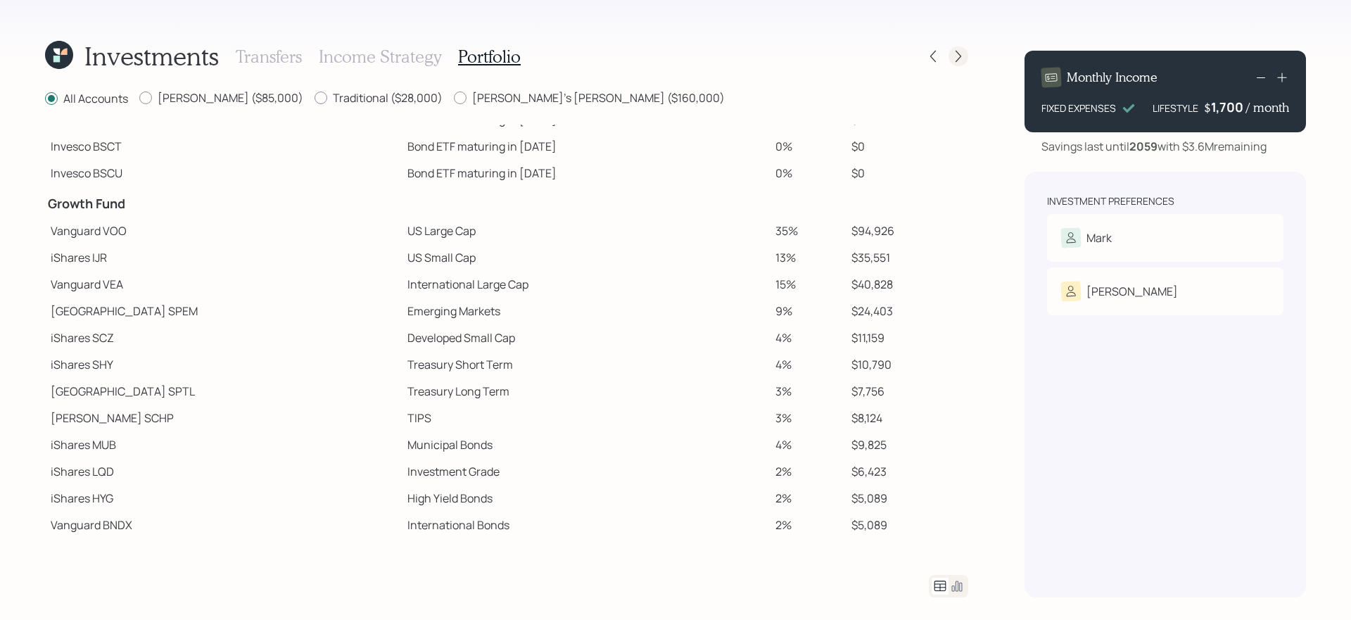
click at [960, 59] on icon at bounding box center [958, 56] width 14 height 14
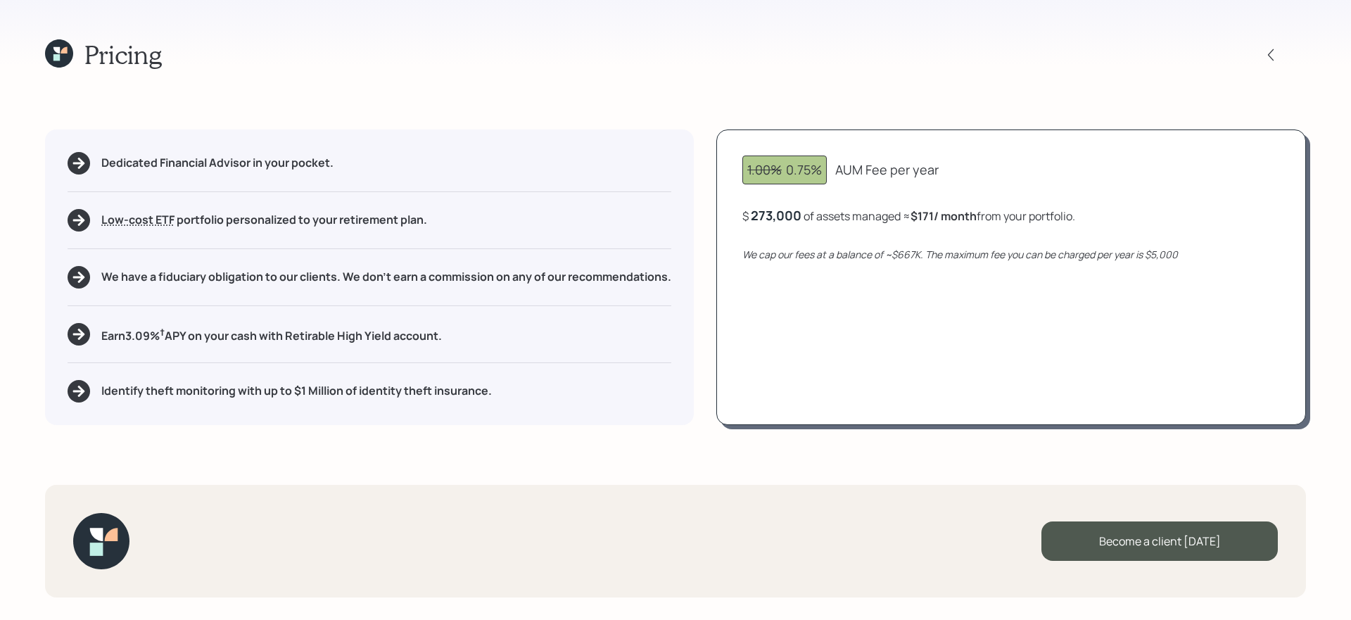
click at [901, 305] on div "1.00% 0.75% AUM Fee per year $ 273,000 of assets managed ≈ $171 / month from yo…" at bounding box center [1011, 277] width 590 height 296
click at [817, 342] on div "1.00% 0.75% AUM Fee per year $ 273,000 of assets managed ≈ $171 / month from yo…" at bounding box center [1011, 277] width 590 height 296
click at [817, 285] on div "1.00% 0.75% AUM Fee per year $ 273,000 of assets managed ≈ $171 / month from yo…" at bounding box center [1011, 277] width 590 height 296
click at [918, 305] on div "1.00% 0.75% AUM Fee per year $ 273,000 of assets managed ≈ $171 / month from yo…" at bounding box center [1011, 277] width 590 height 296
click at [908, 255] on icon "We cap our fees at a balance of ~$667K. The maximum fee you can be charged per …" at bounding box center [960, 254] width 436 height 13
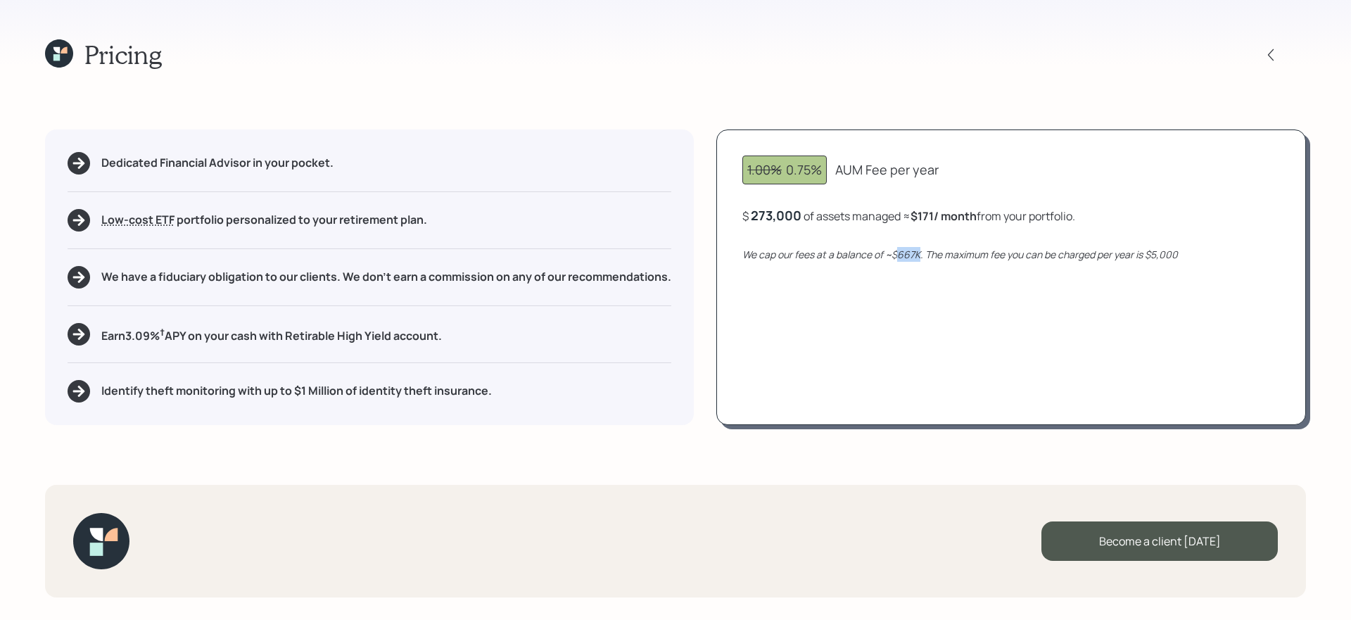
click at [908, 255] on icon "We cap our fees at a balance of ~$667K. The maximum fee you can be charged per …" at bounding box center [960, 254] width 436 height 13
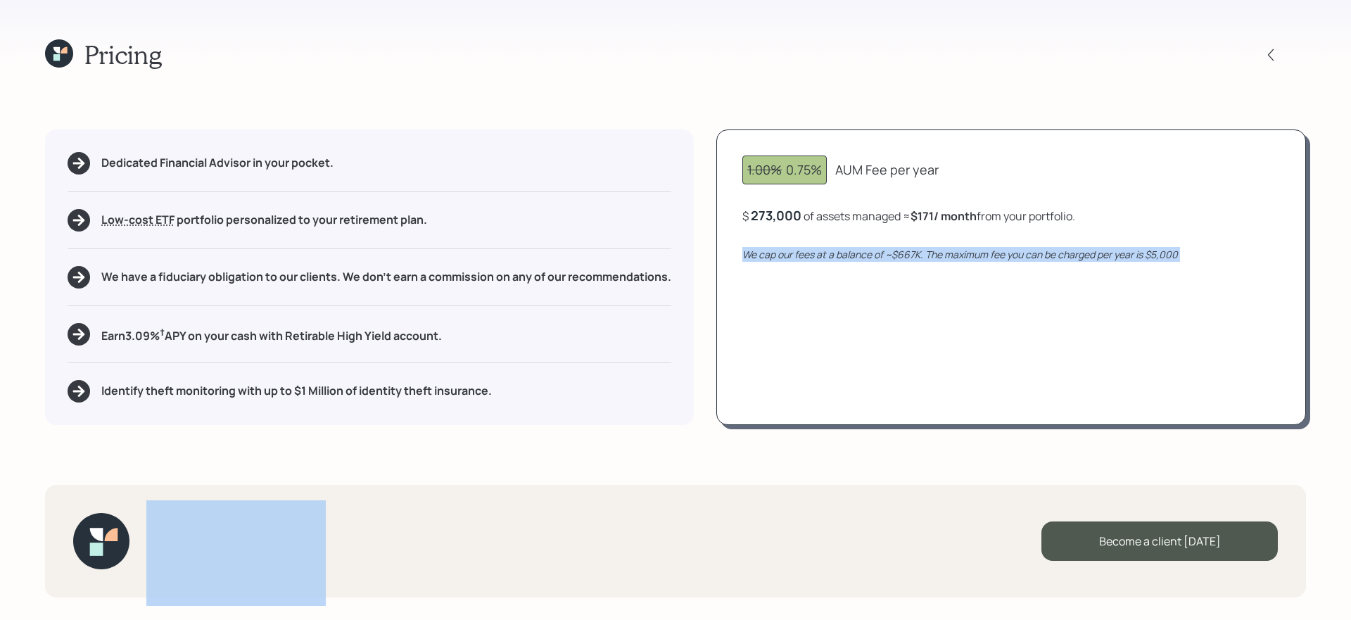
click at [908, 255] on icon "We cap our fees at a balance of ~$667K. The maximum fee you can be charged per …" at bounding box center [960, 254] width 436 height 13
click at [912, 281] on div "1.00% 0.75% AUM Fee per year $ 273,000 of assets managed ≈ $171 / month from yo…" at bounding box center [1011, 277] width 590 height 296
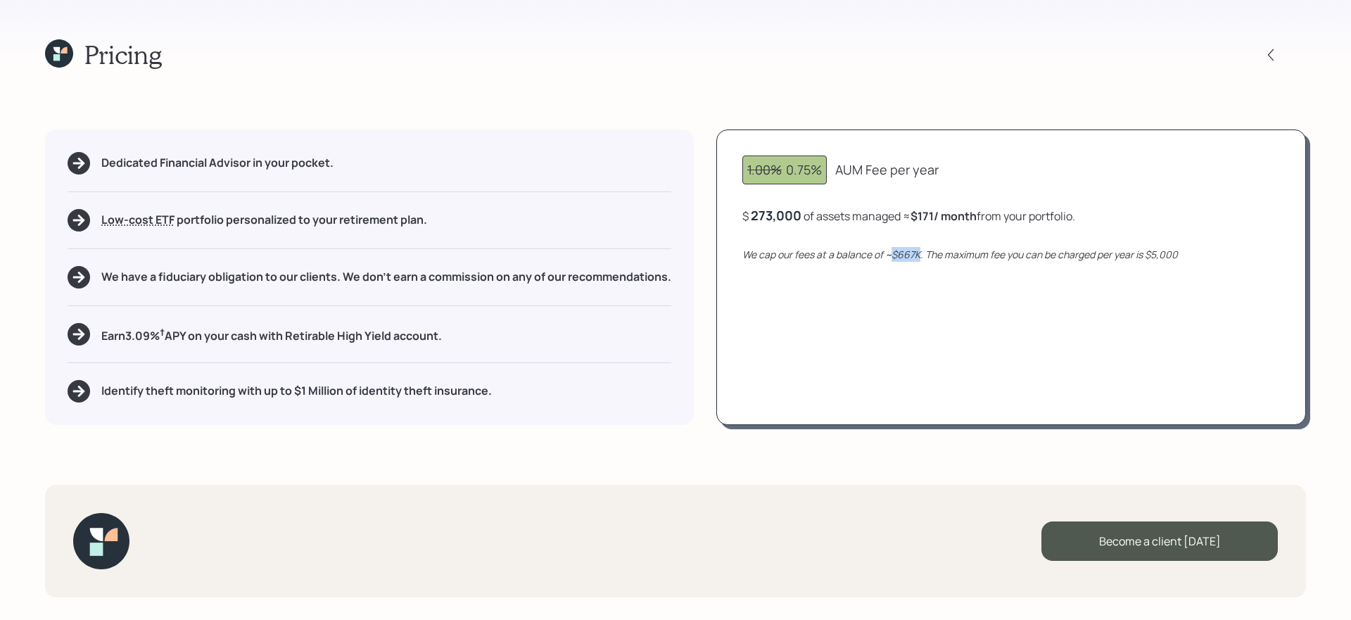
drag, startPoint x: 894, startPoint y: 255, endPoint x: 922, endPoint y: 255, distance: 28.8
click at [922, 255] on icon "We cap our fees at a balance of ~$667K. The maximum fee you can be charged per …" at bounding box center [960, 254] width 436 height 13
click at [911, 374] on div "1.00% 0.75% AUM Fee per year $ 273,000 of assets managed ≈ $171 / month from yo…" at bounding box center [1011, 277] width 590 height 296
click at [781, 210] on div "273000" at bounding box center [774, 215] width 47 height 17
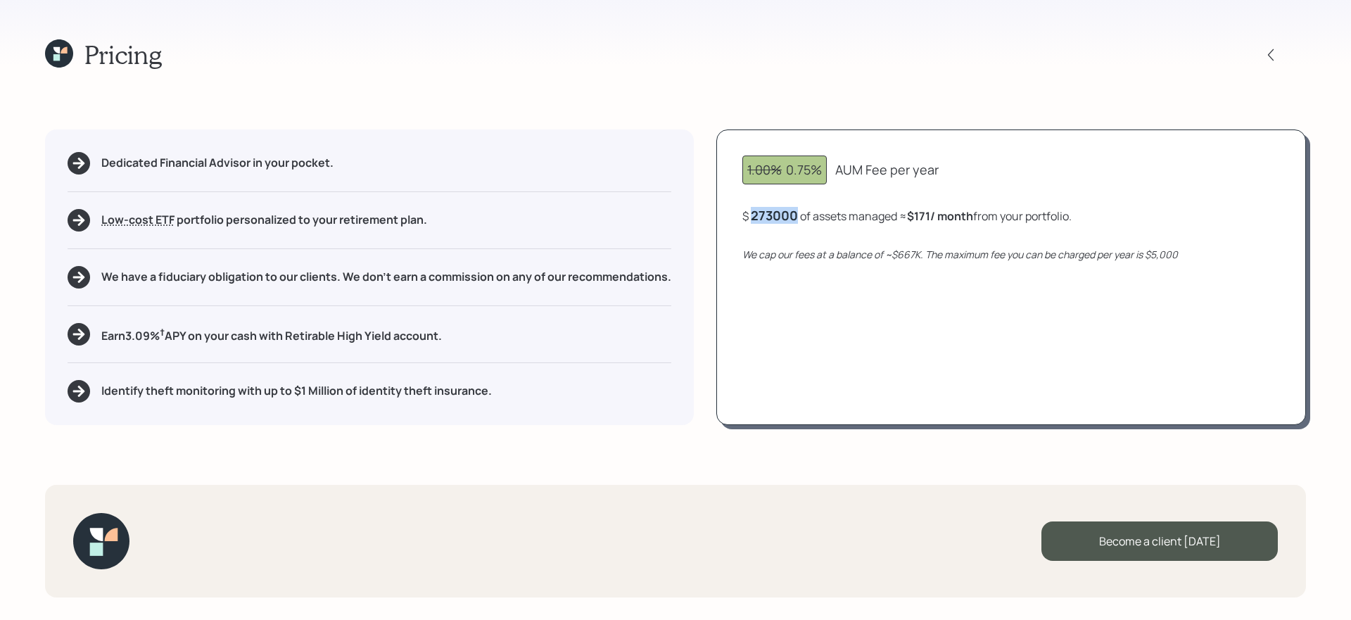
click at [781, 210] on div "273000" at bounding box center [774, 215] width 47 height 17
click at [844, 339] on div "1.00% 0.75% AUM Fee per year $ 667,000 of assets managed ≈ $417 / month from yo…" at bounding box center [1011, 277] width 590 height 296
click at [785, 213] on div "667,000" at bounding box center [776, 215] width 51 height 17
click at [785, 213] on div "667000" at bounding box center [775, 215] width 48 height 17
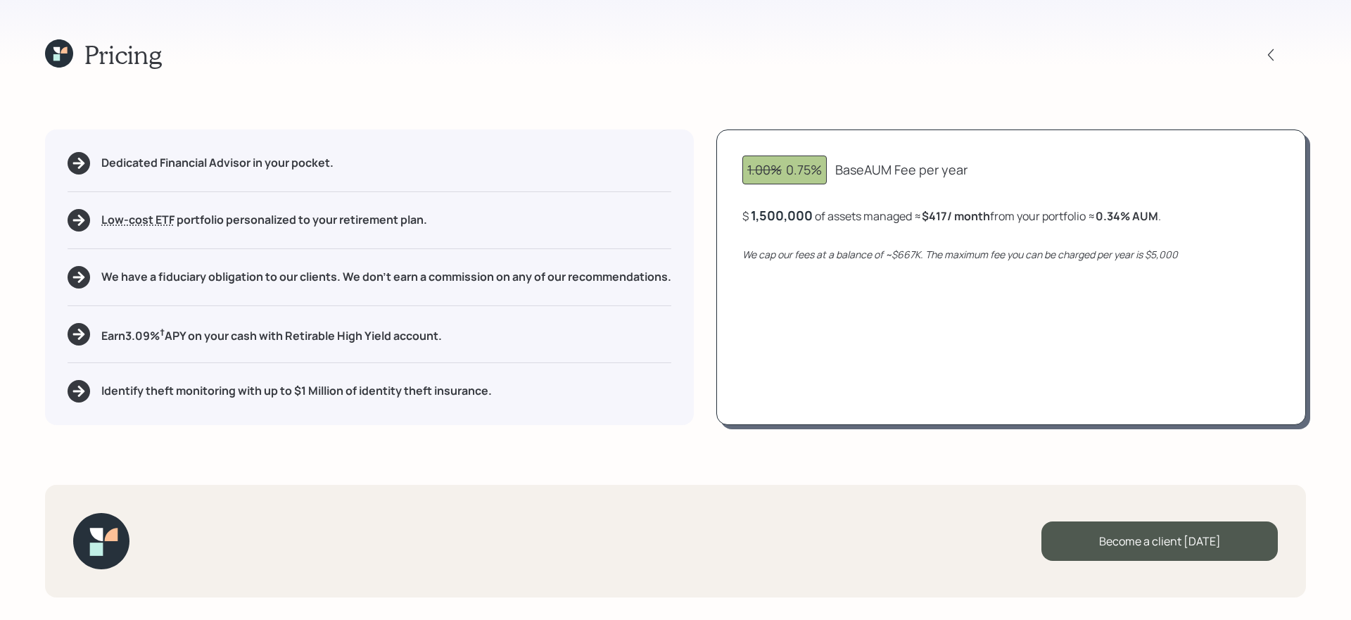
click at [830, 379] on div "1.00% 0.75% Base AUM Fee per year $ 1,500,000 of assets managed ≈ $417 / month …" at bounding box center [1011, 277] width 590 height 296
click at [1002, 313] on div "1.00% 0.75% Base AUM Fee per year $ 1,500,000 of assets managed ≈ $417 / month …" at bounding box center [1011, 277] width 590 height 296
click at [790, 211] on div "1,500,000" at bounding box center [782, 215] width 62 height 17
click at [790, 211] on div "1500000" at bounding box center [779, 215] width 56 height 17
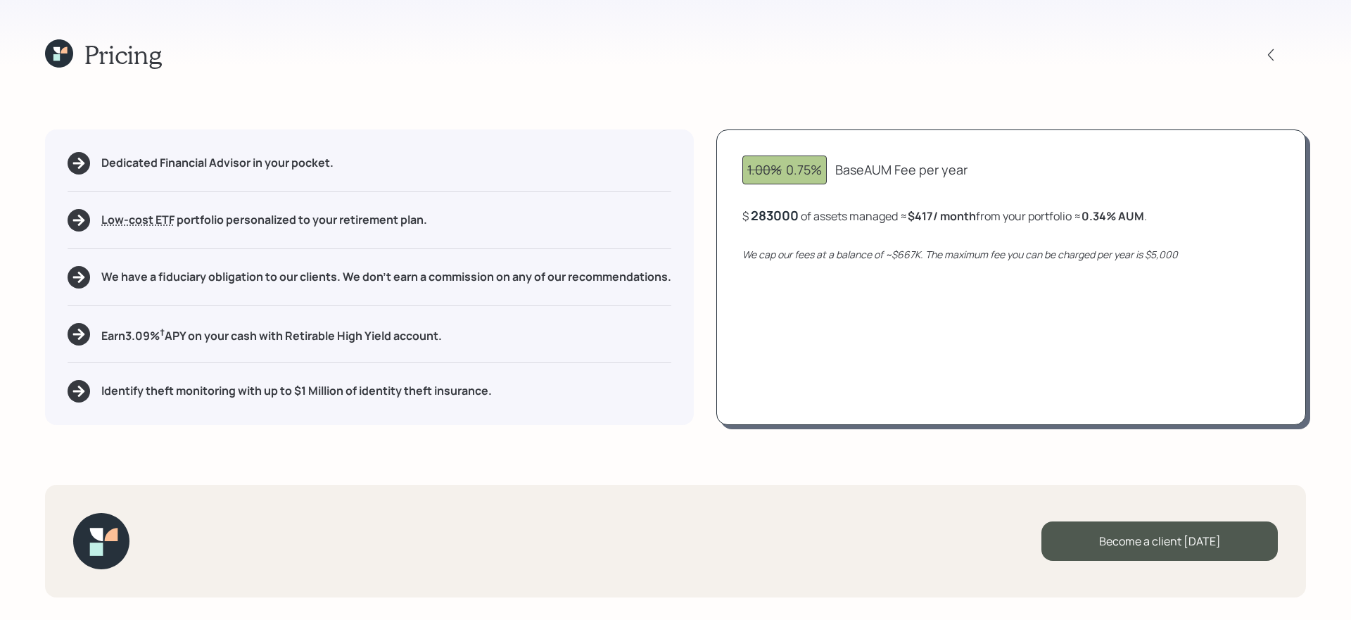
click at [897, 313] on div "1.00% 0.75% Base AUM Fee per year $ 283000 of assets managed ≈ $417 / month fro…" at bounding box center [1011, 277] width 590 height 296
click at [875, 346] on div "1.00% 0.75% AUM Fee per year $ 283,000 of assets managed ≈ $177 / month from yo…" at bounding box center [1011, 277] width 590 height 296
click at [417, 336] on h5 "Earn 3.09 % † APY on your cash with Retirable High Yield account." at bounding box center [271, 335] width 341 height 18
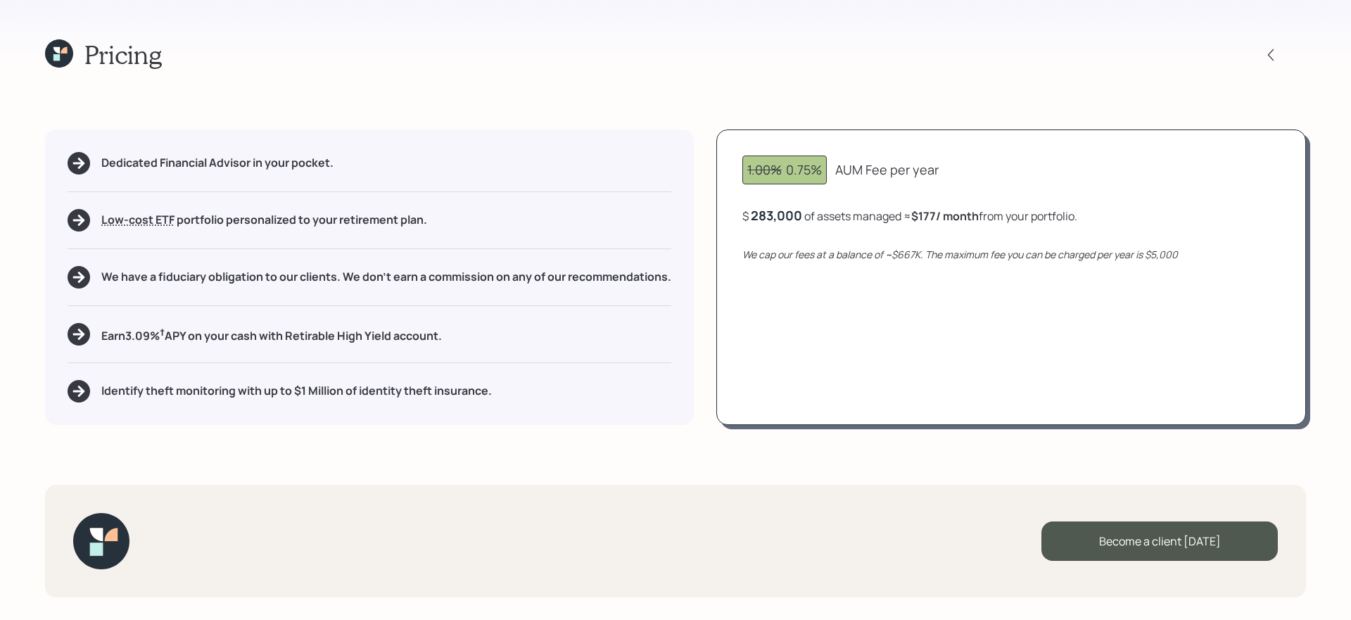
click at [537, 453] on div "Pricing Dedicated Financial Advisor in your pocket. Low-cost ETF Retirable uses…" at bounding box center [675, 310] width 1351 height 620
click at [440, 393] on h5 "Identify theft monitoring with up to $1 Million of identity theft insurance." at bounding box center [296, 390] width 391 height 13
click at [557, 452] on div "Pricing Dedicated Financial Advisor in your pocket. Low-cost ETF Retirable uses…" at bounding box center [675, 310] width 1351 height 620
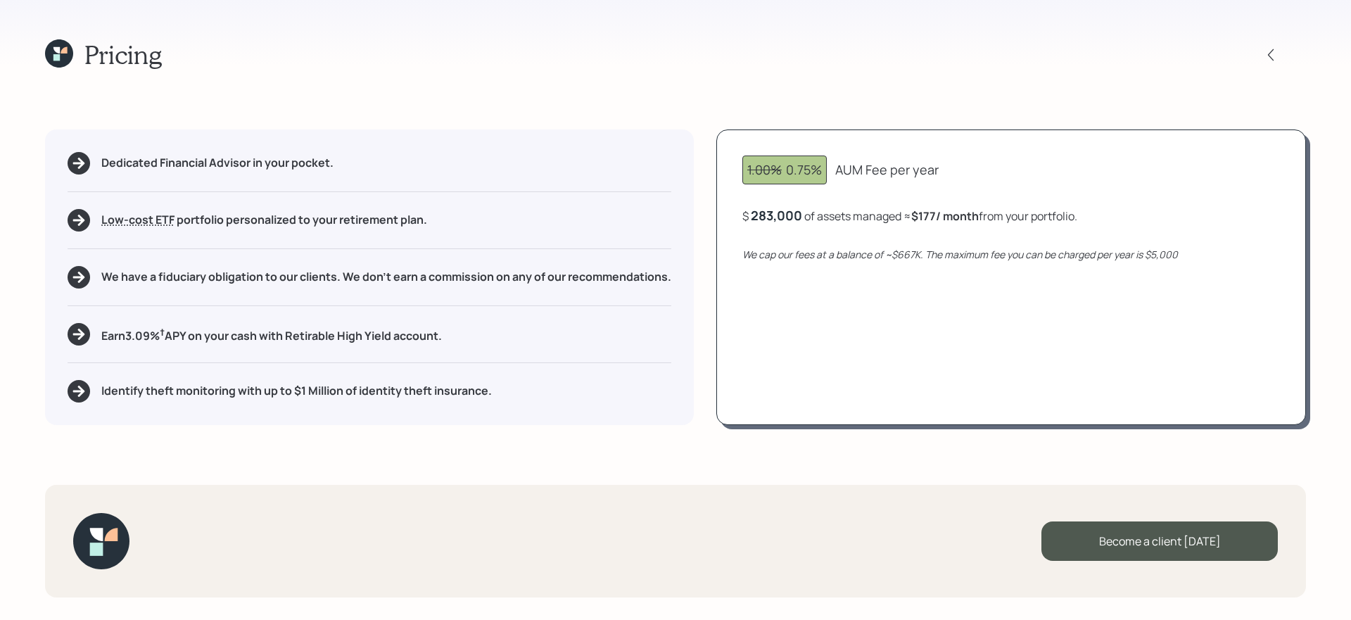
click at [533, 457] on div "Pricing Dedicated Financial Advisor in your pocket. Low-cost ETF Retirable uses…" at bounding box center [675, 310] width 1351 height 620
click at [58, 54] on icon at bounding box center [59, 53] width 28 height 28
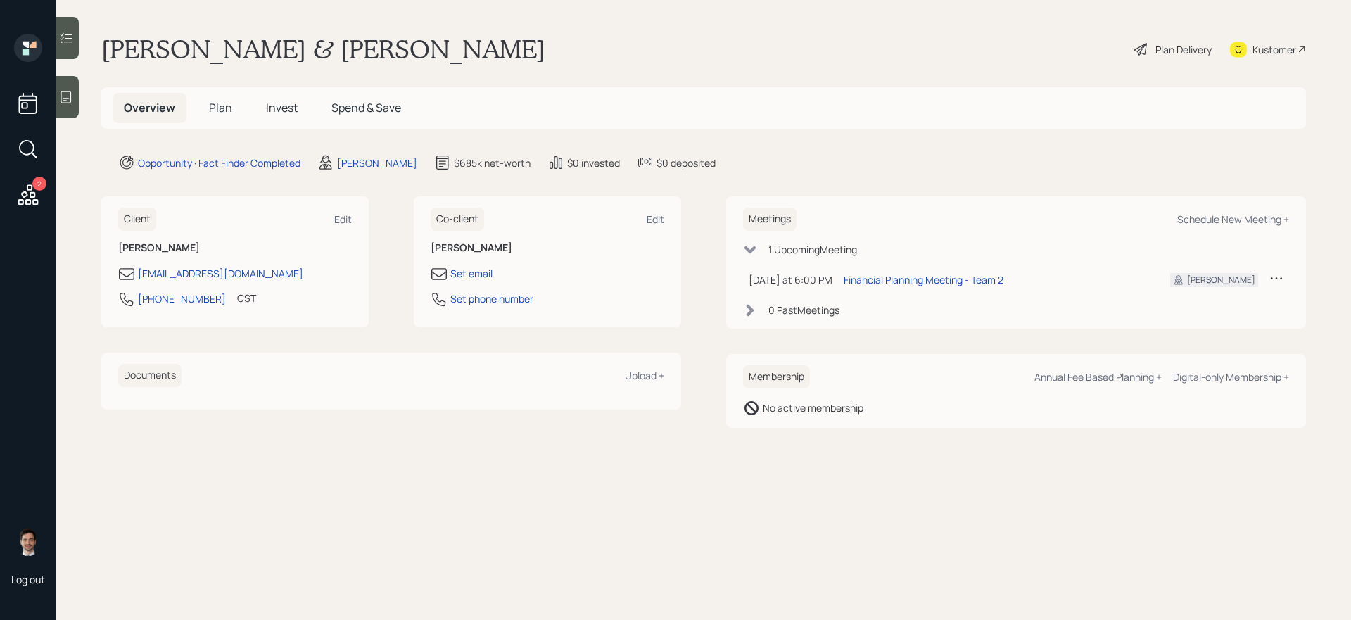
click at [220, 108] on span "Plan" at bounding box center [220, 107] width 23 height 15
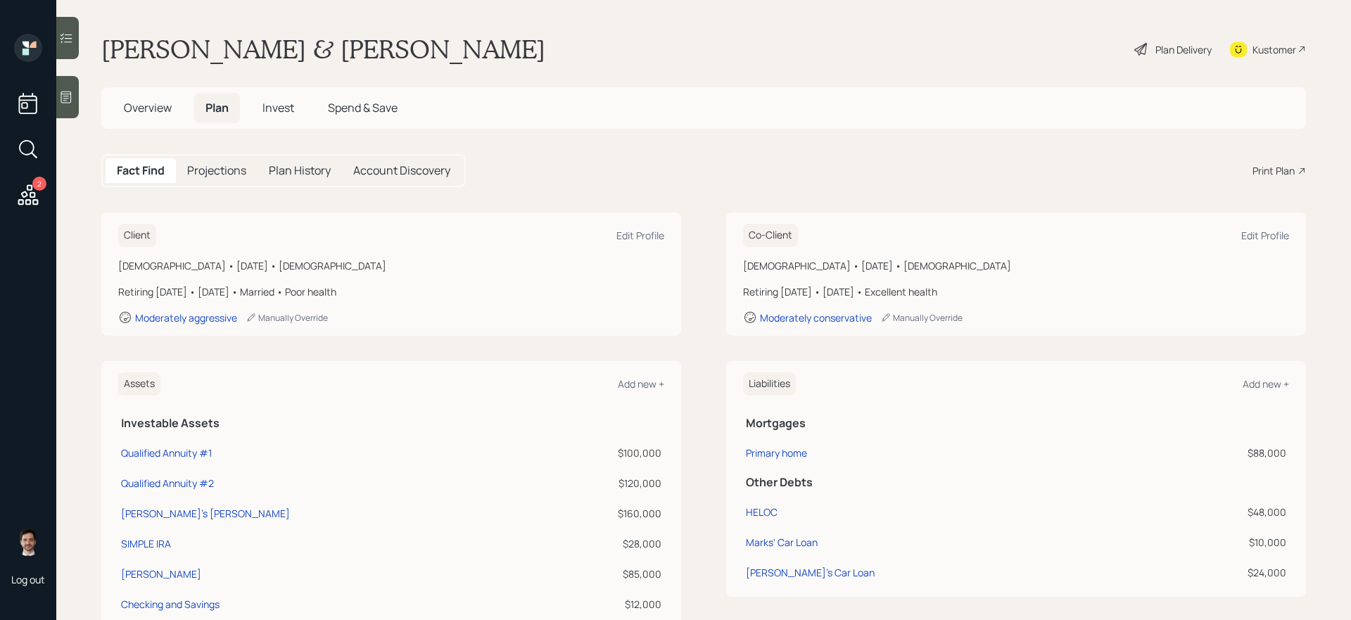
click at [1286, 170] on div "Print Plan" at bounding box center [1273, 170] width 42 height 15
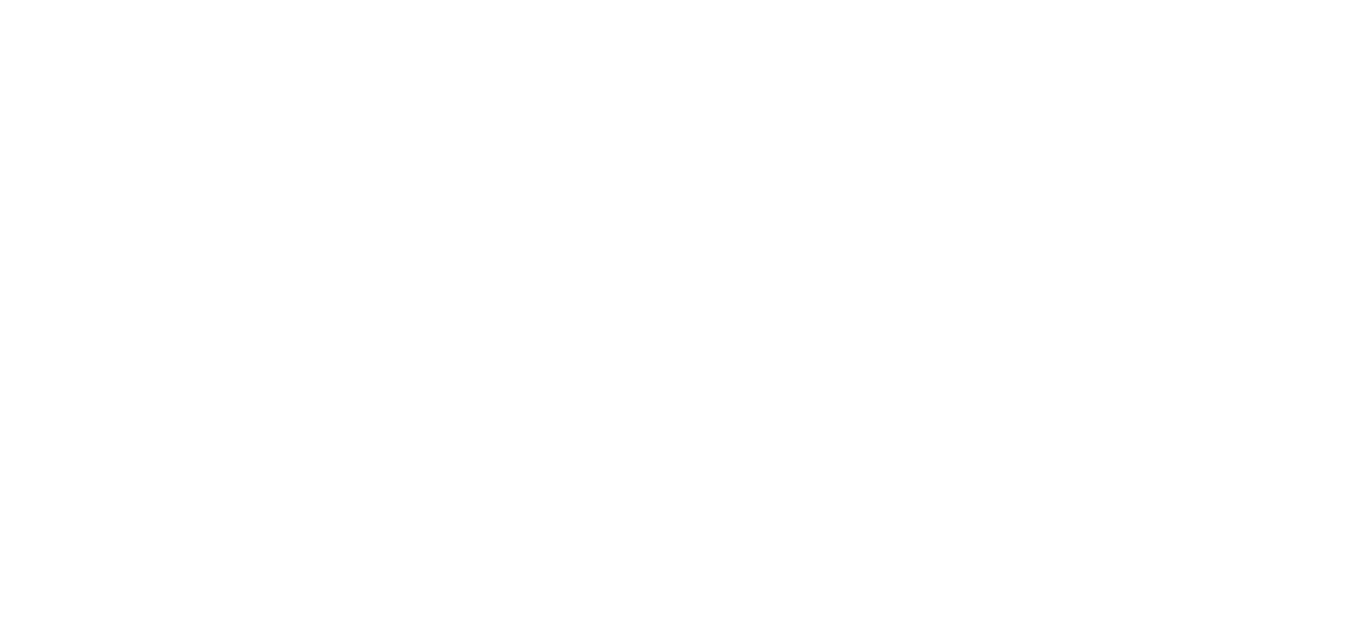
click at [722, 0] on html at bounding box center [675, 0] width 1351 height 0
